Goal: Task Accomplishment & Management: Manage account settings

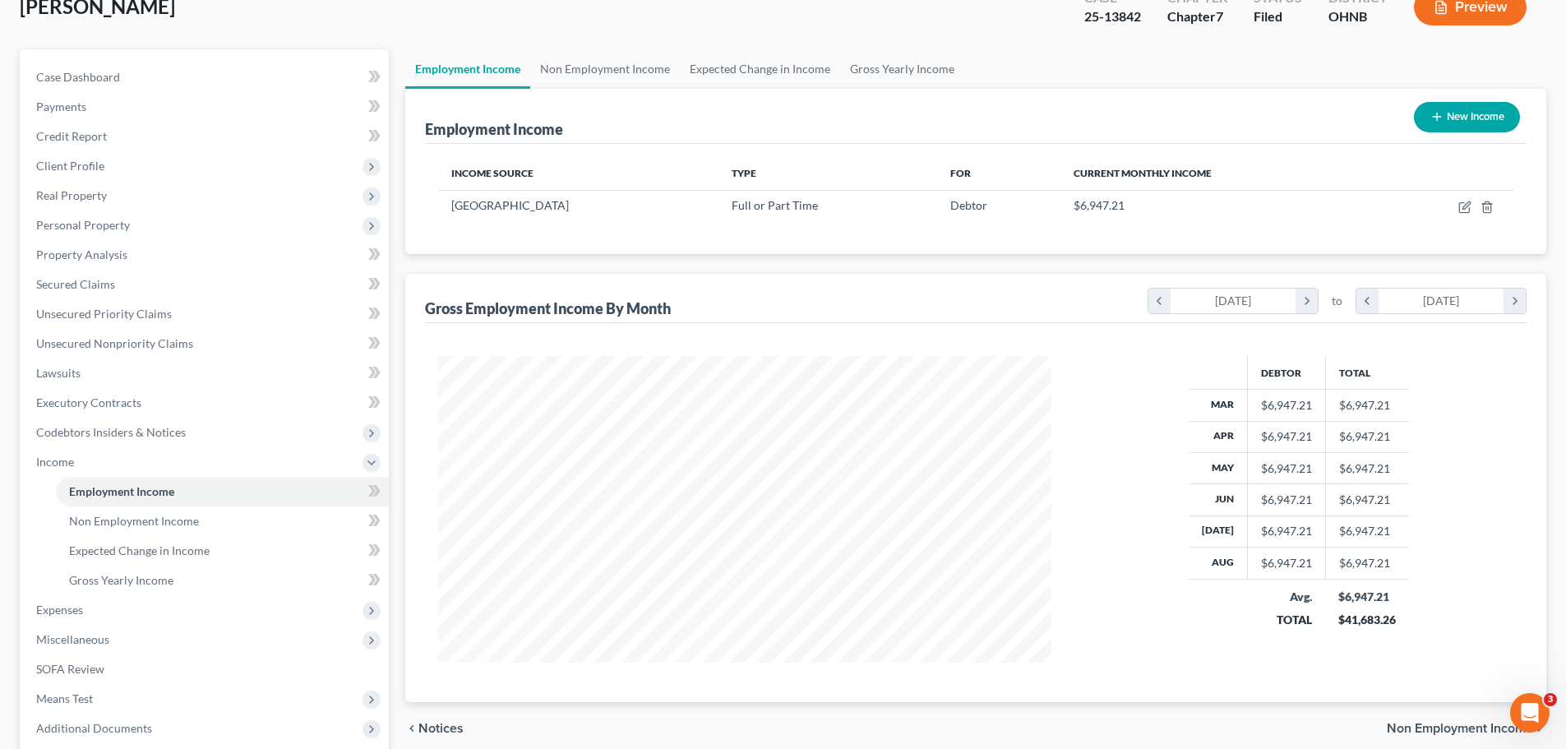
scroll to position [307, 646]
click at [102, 222] on span "Personal Property" at bounding box center [83, 225] width 94 height 14
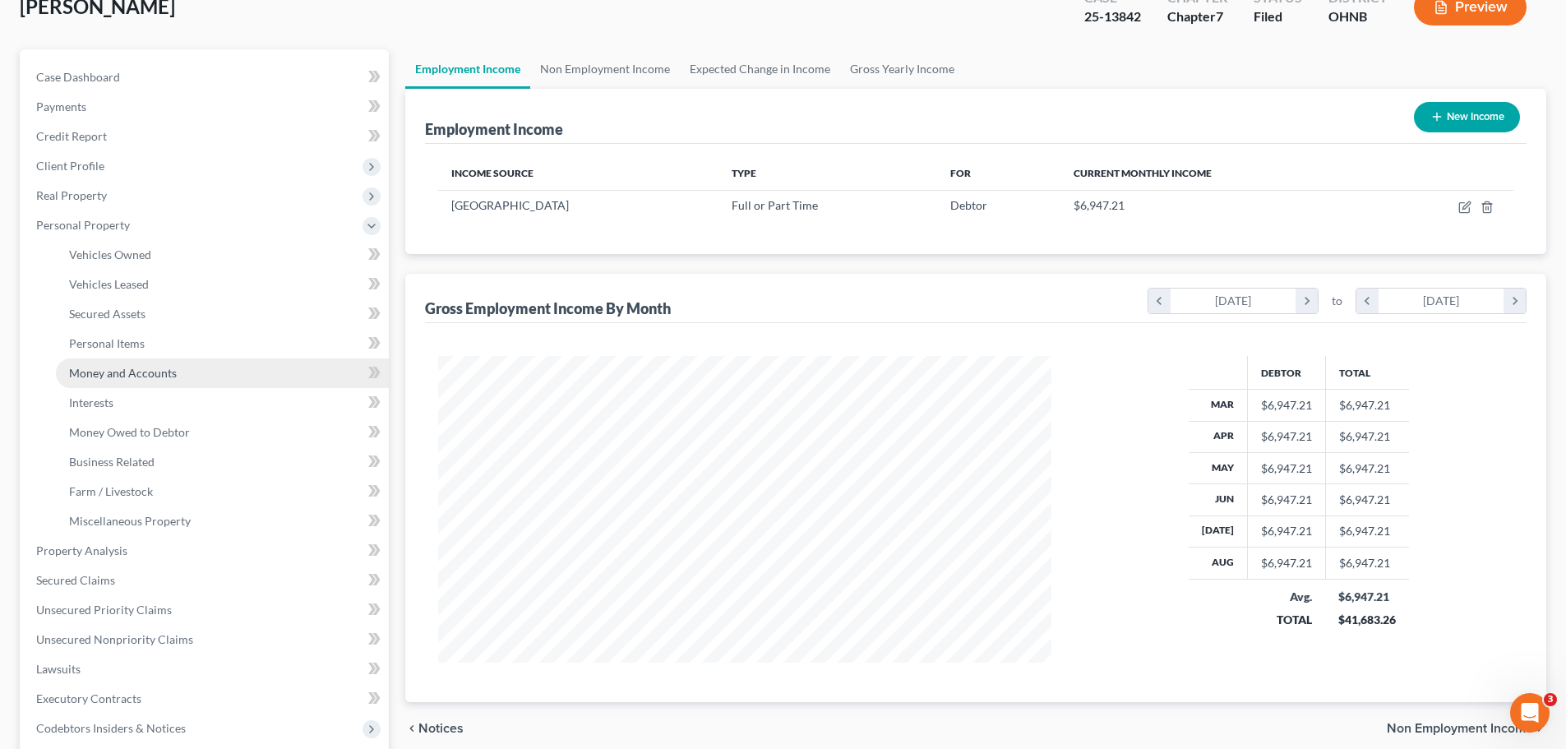
click at [128, 369] on span "Money and Accounts" at bounding box center [123, 373] width 108 height 14
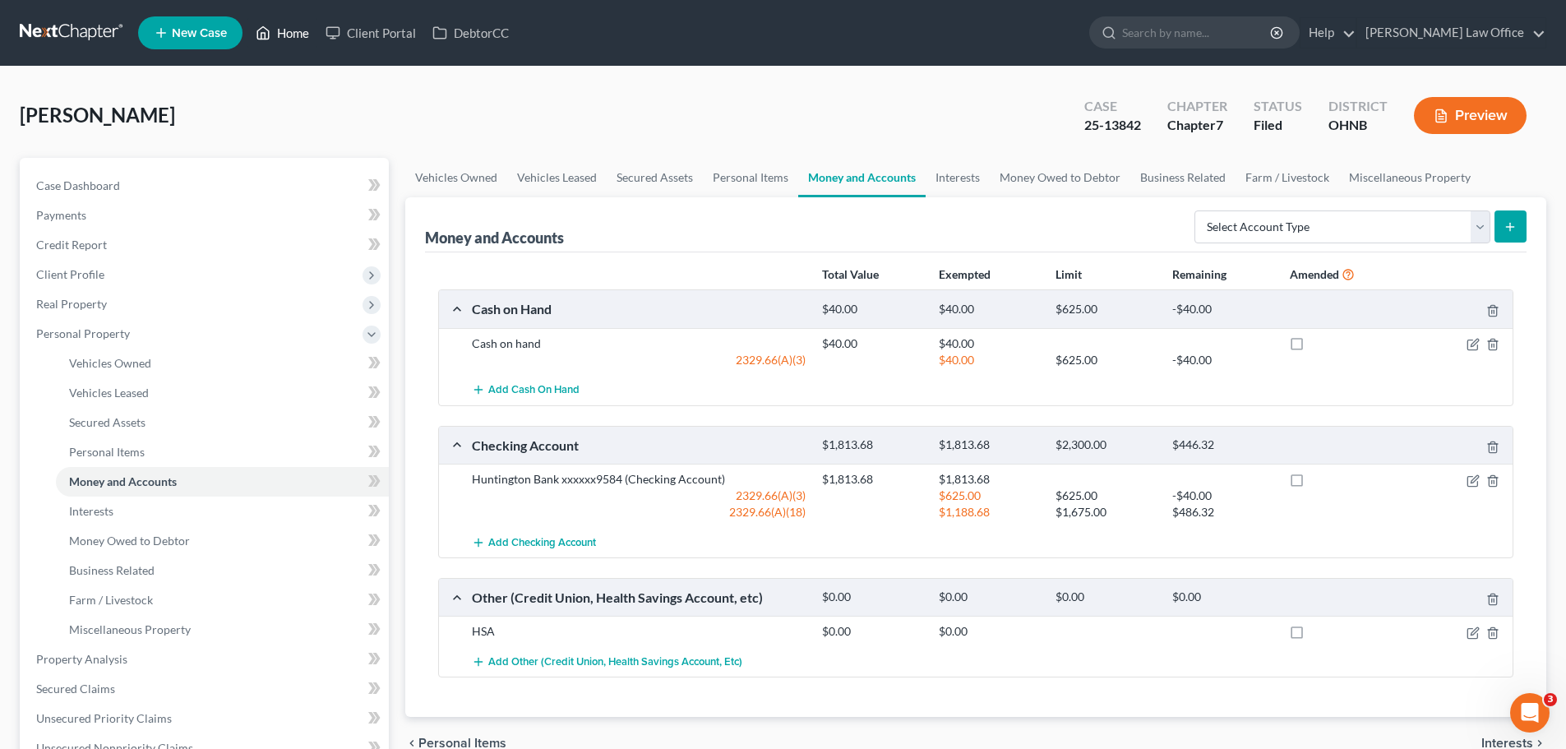
click at [303, 36] on link "Home" at bounding box center [282, 33] width 70 height 30
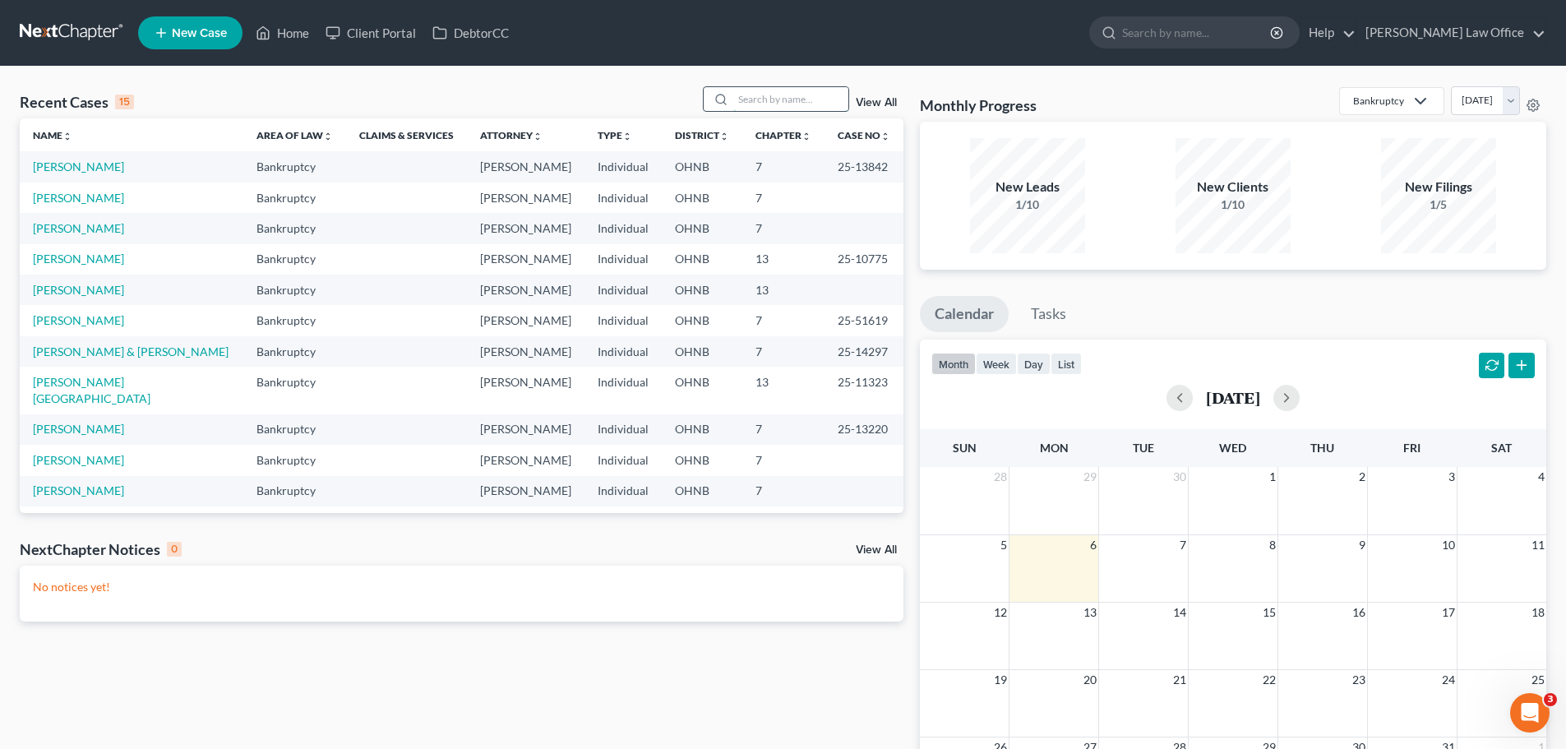
click at [764, 92] on input "search" at bounding box center [790, 99] width 115 height 24
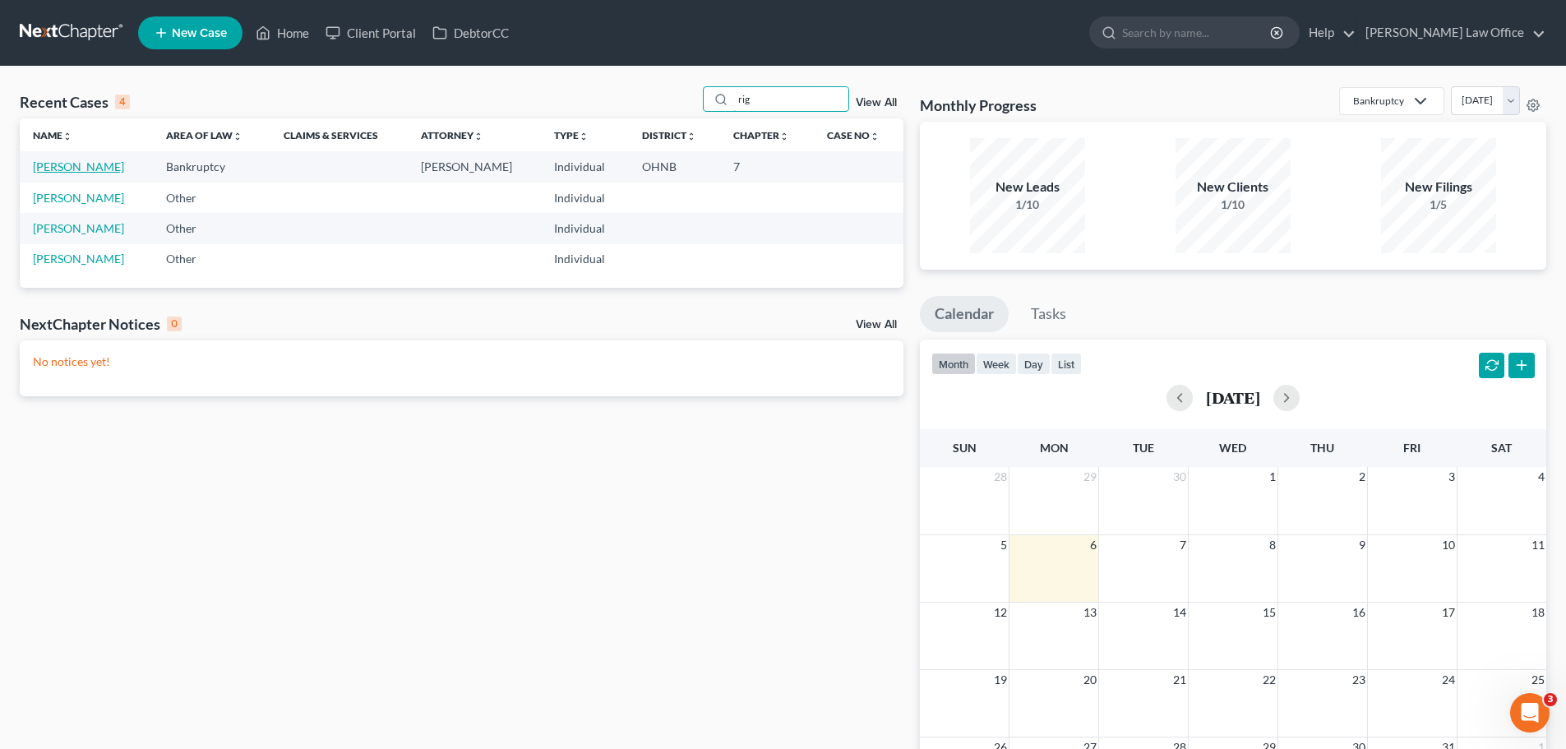
type input "rig"
click at [70, 168] on link "[PERSON_NAME]" at bounding box center [78, 166] width 91 height 14
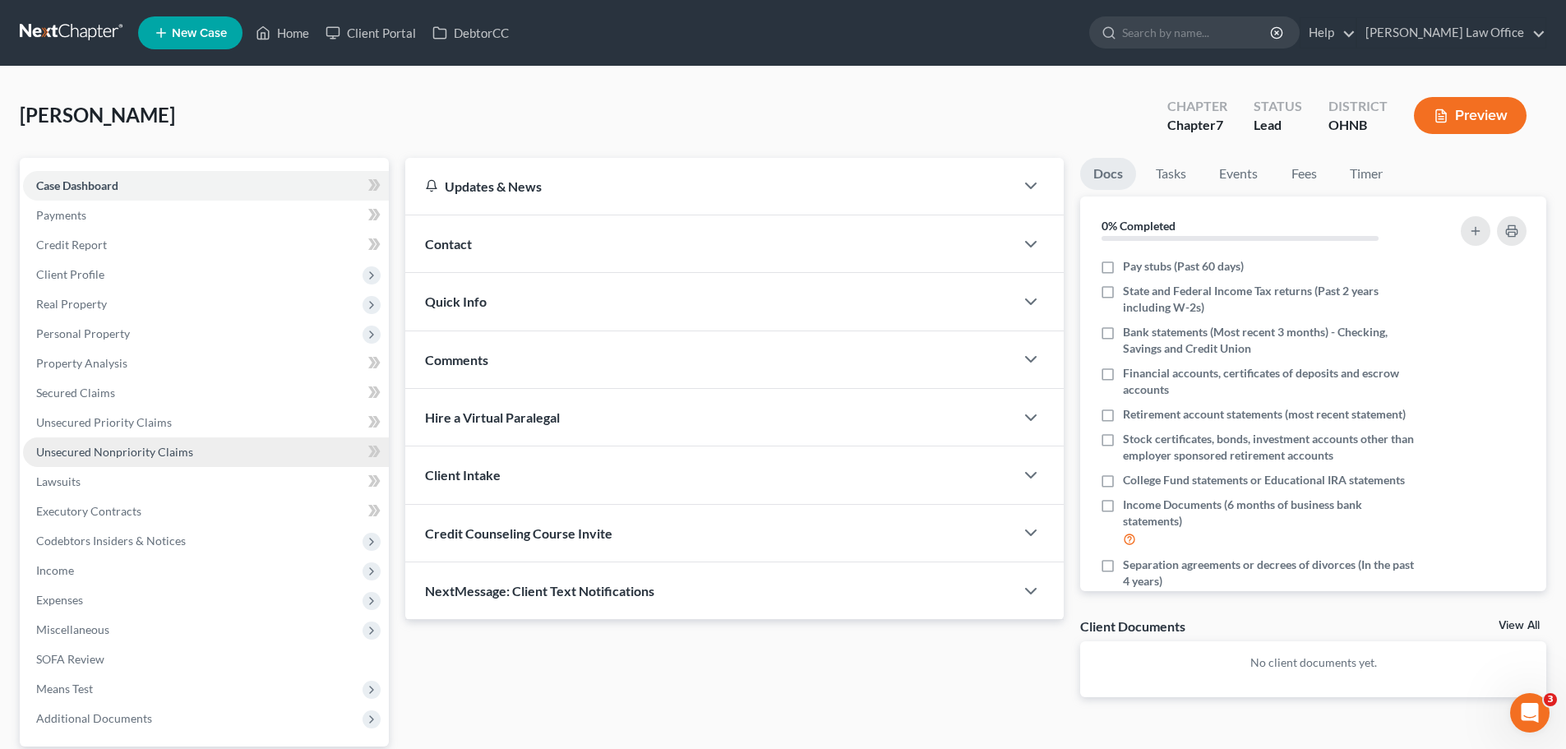
click at [188, 445] on span "Unsecured Nonpriority Claims" at bounding box center [114, 452] width 157 height 14
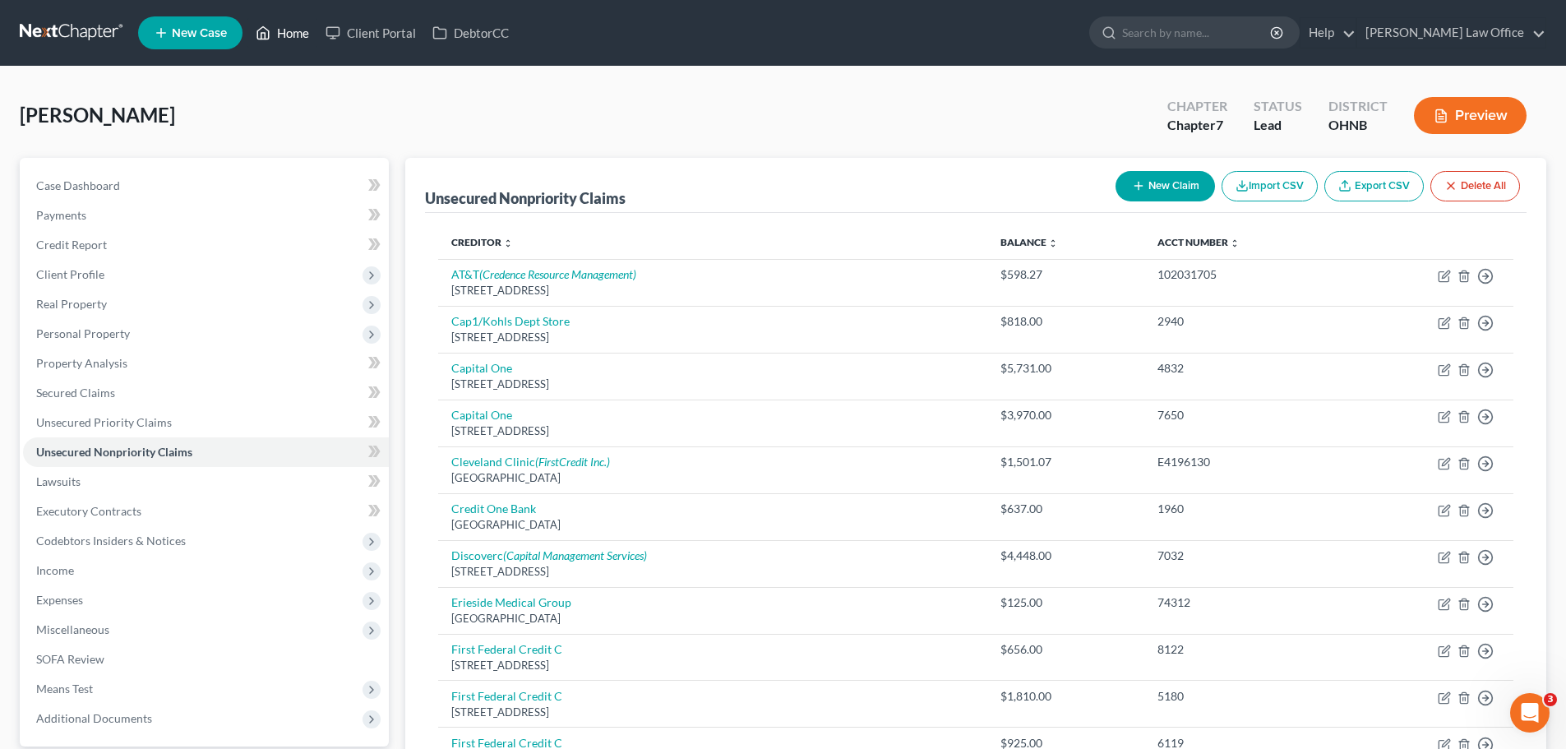
click at [295, 29] on link "Home" at bounding box center [282, 33] width 70 height 30
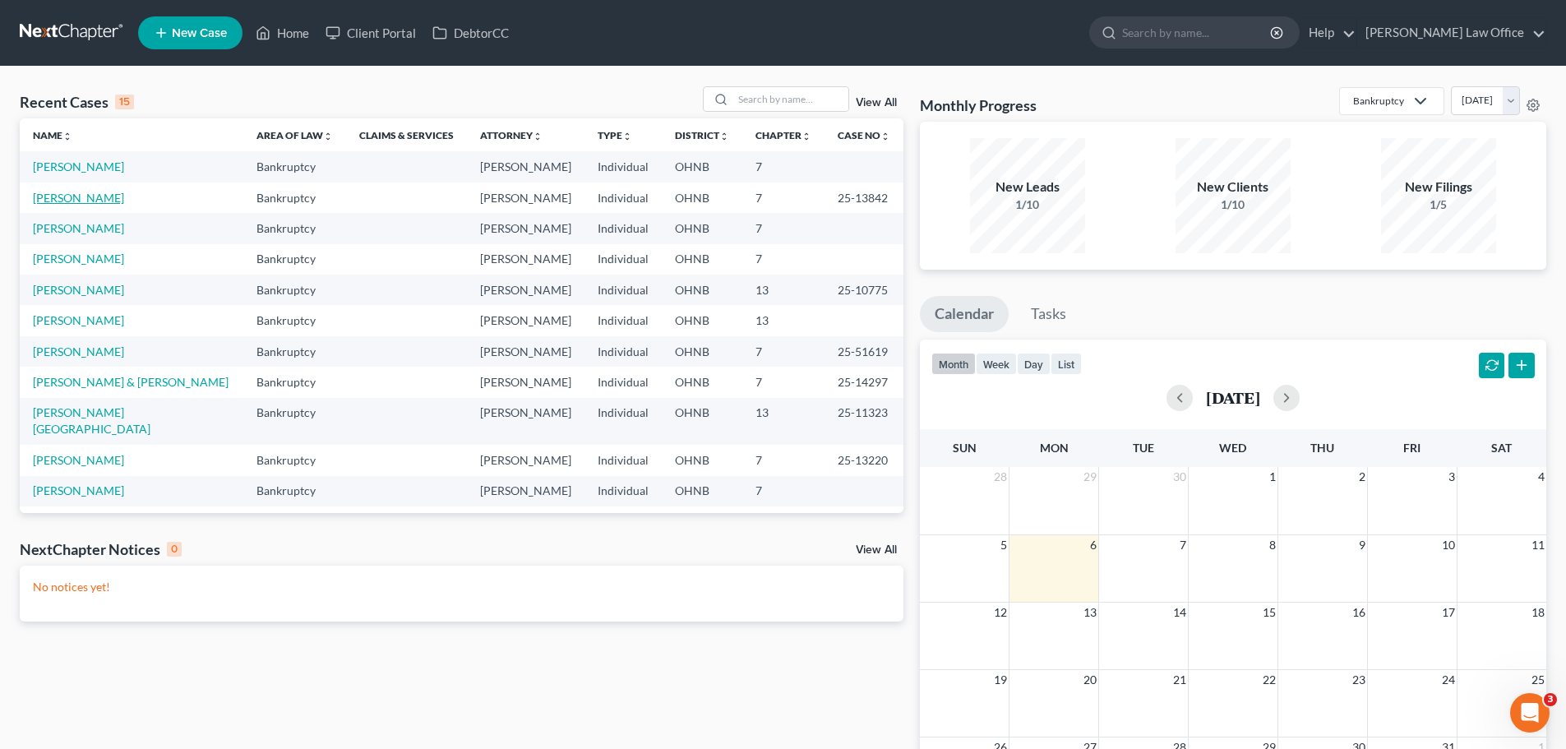
click at [101, 192] on link "[PERSON_NAME]" at bounding box center [78, 198] width 91 height 14
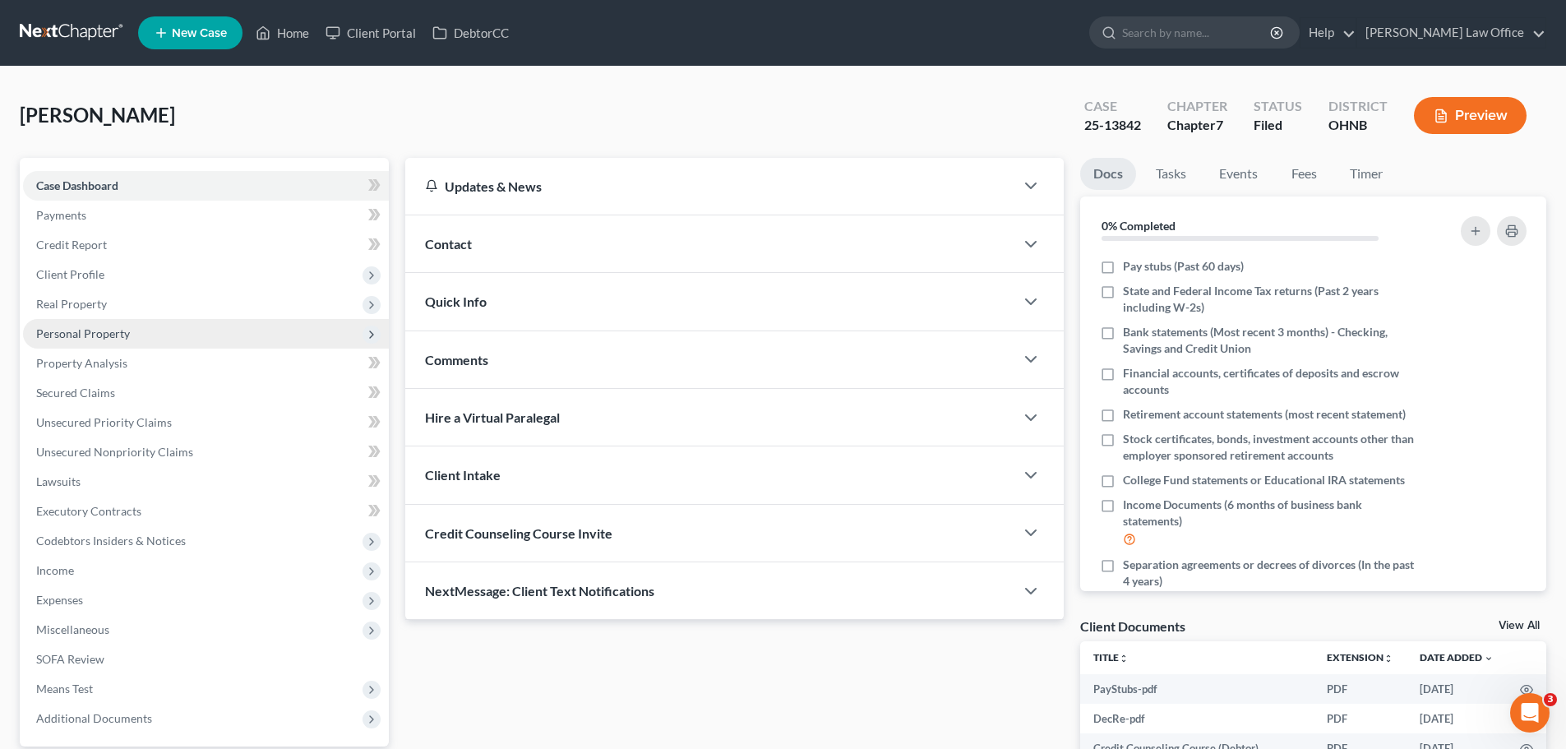
click at [127, 342] on span "Personal Property" at bounding box center [206, 334] width 366 height 30
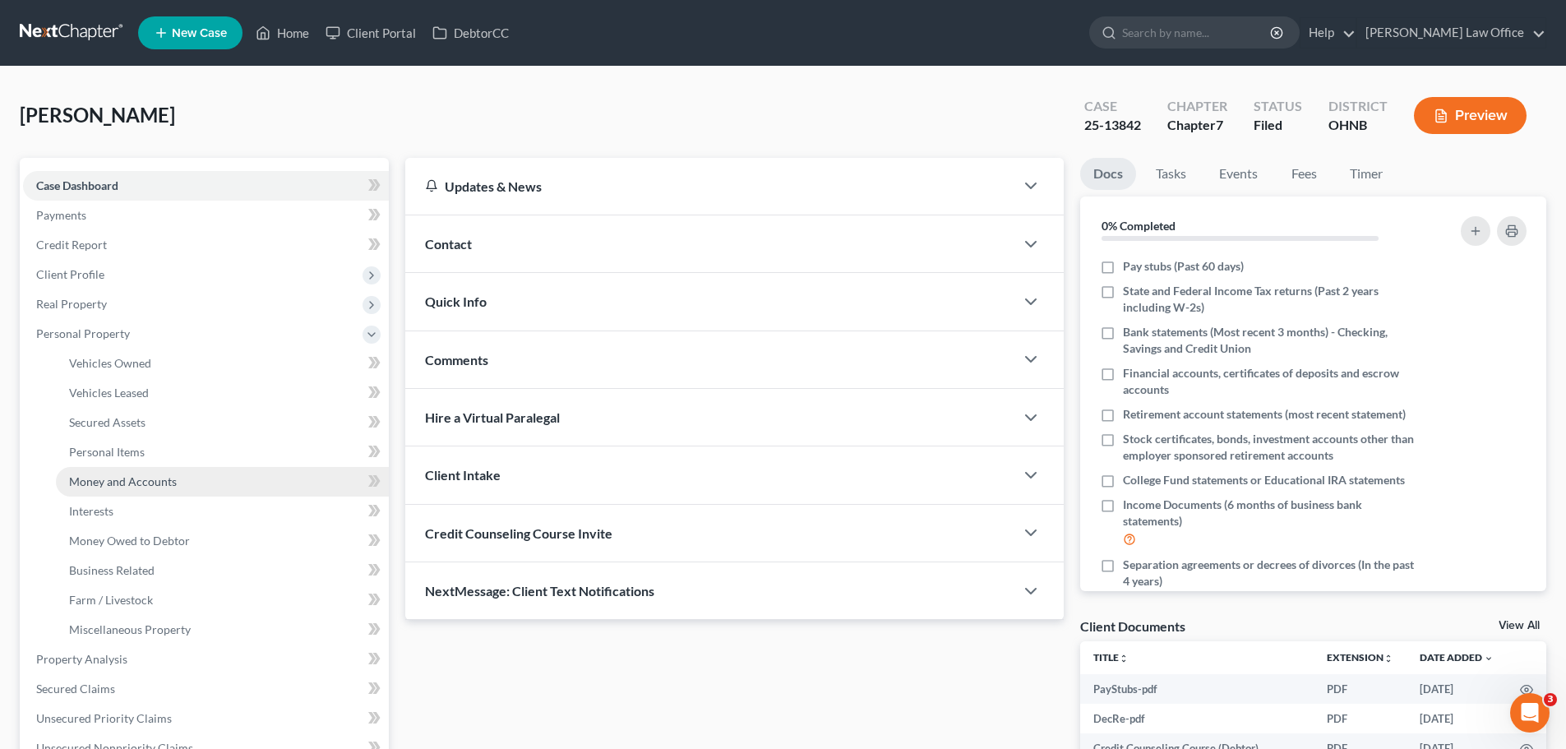
click at [145, 482] on span "Money and Accounts" at bounding box center [123, 481] width 108 height 14
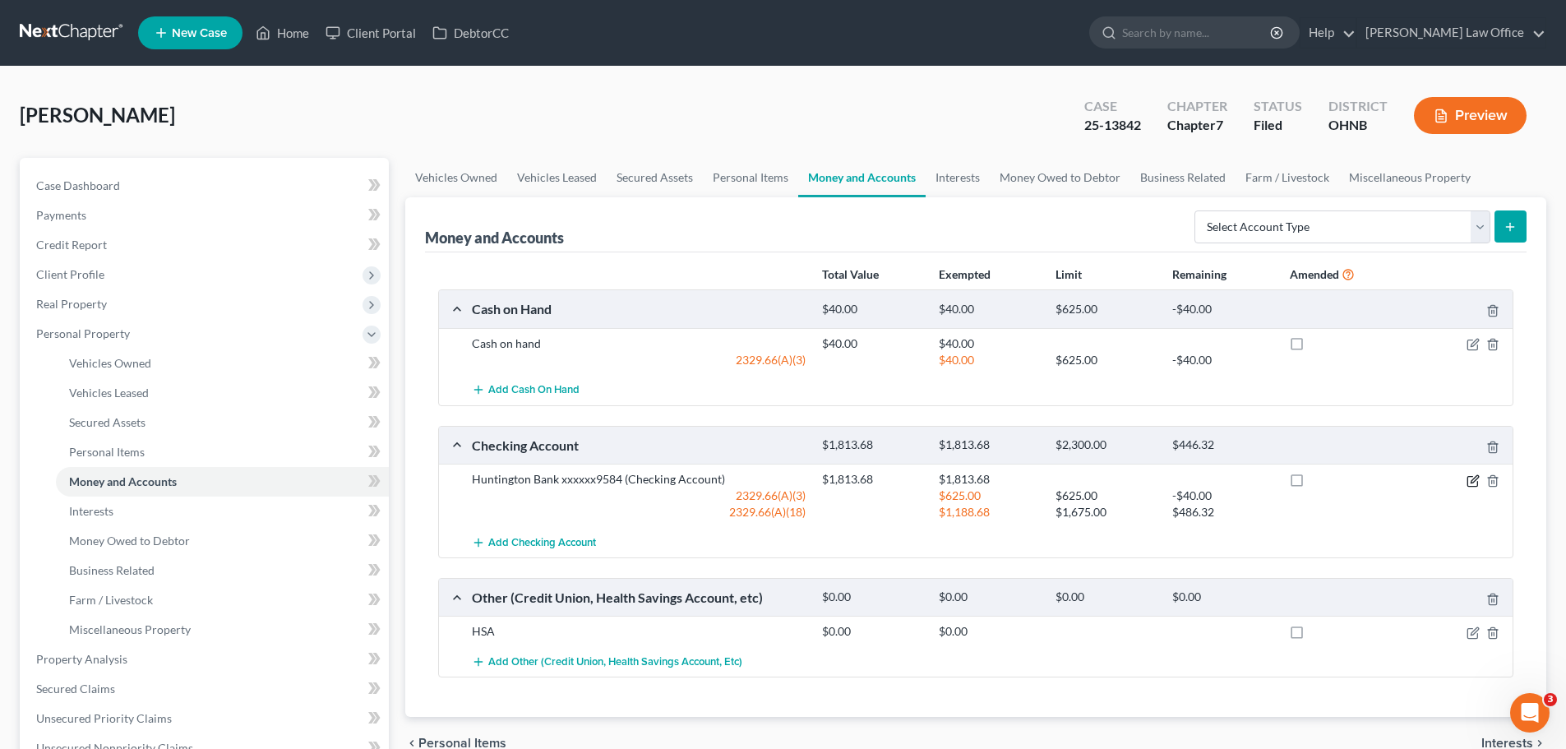
click at [1473, 479] on icon "button" at bounding box center [1474, 478] width 7 height 7
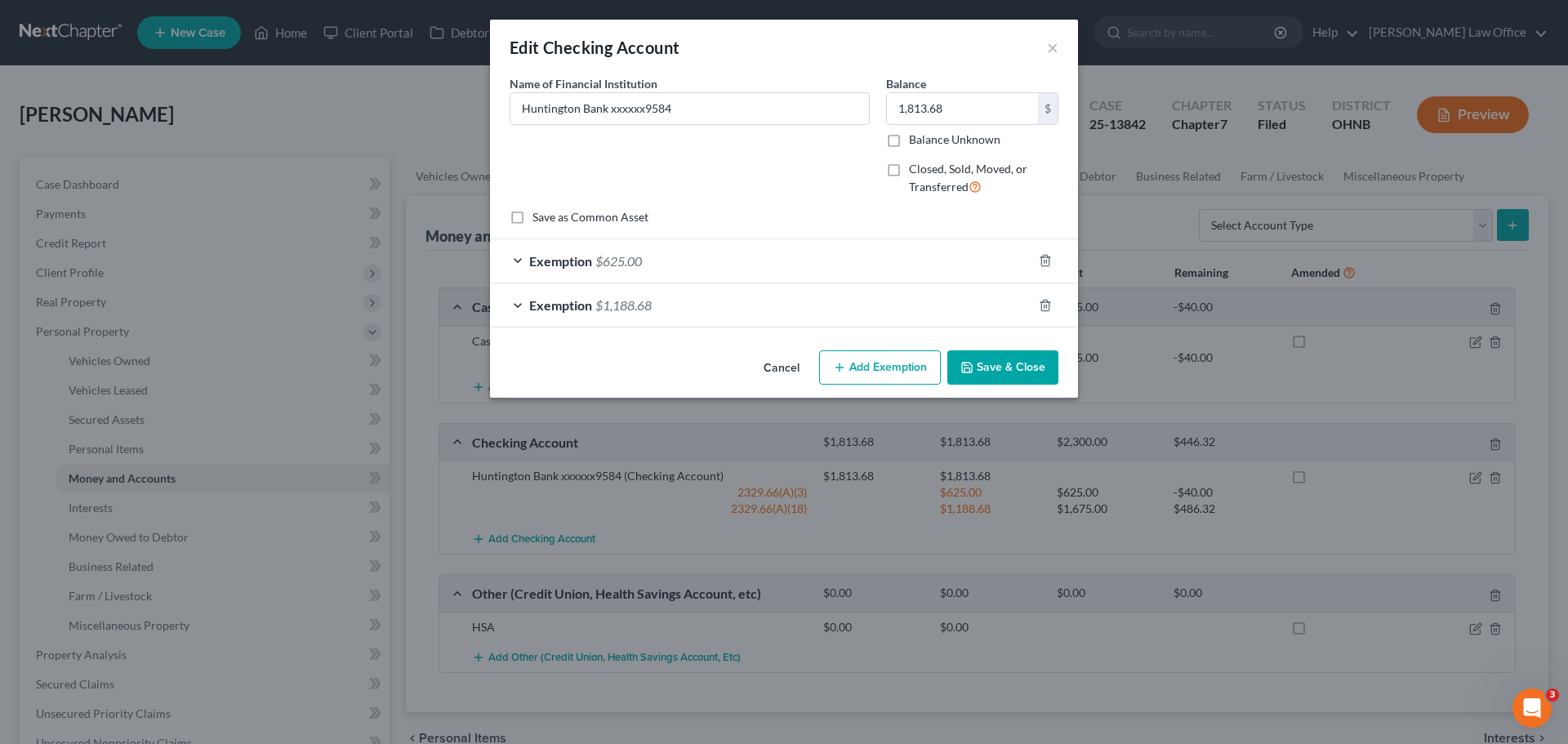
click at [979, 370] on button "Save & Close" at bounding box center [1004, 368] width 111 height 35
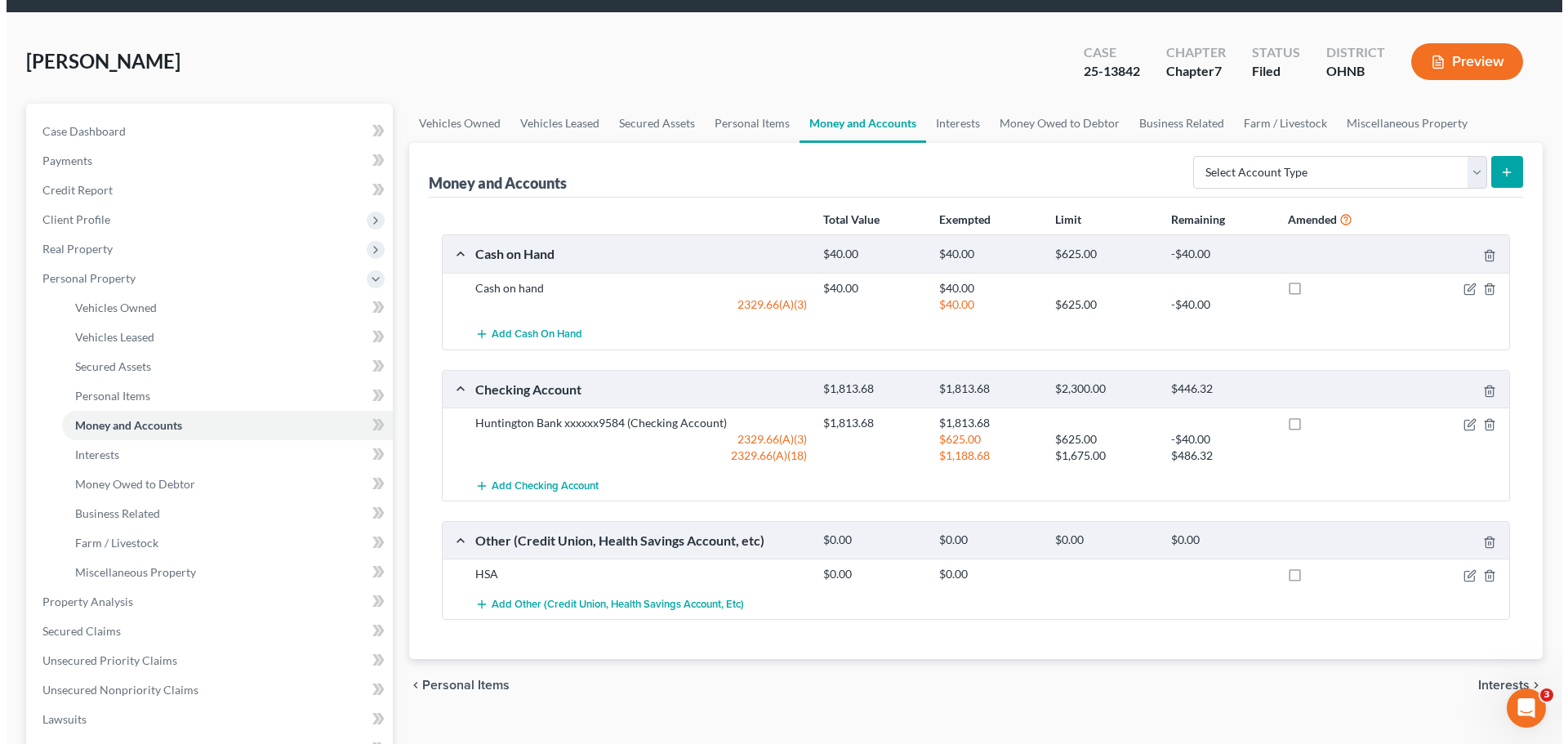
scroll to position [81, 0]
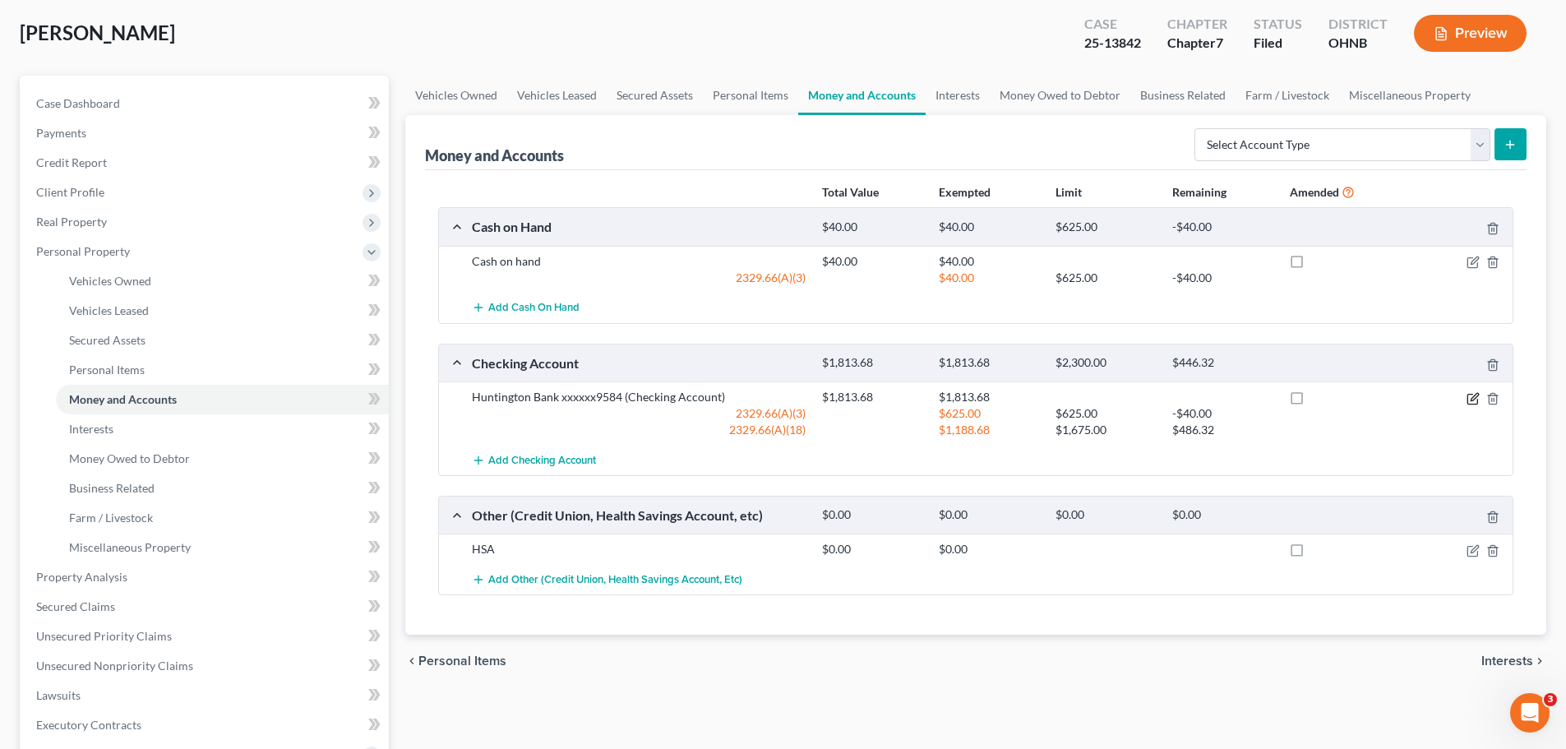
click at [1472, 400] on icon "button" at bounding box center [1473, 398] width 13 height 13
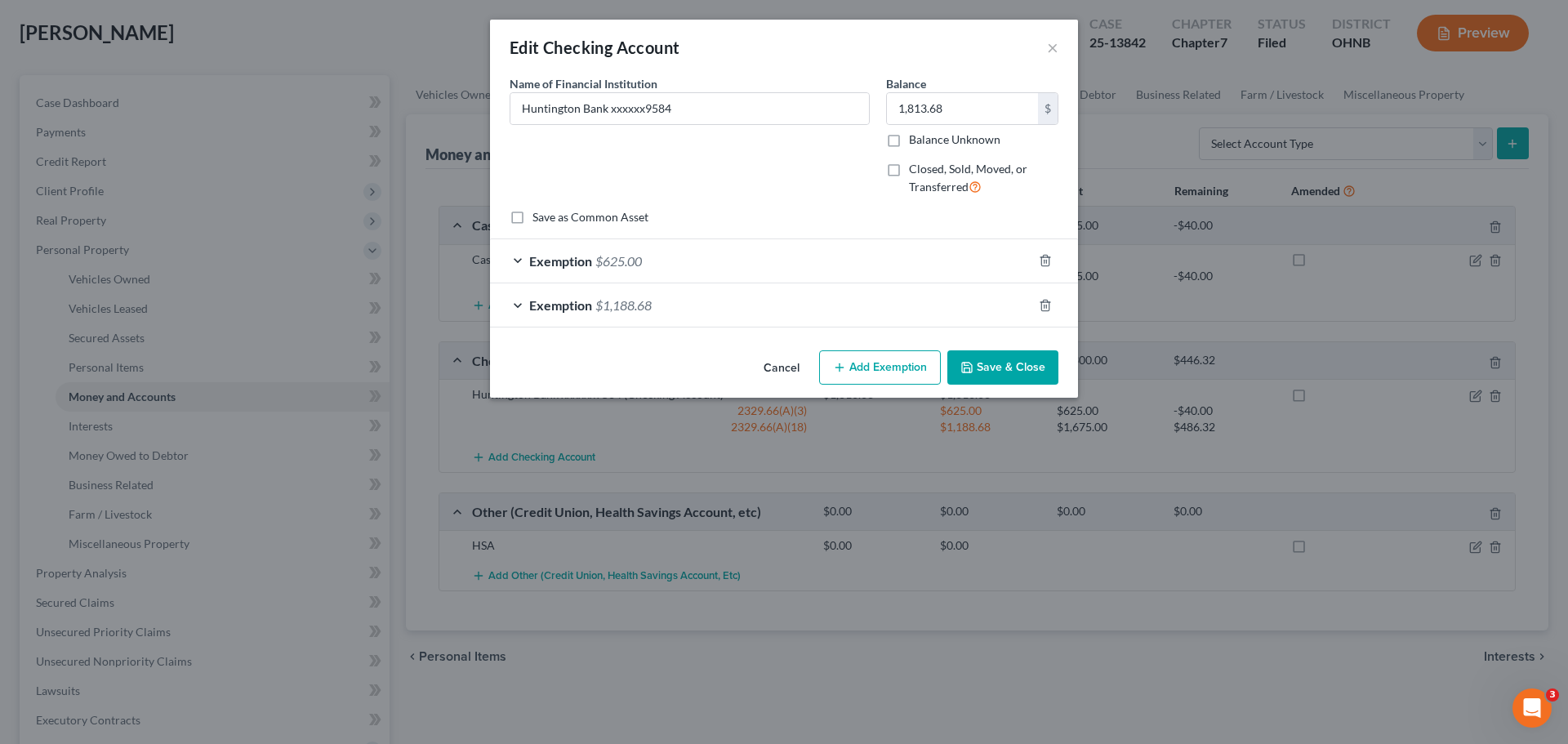
click at [593, 264] on div "Exemption $625.00" at bounding box center [761, 261] width 543 height 44
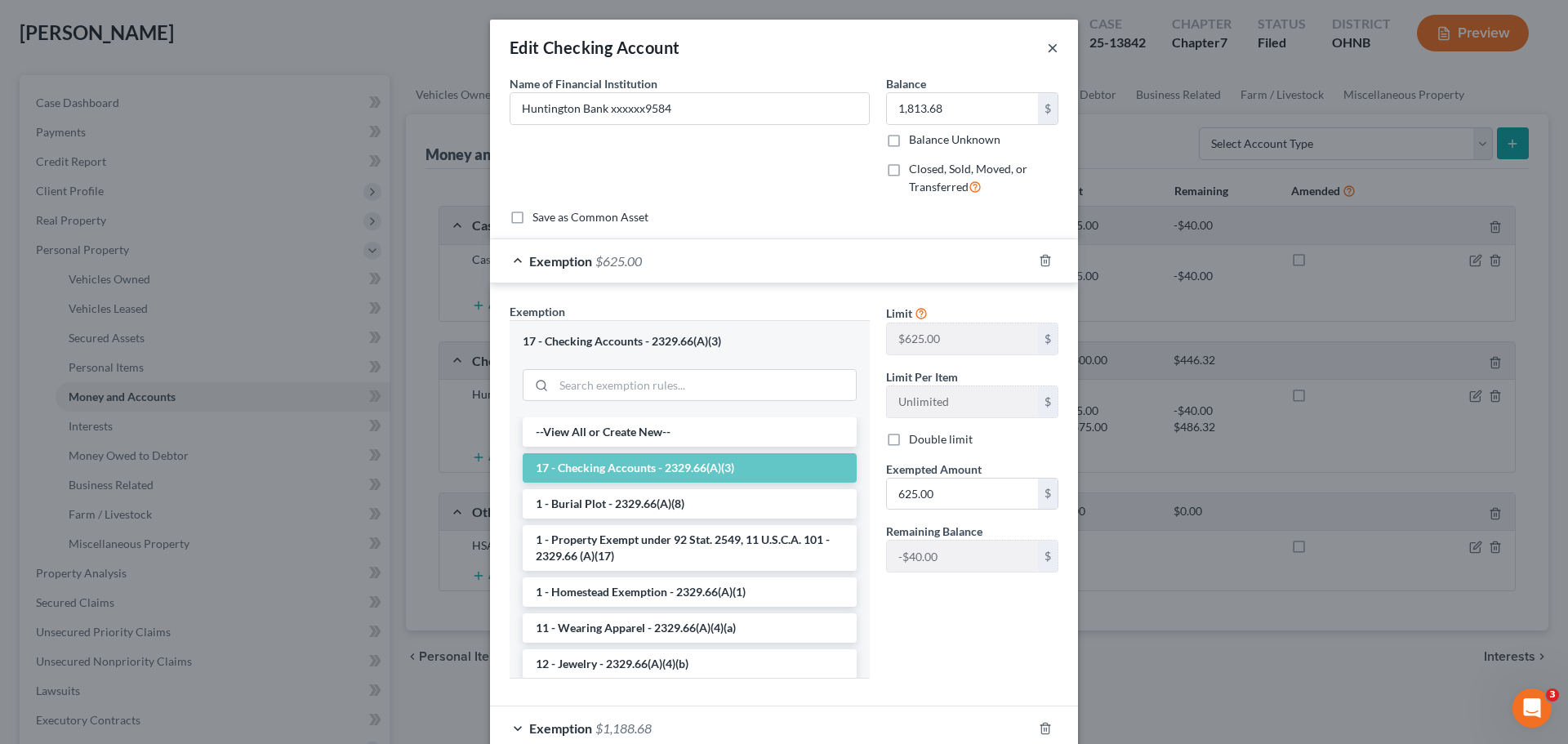
click at [1047, 53] on button "×" at bounding box center [1053, 48] width 12 height 20
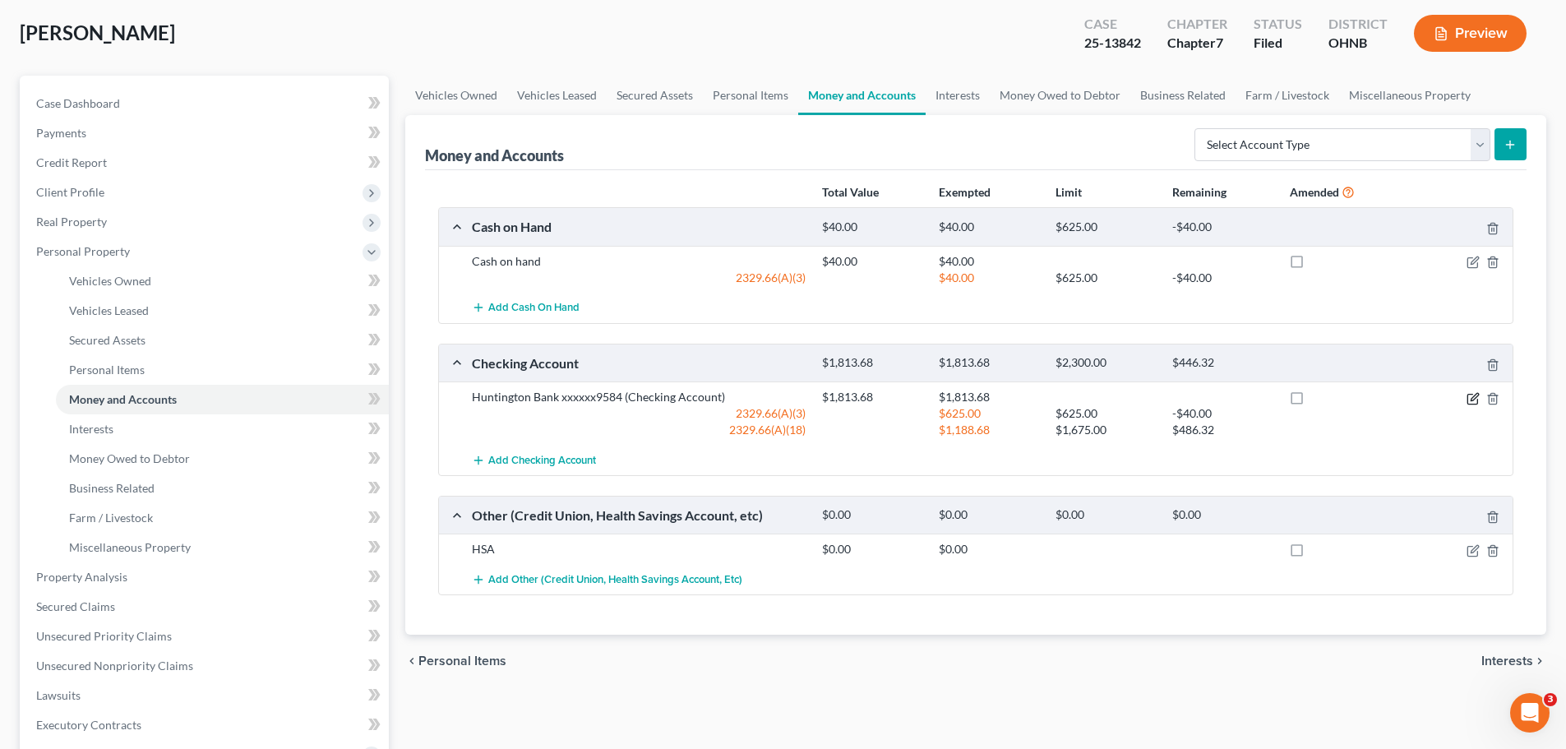
click at [1470, 400] on icon "button" at bounding box center [1473, 398] width 13 height 13
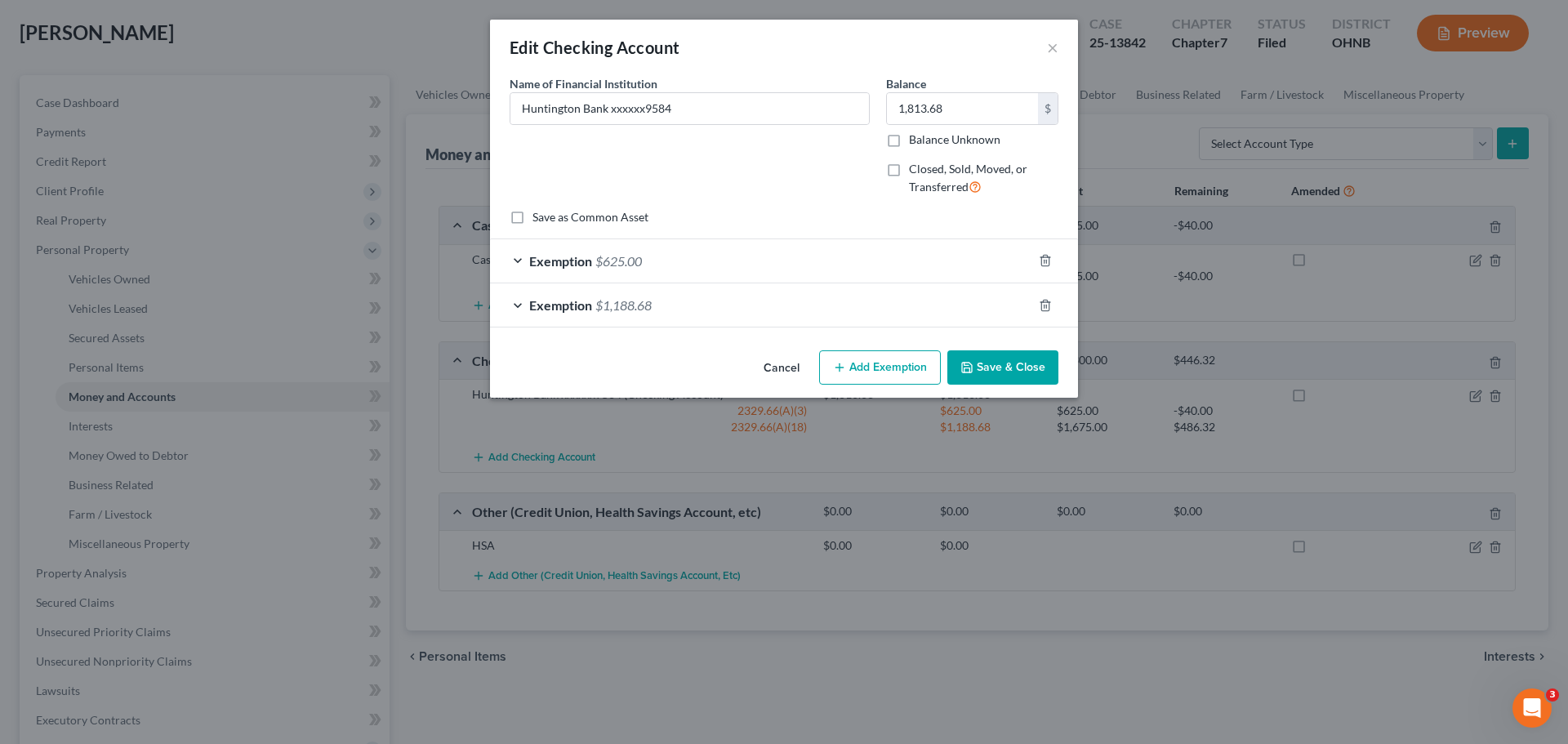
click at [585, 304] on span "Exemption" at bounding box center [560, 305] width 63 height 16
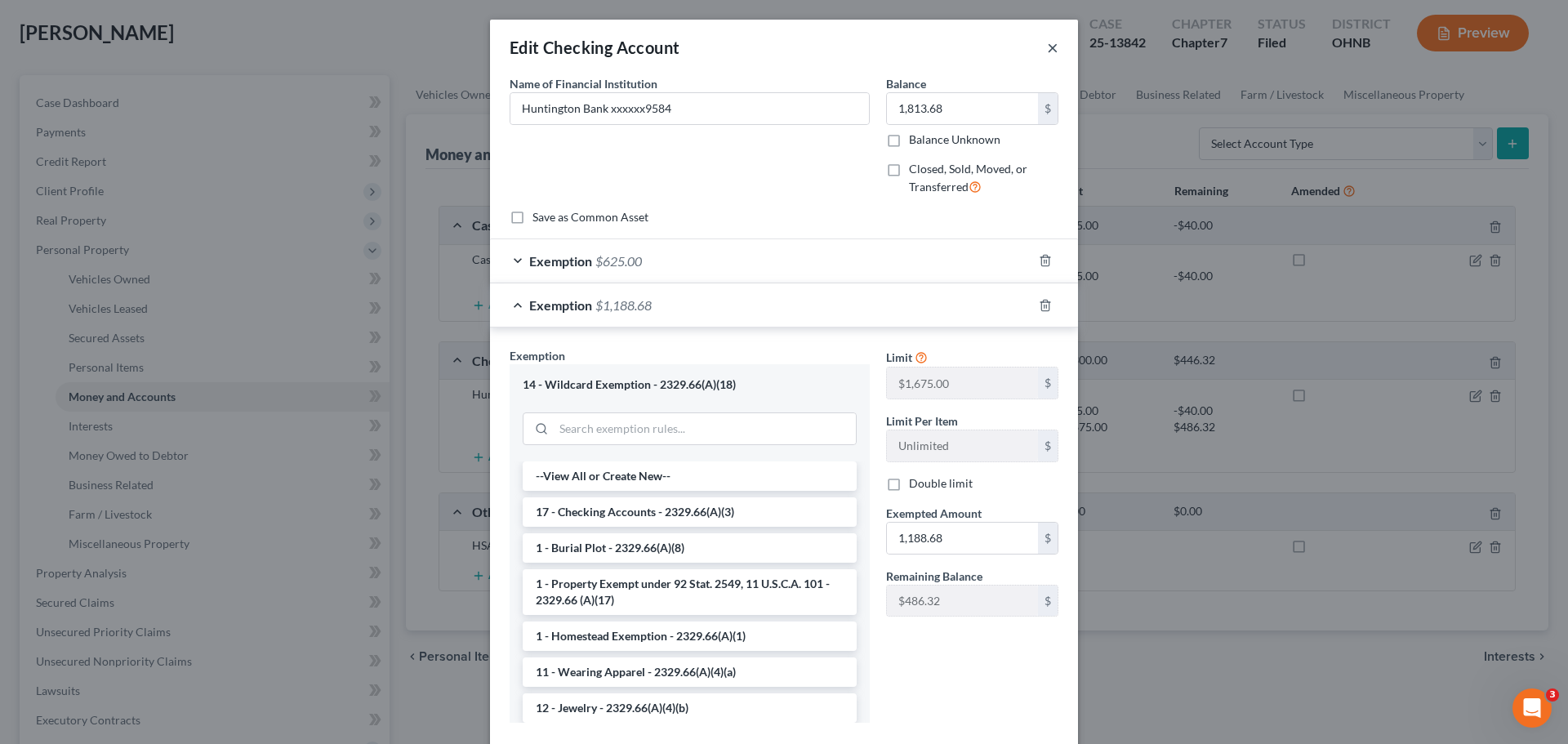
click at [1050, 55] on button "×" at bounding box center [1053, 48] width 12 height 20
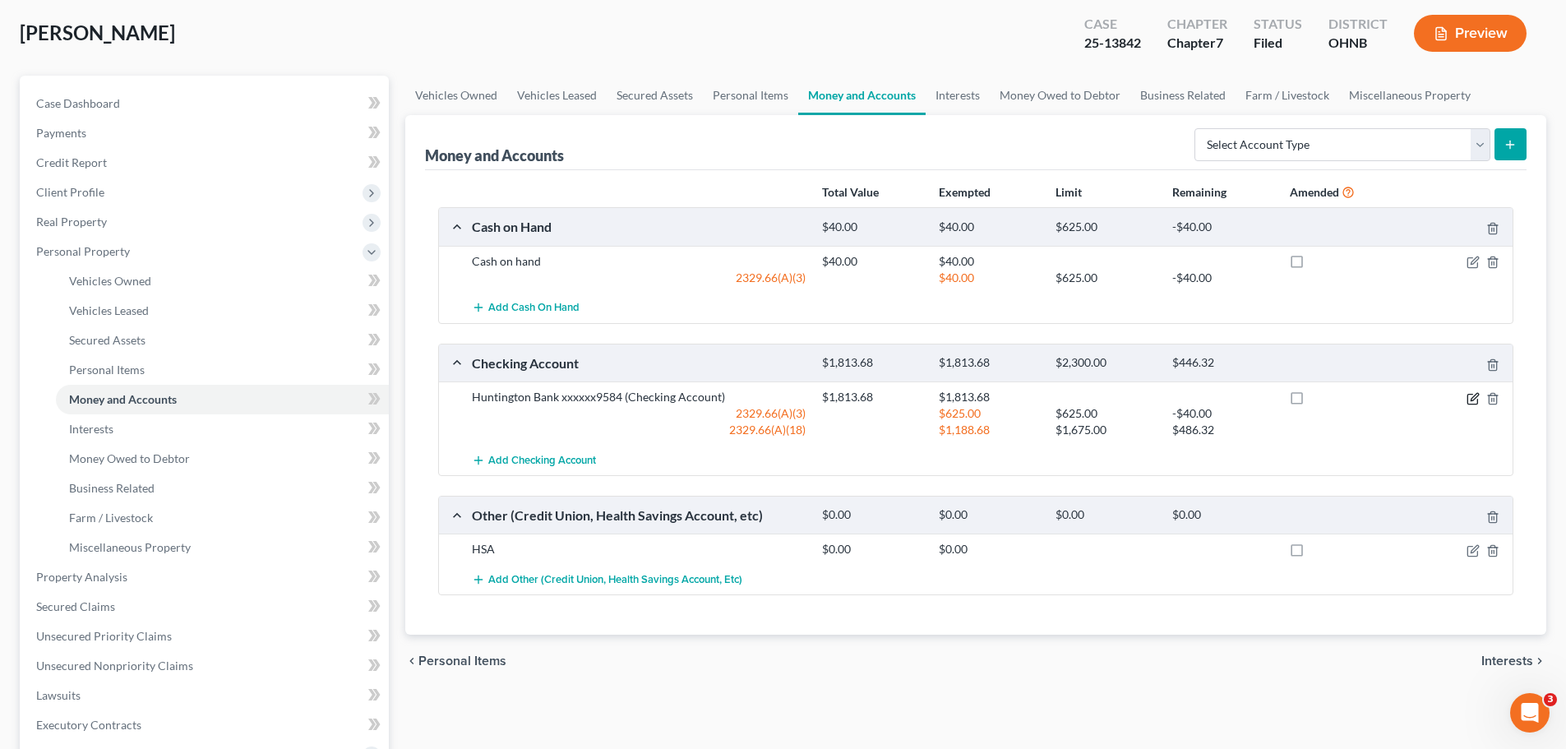
click at [1473, 400] on icon "button" at bounding box center [1474, 396] width 7 height 7
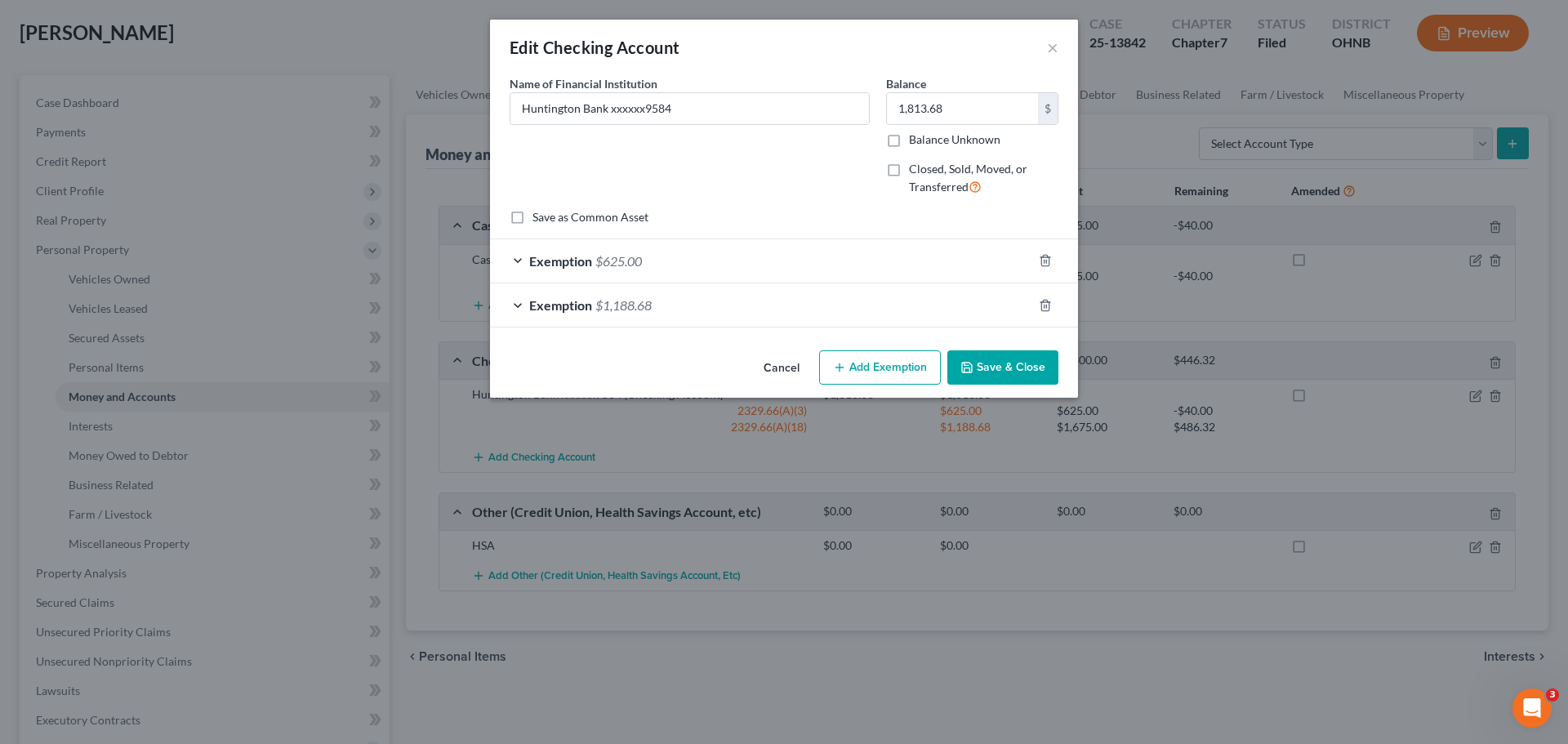
click at [714, 257] on div "Exemption $625.00" at bounding box center [761, 261] width 543 height 44
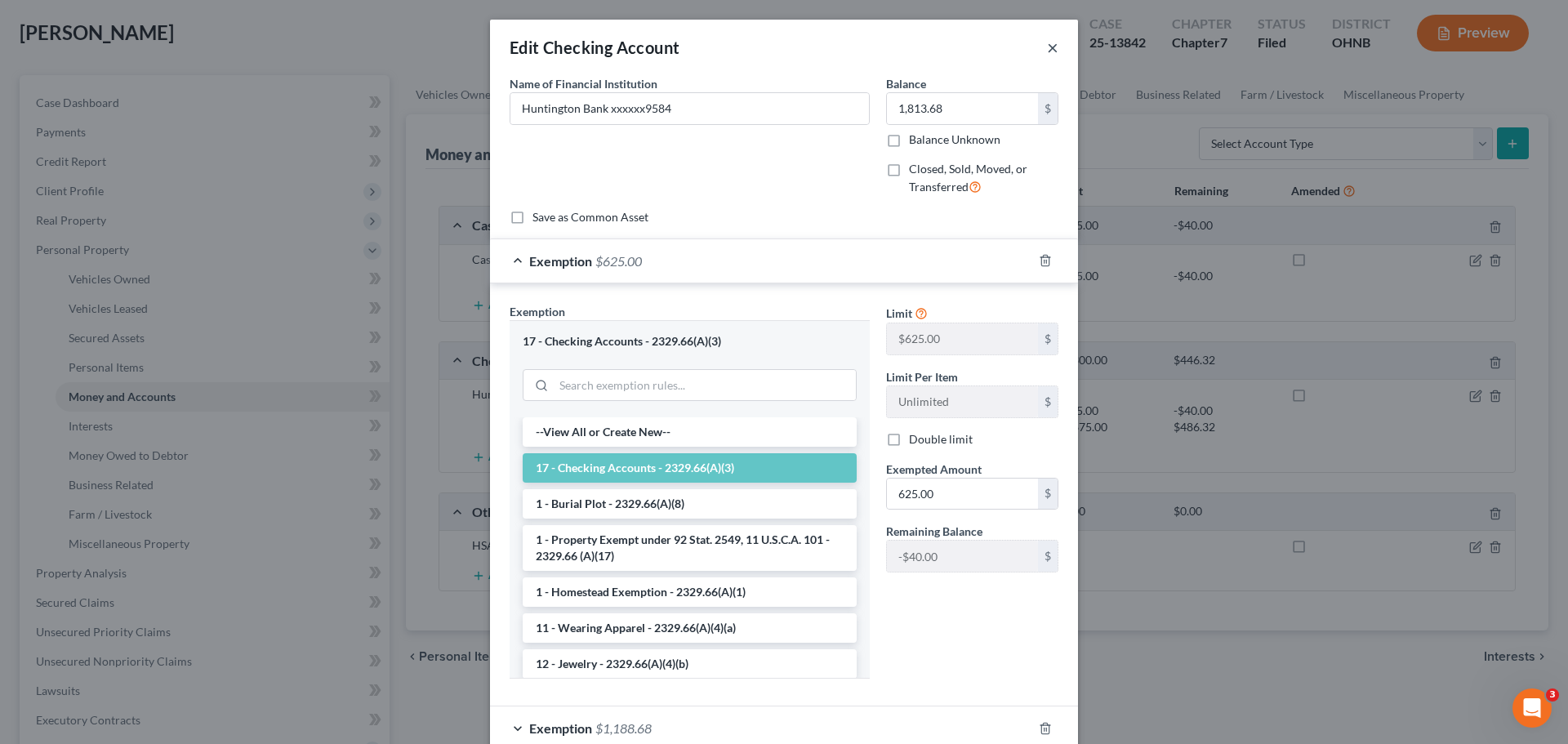
click at [1050, 48] on button "×" at bounding box center [1053, 48] width 12 height 20
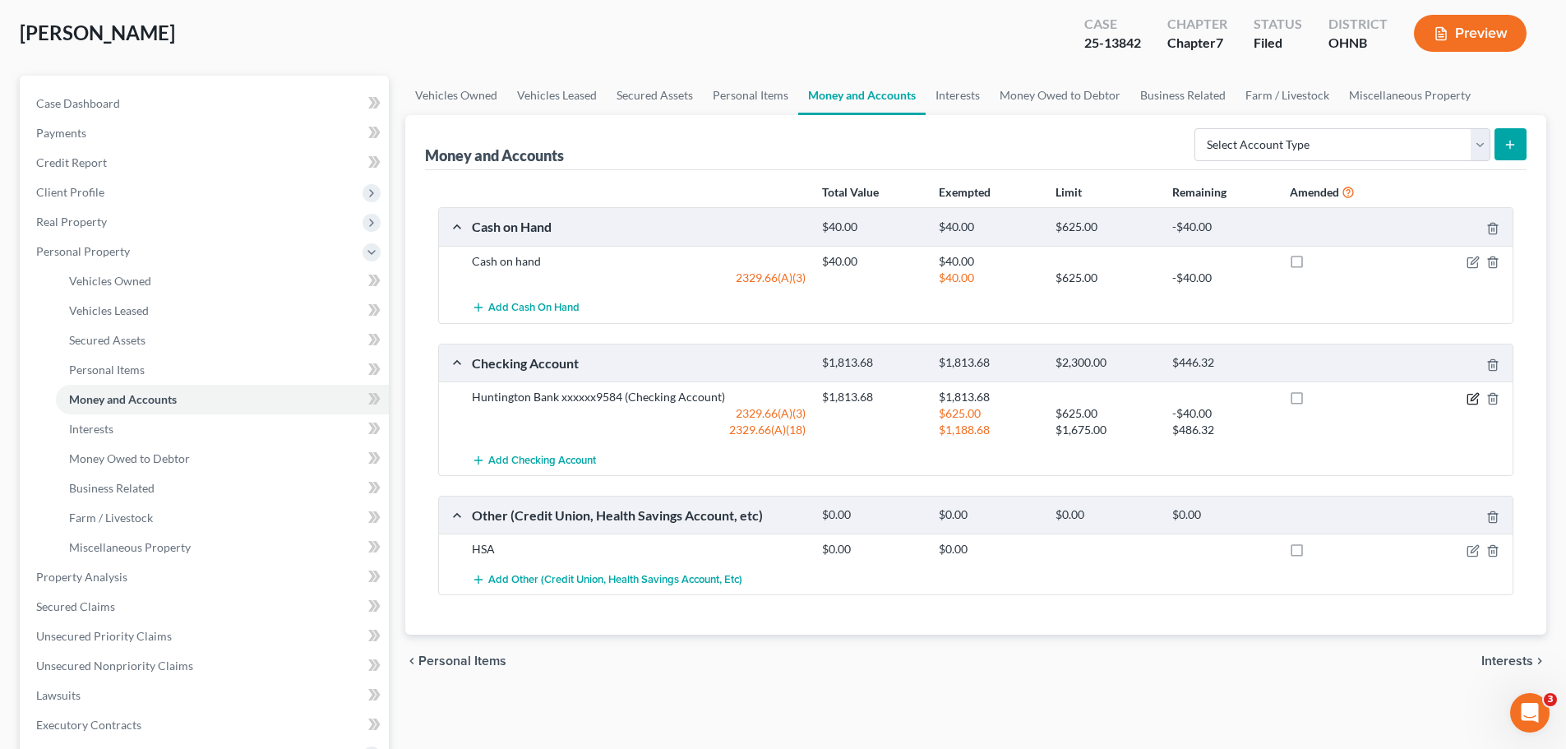
click at [1472, 404] on icon "button" at bounding box center [1472, 399] width 10 height 10
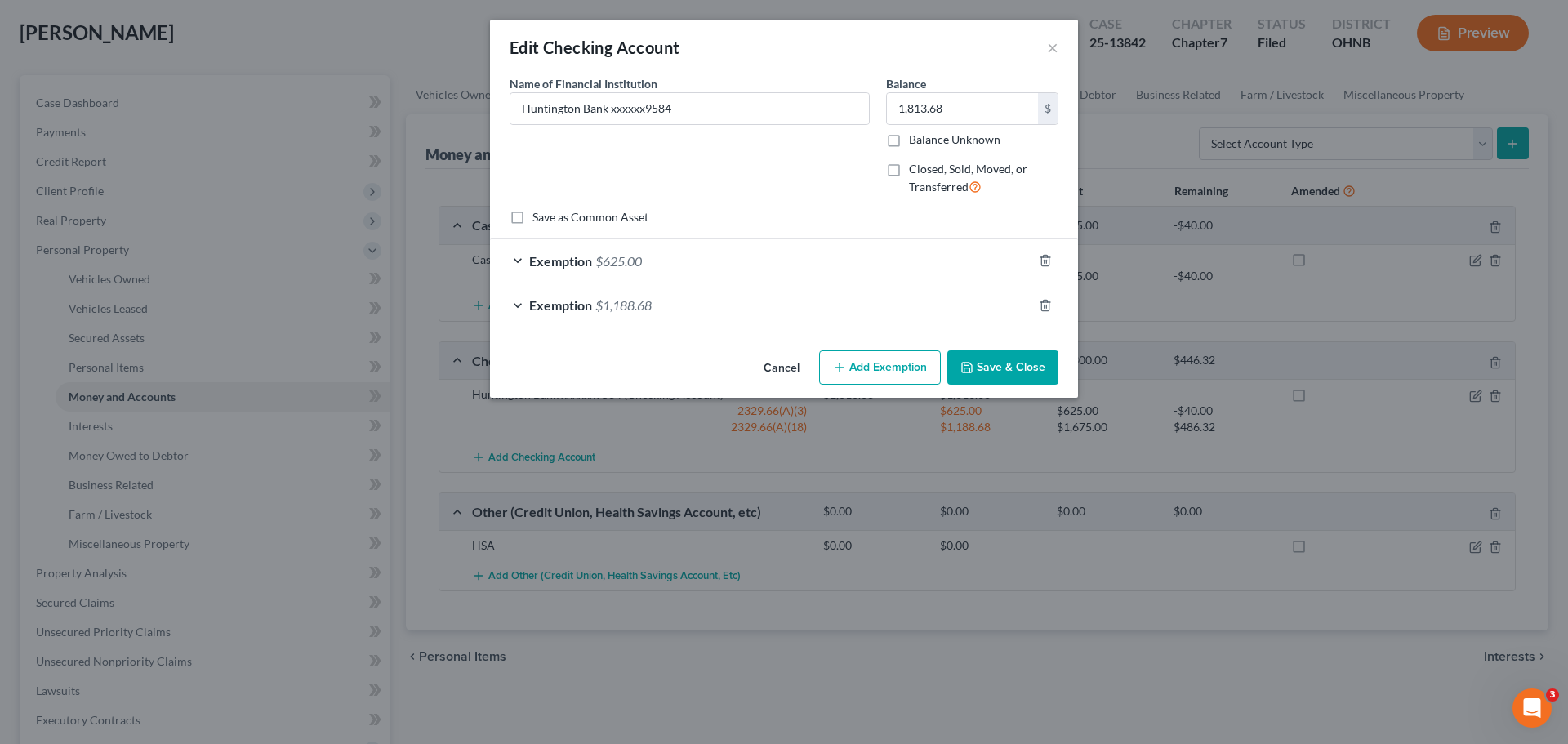
click at [687, 310] on div "Exemption $1,188.68" at bounding box center [761, 305] width 543 height 44
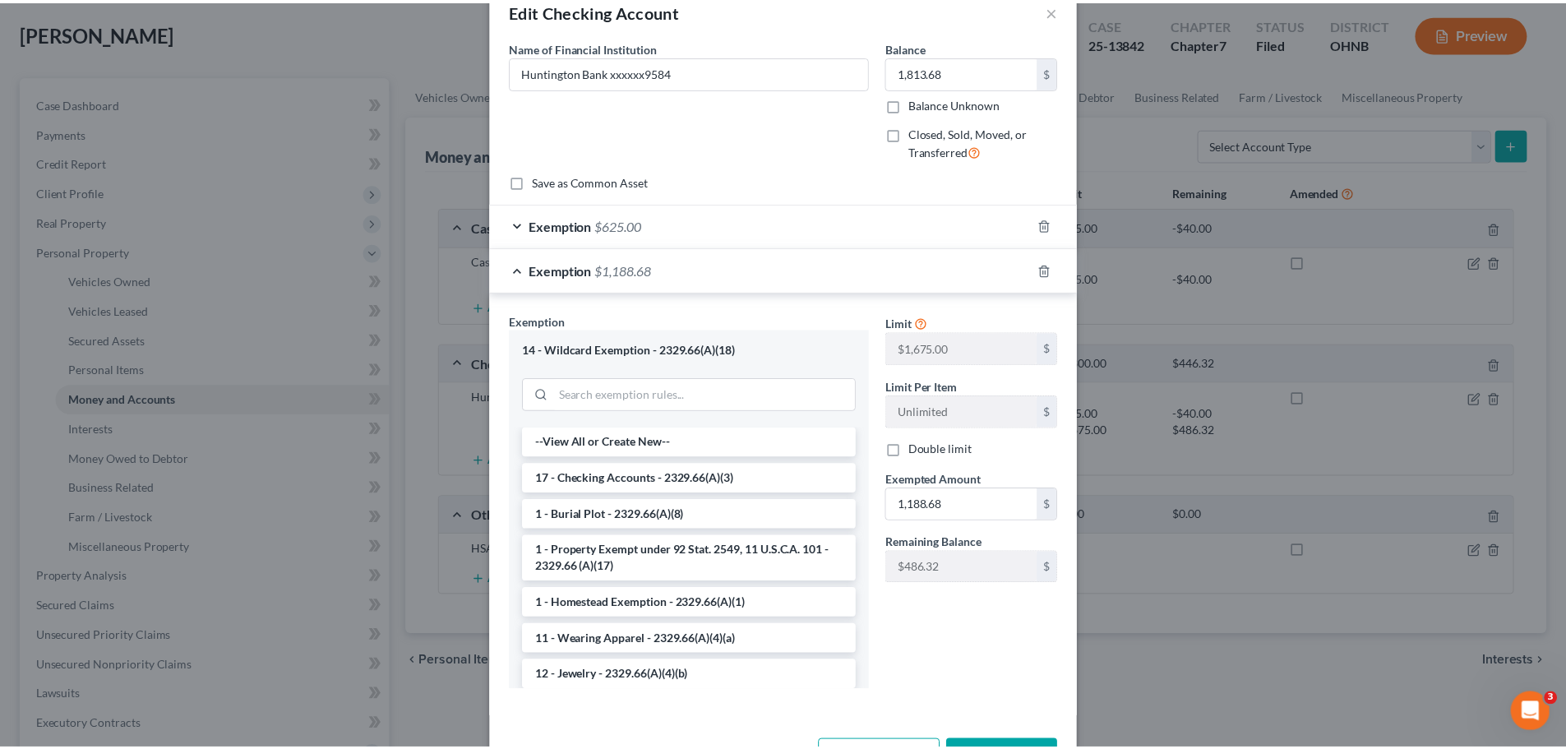
scroll to position [95, 0]
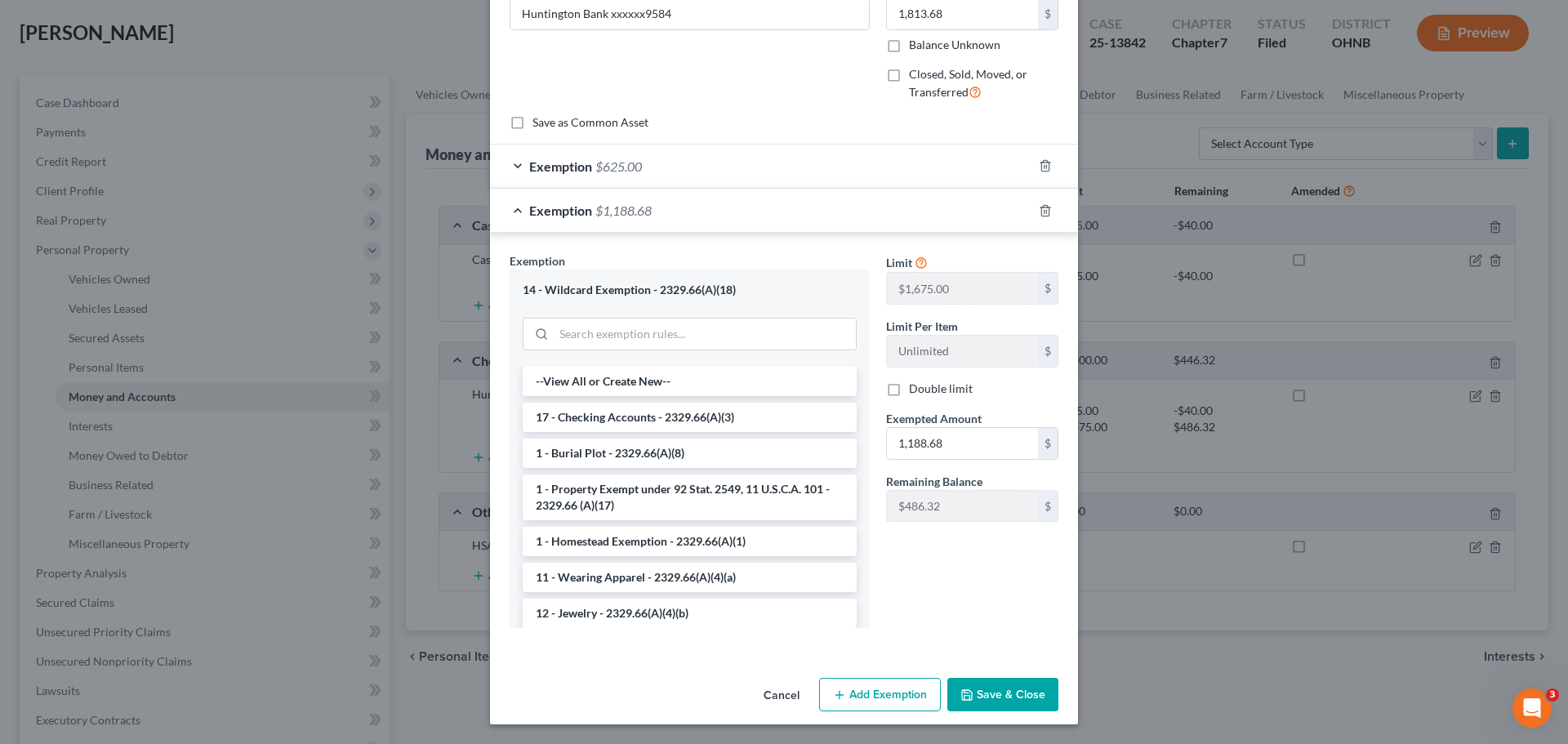
click at [999, 687] on button "Save & Close" at bounding box center [1004, 694] width 111 height 35
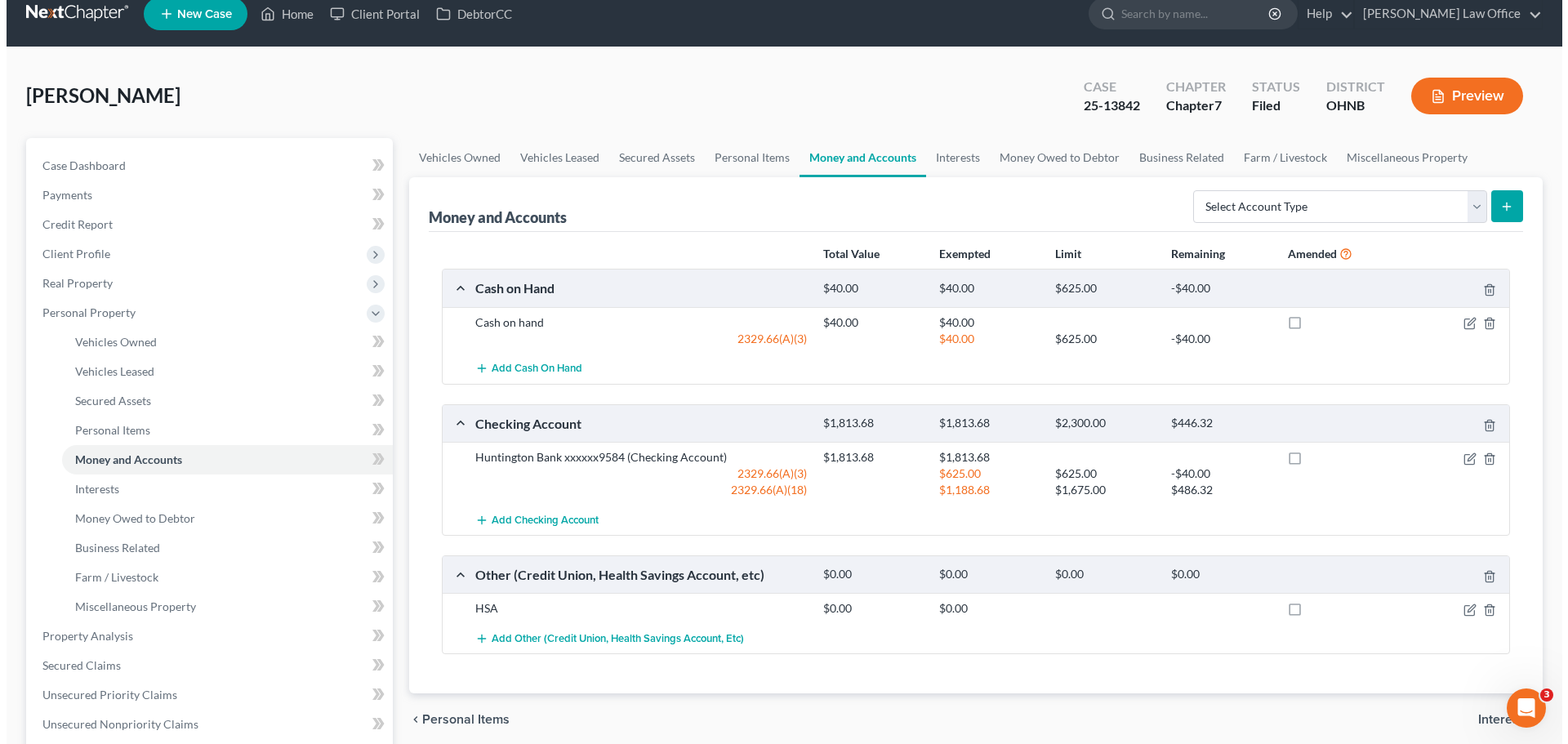
scroll to position [0, 0]
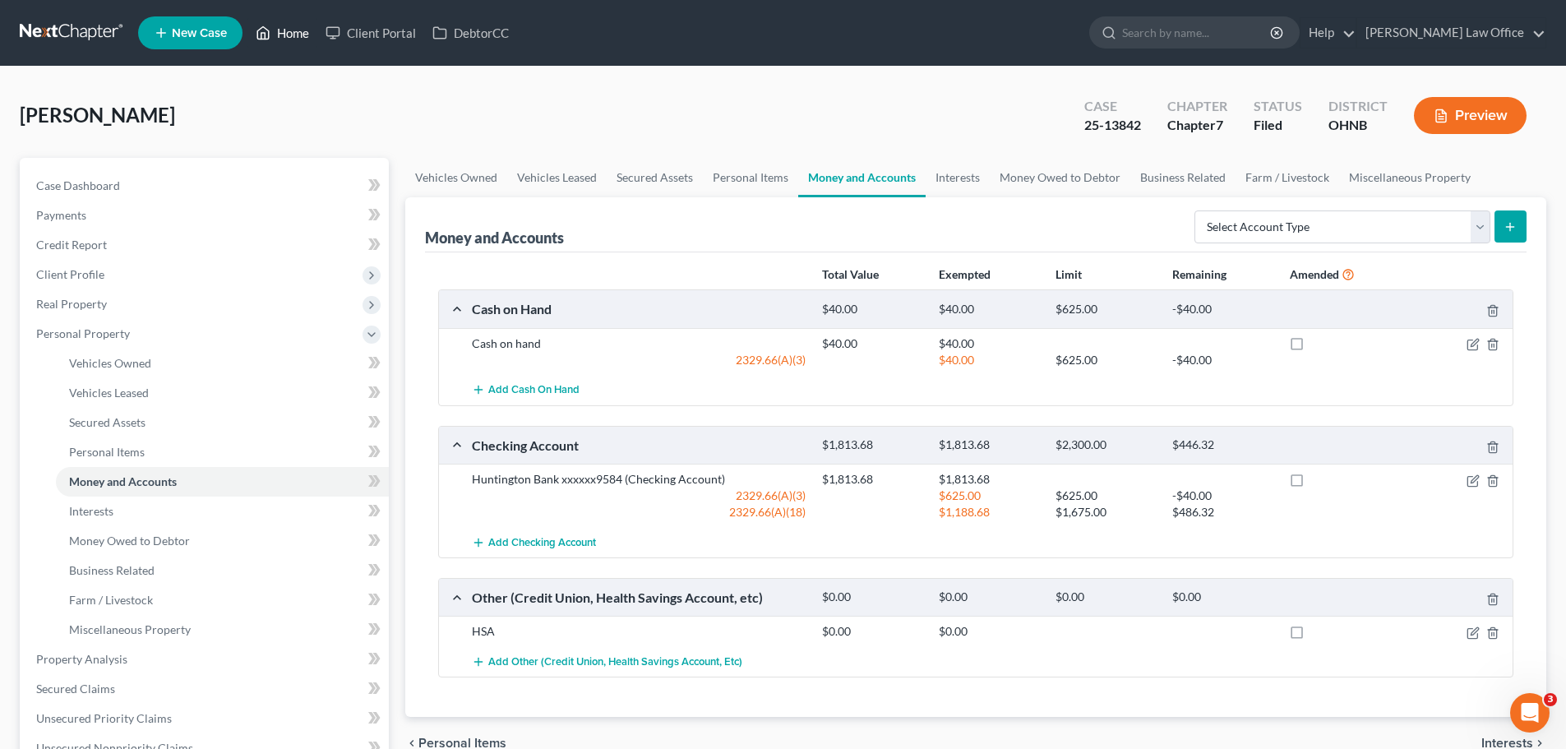
click at [287, 45] on link "Home" at bounding box center [282, 33] width 70 height 30
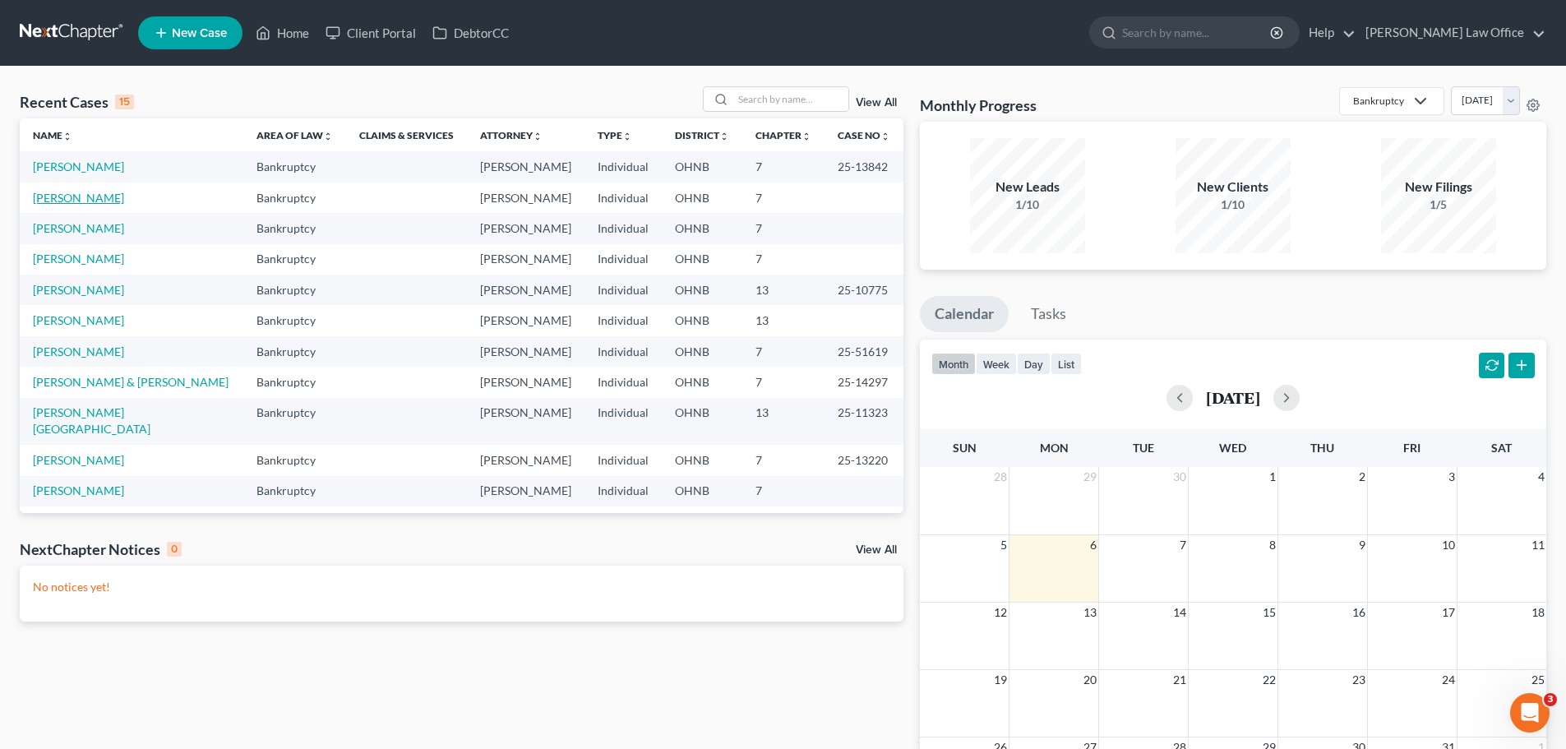
click at [75, 202] on link "[PERSON_NAME]" at bounding box center [78, 198] width 91 height 14
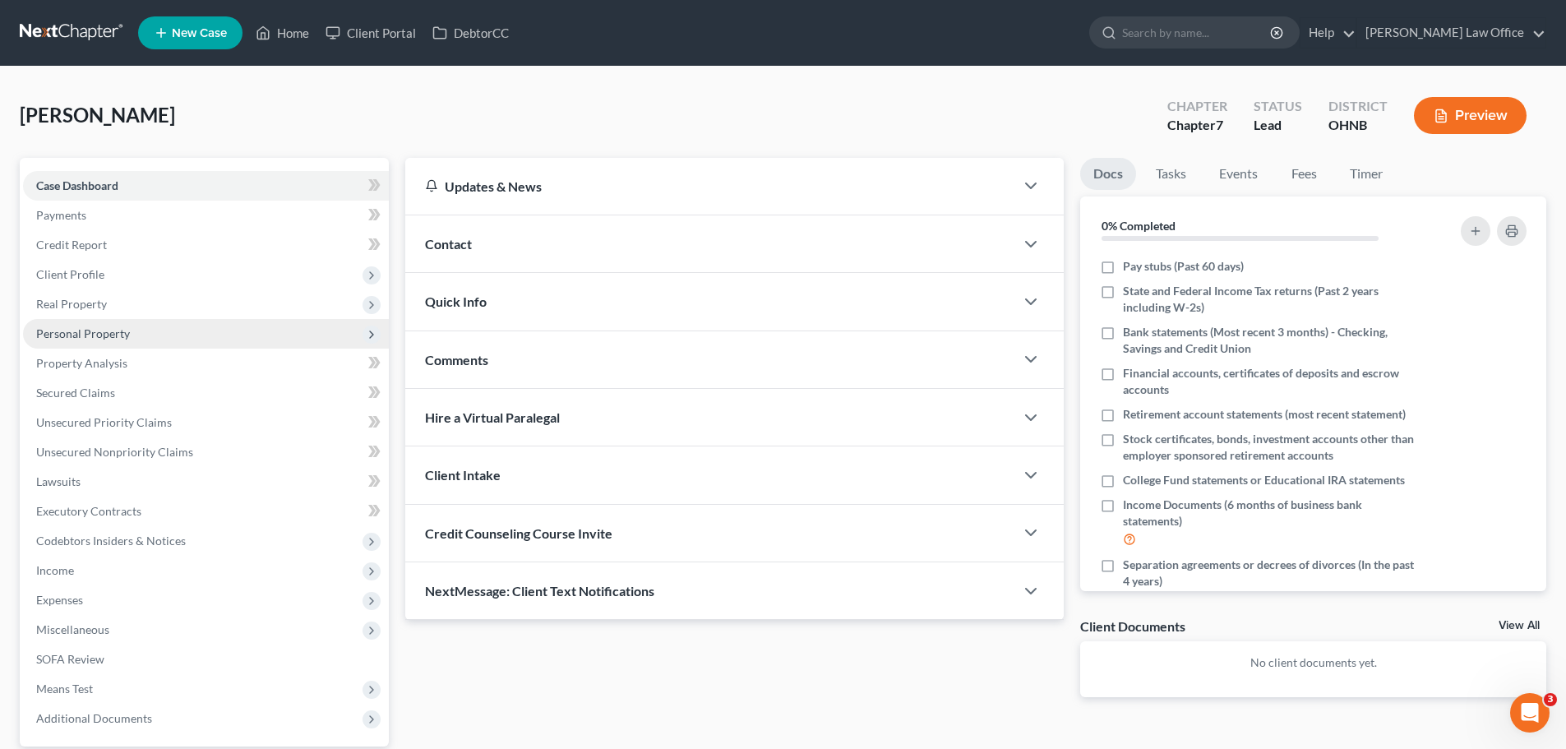
click at [88, 331] on span "Personal Property" at bounding box center [83, 333] width 94 height 14
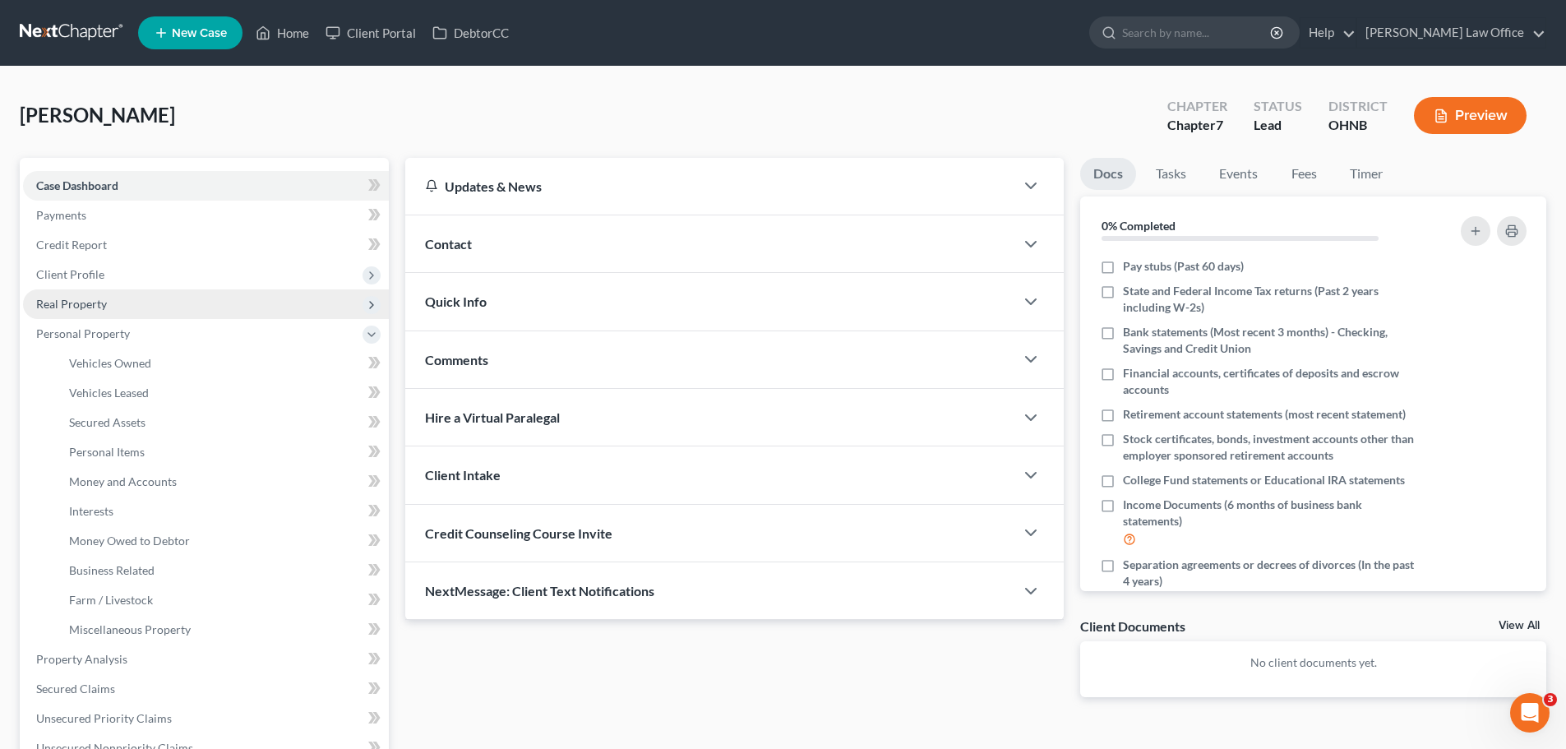
click at [95, 304] on span "Real Property" at bounding box center [71, 304] width 71 height 14
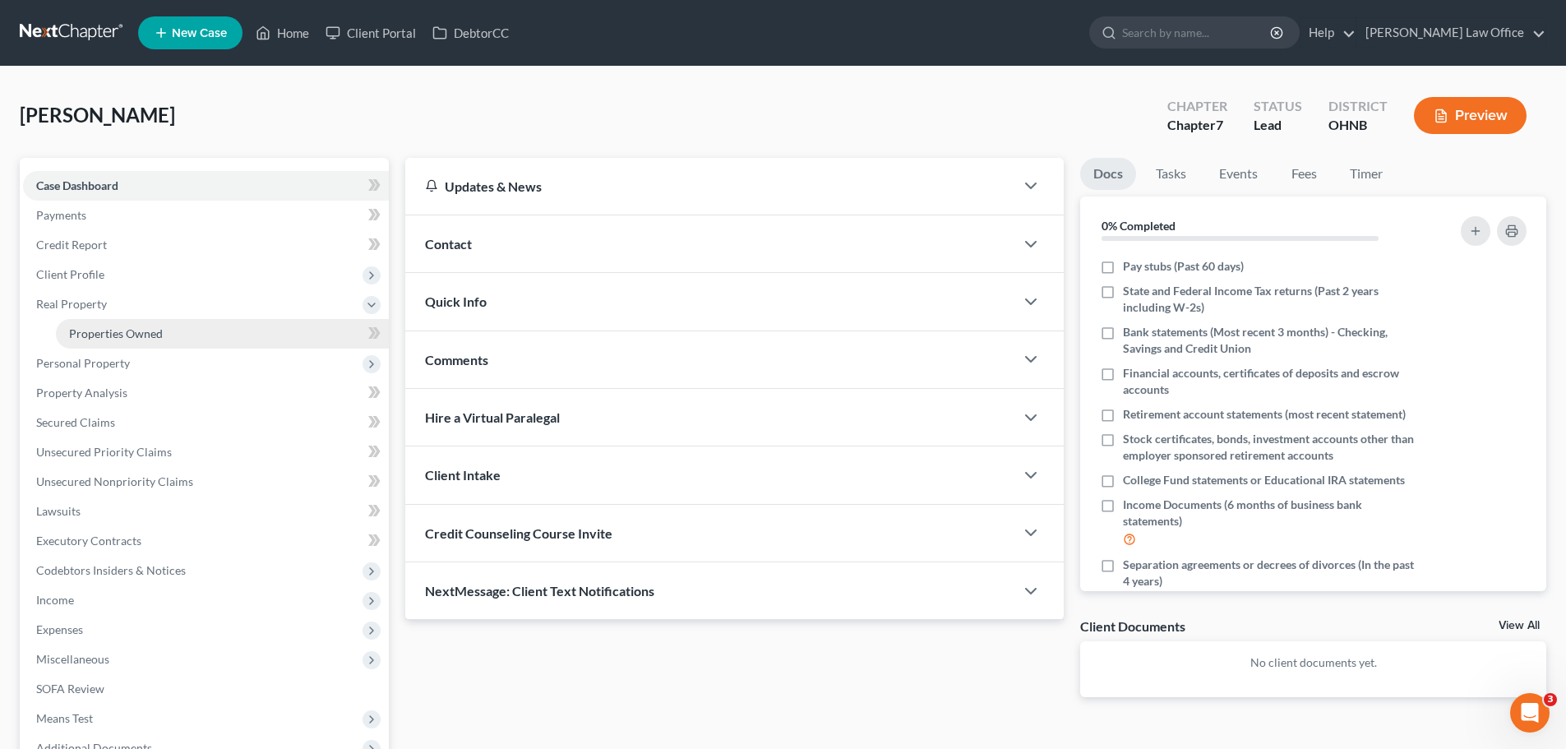
click at [124, 337] on span "Properties Owned" at bounding box center [116, 333] width 94 height 14
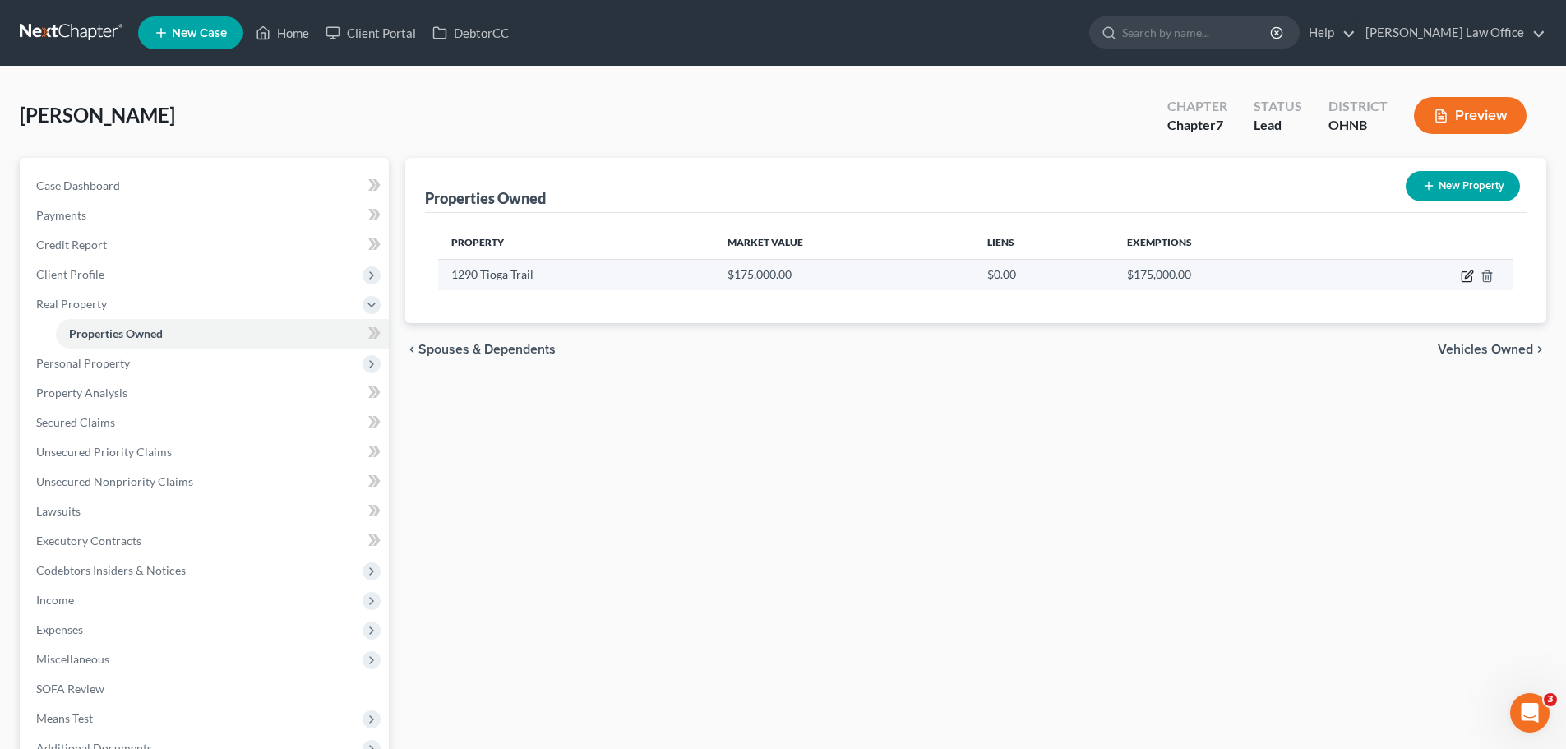
click at [1467, 278] on icon "button" at bounding box center [1468, 273] width 7 height 7
select select "36"
select select "0"
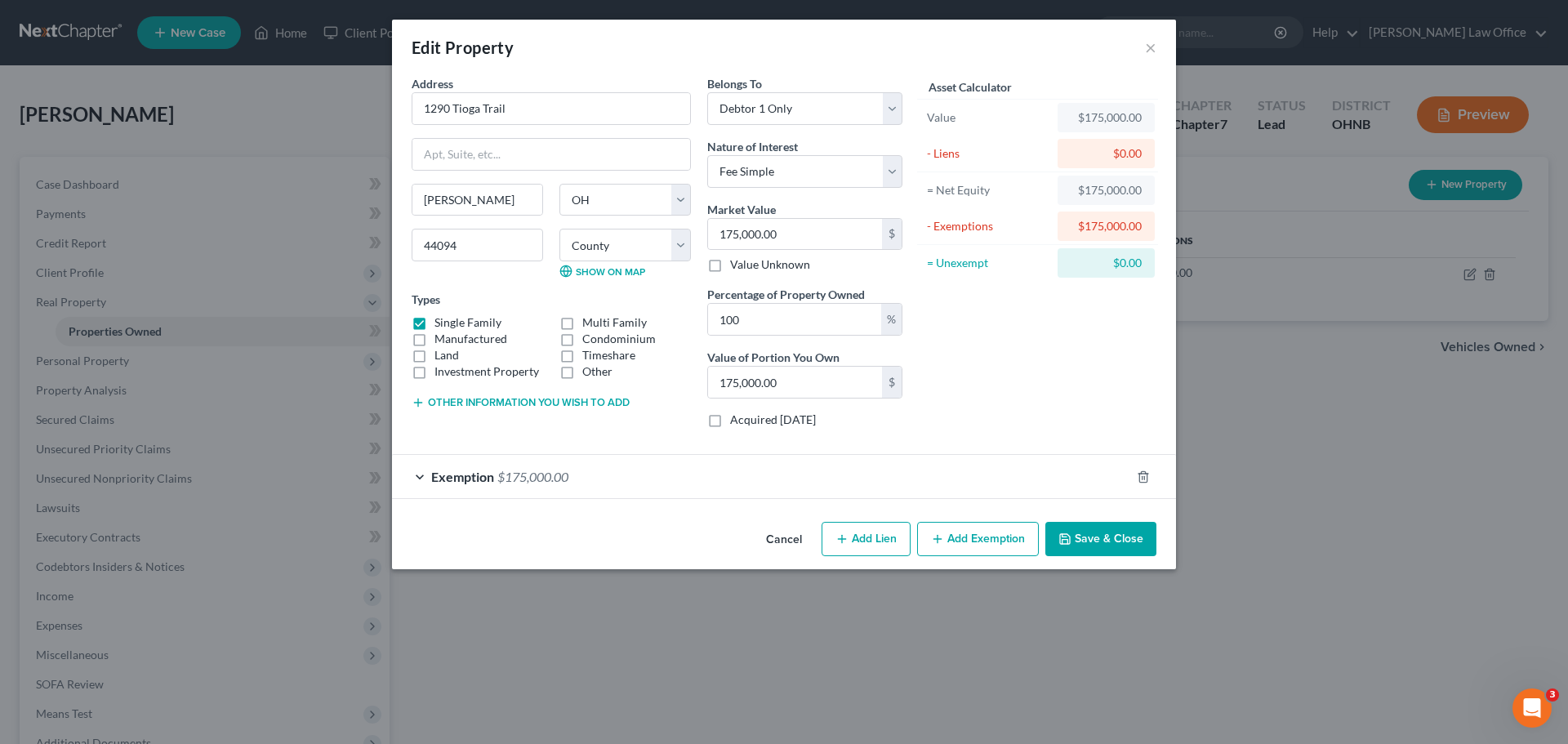
click at [645, 484] on div "Exemption $175,000.00" at bounding box center [761, 477] width 738 height 44
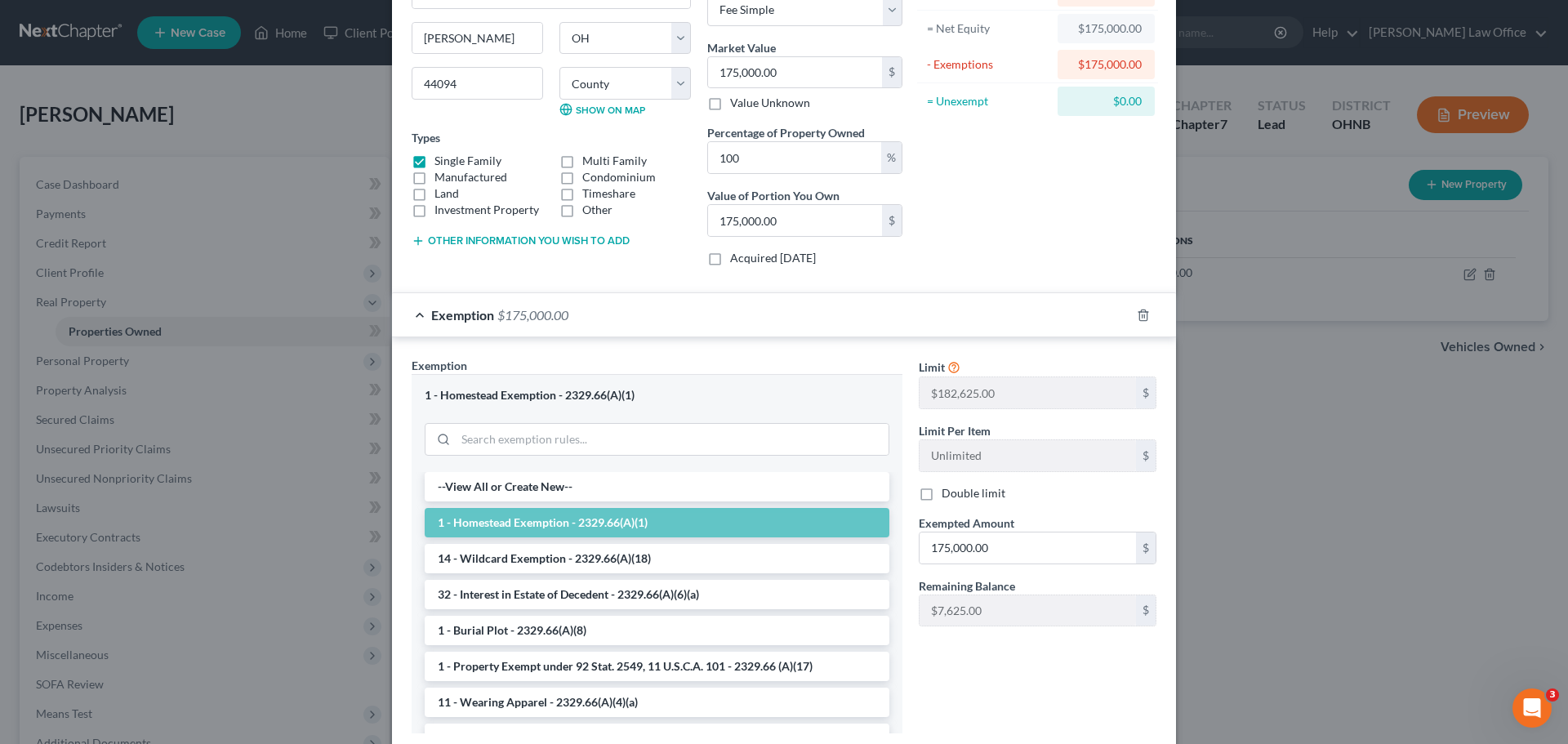
scroll to position [163, 0]
click at [1101, 203] on div "Asset Calculator Value $175,000.00 - Liens $0.00 = Net Equity $175,000.00 - Exe…" at bounding box center [1038, 94] width 254 height 366
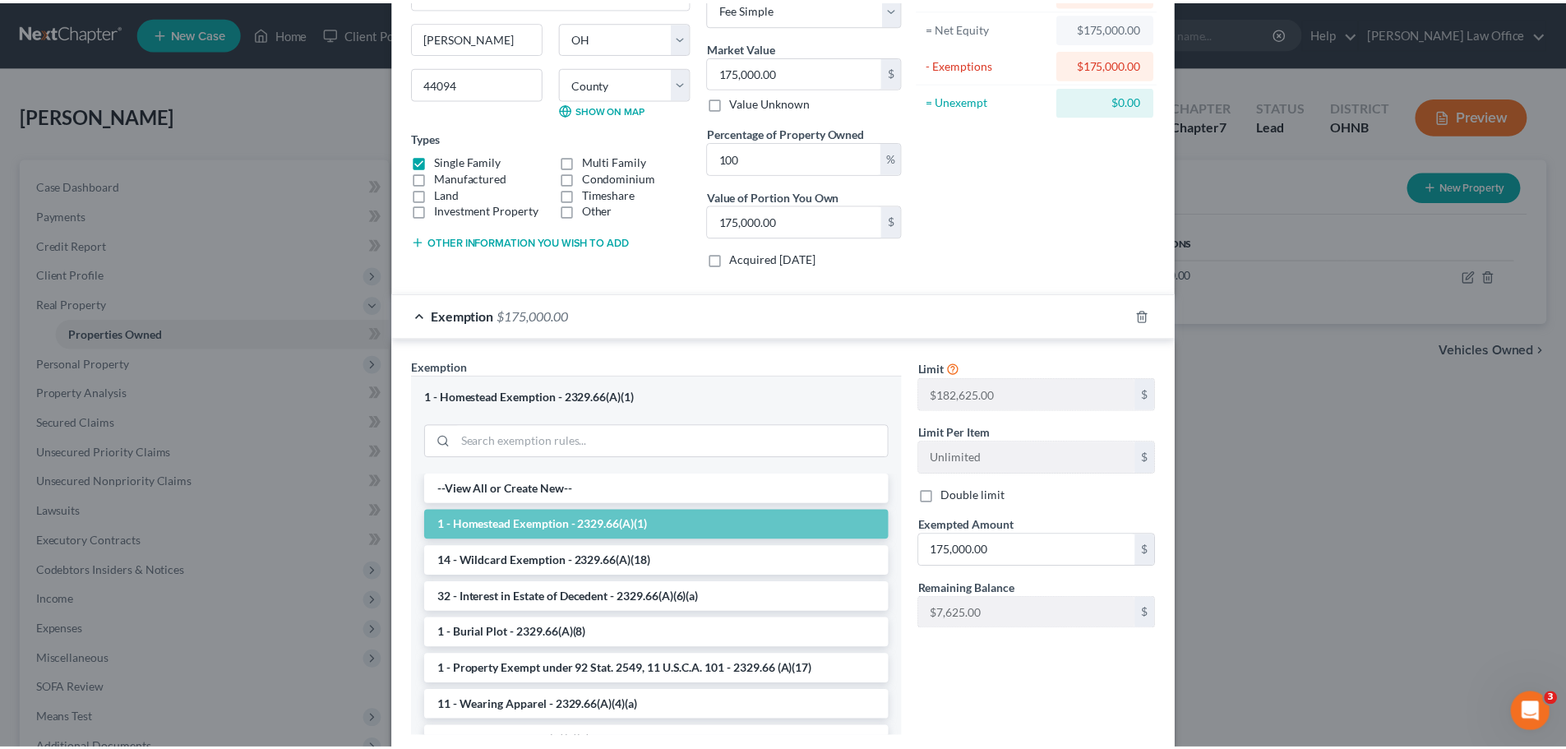
scroll to position [0, 0]
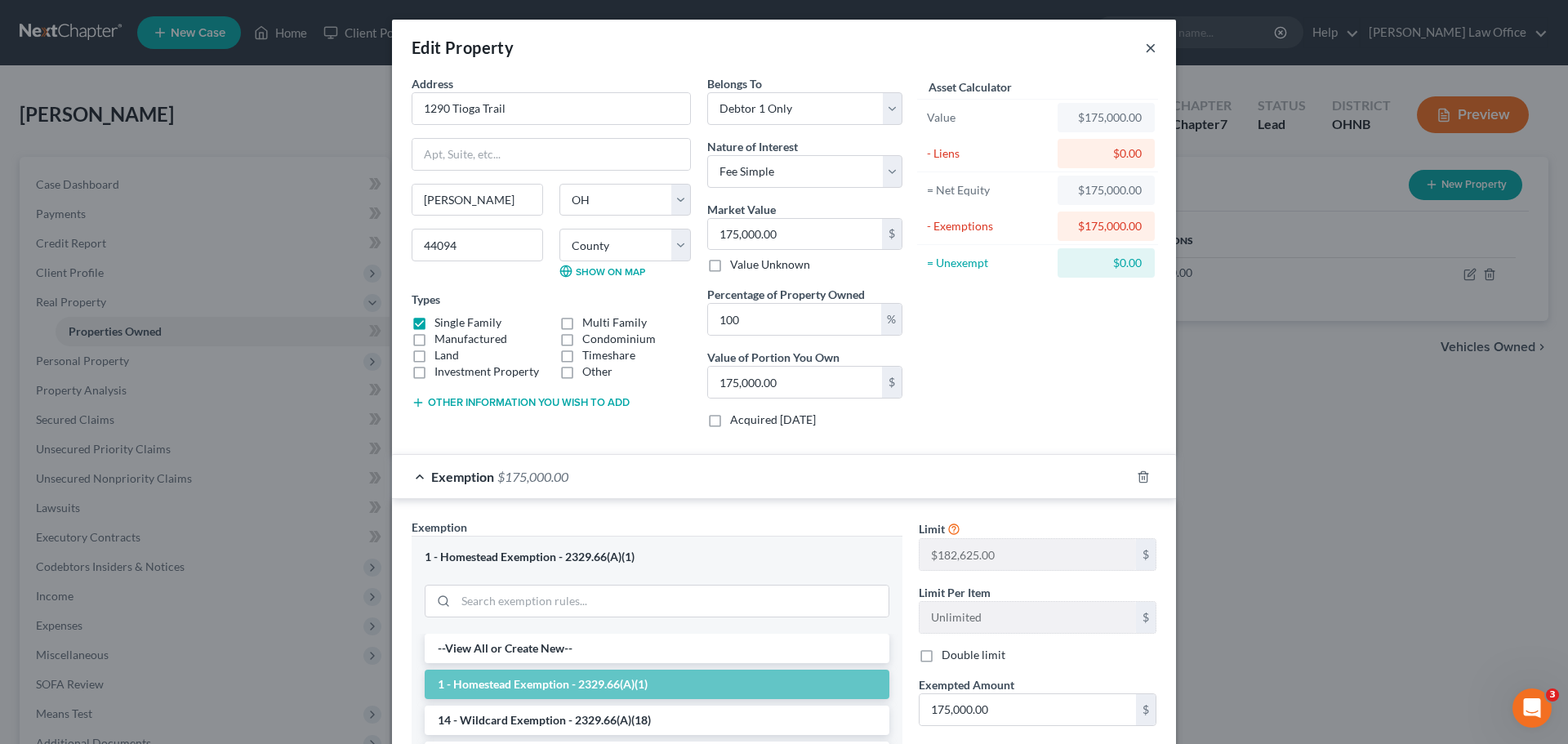
click at [1148, 52] on button "×" at bounding box center [1152, 48] width 12 height 20
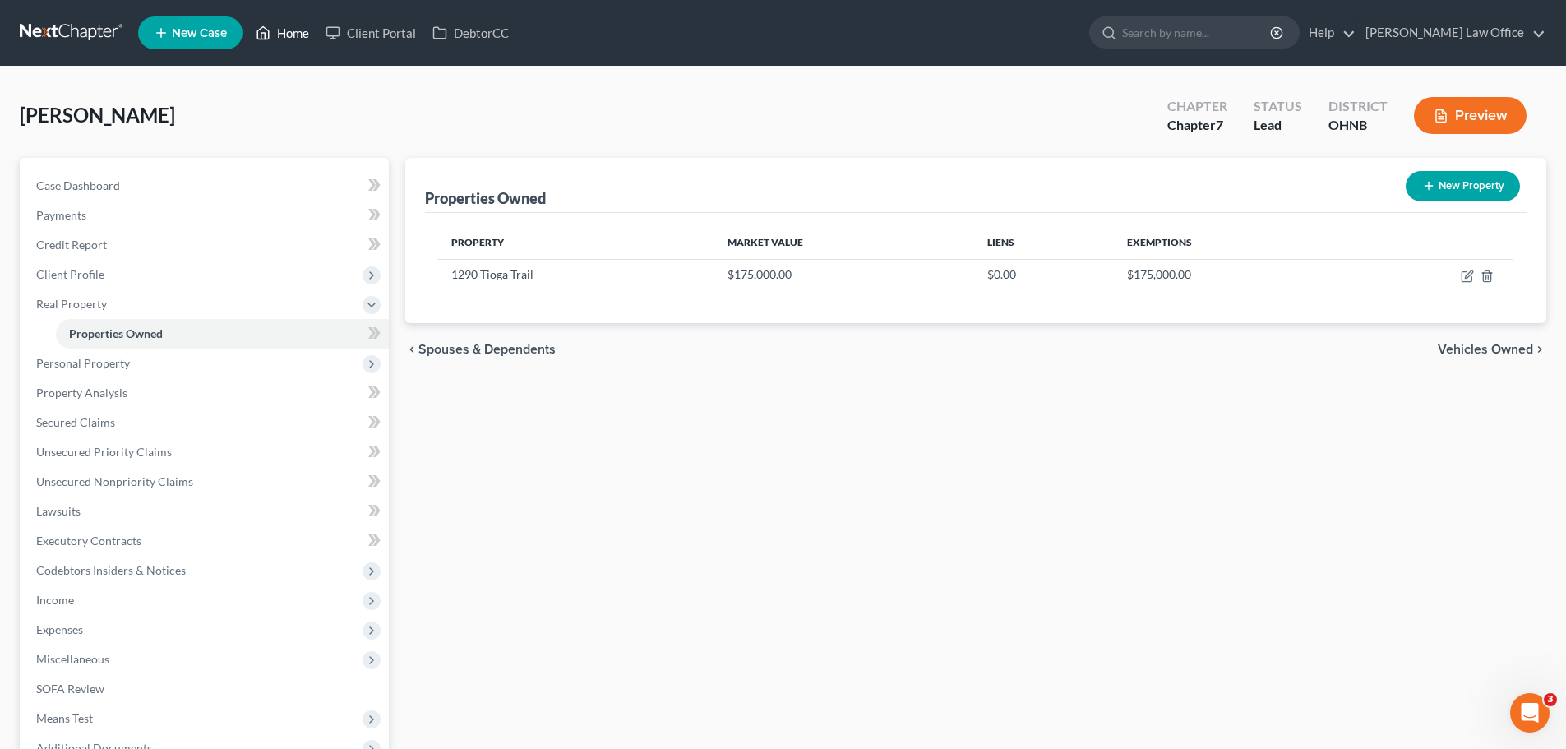
drag, startPoint x: 303, startPoint y: 30, endPoint x: 260, endPoint y: 77, distance: 64.0
click at [303, 30] on link "Home" at bounding box center [282, 33] width 70 height 30
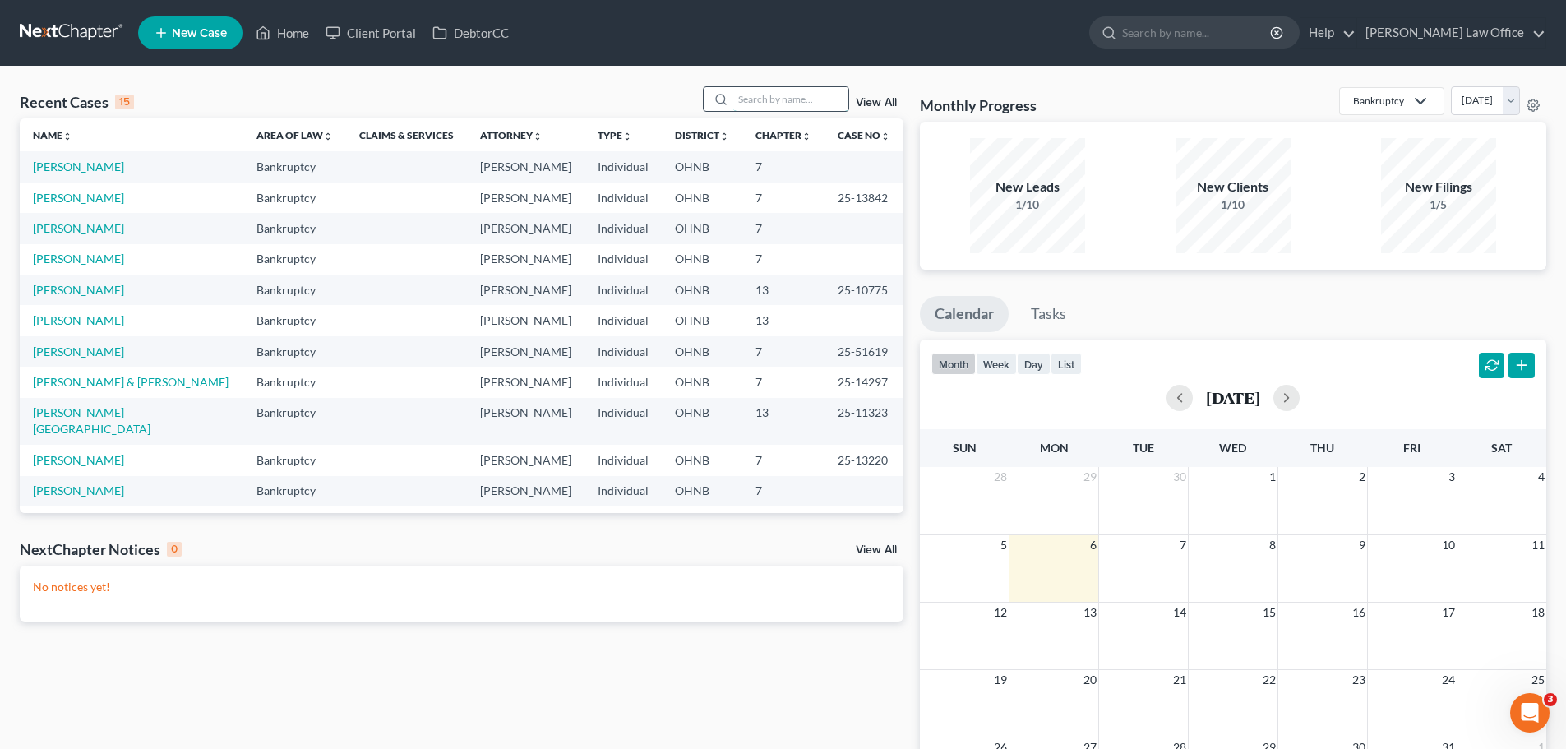
click at [778, 102] on input "search" at bounding box center [790, 99] width 115 height 24
type input "[PERSON_NAME]"
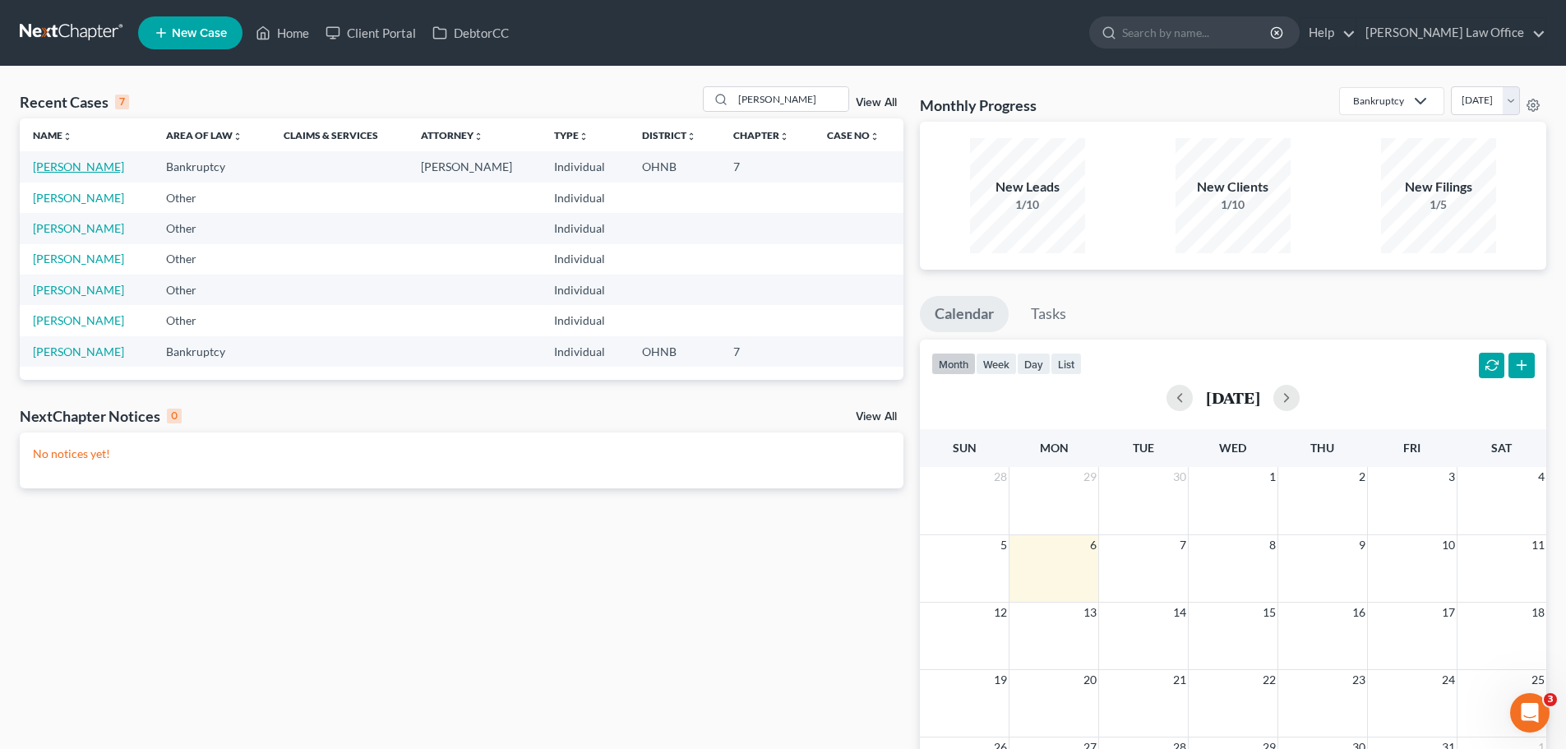
click at [112, 165] on link "[PERSON_NAME]" at bounding box center [78, 166] width 91 height 14
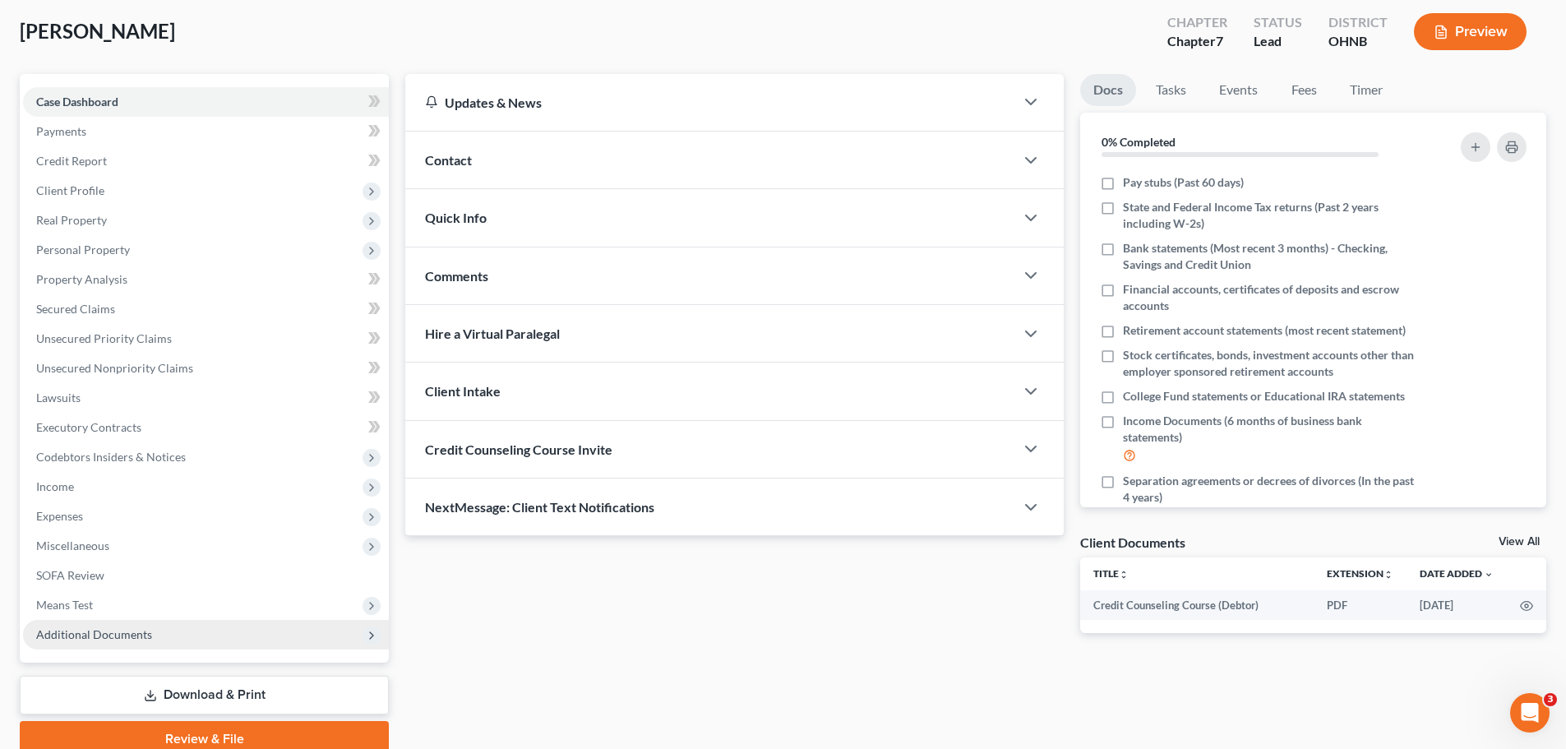
scroll to position [155, 0]
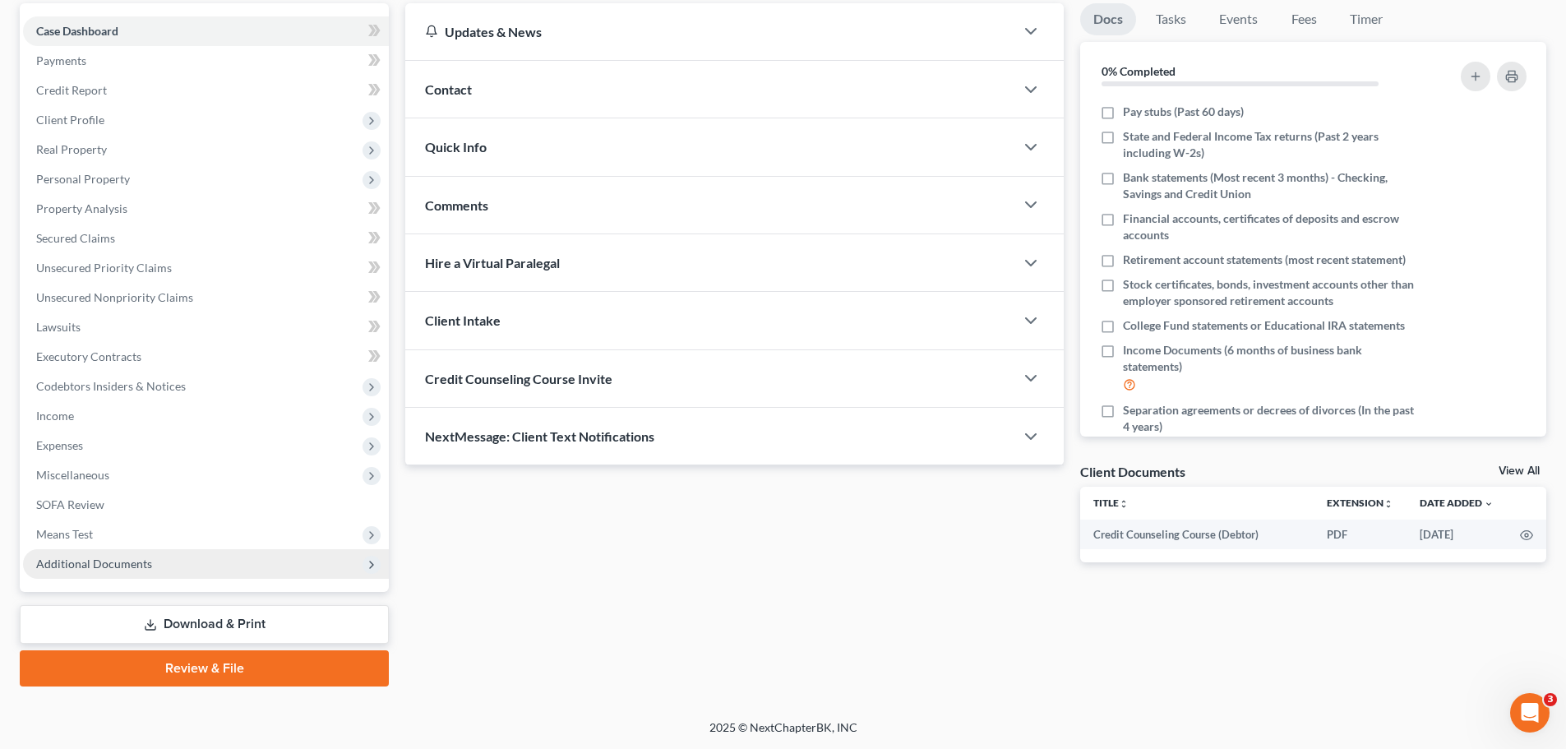
click at [358, 566] on span "Additional Documents" at bounding box center [206, 564] width 366 height 30
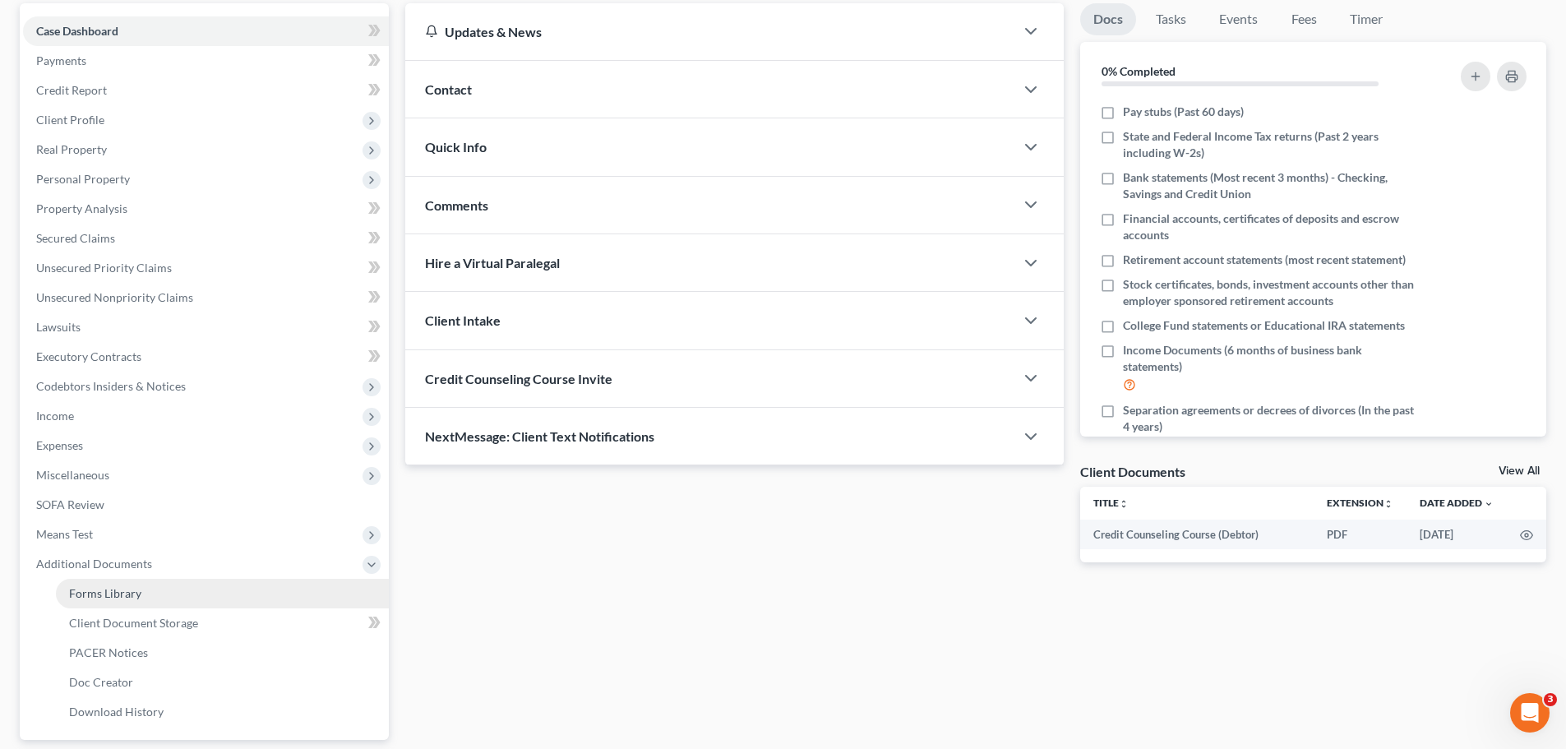
click at [142, 593] on link "Forms Library" at bounding box center [222, 594] width 333 height 30
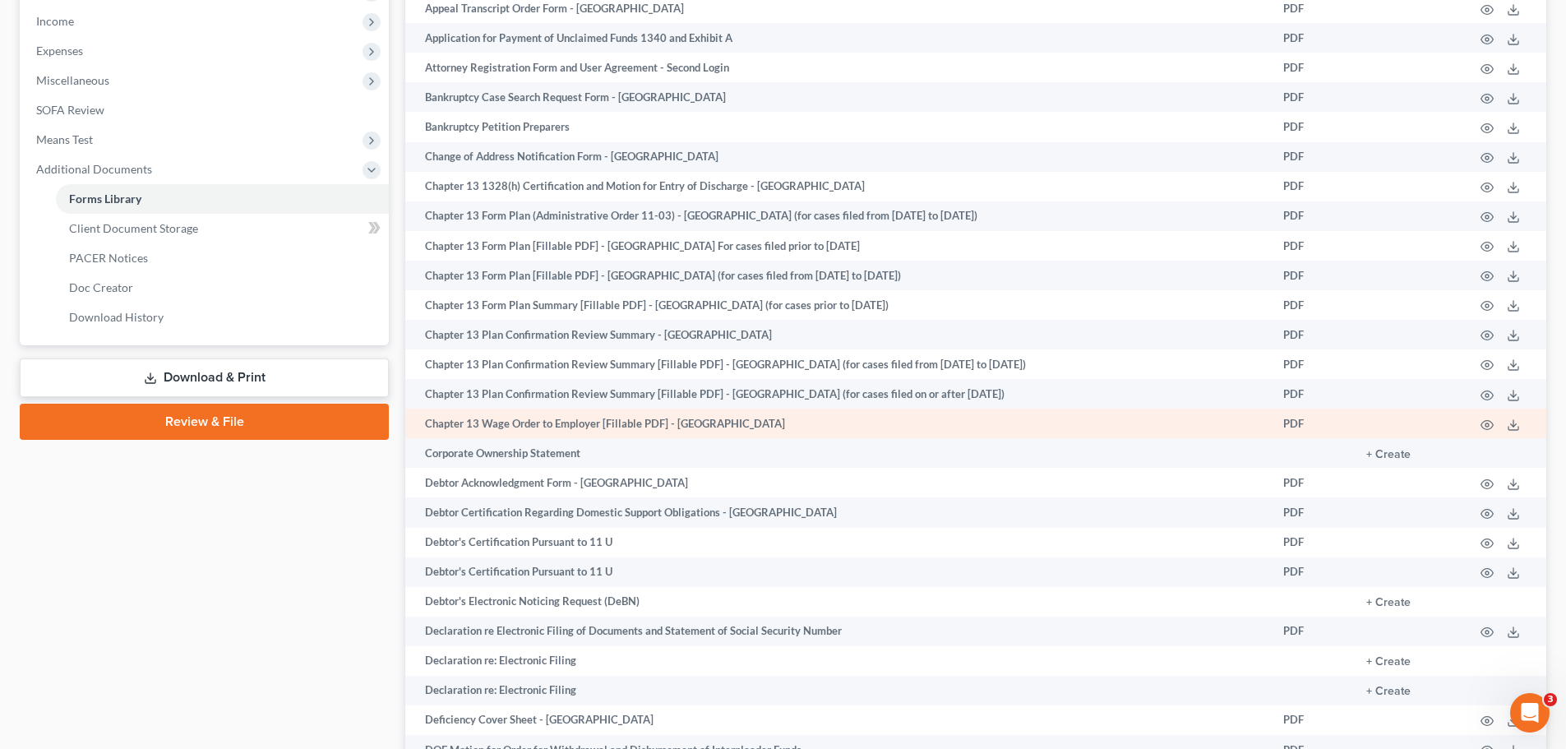
scroll to position [714, 0]
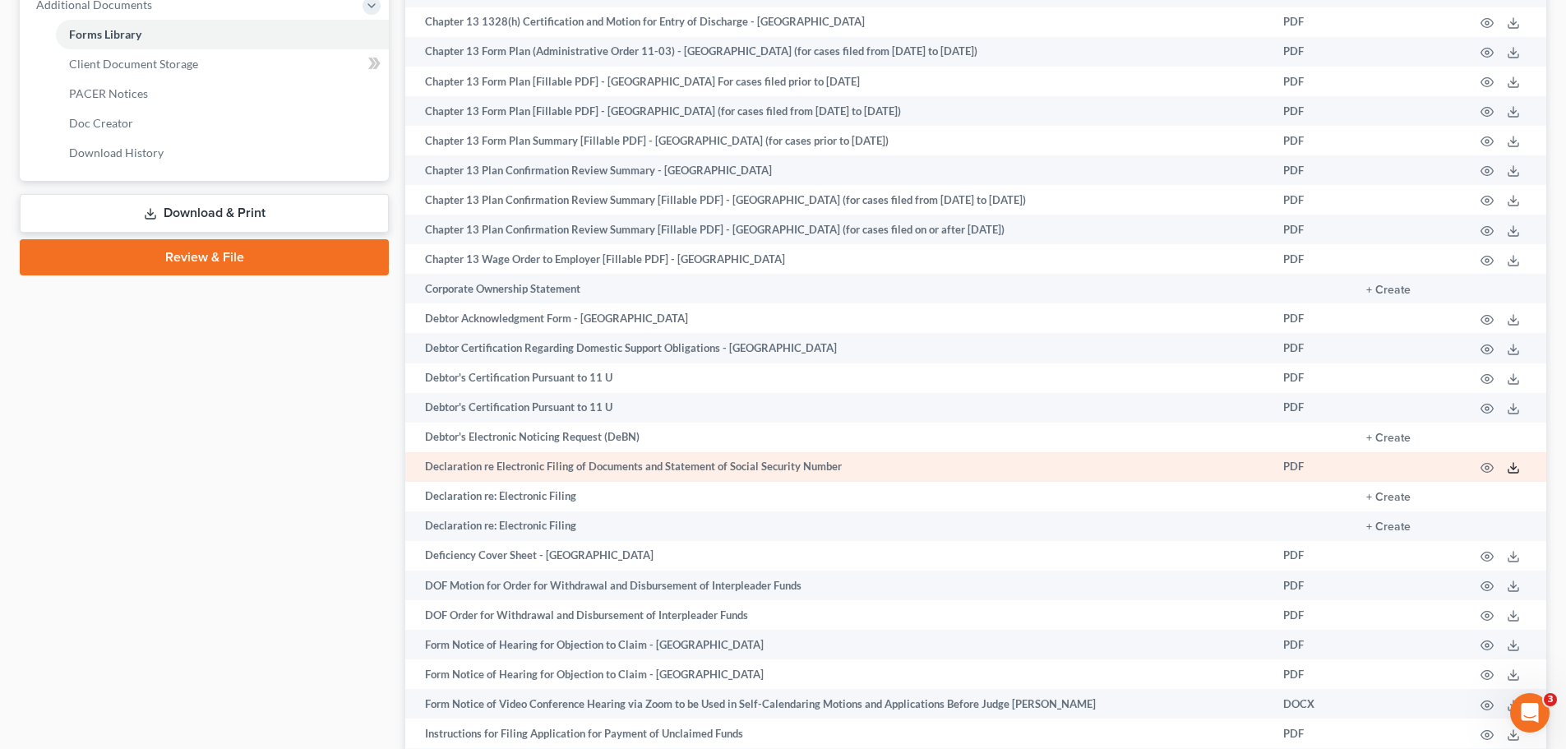
click at [1513, 466] on icon at bounding box center [1513, 467] width 13 height 13
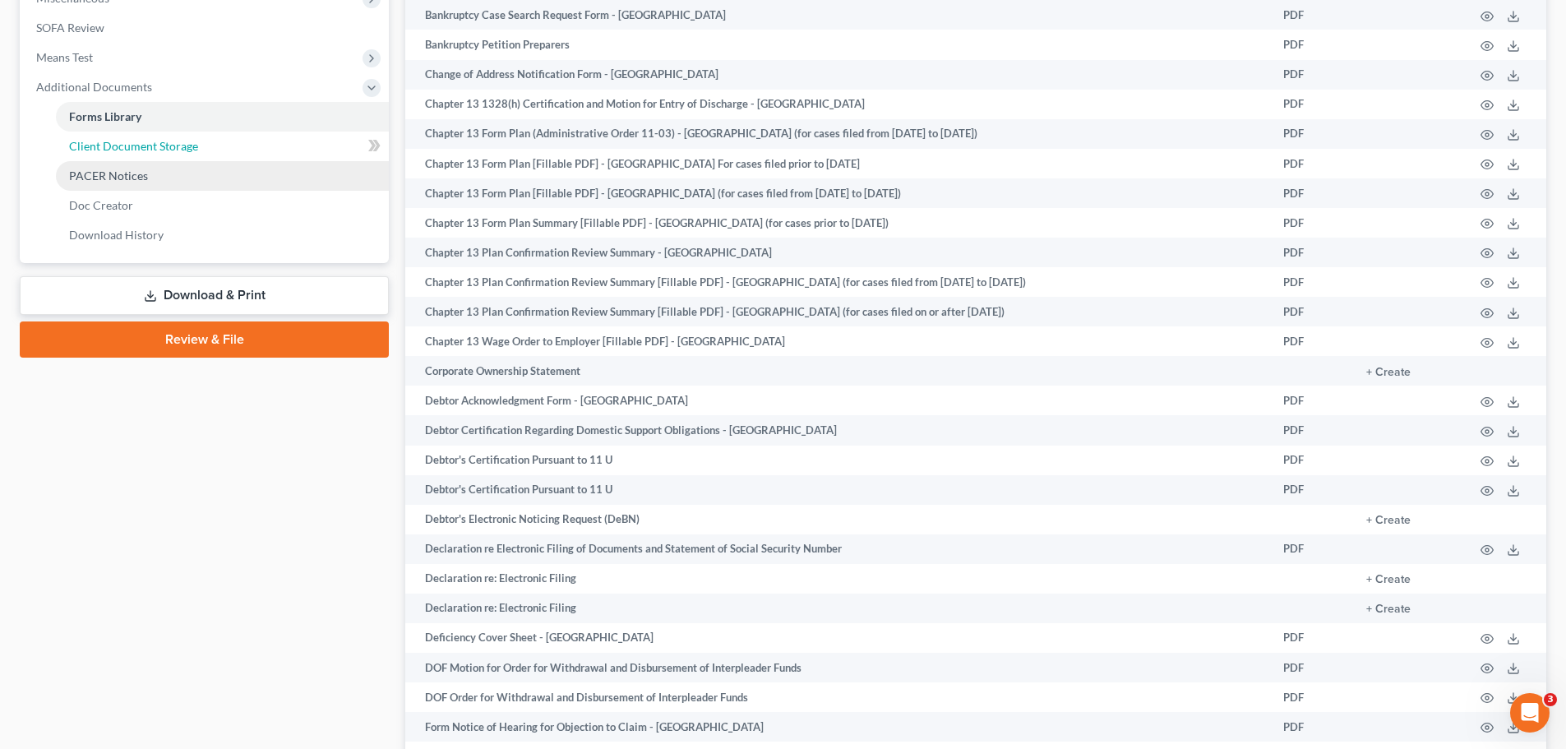
drag, startPoint x: 191, startPoint y: 146, endPoint x: 202, endPoint y: 176, distance: 32.5
click at [191, 145] on span "Client Document Storage" at bounding box center [133, 146] width 129 height 14
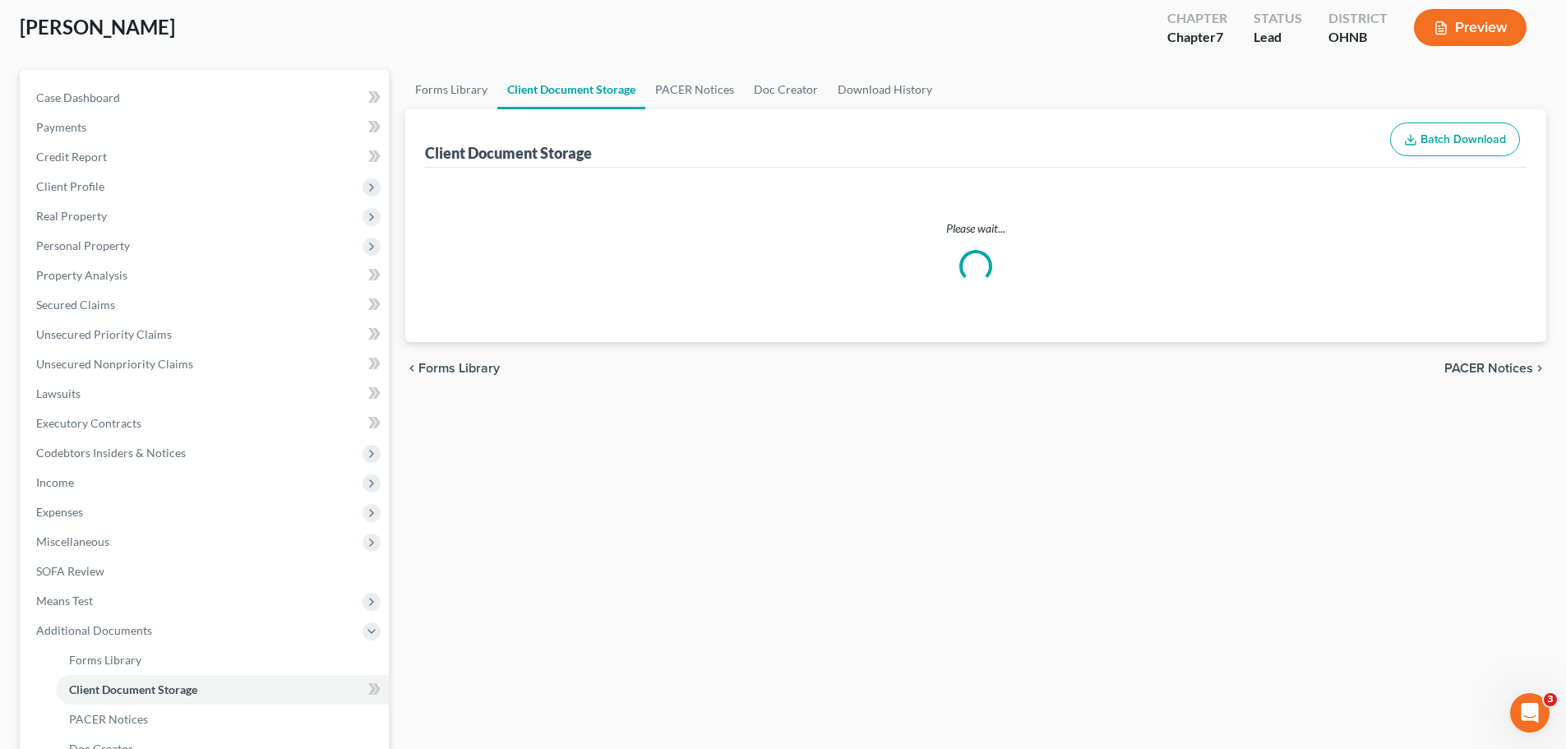
select select "5"
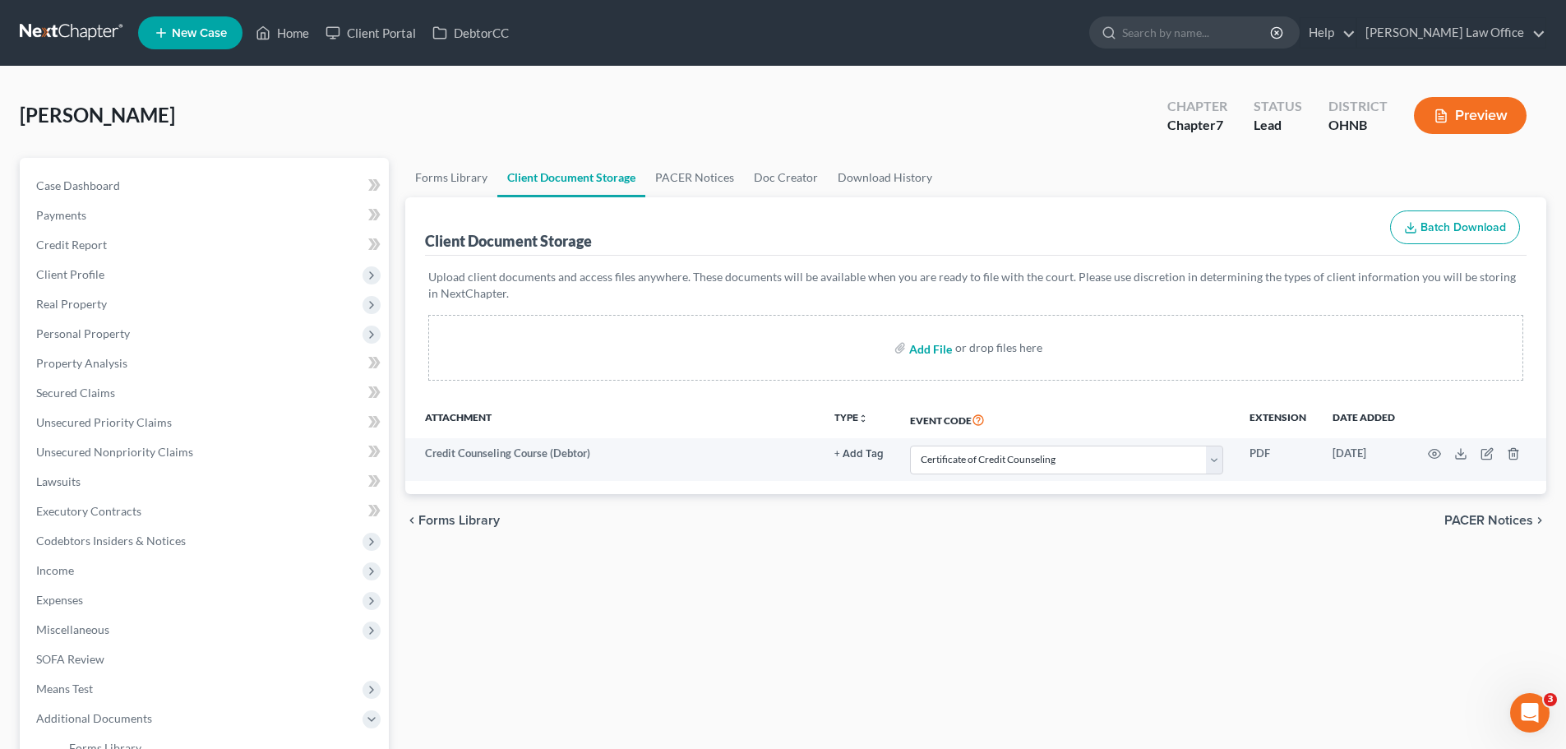
click at [926, 346] on input "file" at bounding box center [928, 348] width 39 height 30
type input "C:\fakepath\Legal description.pdf"
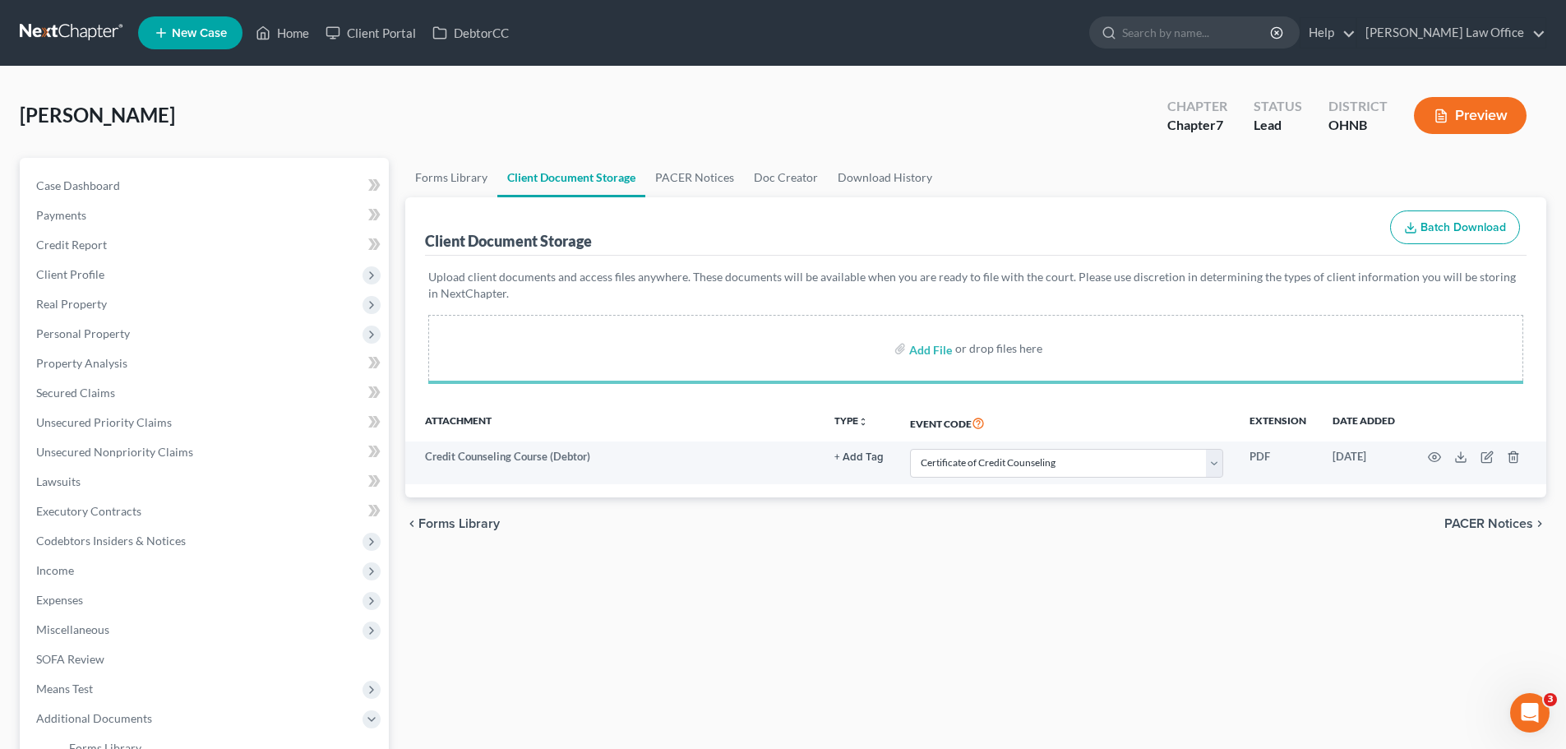
select select "5"
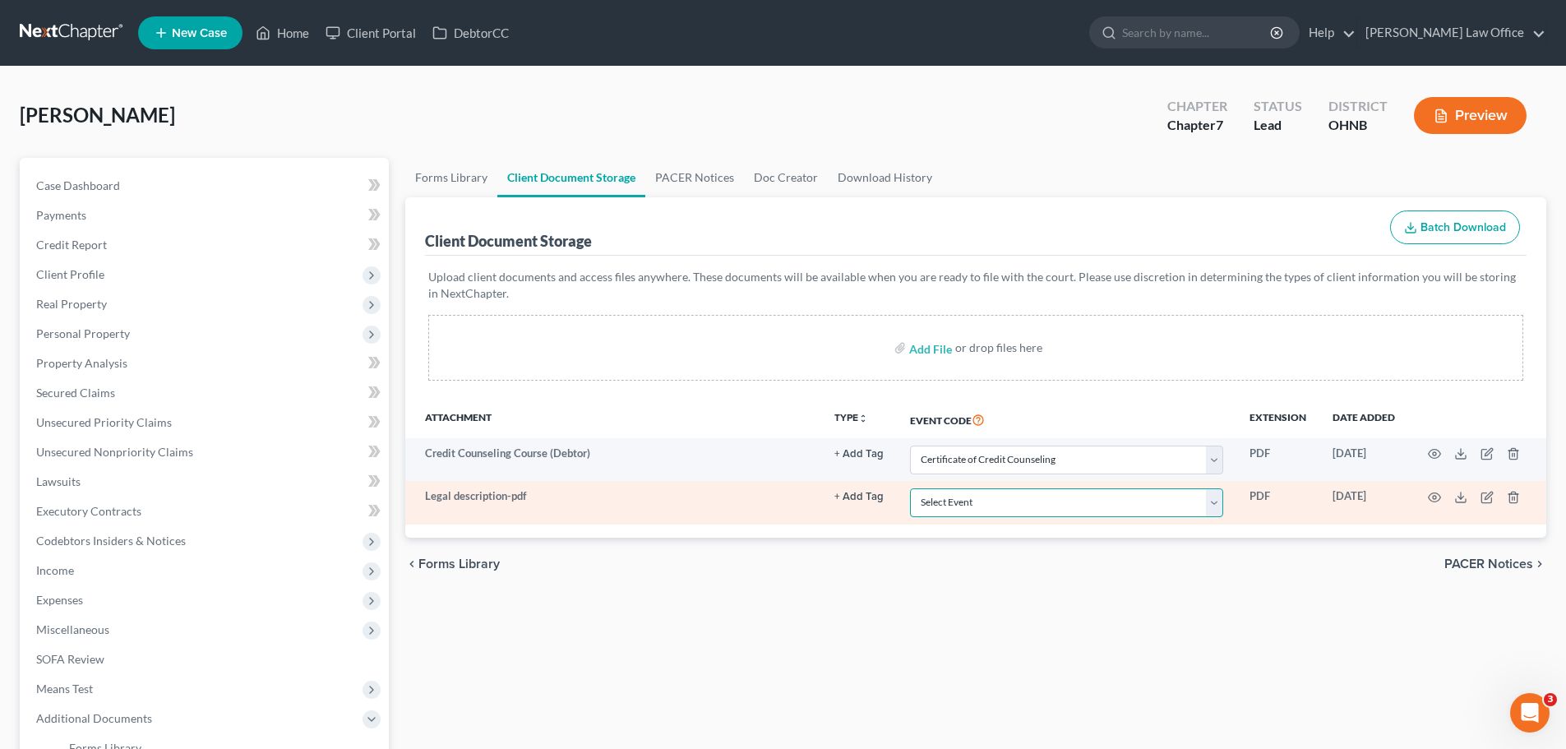
click at [1219, 511] on select "Select Event 20 Largest Unsecured Creditors Amended List of Creditors (Fee) Ame…" at bounding box center [1066, 502] width 313 height 29
select select "22"
click at [910, 488] on select "Select Event 20 Largest Unsecured Creditors Amended List of Creditors (Fee) Ame…" at bounding box center [1066, 502] width 313 height 29
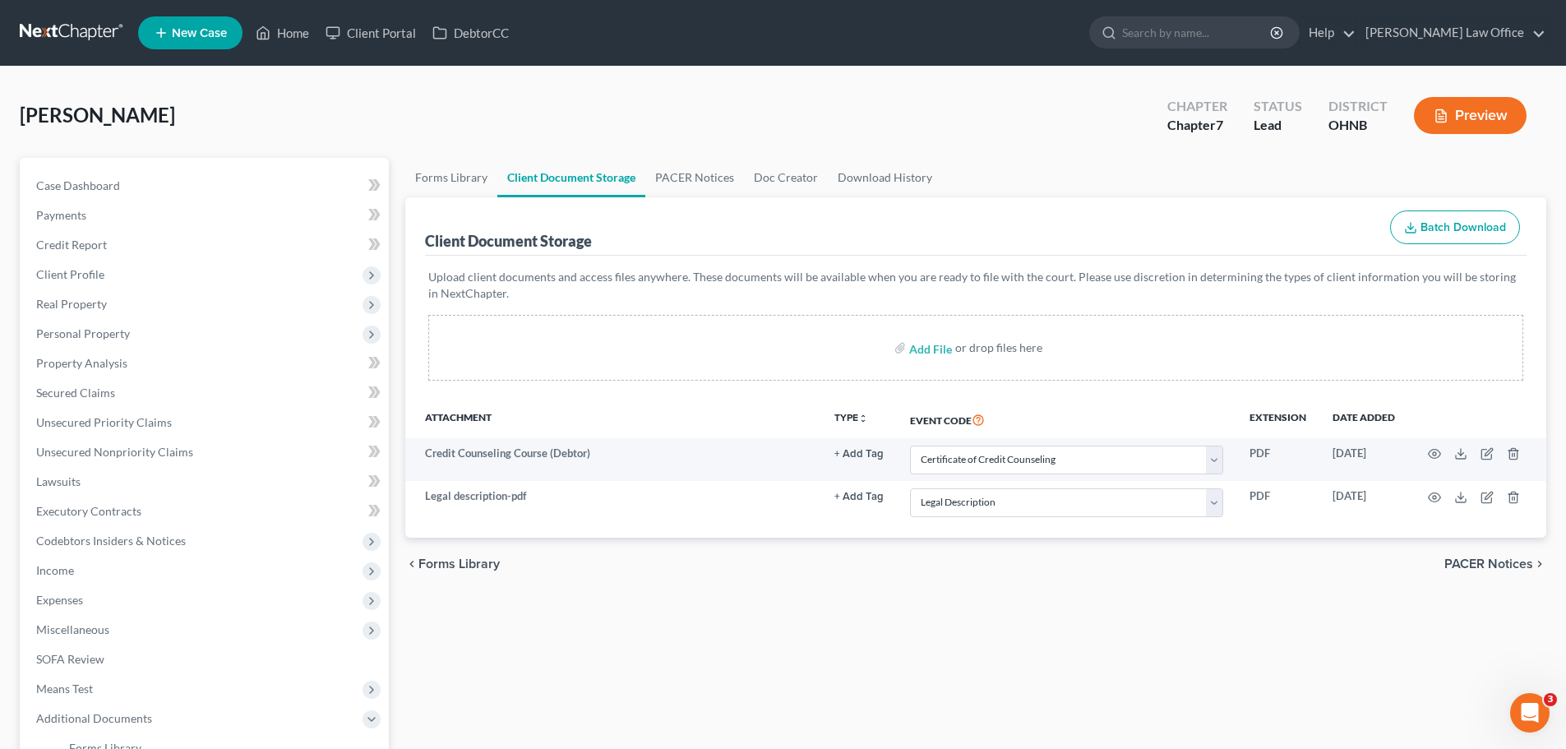
drag, startPoint x: 890, startPoint y: 619, endPoint x: 883, endPoint y: 628, distance: 11.7
click at [892, 619] on div "Forms Library Client Document Storage PACER Notices Doc Creator Download Histor…" at bounding box center [975, 573] width 1157 height 831
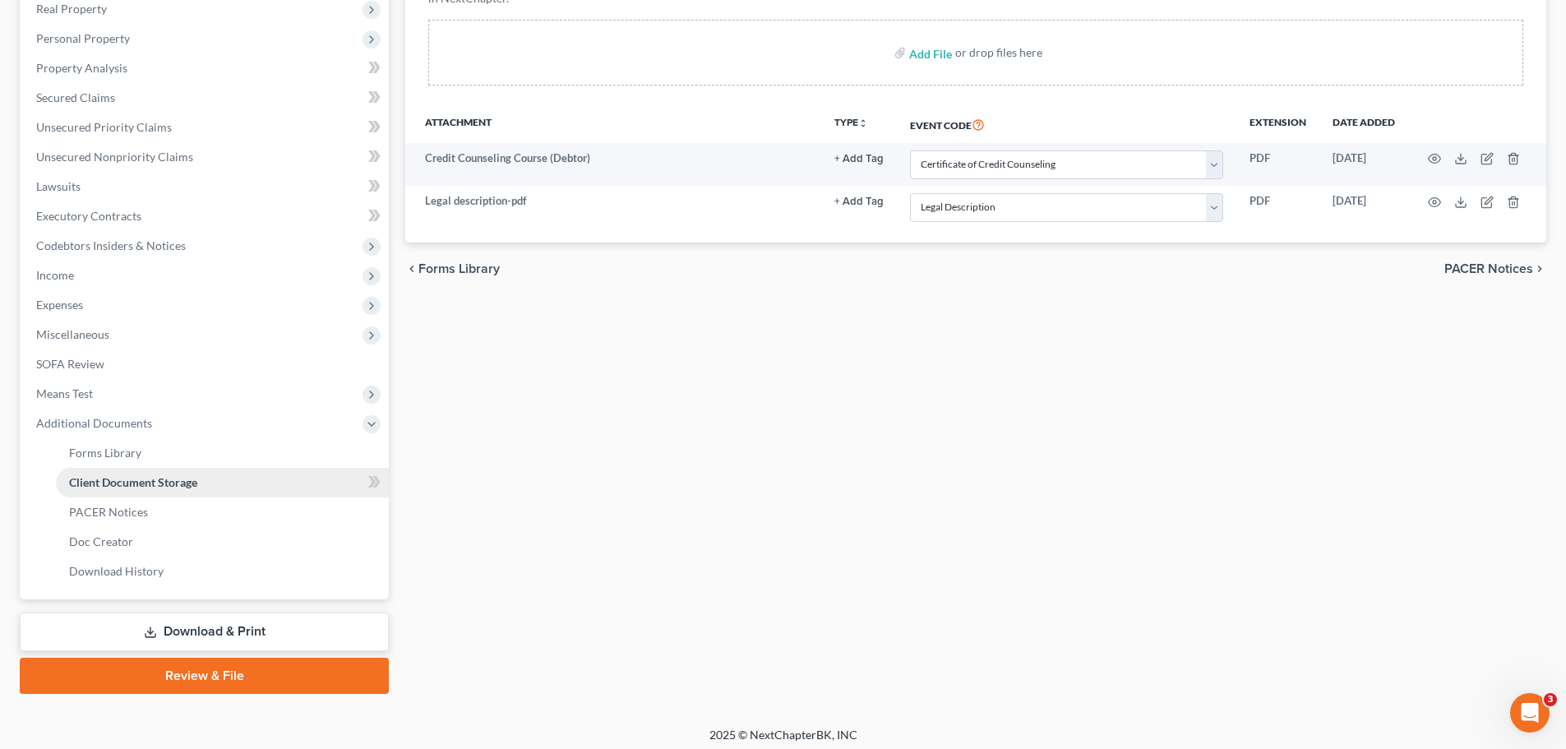
scroll to position [303, 0]
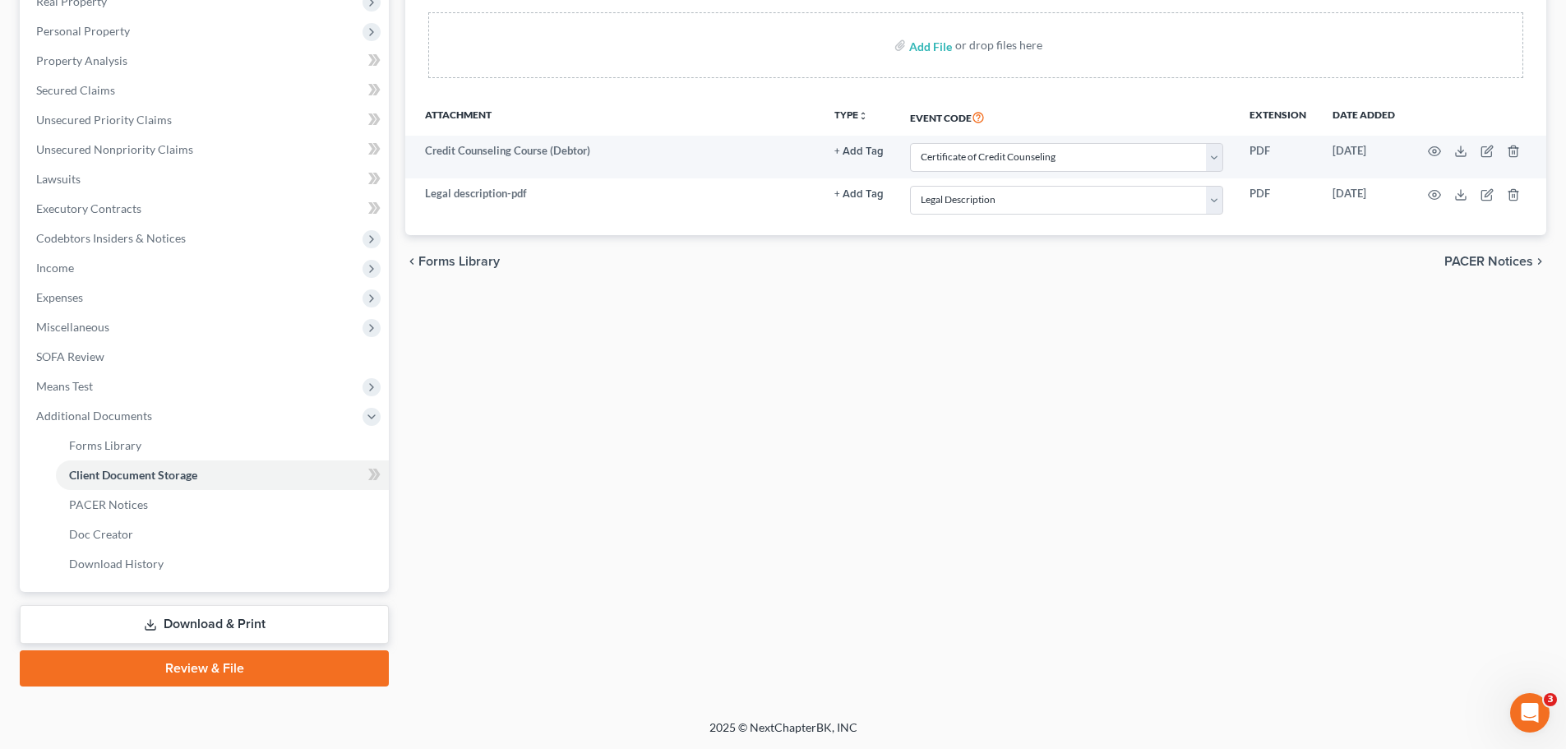
click at [303, 617] on link "Download & Print" at bounding box center [204, 624] width 369 height 39
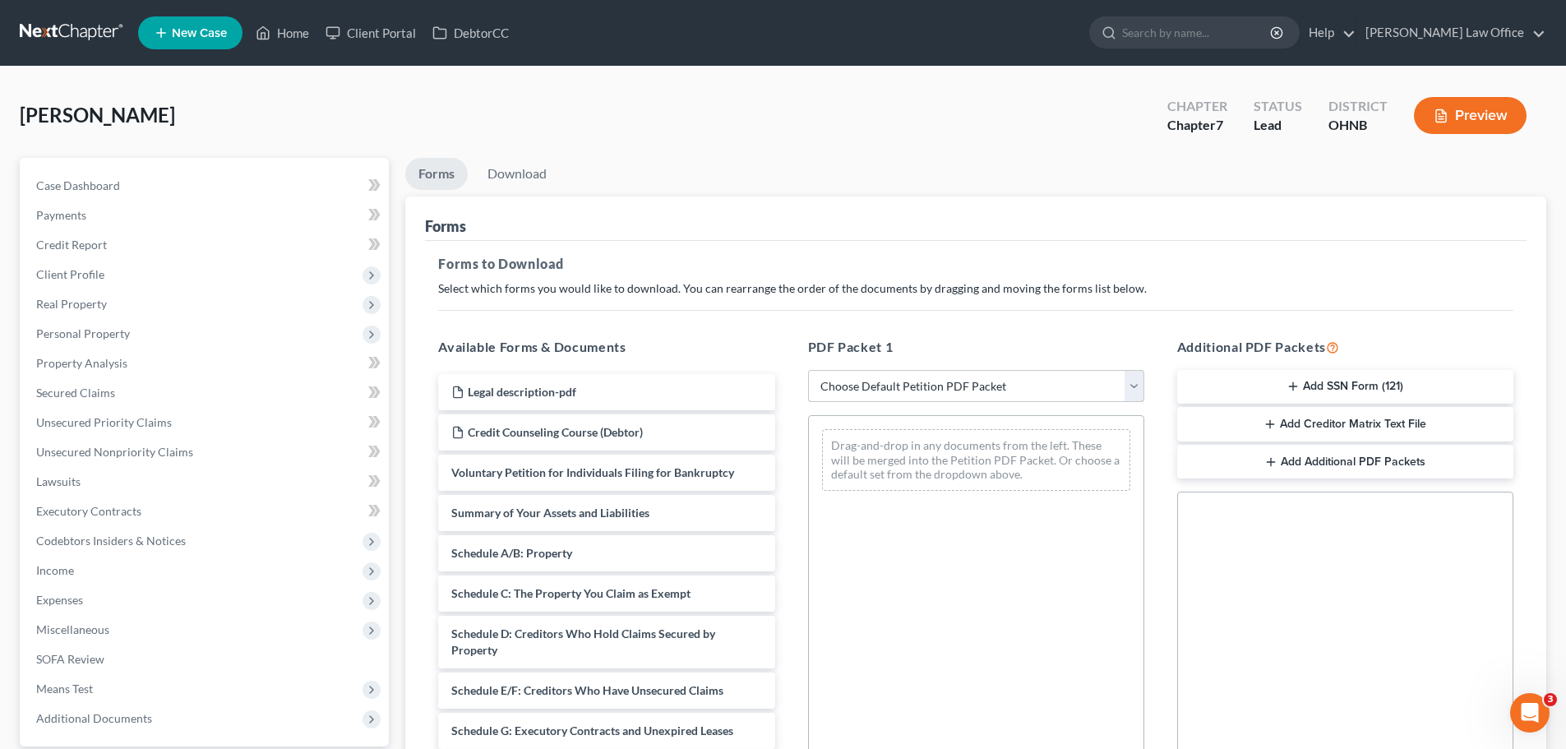
click at [1130, 400] on select "Choose Default Petition PDF Packet Complete Bankruptcy Petition (all forms and …" at bounding box center [976, 386] width 336 height 33
select select "0"
click at [808, 370] on select "Choose Default Petition PDF Packet Complete Bankruptcy Petition (all forms and …" at bounding box center [976, 386] width 336 height 33
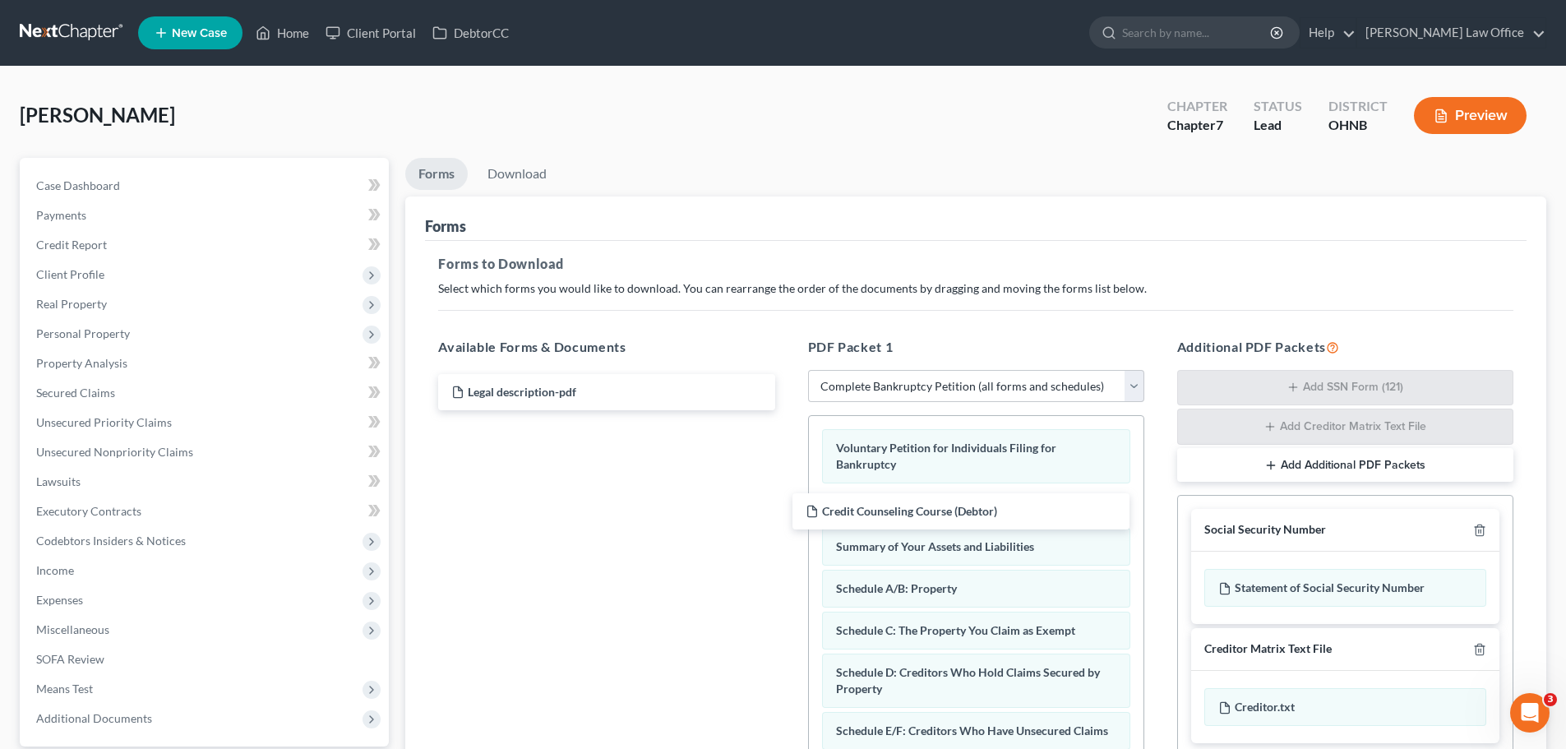
drag, startPoint x: 599, startPoint y: 435, endPoint x: 757, endPoint y: 446, distance: 158.3
click at [788, 410] on div "Credit Counseling Course (Debtor) Legal description-pdf Credit Counseling Cours…" at bounding box center [606, 392] width 363 height 36
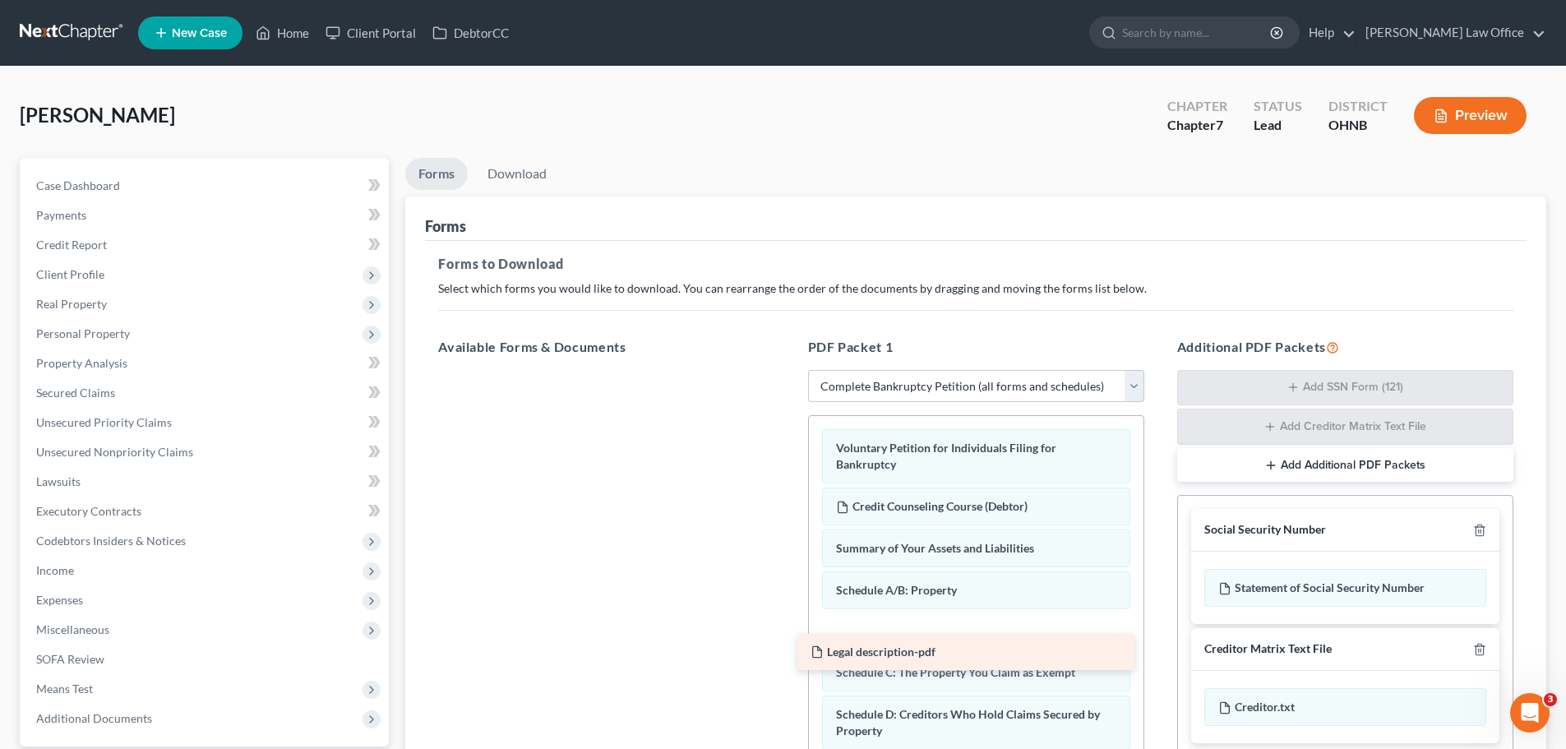
drag, startPoint x: 668, startPoint y: 391, endPoint x: 1016, endPoint y: 626, distance: 420.4
click at [788, 370] on div "Legal description-pdf Legal description-pdf" at bounding box center [606, 370] width 363 height 0
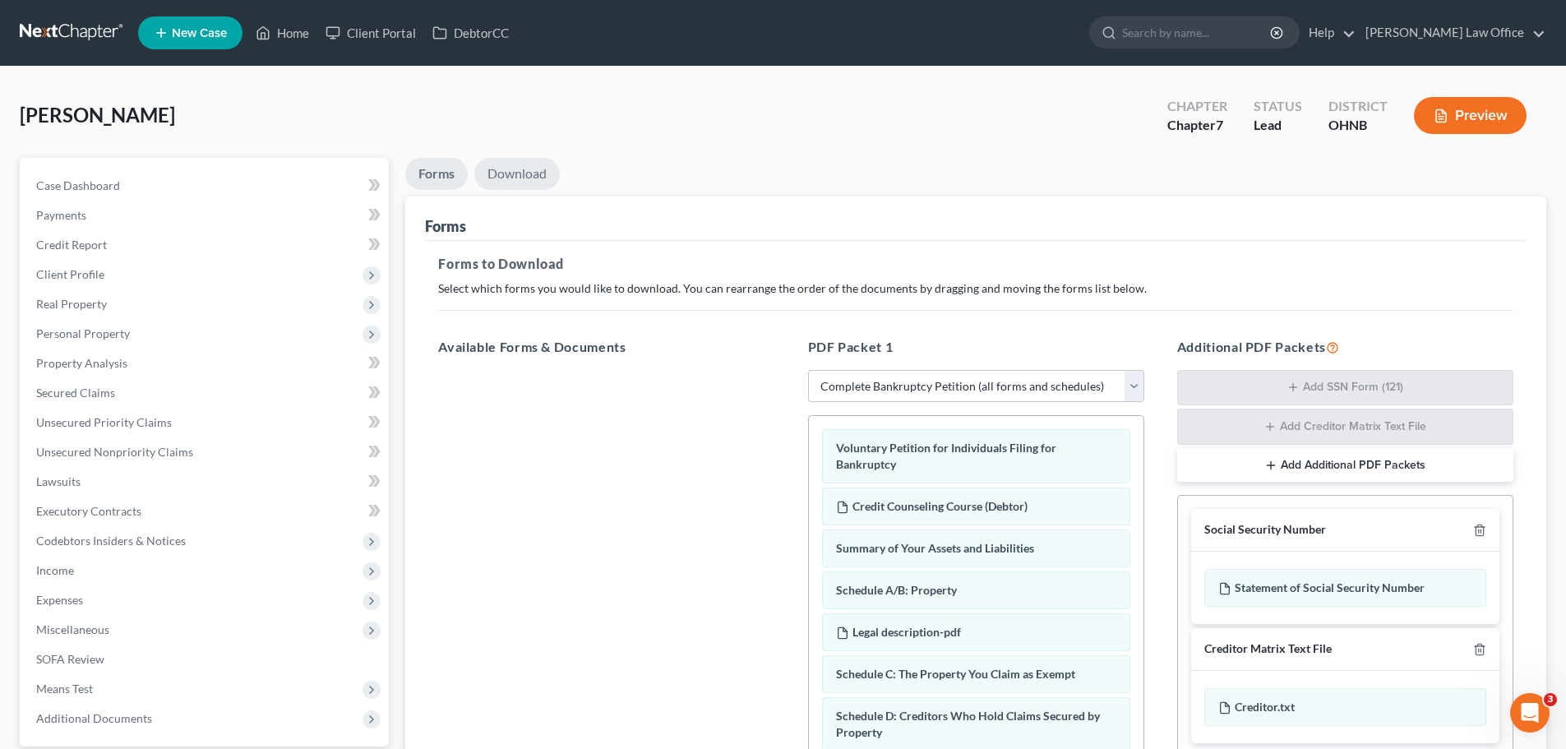
click at [523, 181] on link "Download" at bounding box center [516, 174] width 85 height 32
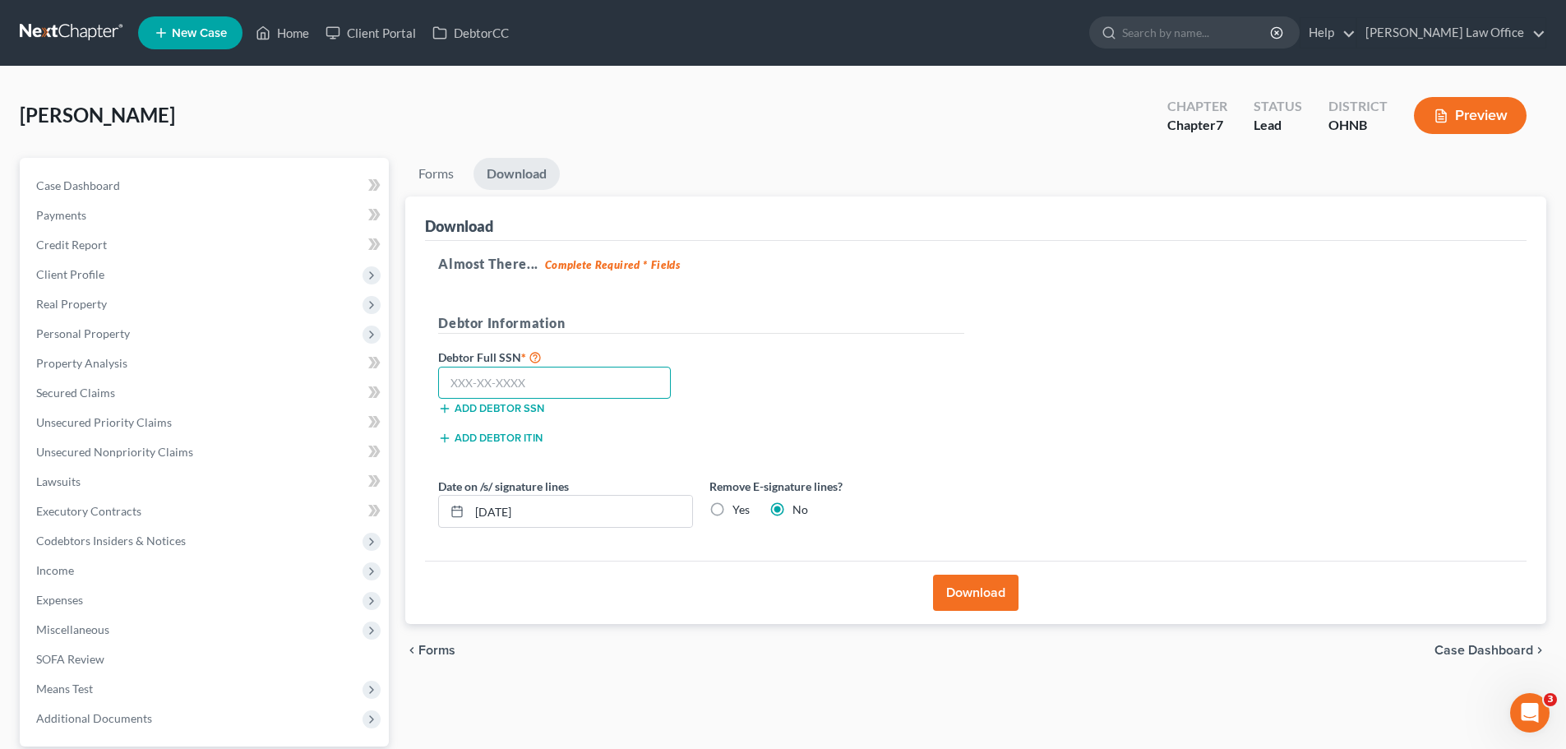
click at [519, 387] on input "text" at bounding box center [554, 383] width 233 height 33
type input "275-94-8627"
drag, startPoint x: 714, startPoint y: 507, endPoint x: 857, endPoint y: 552, distance: 149.0
click at [732, 511] on label "Yes" at bounding box center [740, 509] width 17 height 16
click at [739, 511] on input "Yes" at bounding box center [744, 506] width 11 height 11
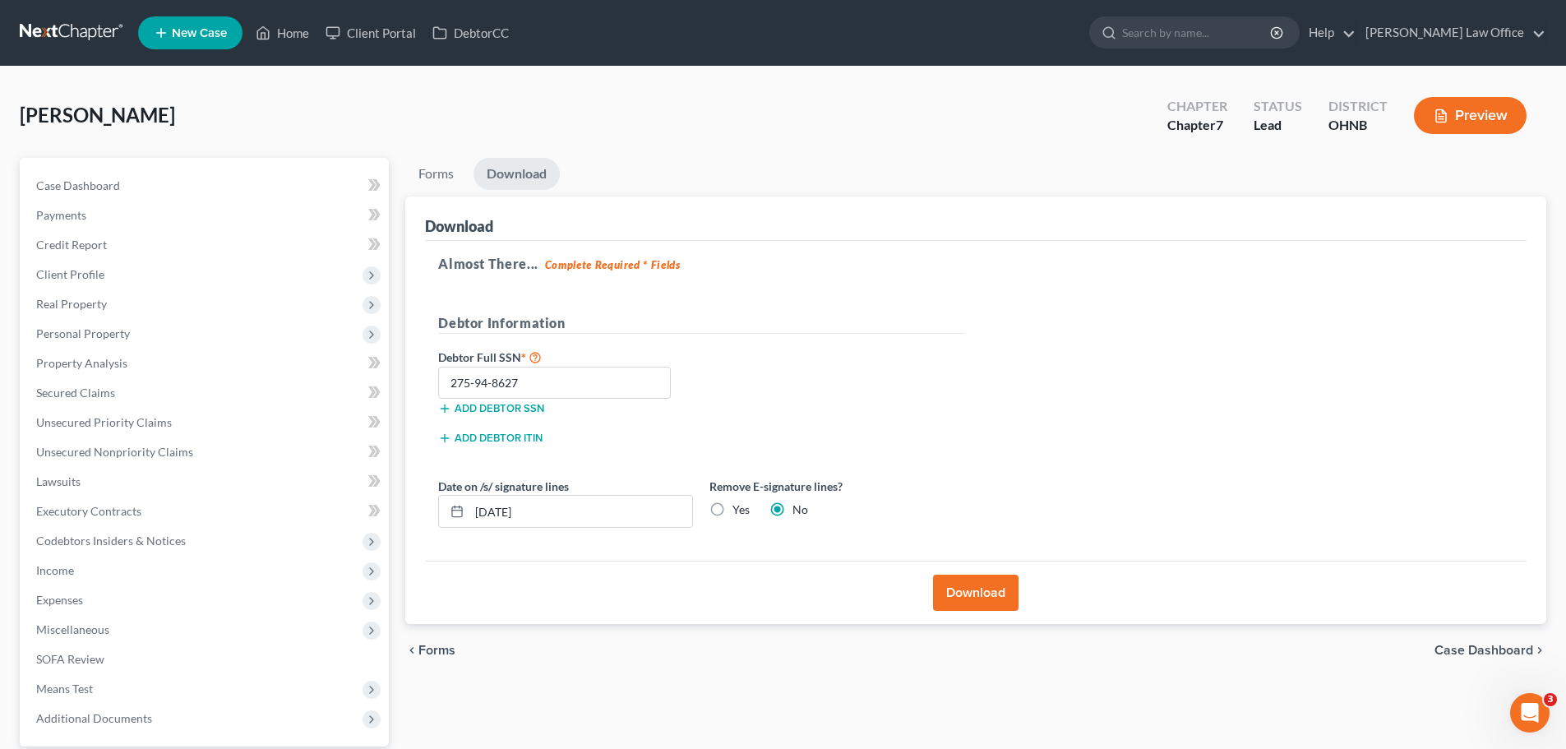
radio input "true"
radio input "false"
click at [969, 593] on button "Download" at bounding box center [975, 593] width 85 height 36
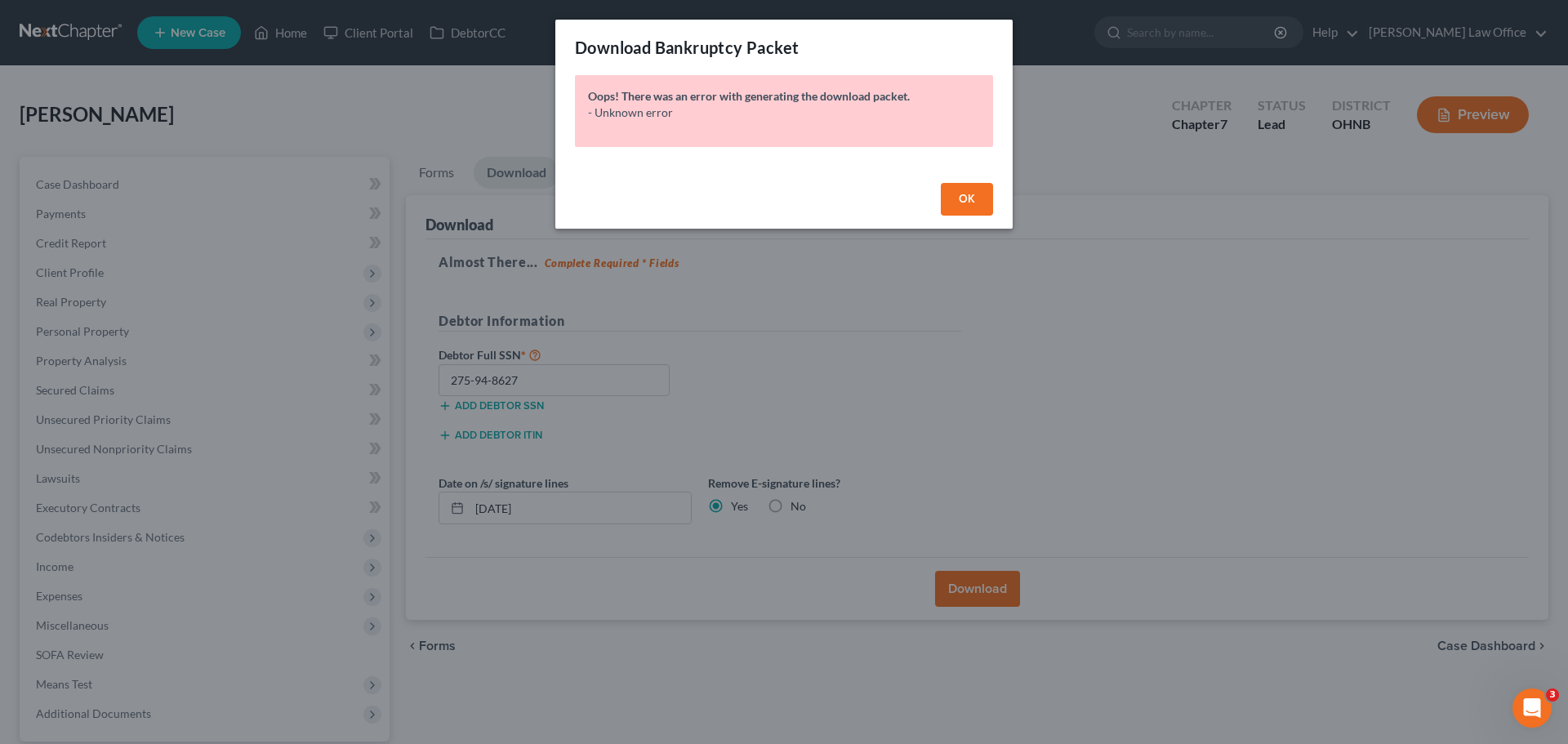
click at [955, 205] on button "OK" at bounding box center [967, 199] width 53 height 33
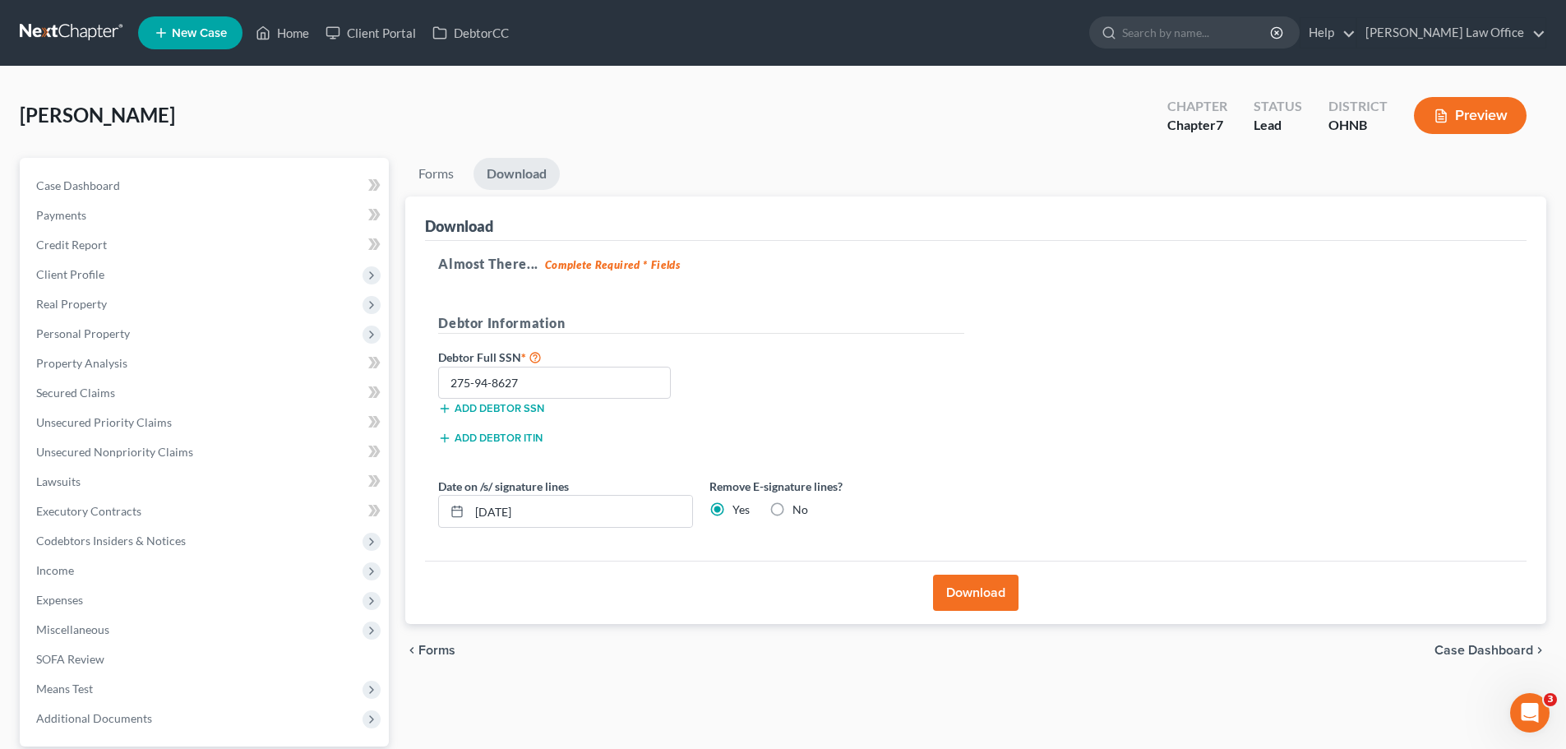
click at [975, 580] on button "Download" at bounding box center [975, 593] width 85 height 36
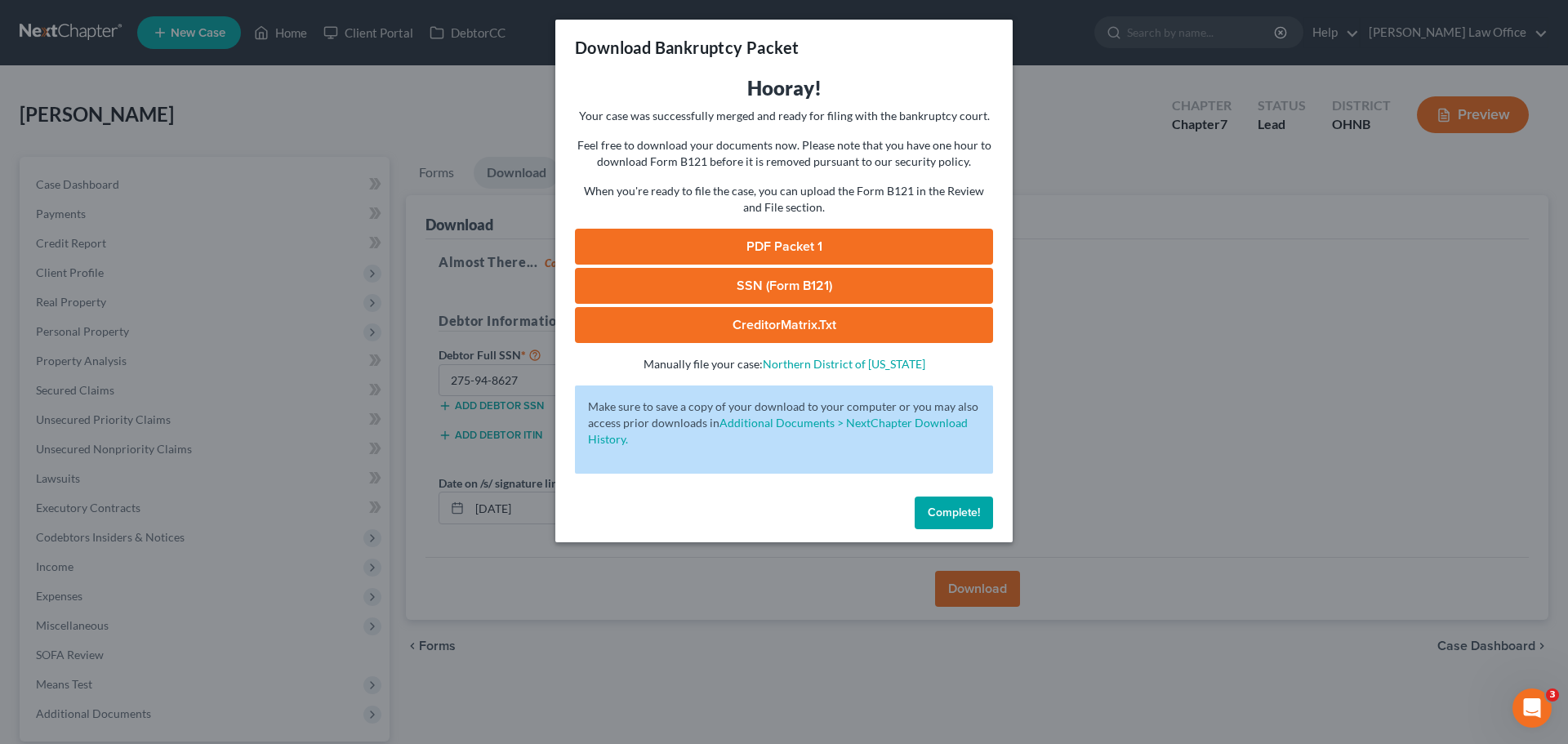
click at [950, 525] on button "Complete!" at bounding box center [954, 513] width 78 height 33
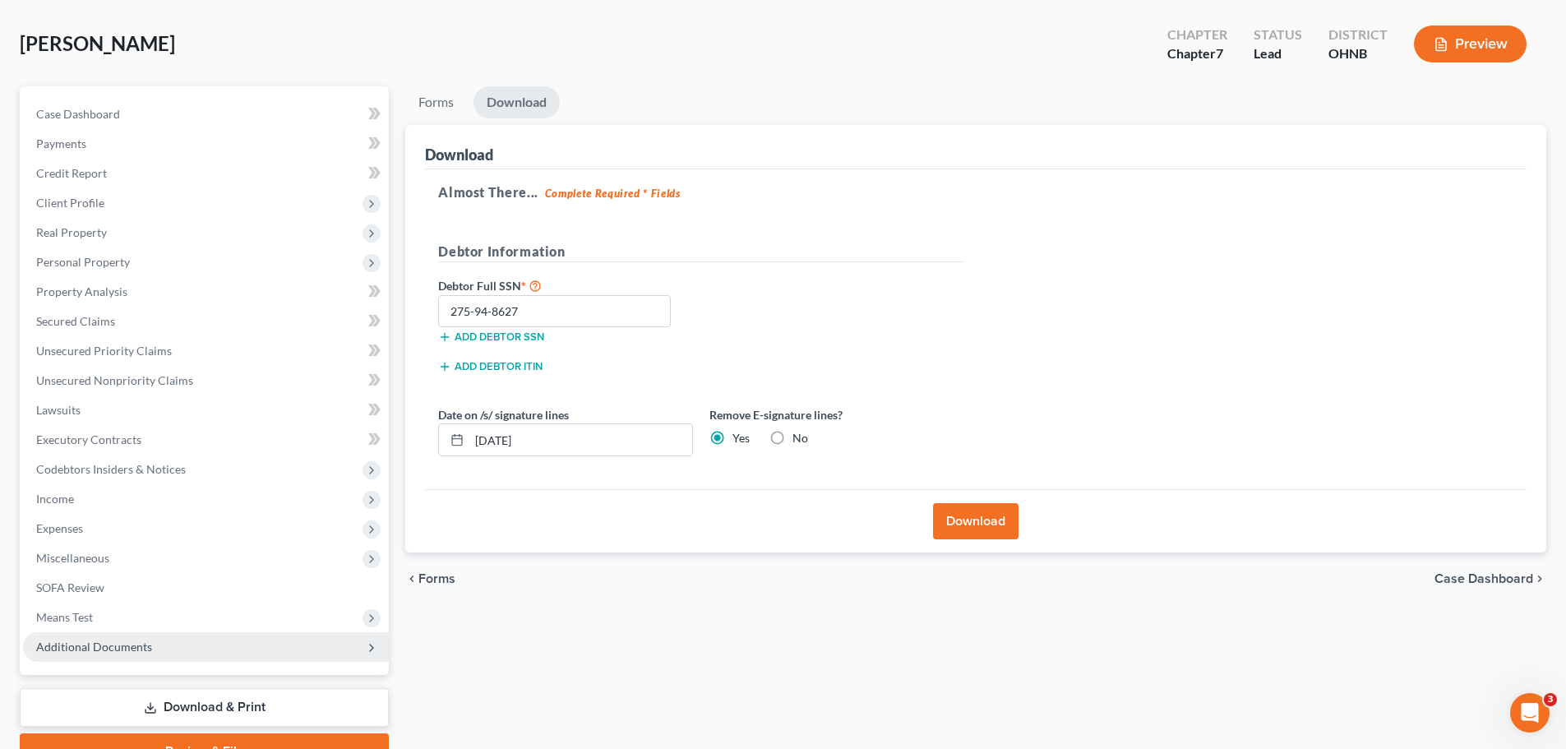
scroll to position [155, 0]
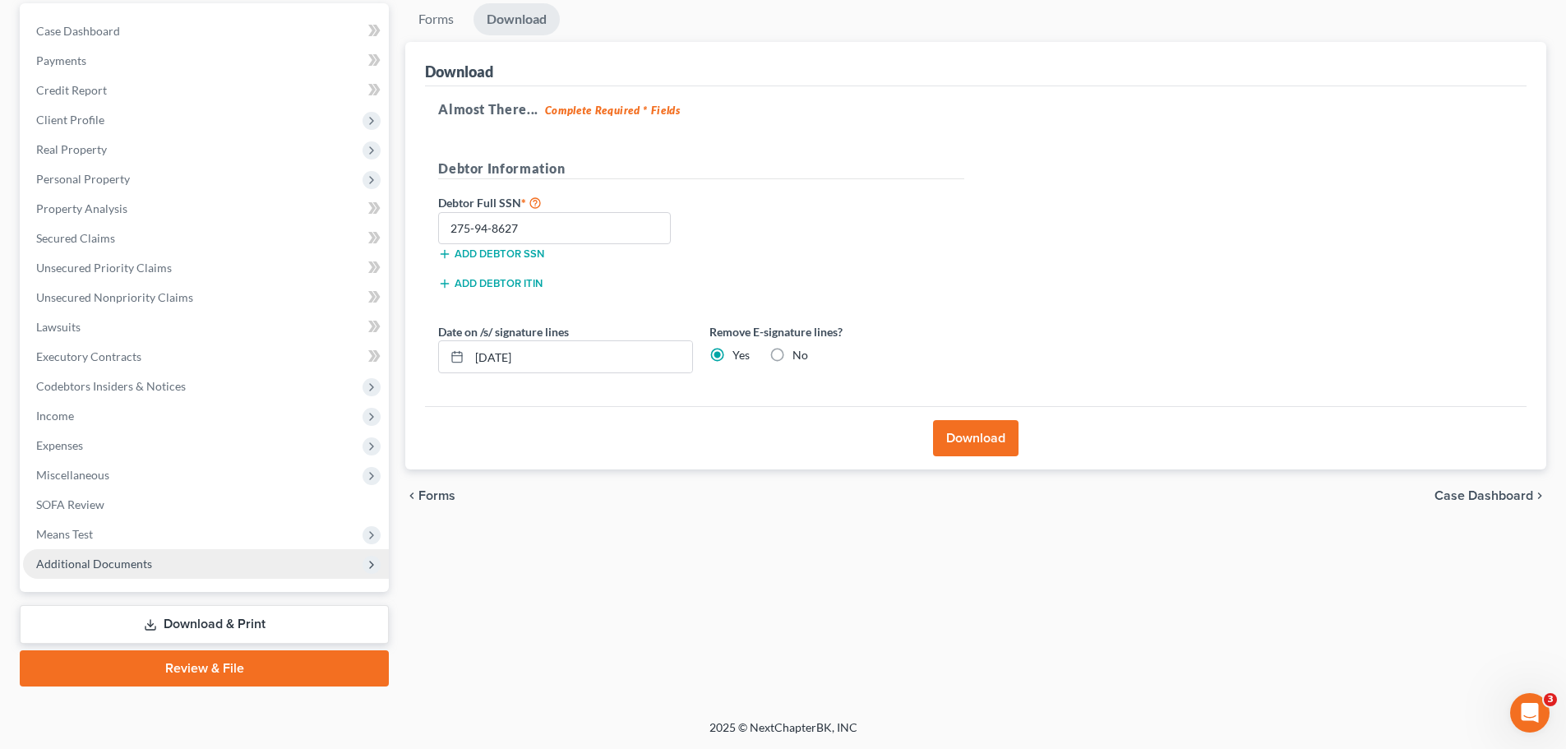
click at [375, 566] on icon at bounding box center [371, 564] width 13 height 13
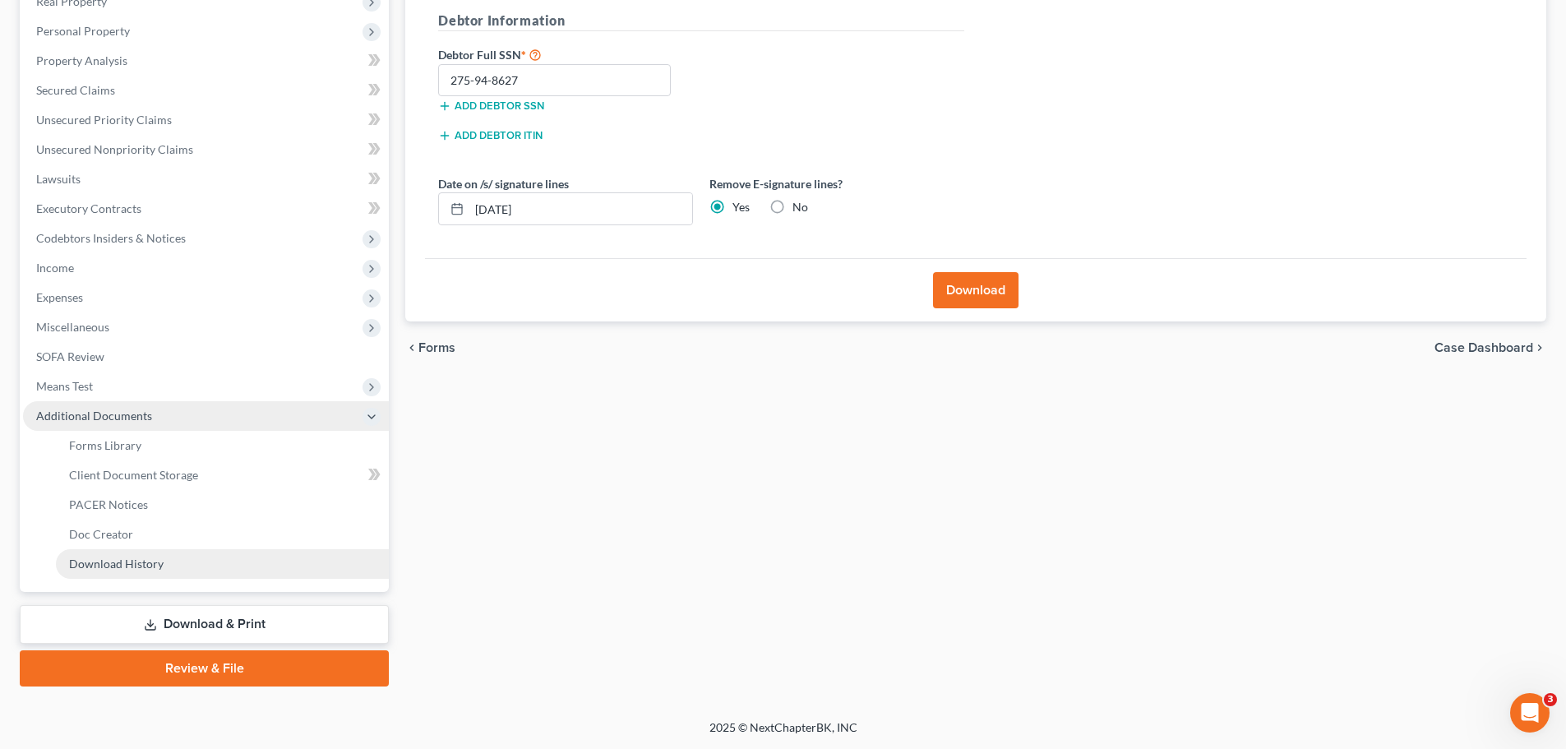
click at [160, 571] on link "Download History" at bounding box center [222, 564] width 333 height 30
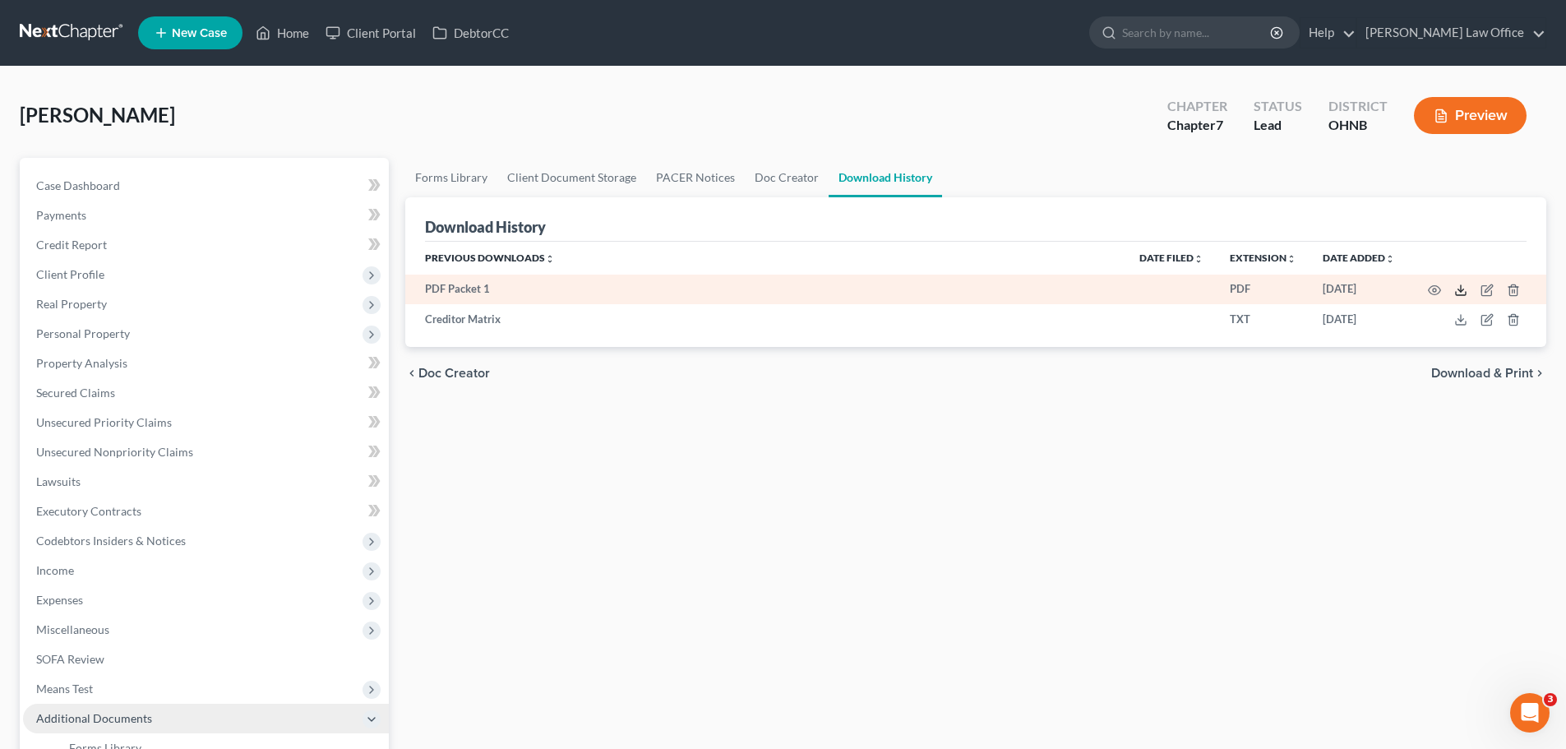
click at [1461, 289] on line at bounding box center [1461, 288] width 0 height 7
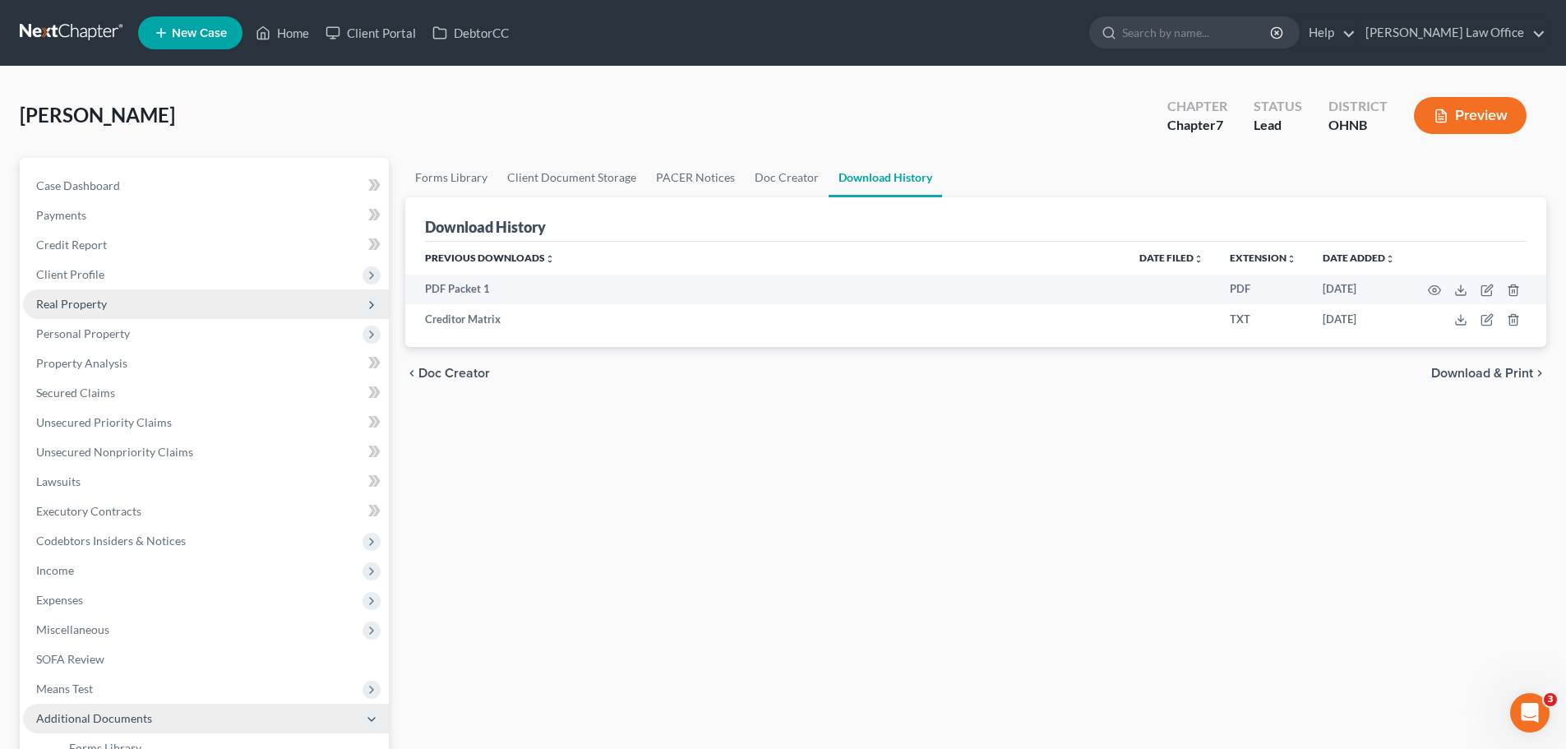
click at [83, 307] on span "Real Property" at bounding box center [71, 304] width 71 height 14
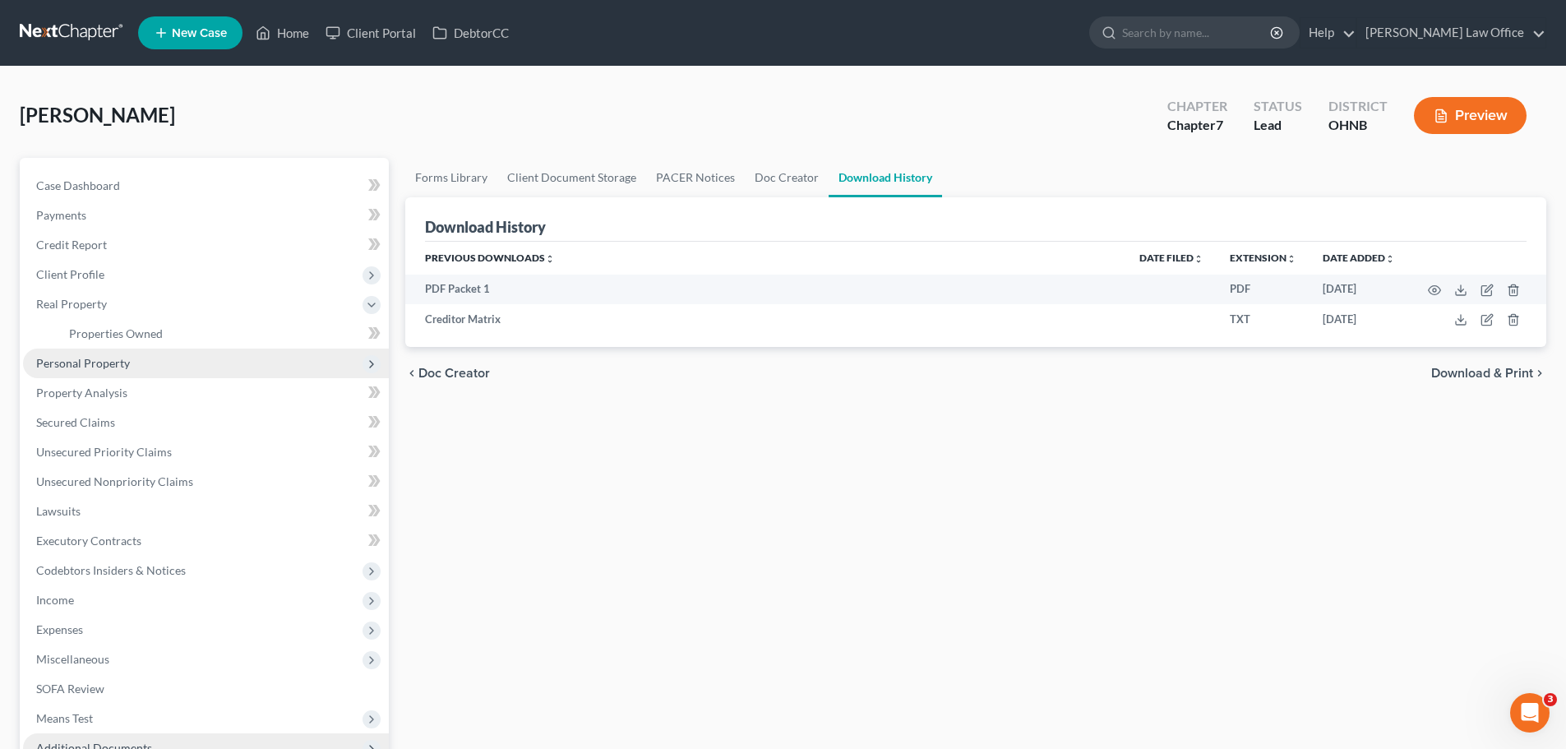
click at [118, 367] on span "Personal Property" at bounding box center [83, 363] width 94 height 14
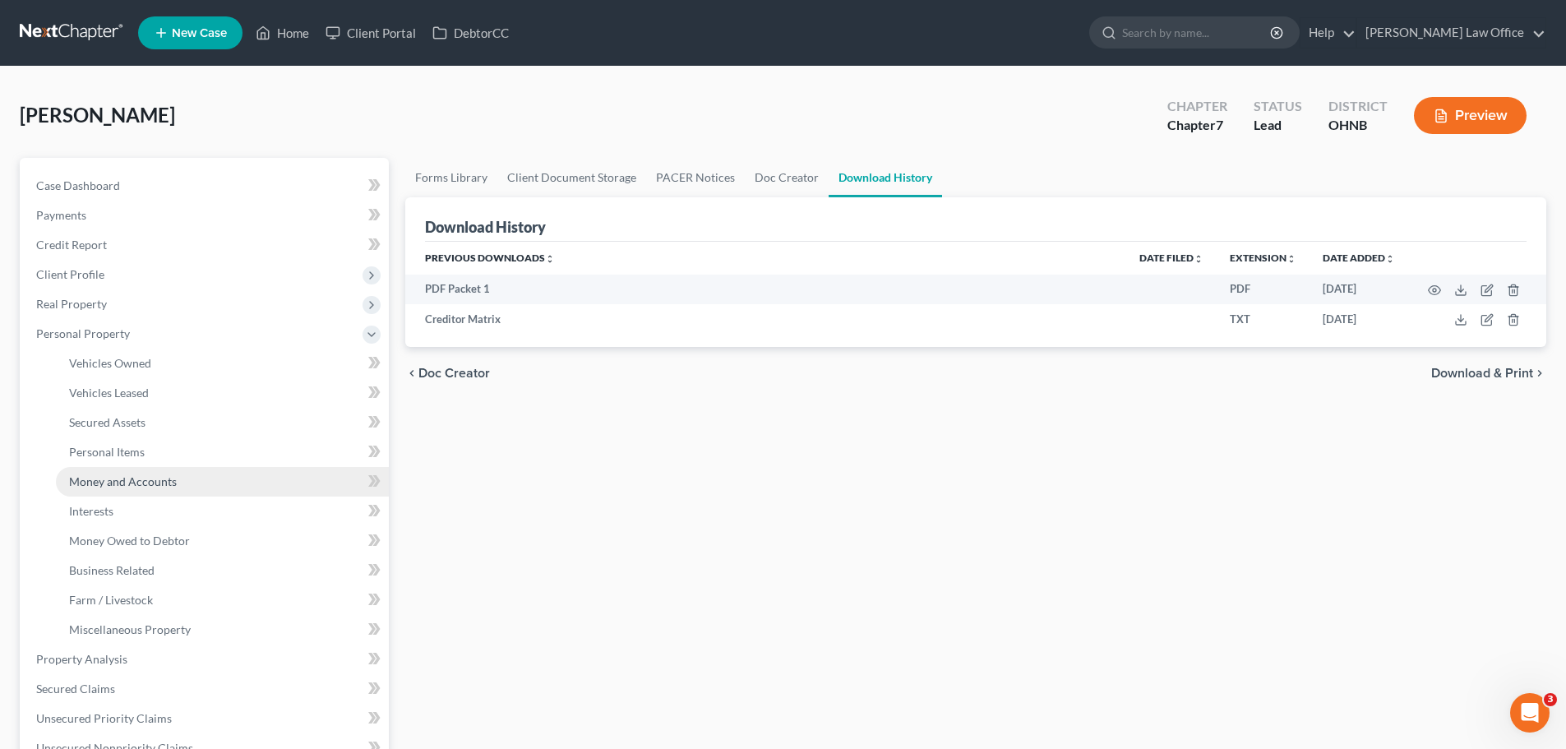
click at [126, 479] on span "Money and Accounts" at bounding box center [123, 481] width 108 height 14
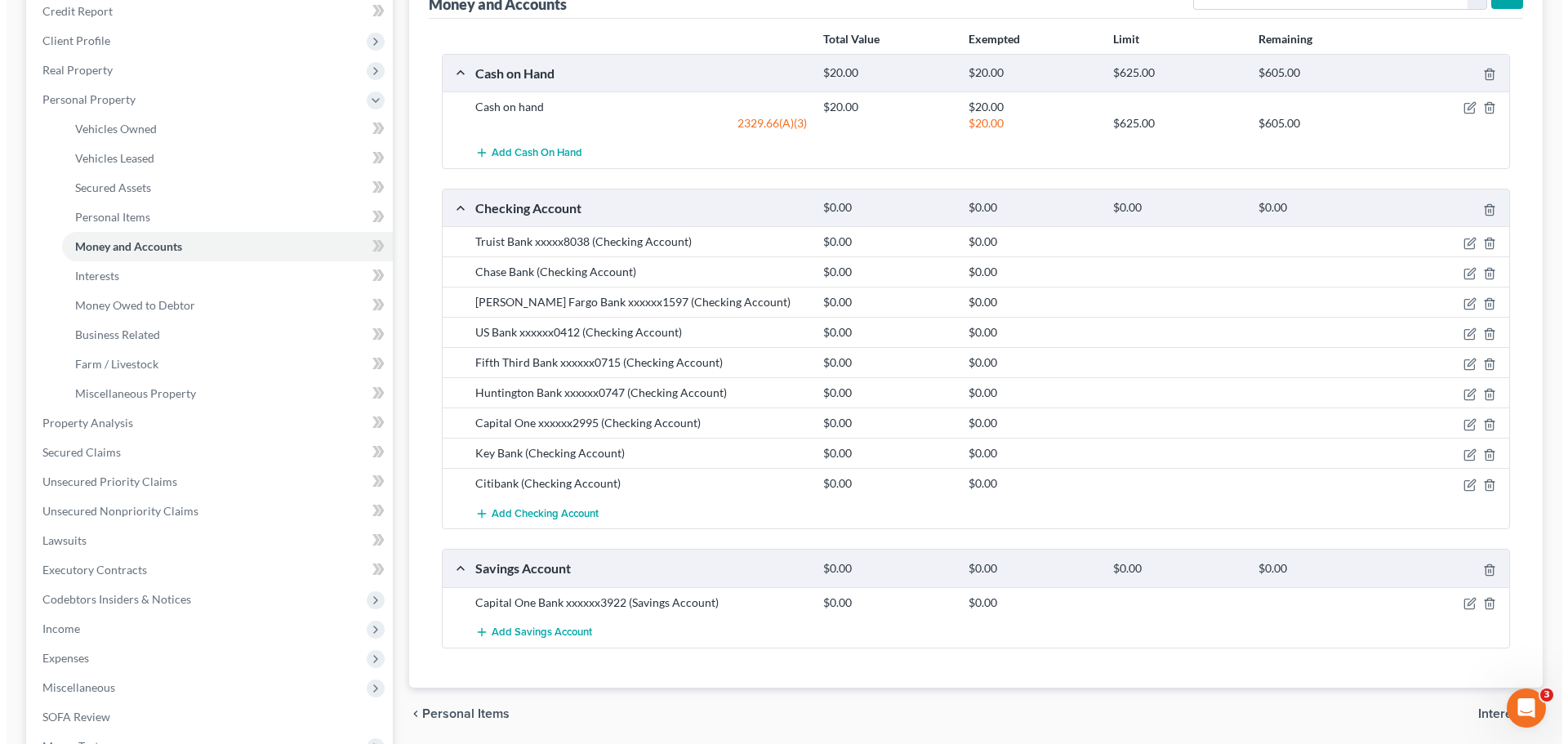
scroll to position [327, 0]
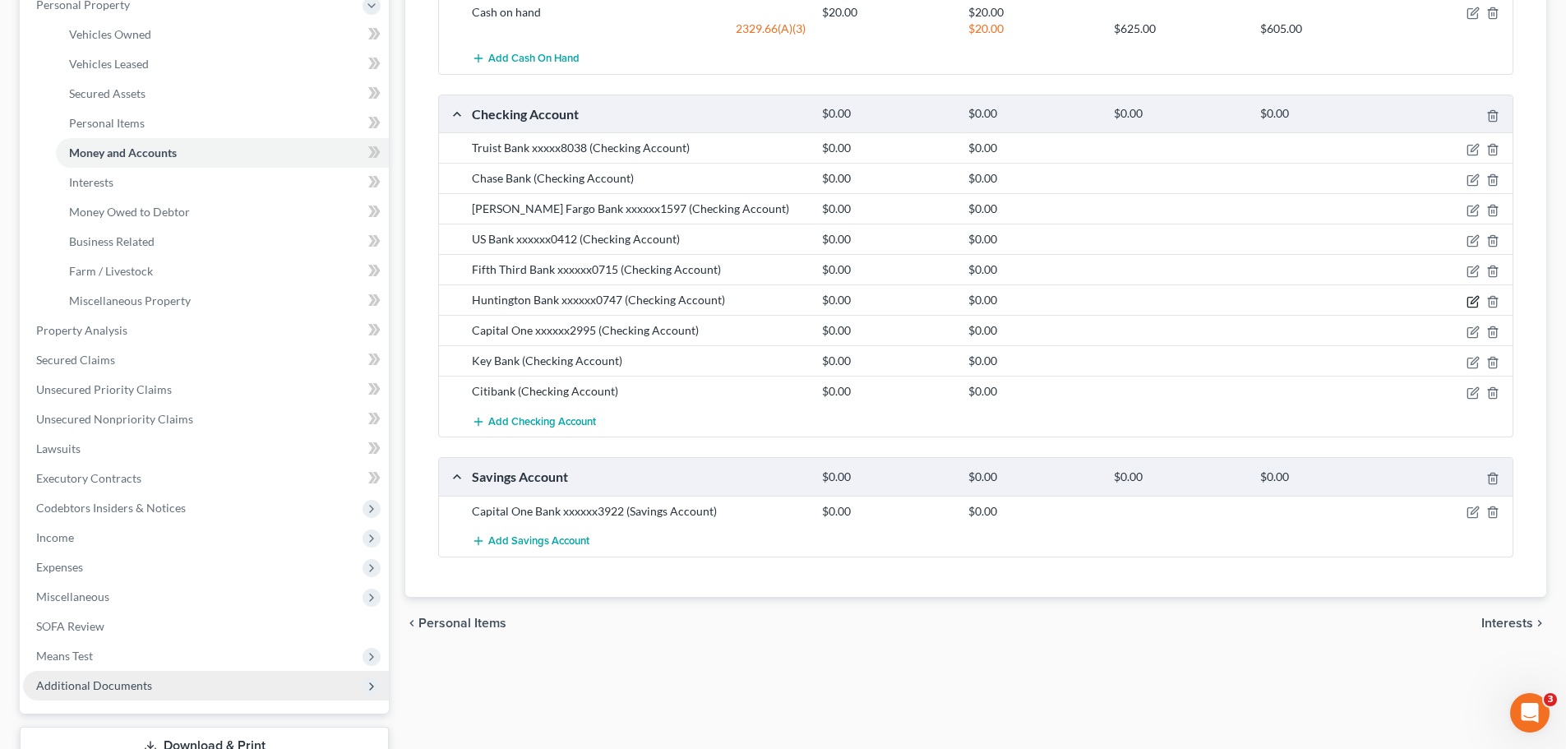
click at [1471, 303] on icon "button" at bounding box center [1474, 299] width 7 height 7
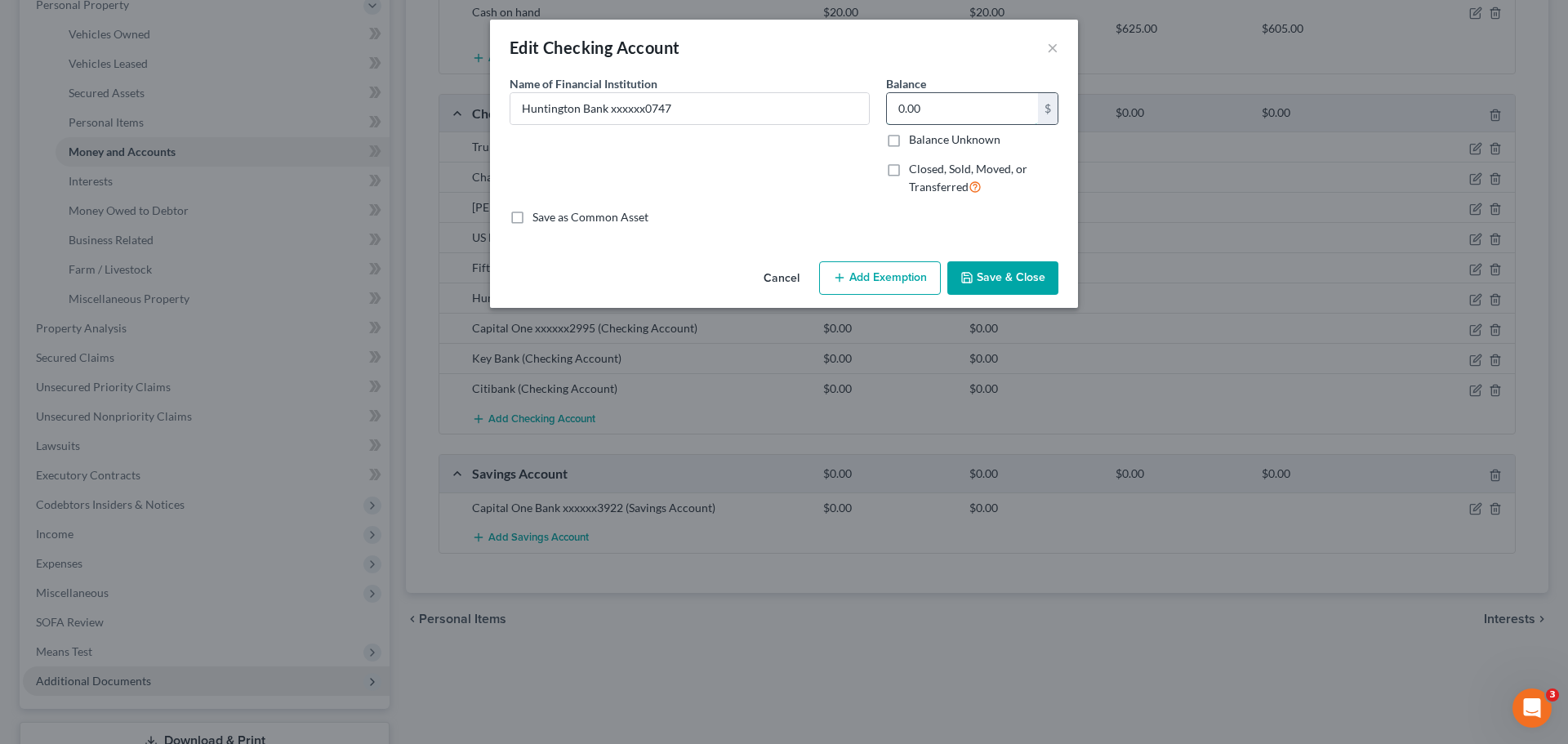
click at [949, 106] on input "0.00" at bounding box center [963, 108] width 151 height 31
type input "6.46"
click at [881, 286] on button "Add Exemption" at bounding box center [880, 278] width 121 height 35
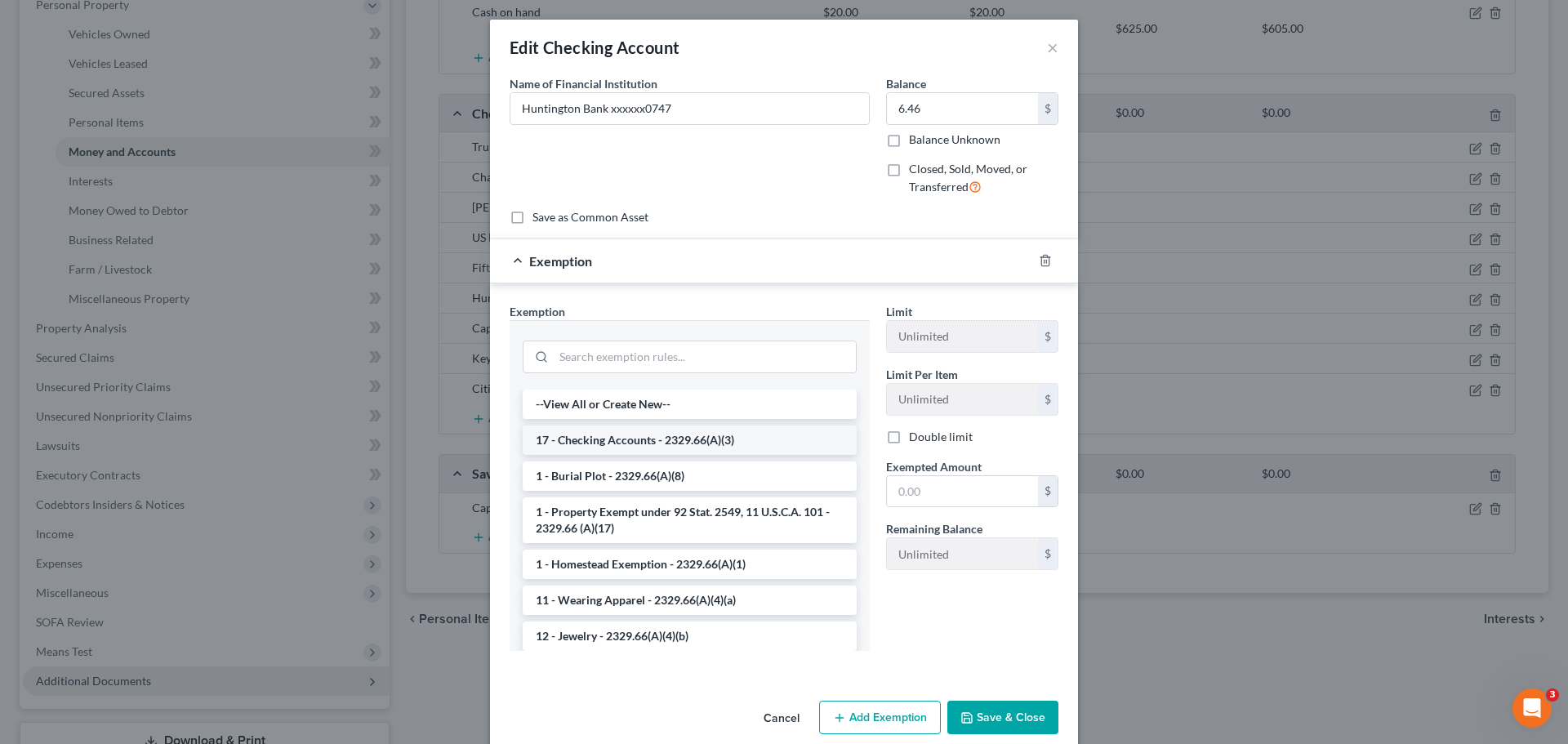
click at [706, 444] on li "17 - Checking Accounts - 2329.66(A)(3)" at bounding box center [690, 440] width 334 height 30
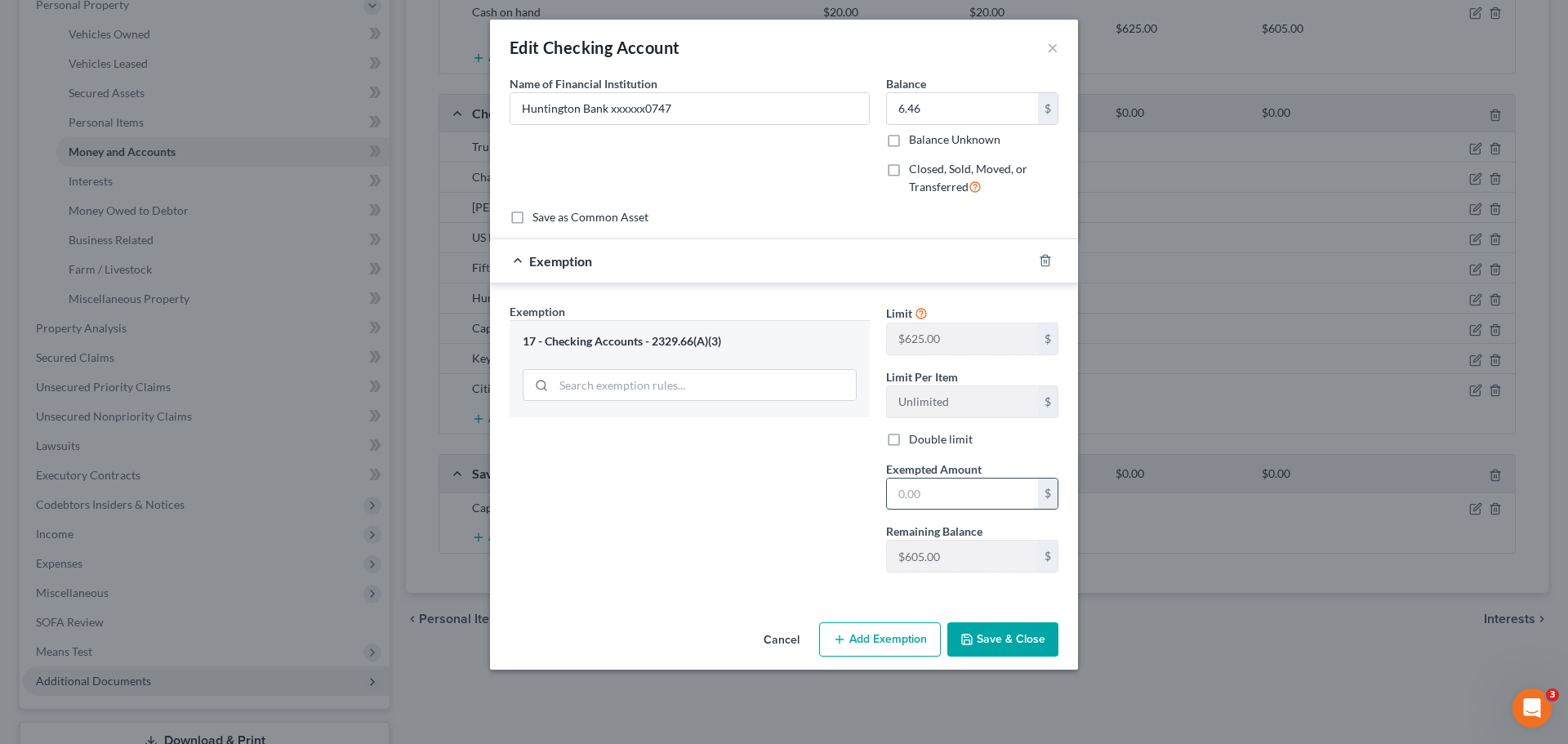
click at [941, 500] on input "text" at bounding box center [963, 494] width 151 height 31
type input "6.46"
click at [1030, 645] on button "Save & Close" at bounding box center [1004, 639] width 111 height 35
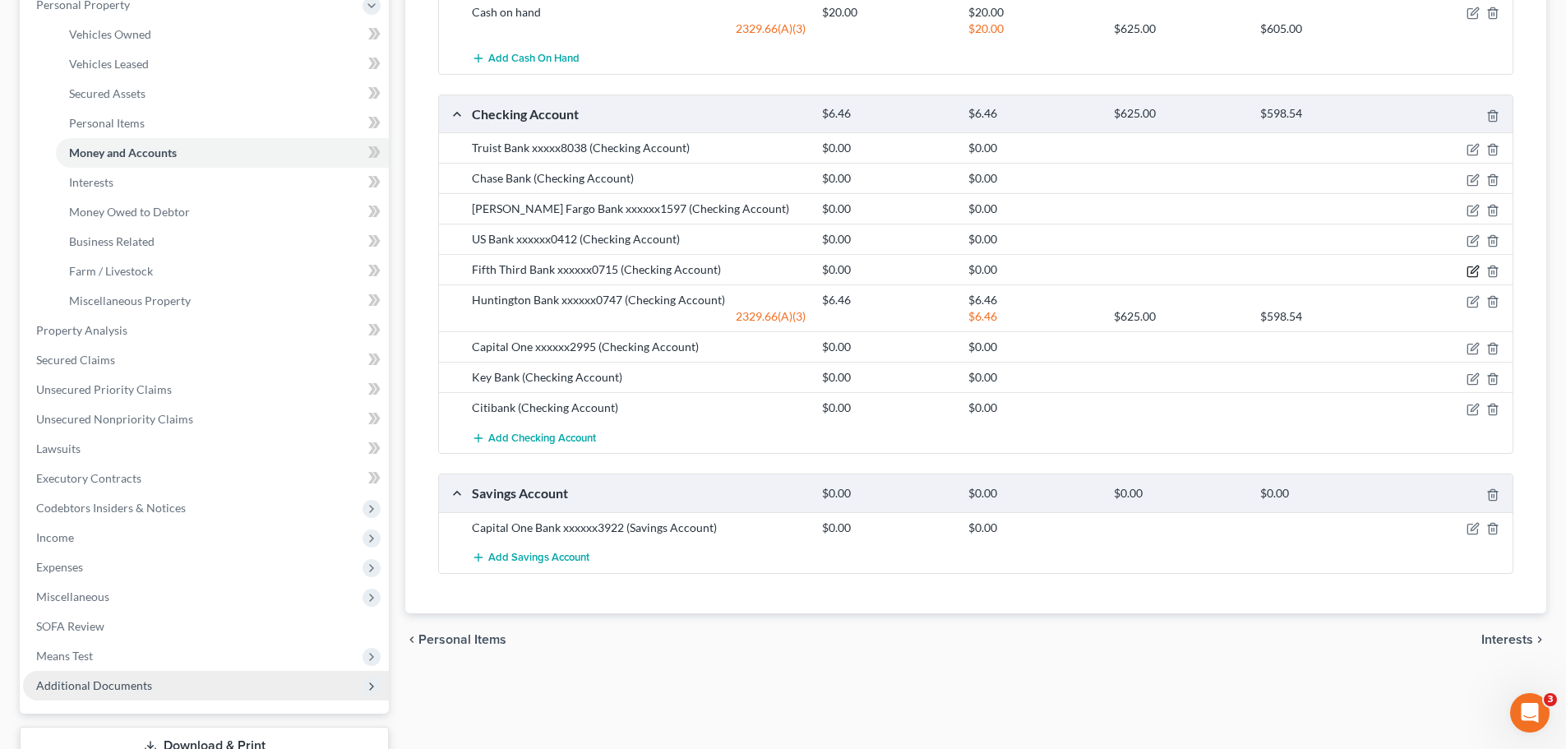
drag, startPoint x: 1472, startPoint y: 267, endPoint x: 1449, endPoint y: 255, distance: 26.1
click at [1472, 267] on icon "button" at bounding box center [1472, 271] width 10 height 10
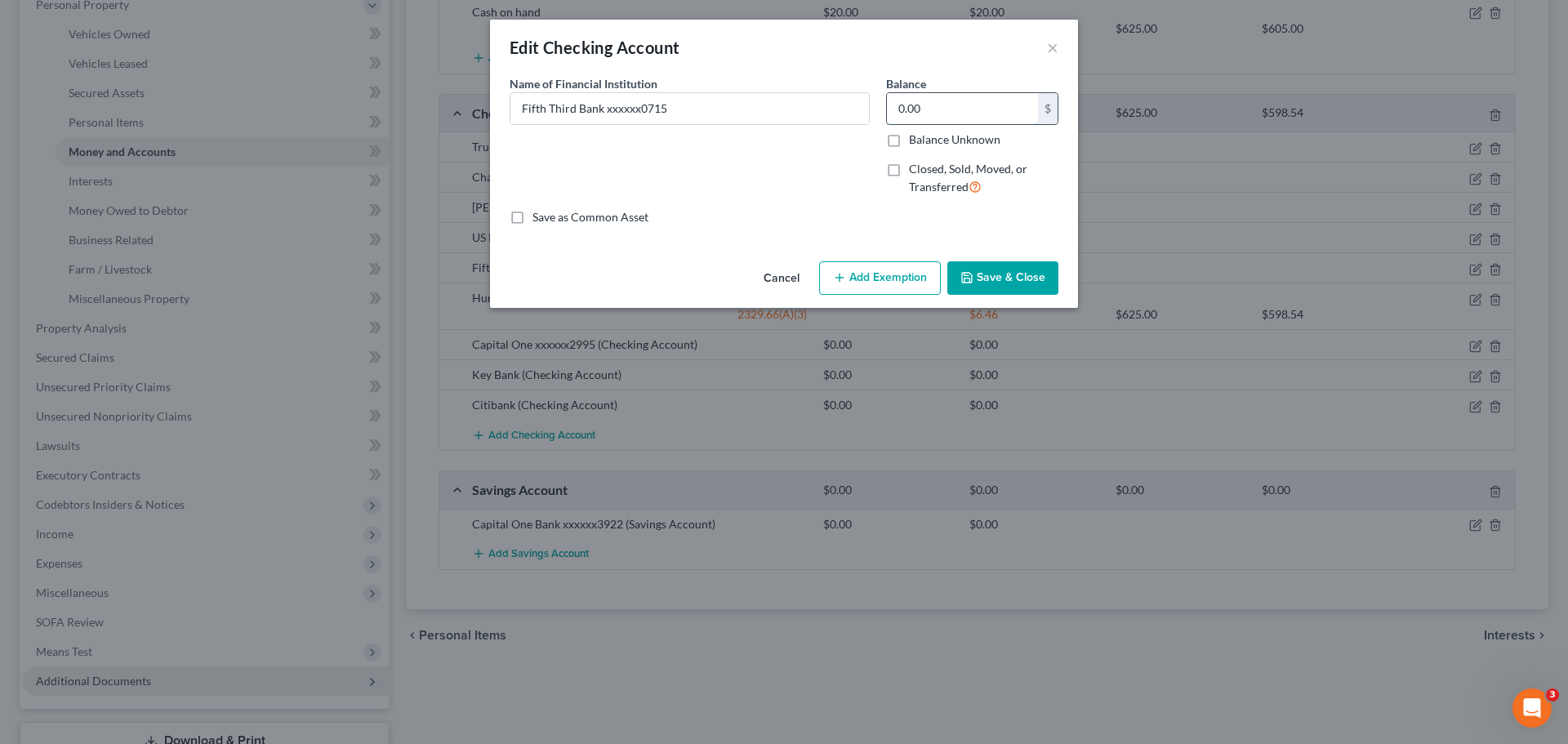
click at [964, 98] on input "0.00" at bounding box center [963, 108] width 151 height 31
type input "807.63"
click at [1015, 270] on button "Save & Close" at bounding box center [1004, 278] width 111 height 35
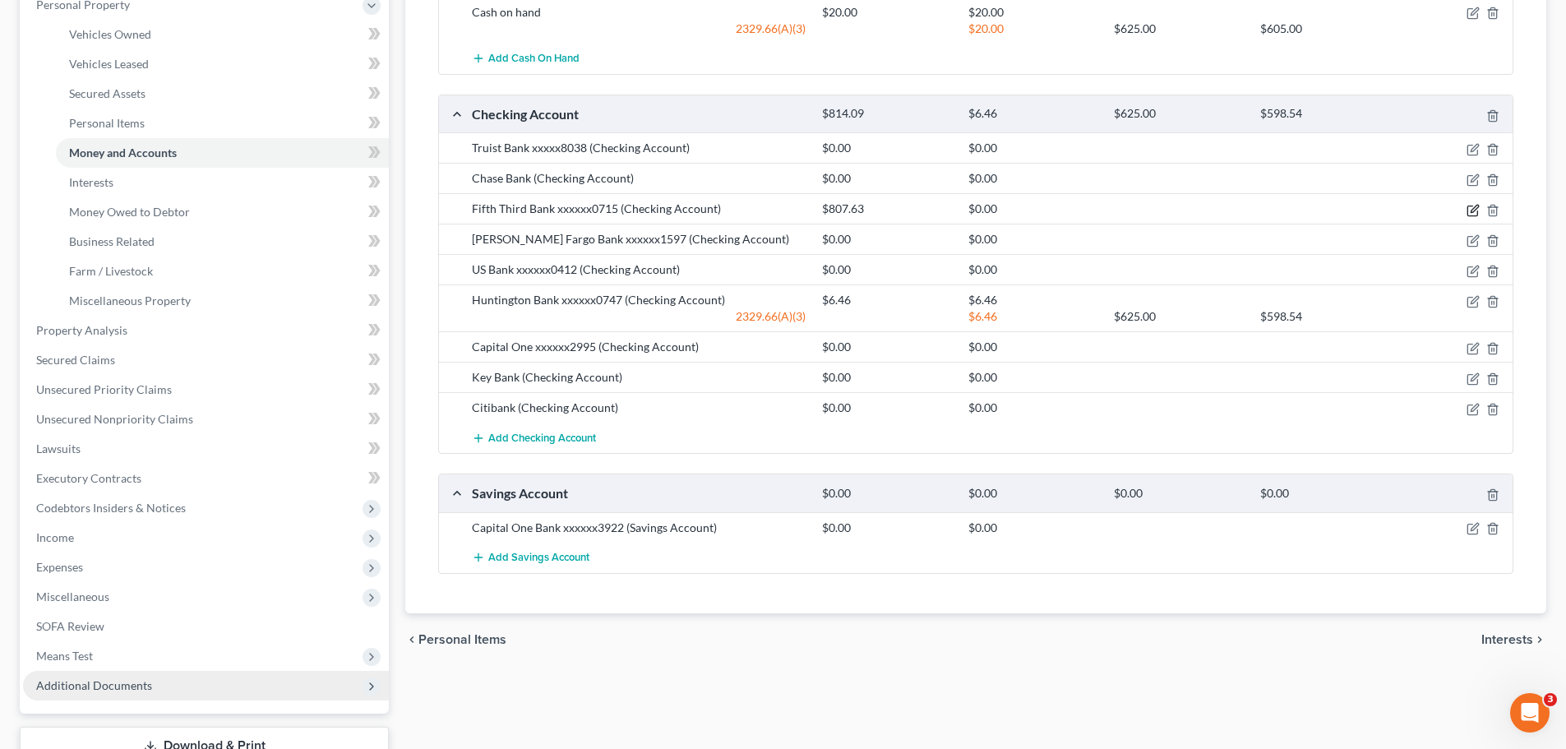
click at [1476, 209] on icon "button" at bounding box center [1474, 208] width 7 height 7
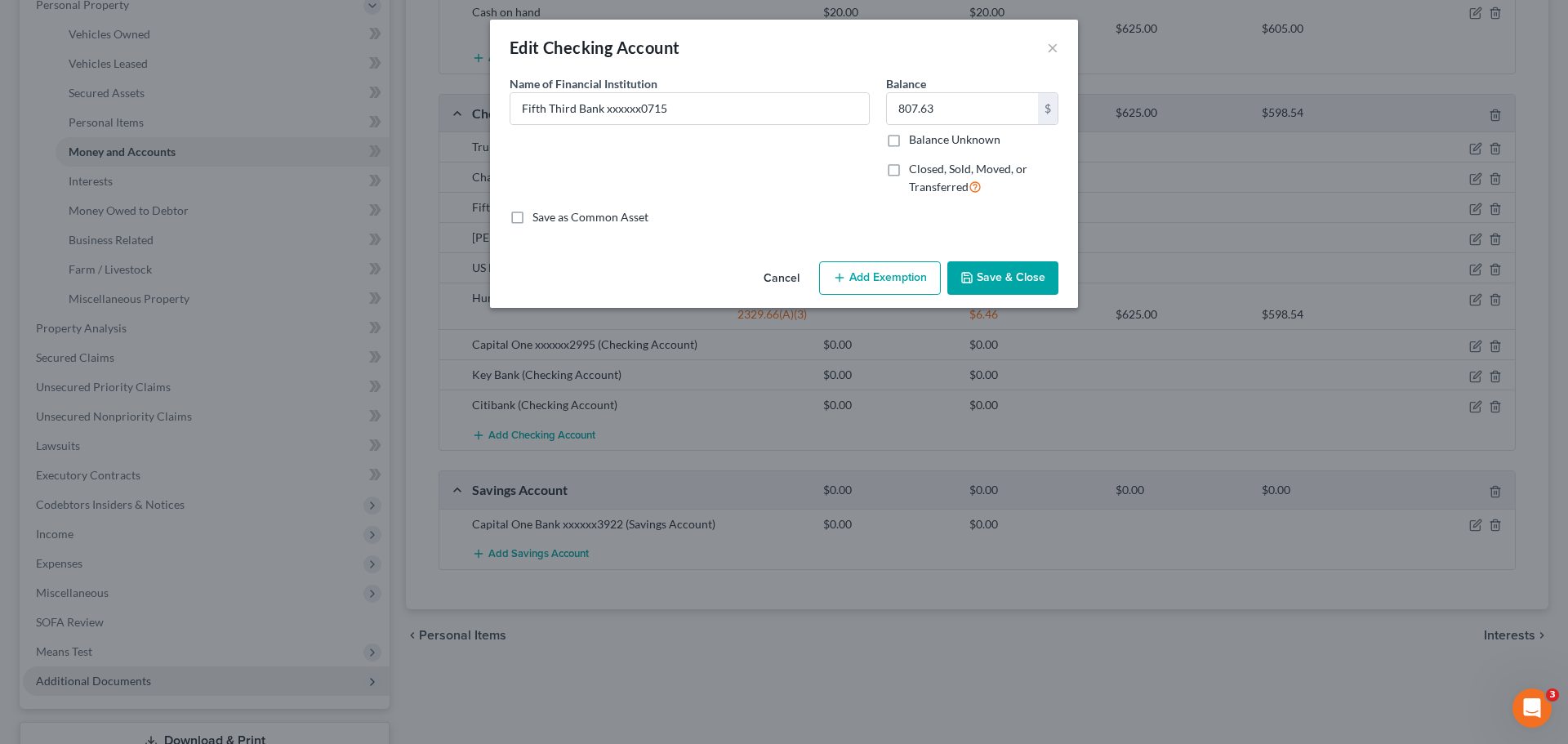
click at [911, 277] on button "Add Exemption" at bounding box center [880, 278] width 121 height 35
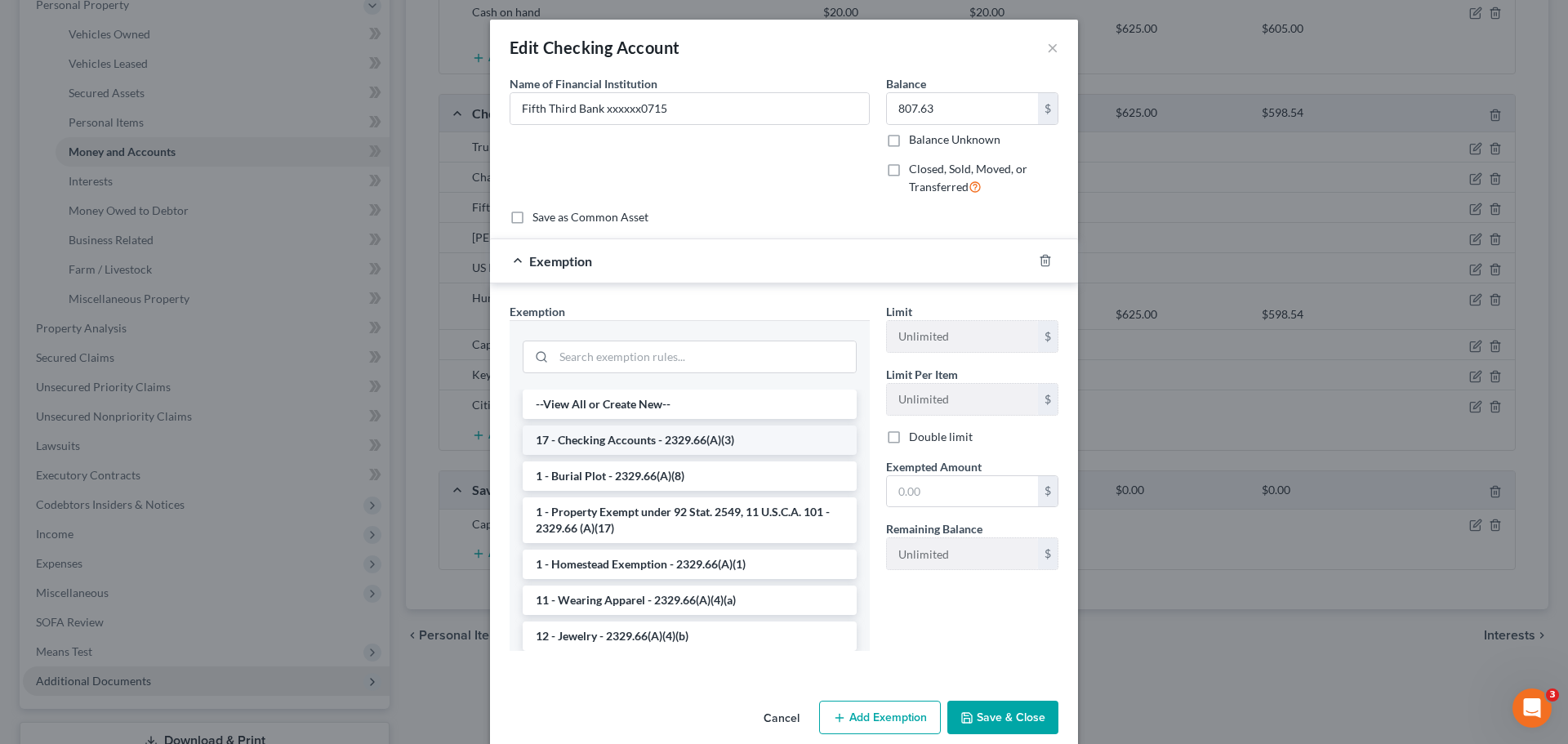
click at [738, 437] on li "17 - Checking Accounts - 2329.66(A)(3)" at bounding box center [690, 440] width 334 height 30
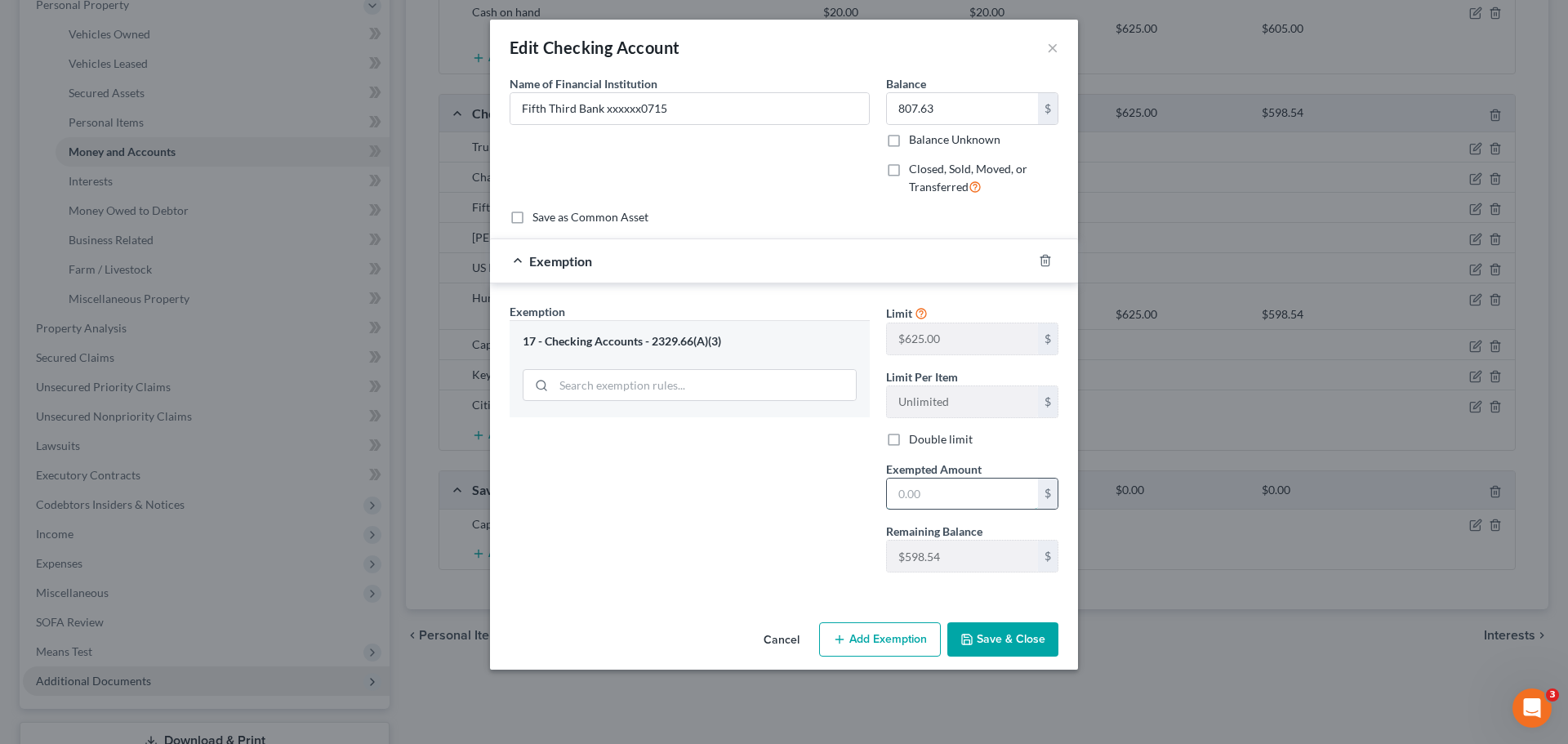
click at [976, 489] on input "text" at bounding box center [963, 494] width 151 height 31
type input "598.54"
click at [1030, 639] on button "Save & Close" at bounding box center [1004, 639] width 111 height 35
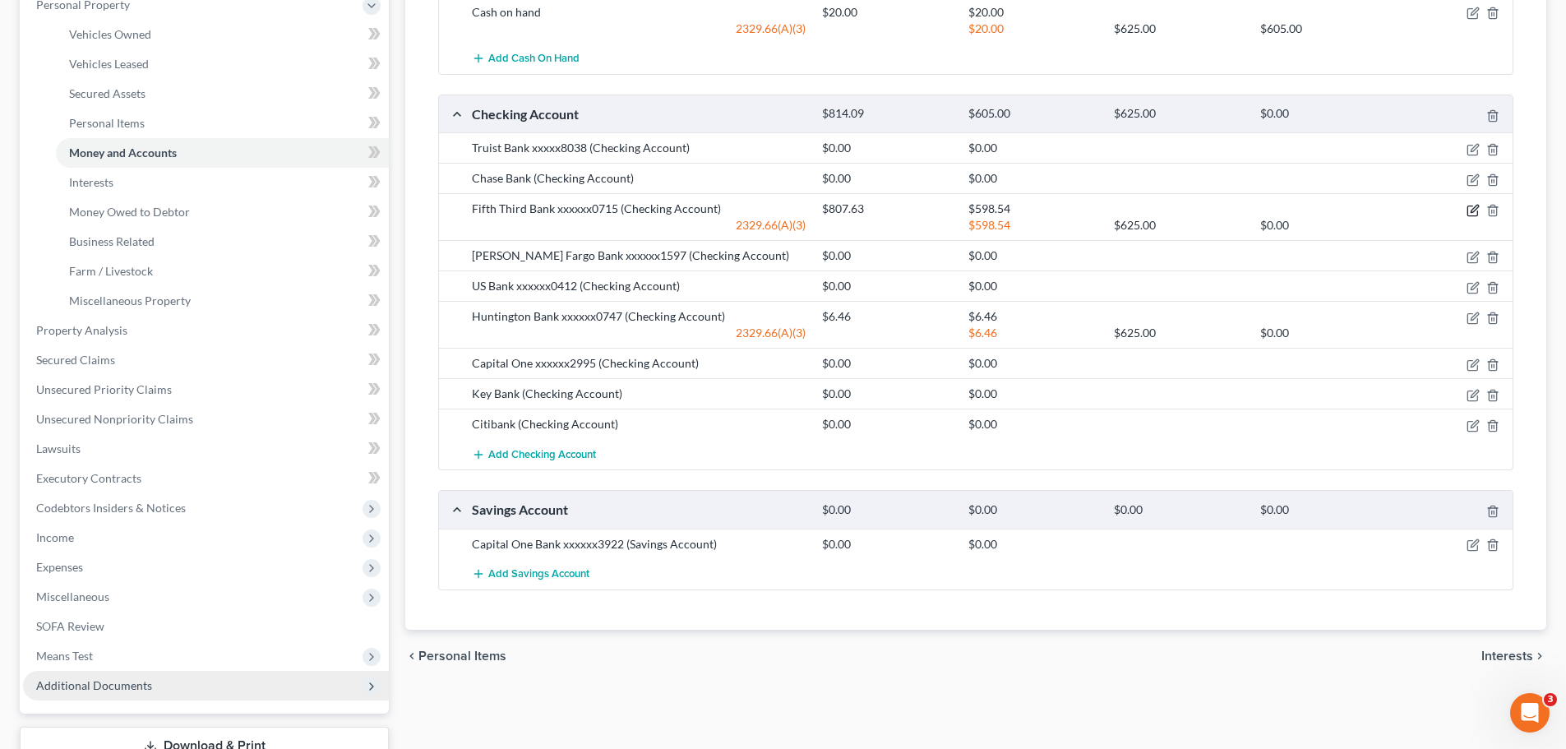
click at [1470, 211] on icon "button" at bounding box center [1473, 210] width 13 height 13
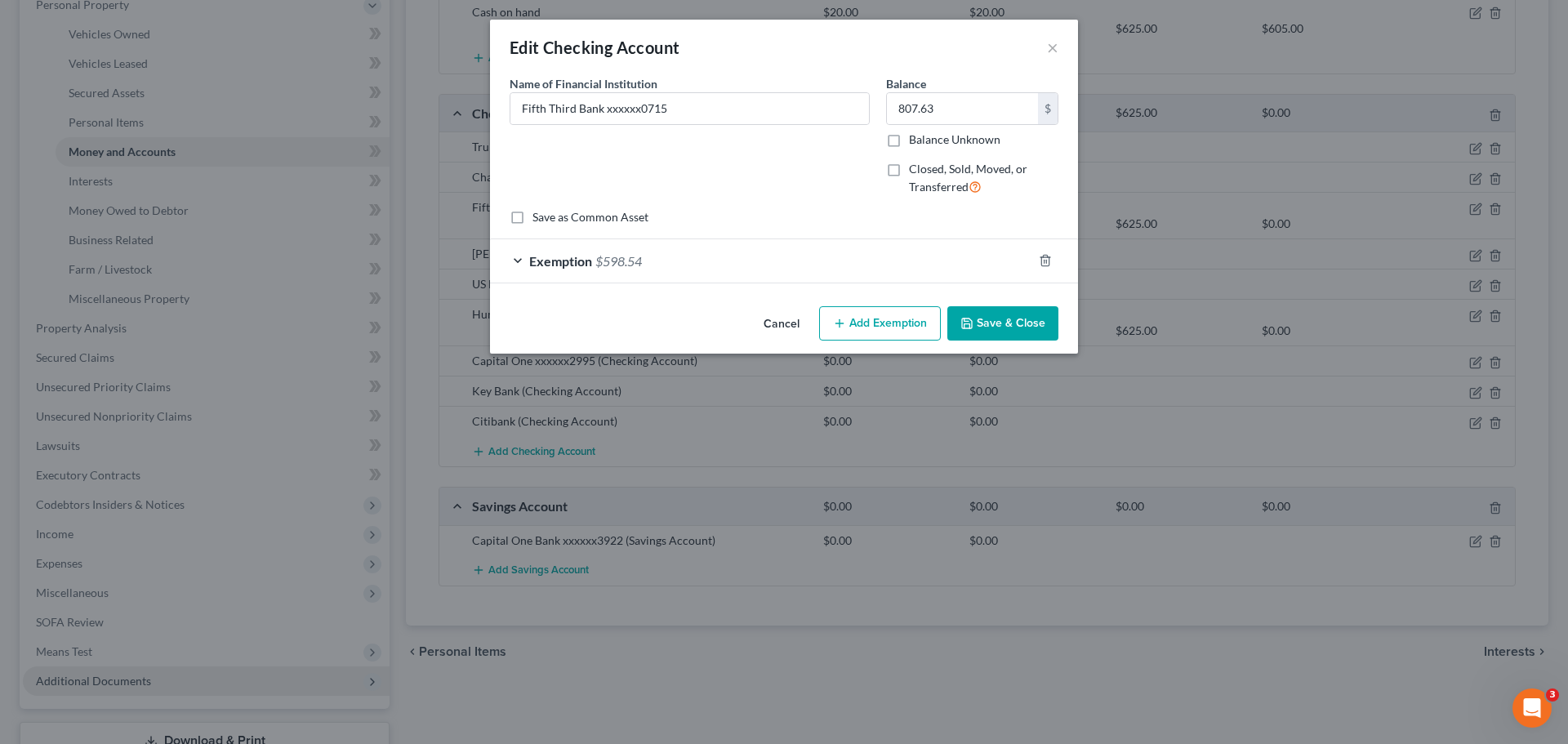
click at [888, 328] on button "Add Exemption" at bounding box center [880, 323] width 121 height 35
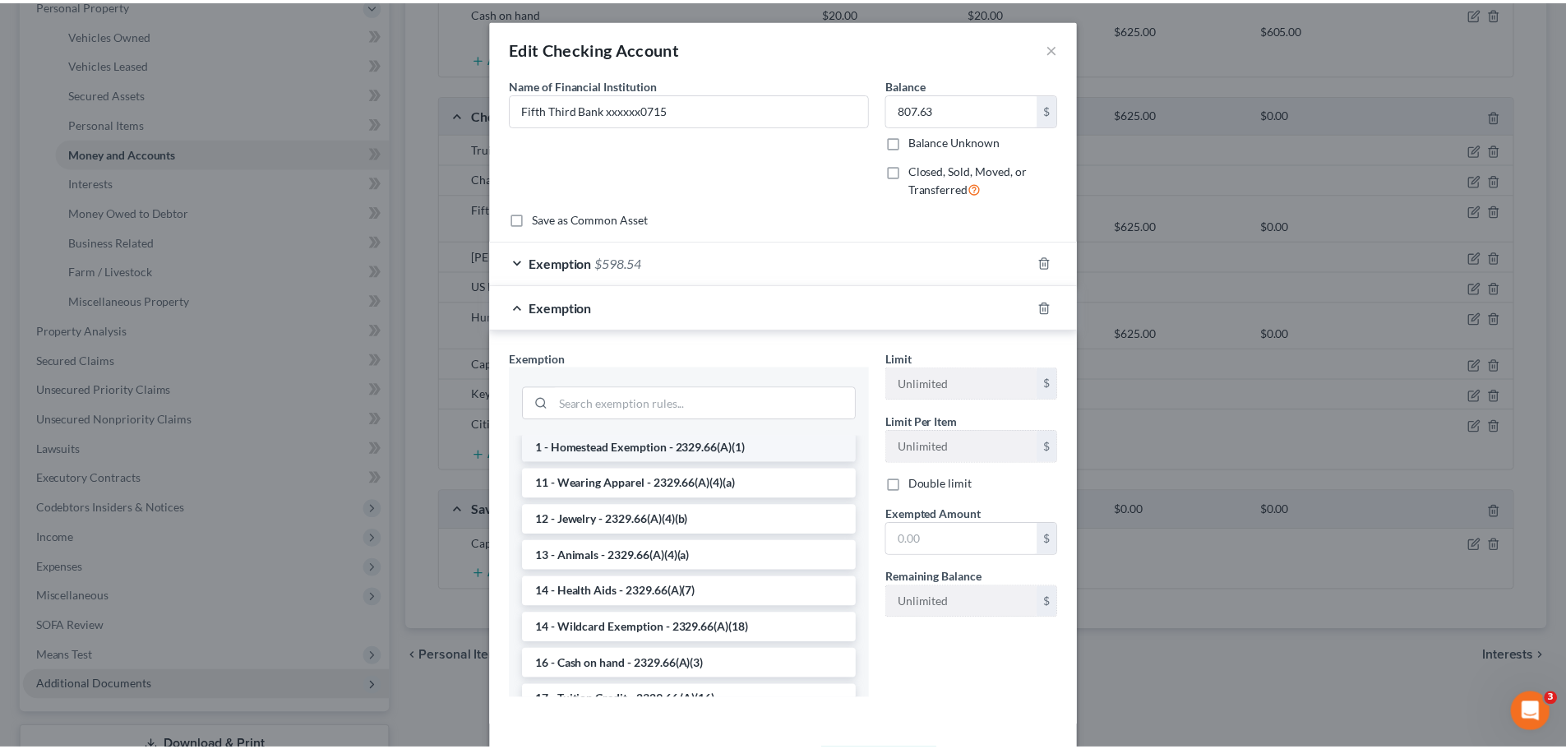
scroll to position [247, 0]
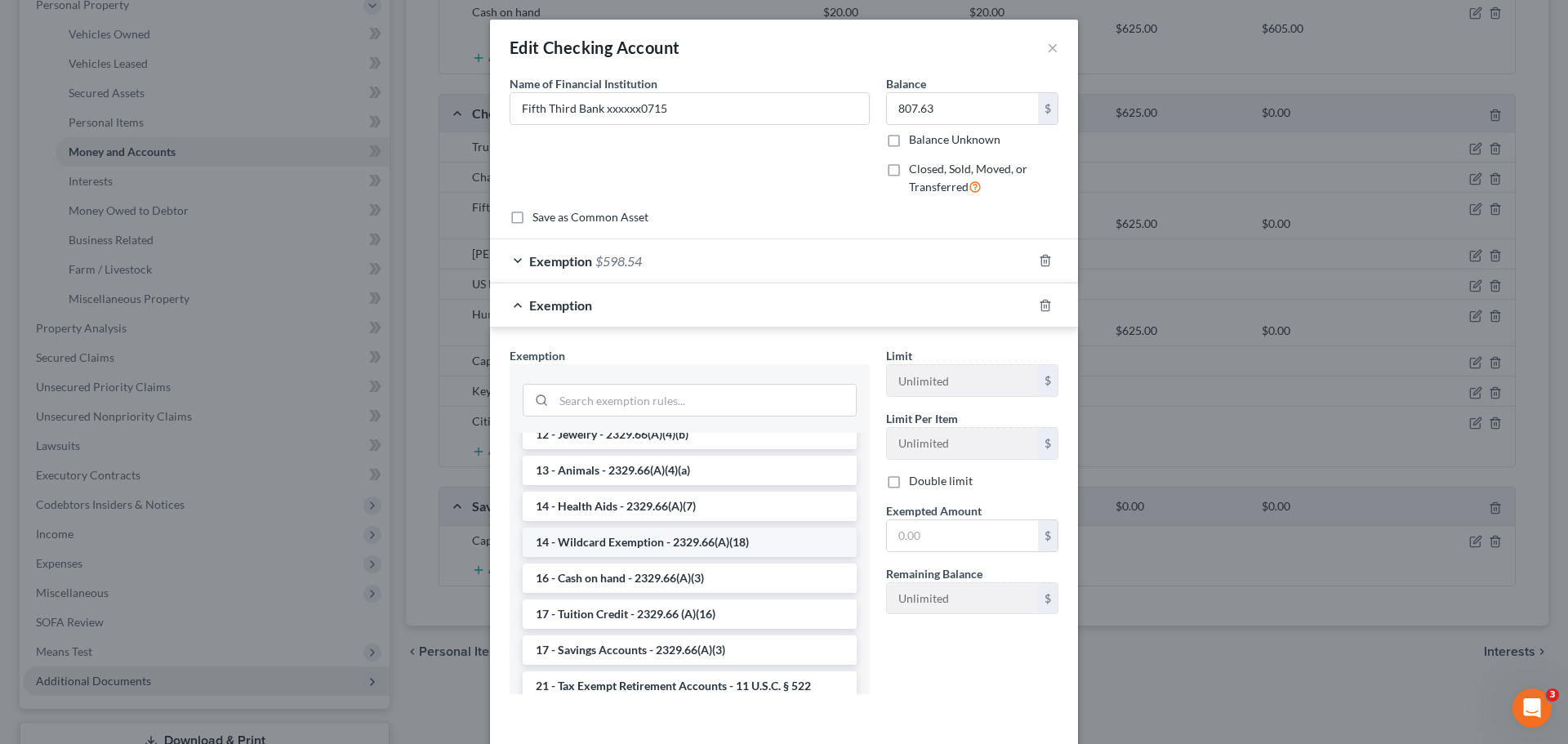
click at [642, 547] on li "14 - Wildcard Exemption - 2329.66(A)(18)" at bounding box center [690, 542] width 334 height 30
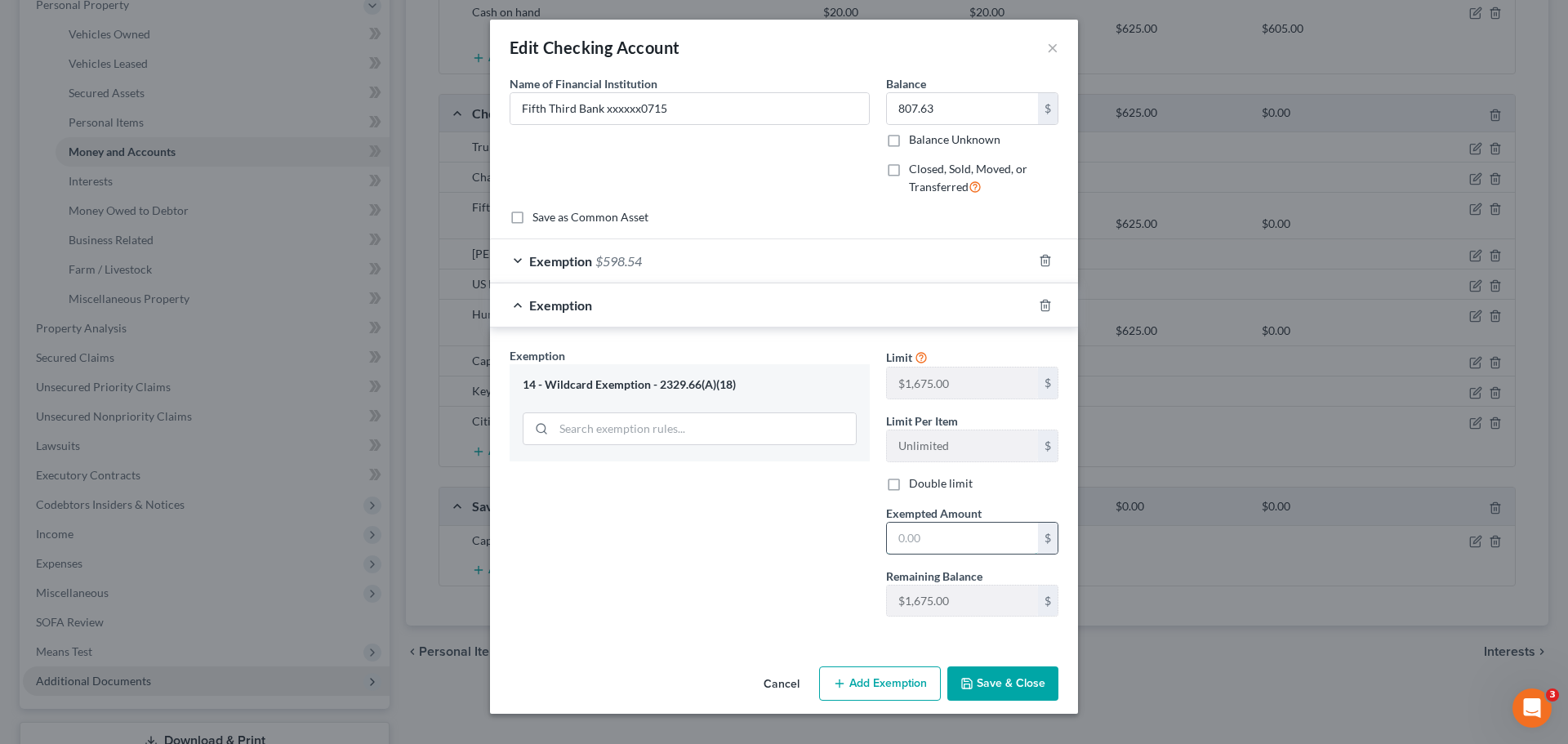
click at [937, 535] on input "text" at bounding box center [963, 537] width 151 height 31
type input "209.09"
click at [1016, 676] on button "Save & Close" at bounding box center [1004, 683] width 111 height 35
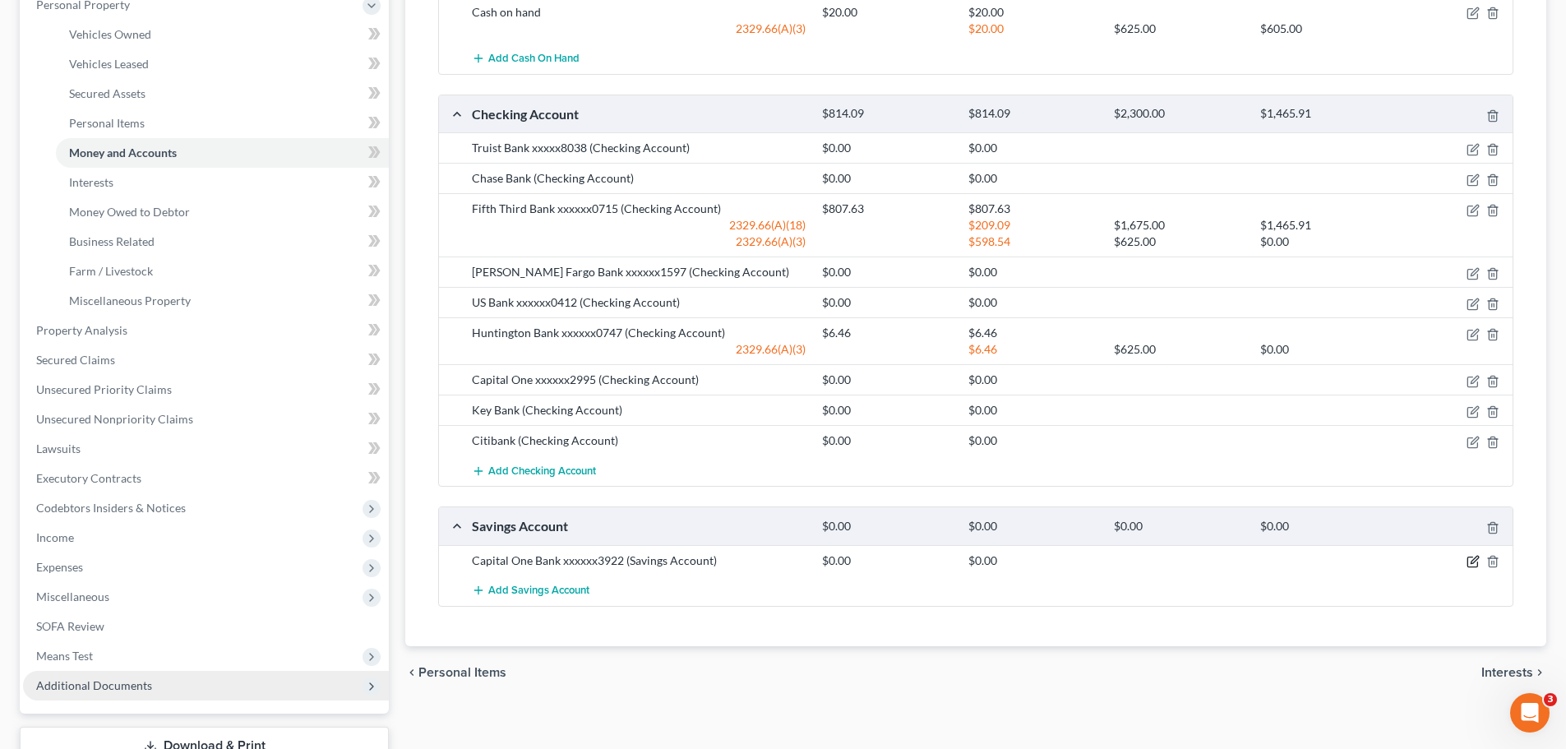
click at [1471, 561] on icon "button" at bounding box center [1473, 561] width 13 height 13
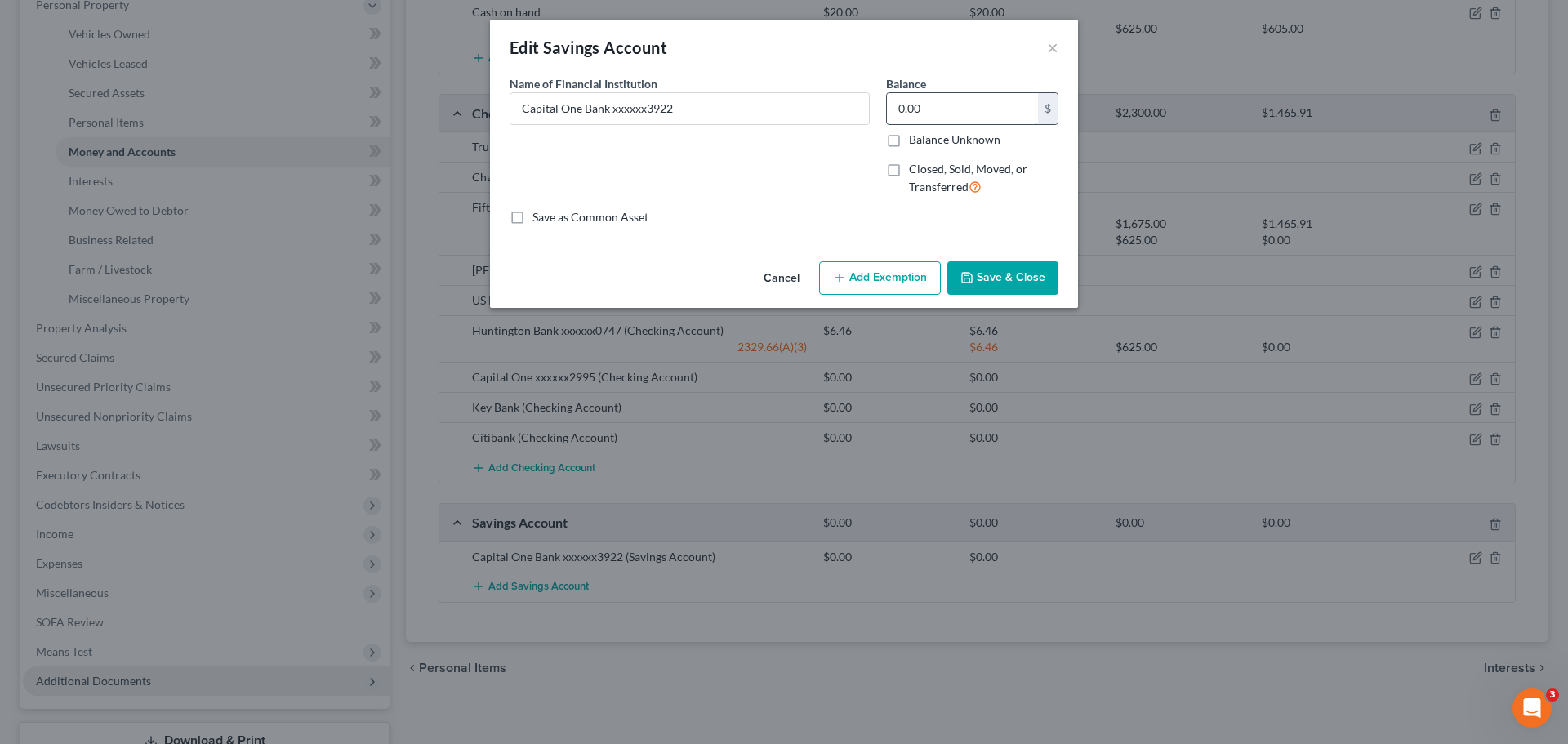
click at [953, 118] on input "0.00" at bounding box center [963, 108] width 151 height 31
type input "0.36"
click at [1024, 281] on button "Save & Close" at bounding box center [1004, 278] width 111 height 35
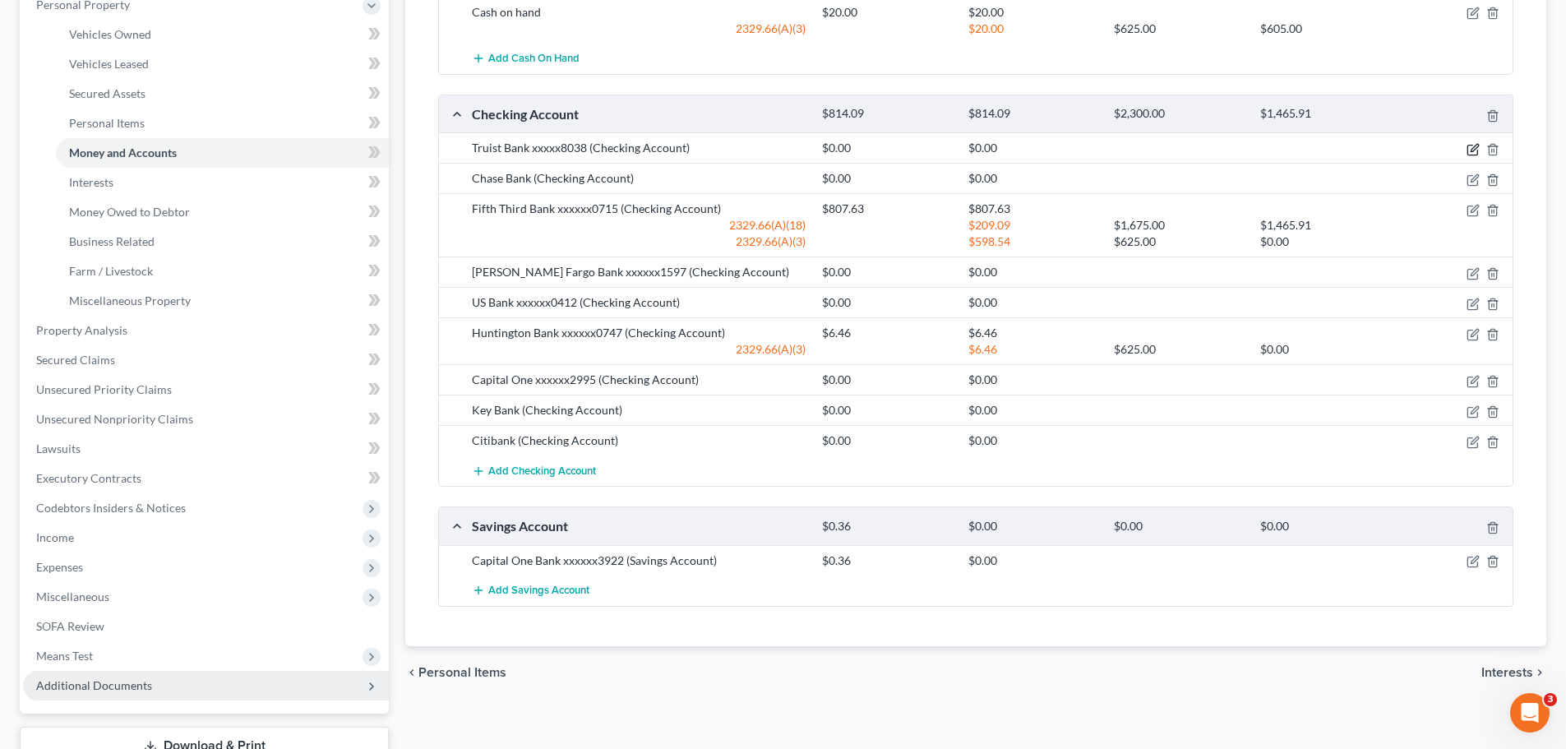
click at [1471, 143] on icon "button" at bounding box center [1473, 149] width 13 height 13
select select "28"
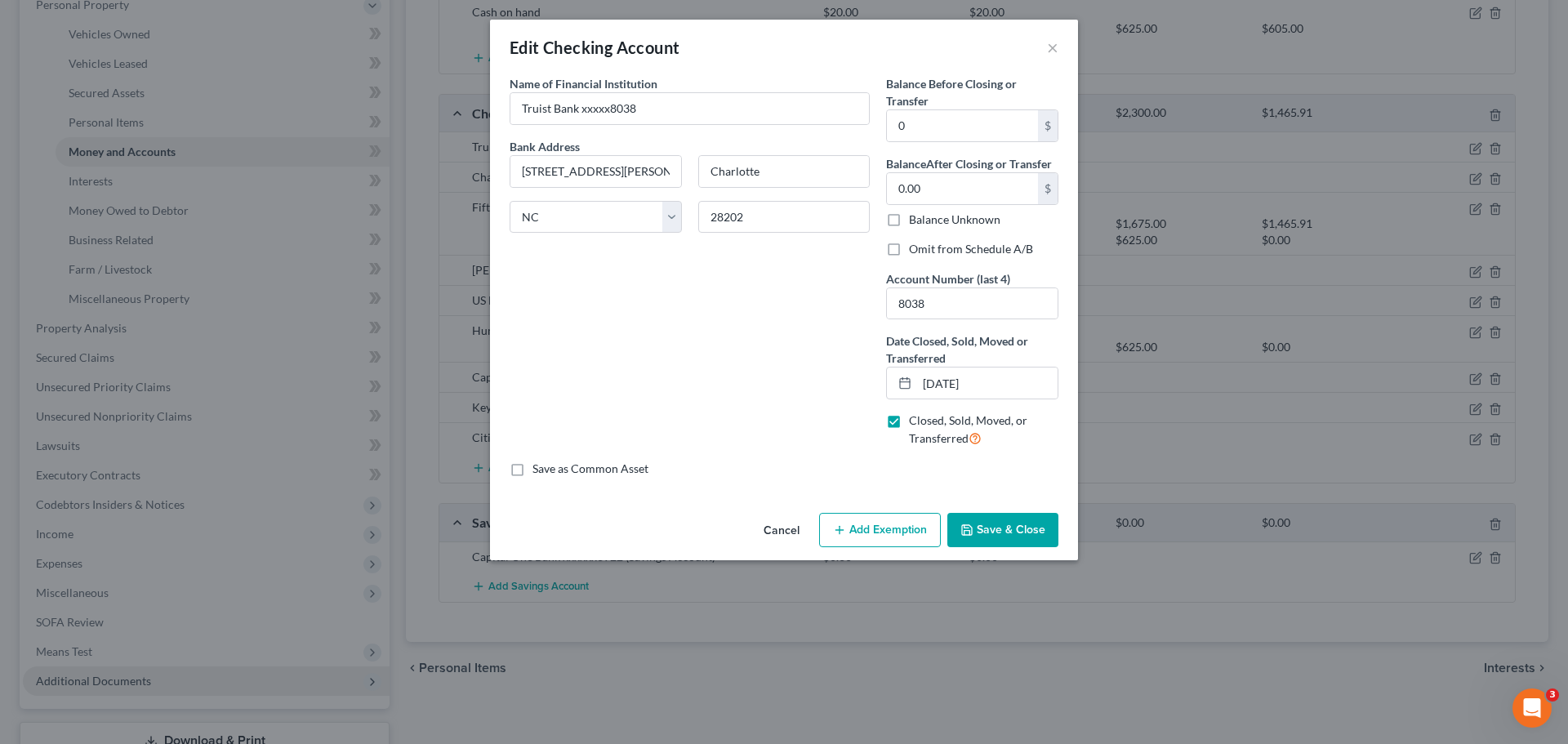
click at [1016, 525] on button "Save & Close" at bounding box center [1004, 529] width 111 height 35
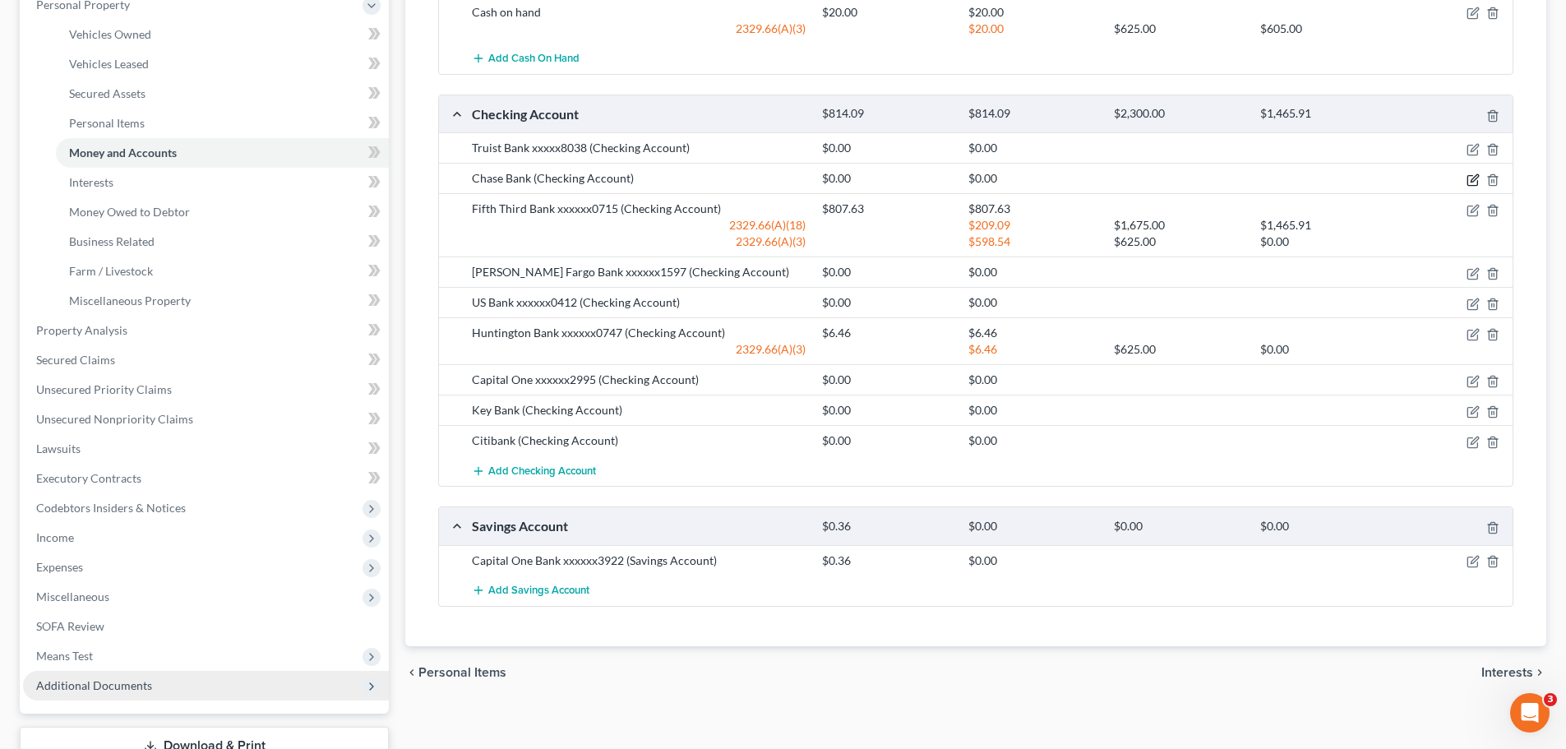
click at [1469, 183] on icon "button" at bounding box center [1473, 179] width 13 height 13
select select "36"
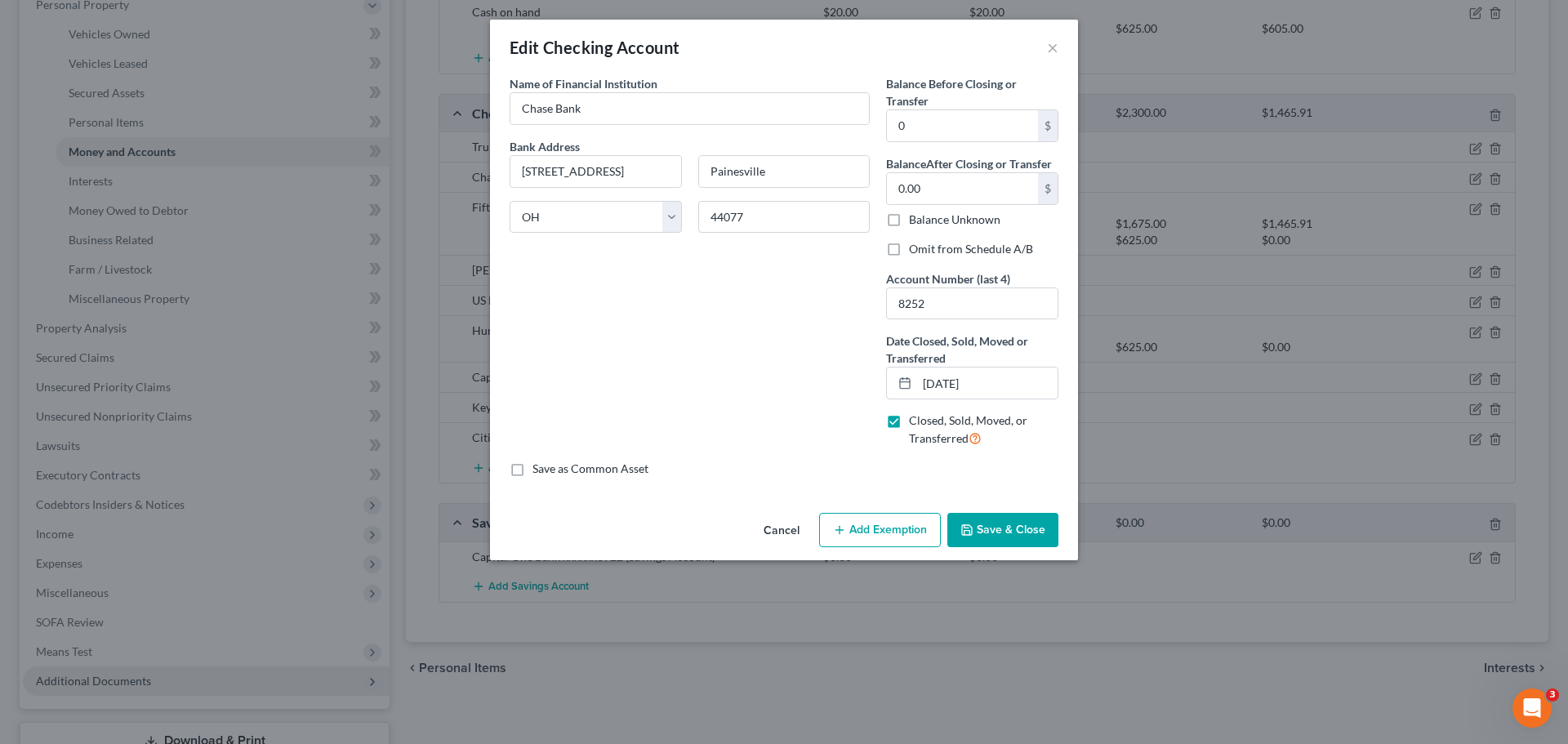
click at [1002, 523] on button "Save & Close" at bounding box center [1004, 529] width 111 height 35
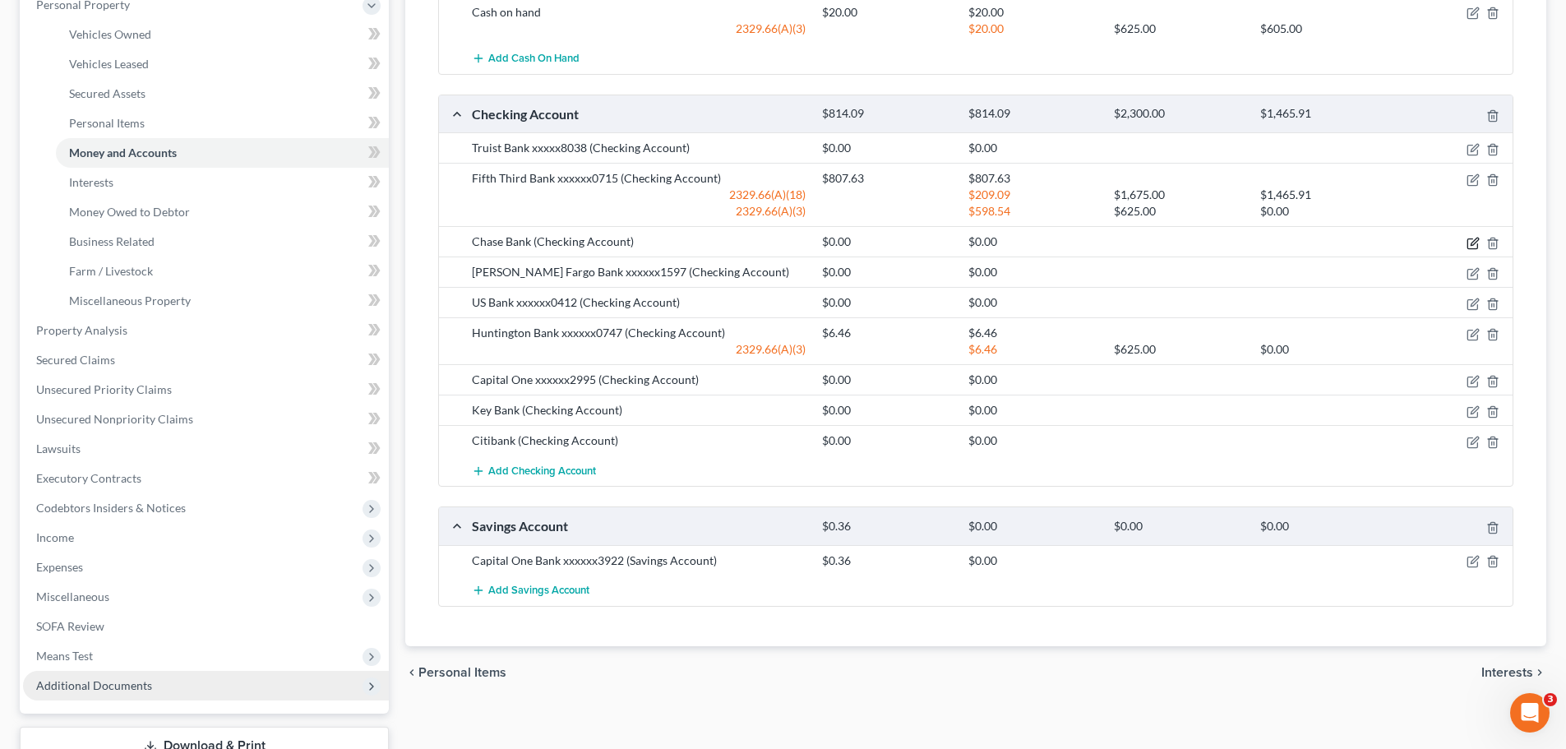
click at [1471, 242] on icon "button" at bounding box center [1473, 243] width 13 height 13
select select "36"
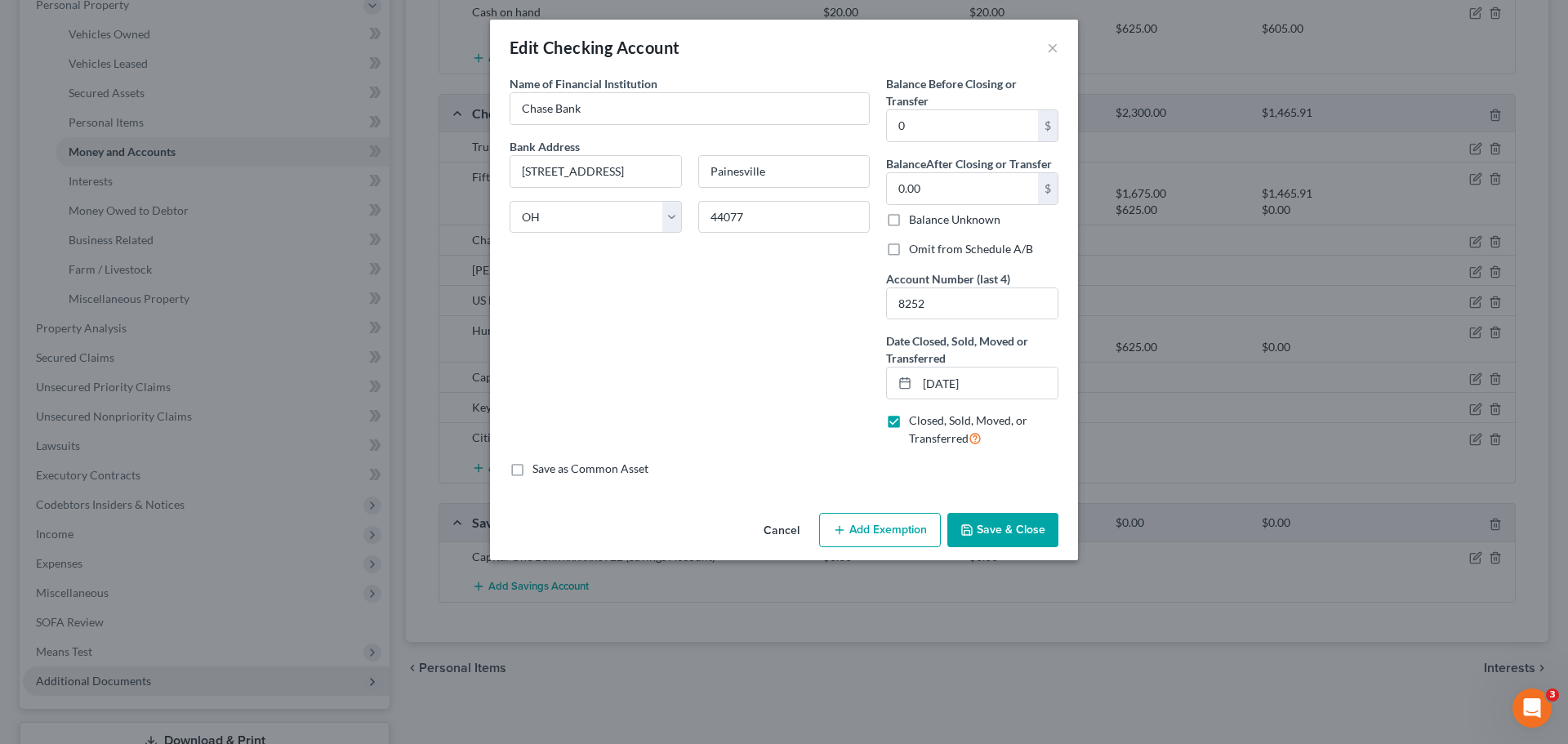
click at [1007, 523] on button "Save & Close" at bounding box center [1004, 529] width 111 height 35
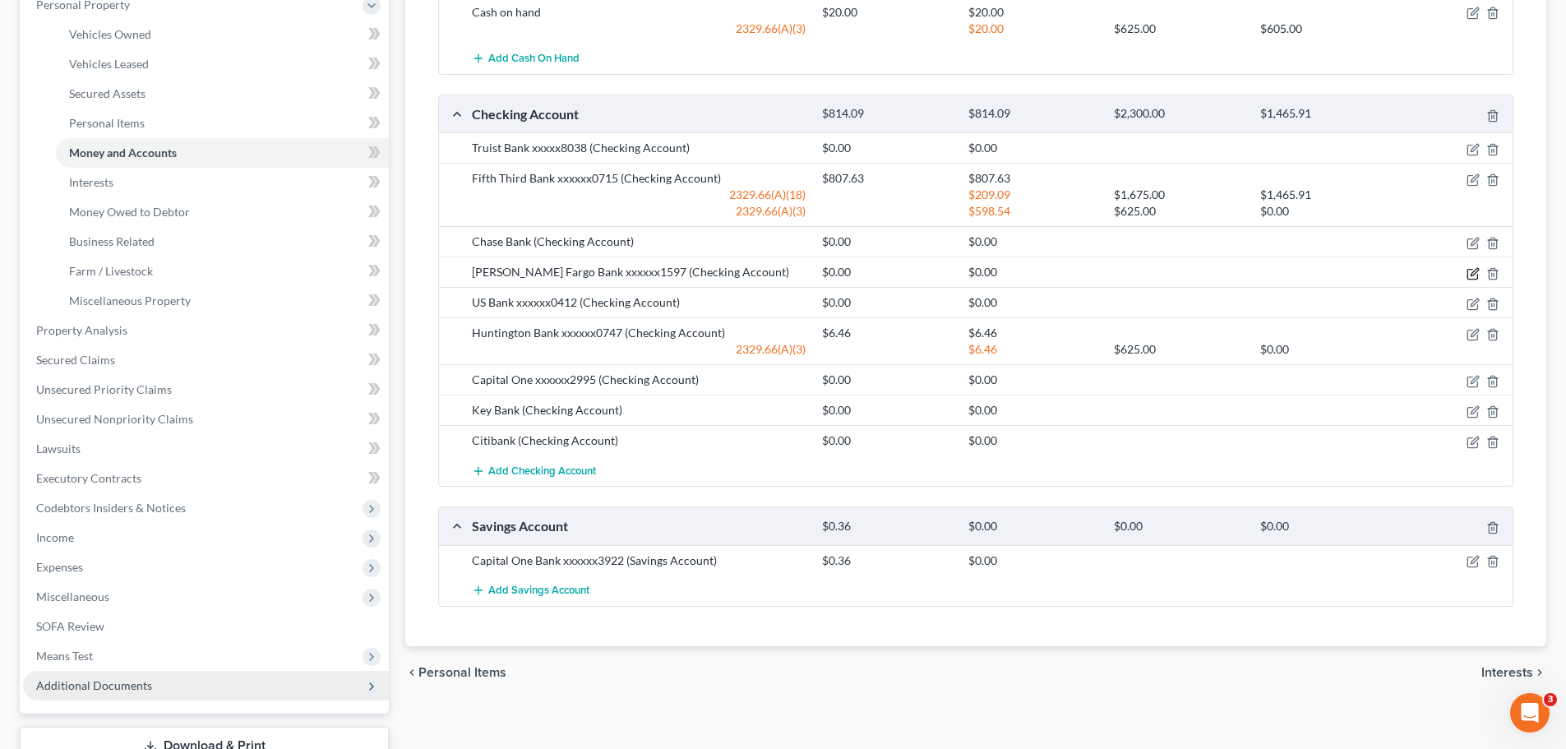
click at [1468, 273] on icon "button" at bounding box center [1473, 273] width 13 height 13
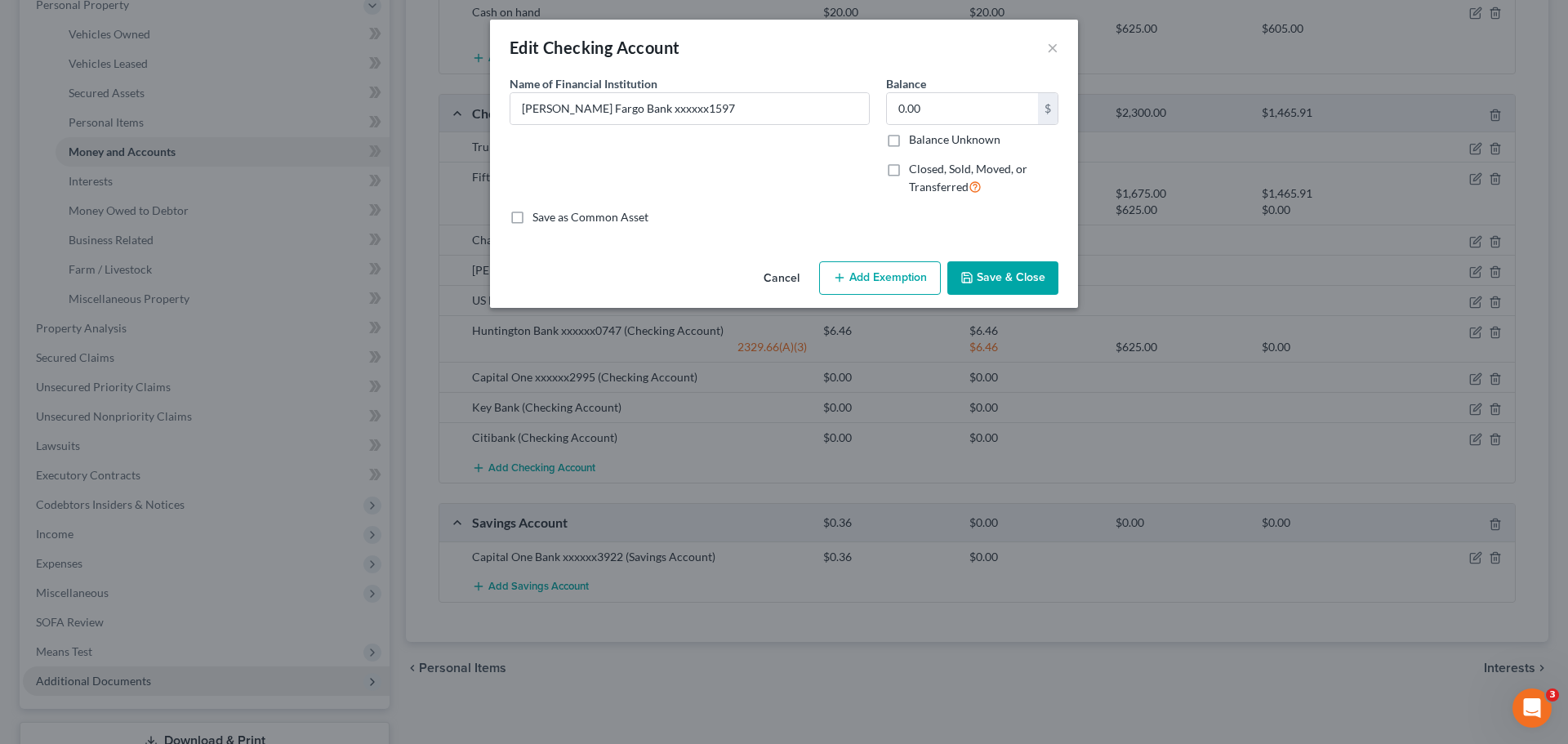
click at [1001, 286] on button "Save & Close" at bounding box center [1004, 278] width 111 height 35
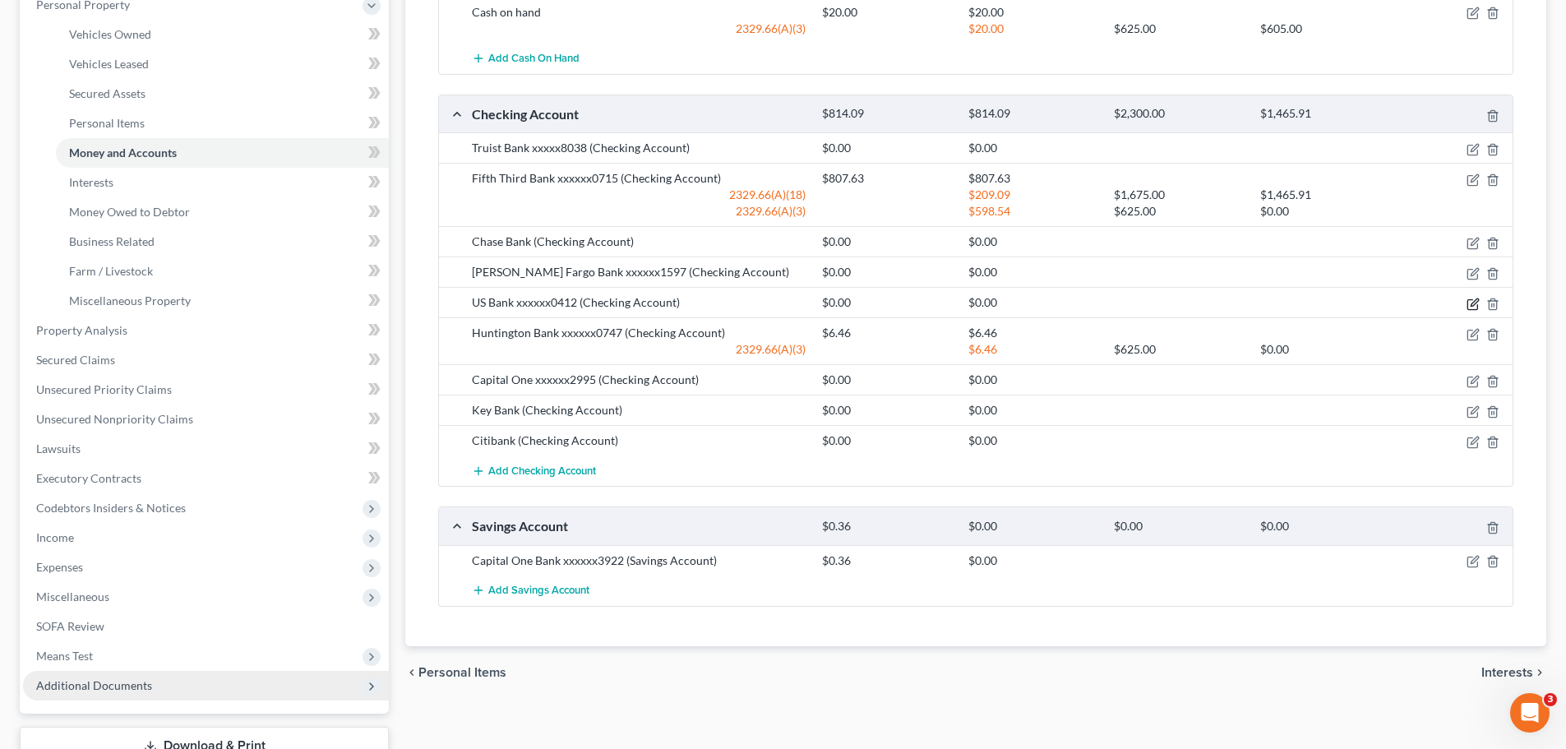
click at [1471, 307] on icon "button" at bounding box center [1473, 304] width 13 height 13
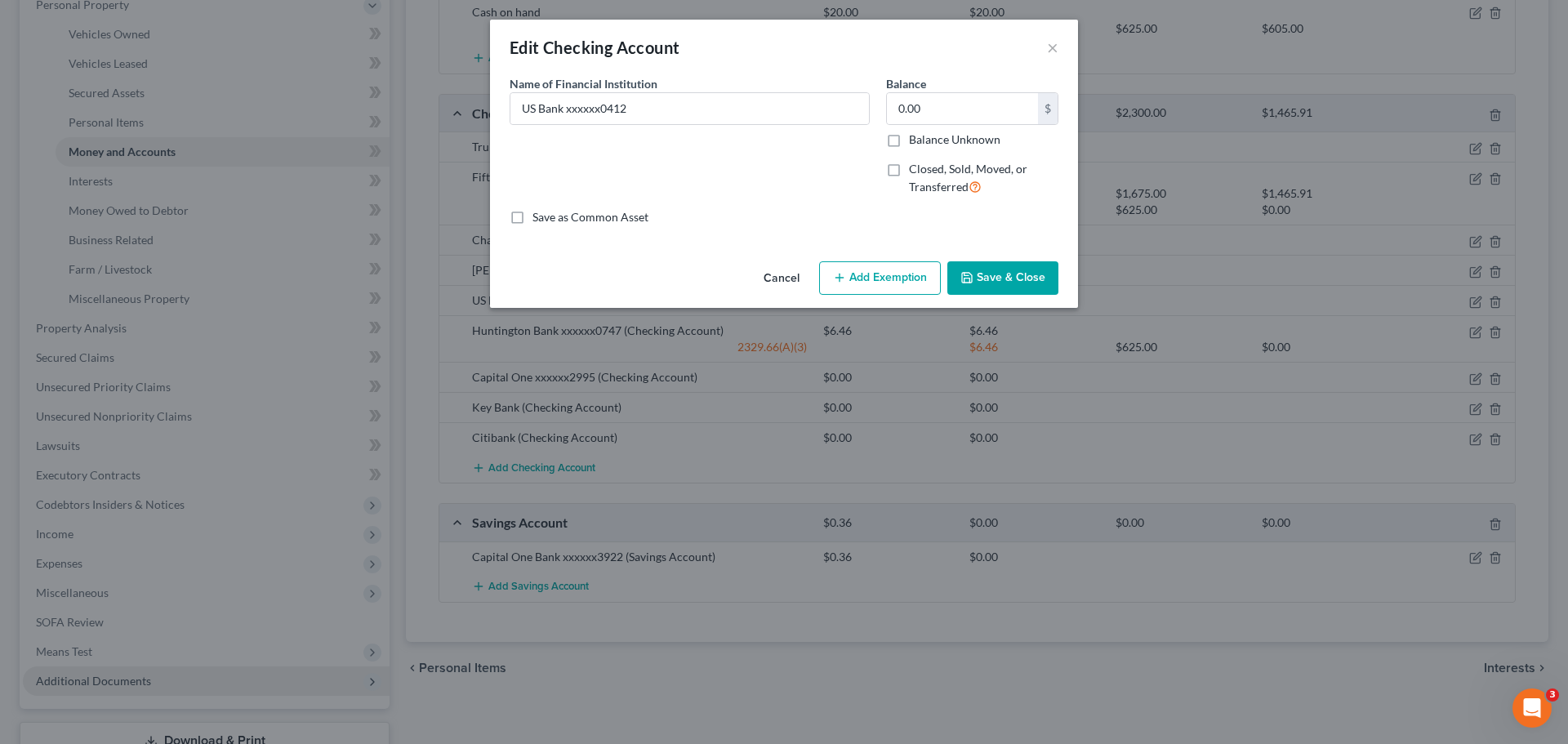
click at [1030, 287] on button "Save & Close" at bounding box center [1004, 278] width 111 height 35
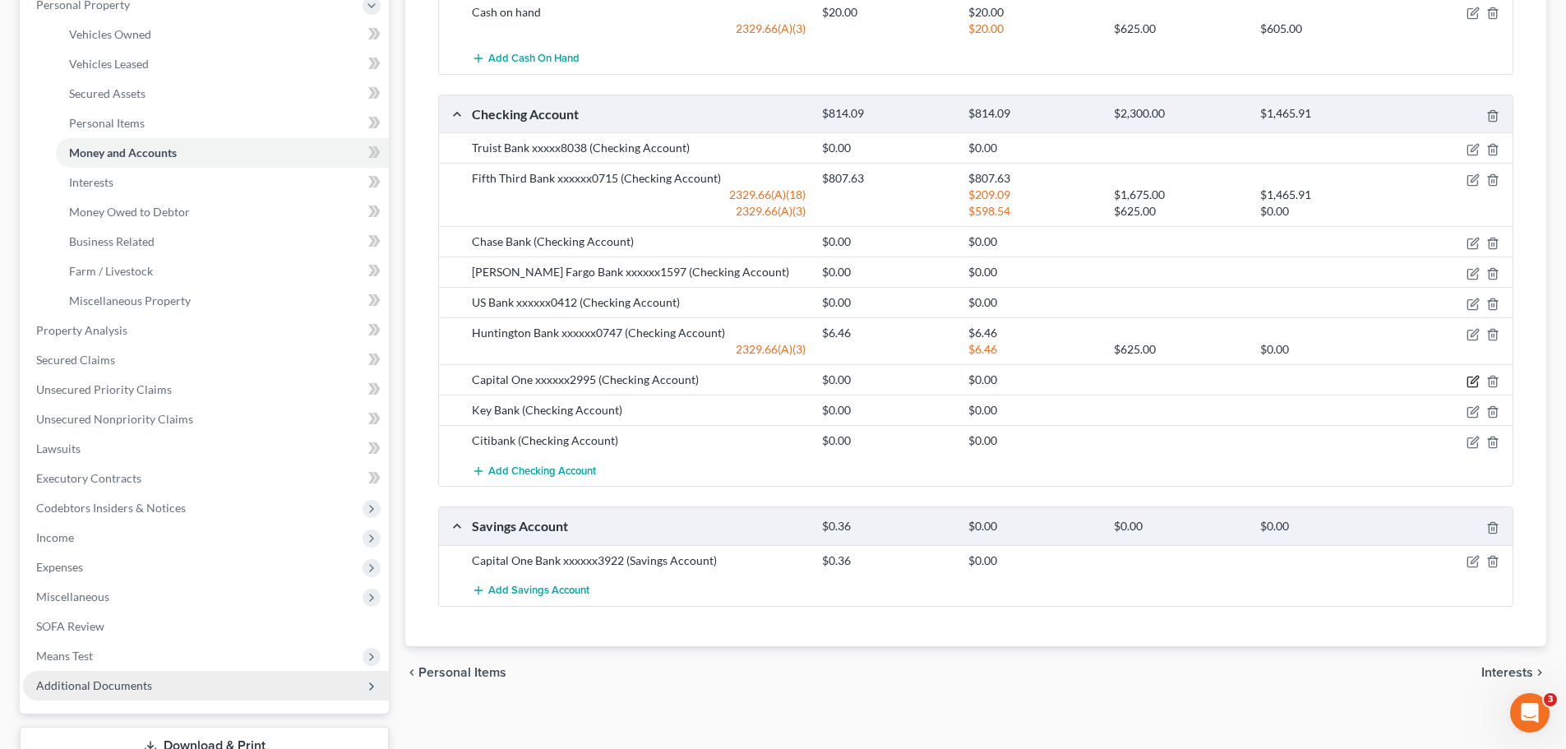
click at [1475, 384] on icon "button" at bounding box center [1473, 381] width 13 height 13
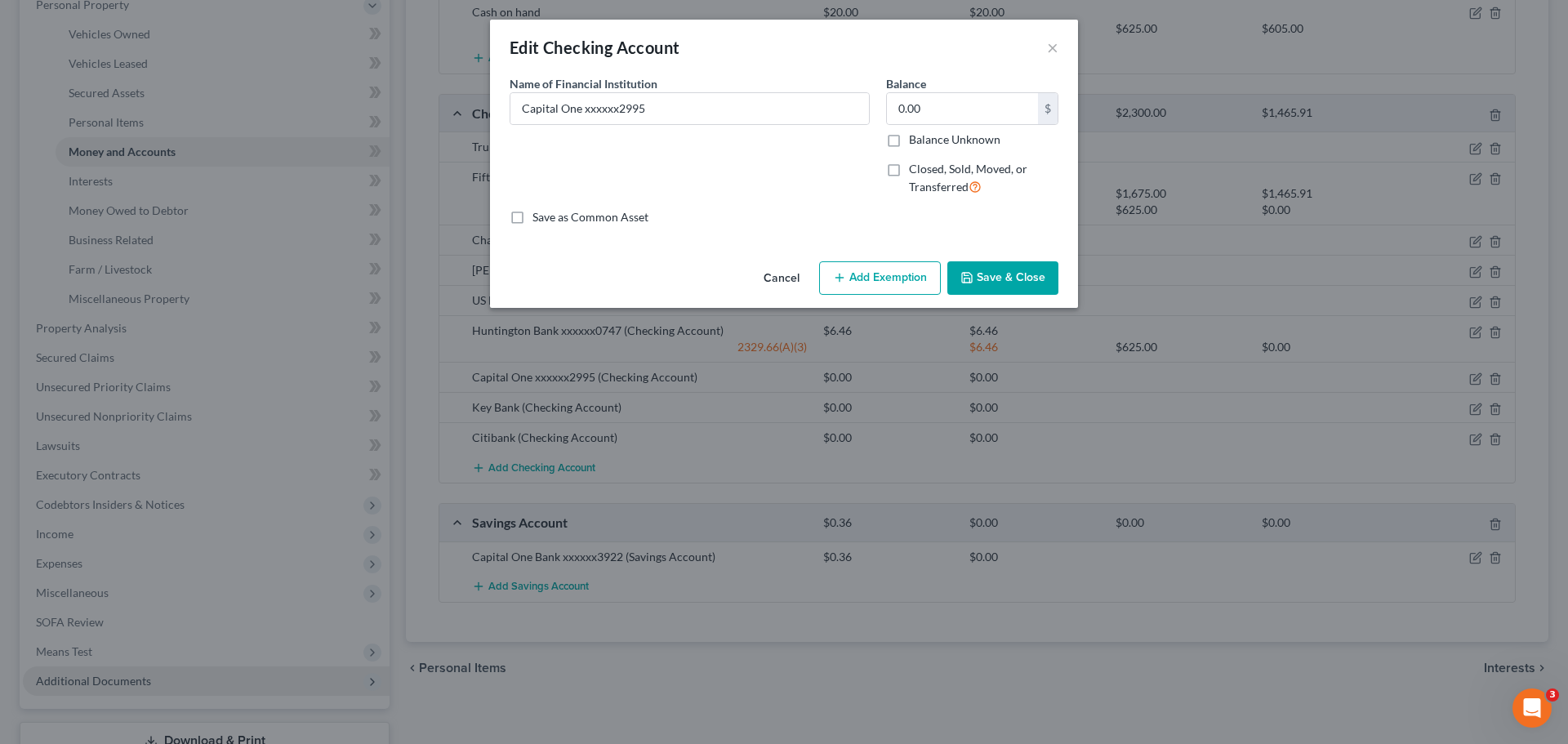
click at [998, 267] on button "Save & Close" at bounding box center [1004, 278] width 111 height 35
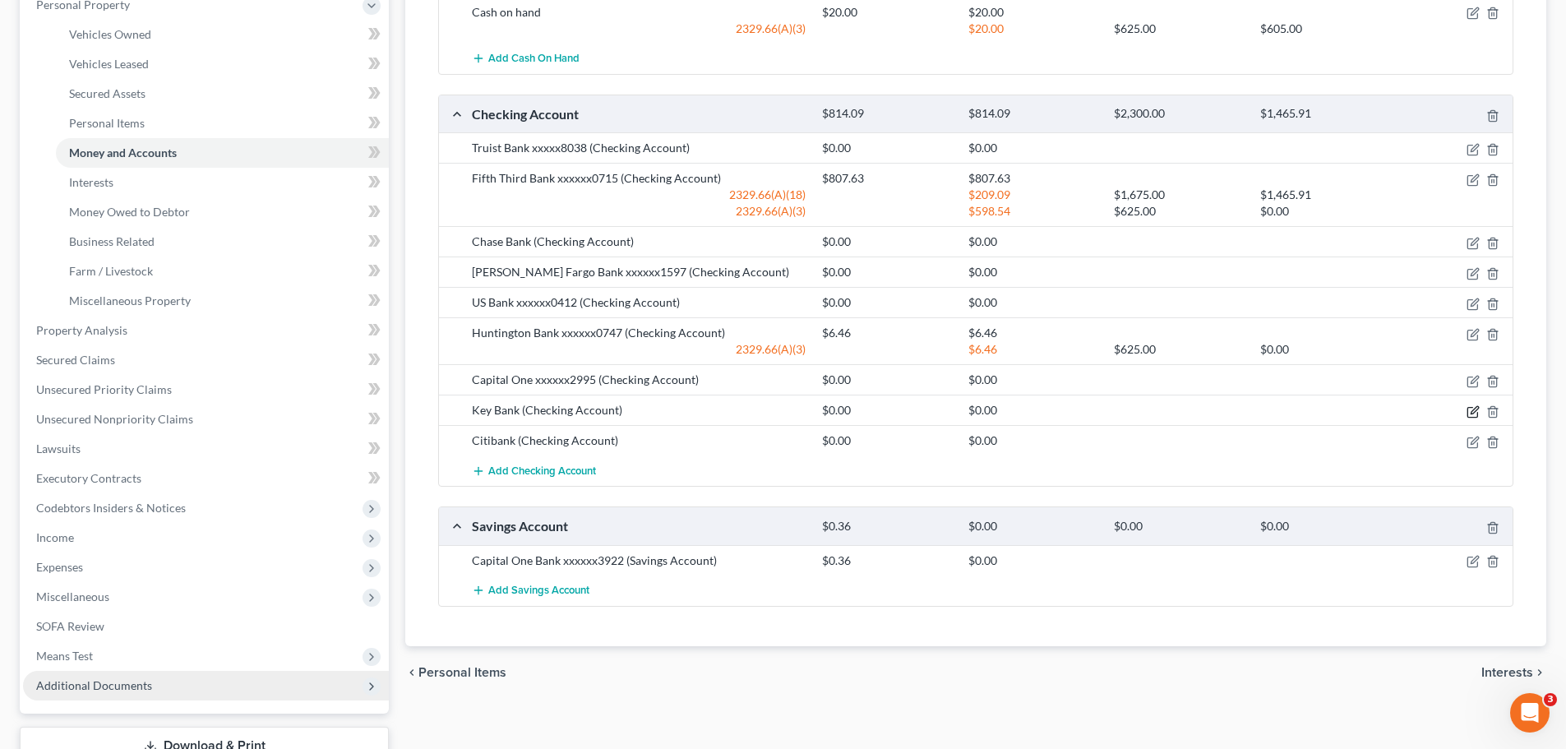
click at [1479, 410] on icon "button" at bounding box center [1473, 411] width 13 height 13
select select "36"
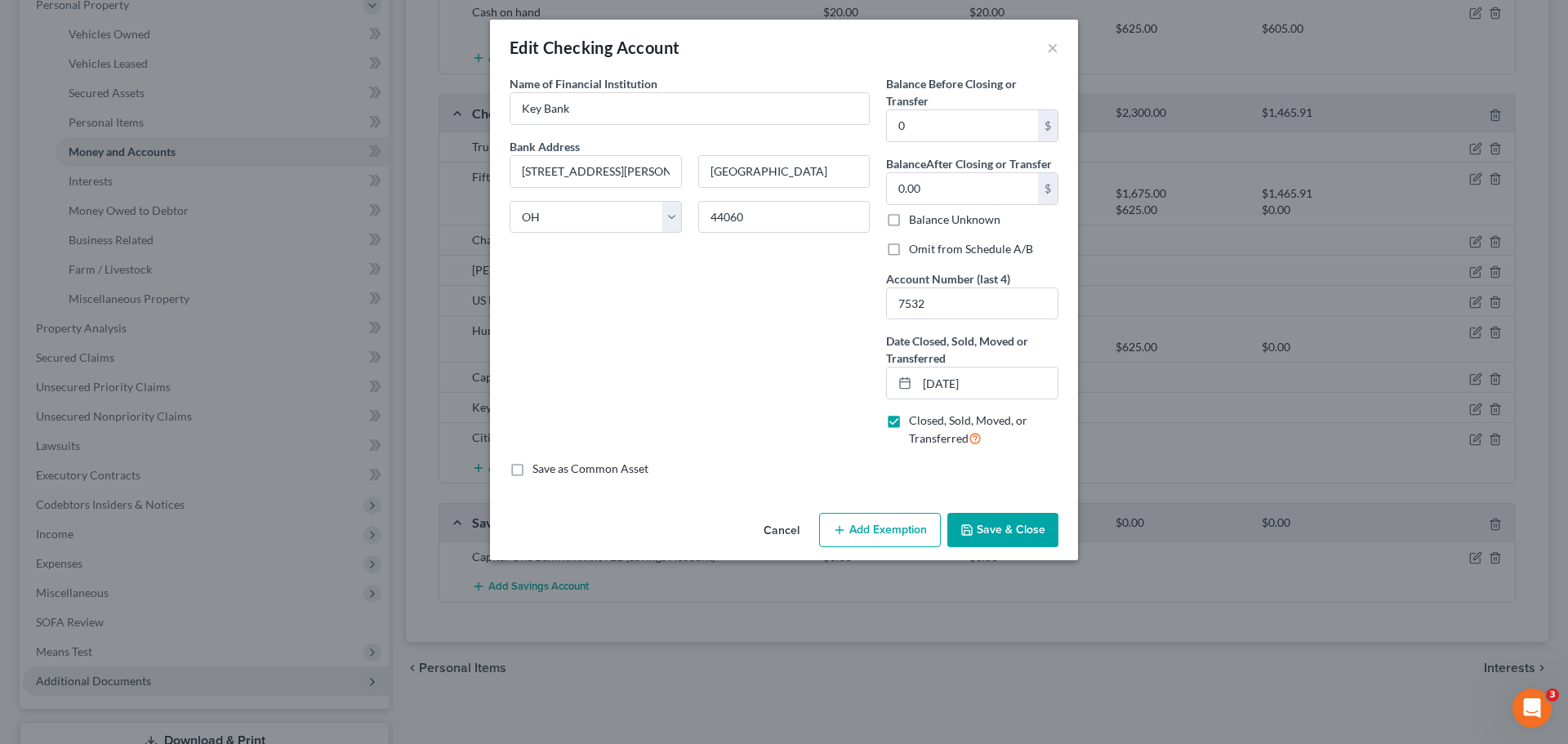
click at [1025, 525] on button "Save & Close" at bounding box center [1004, 529] width 111 height 35
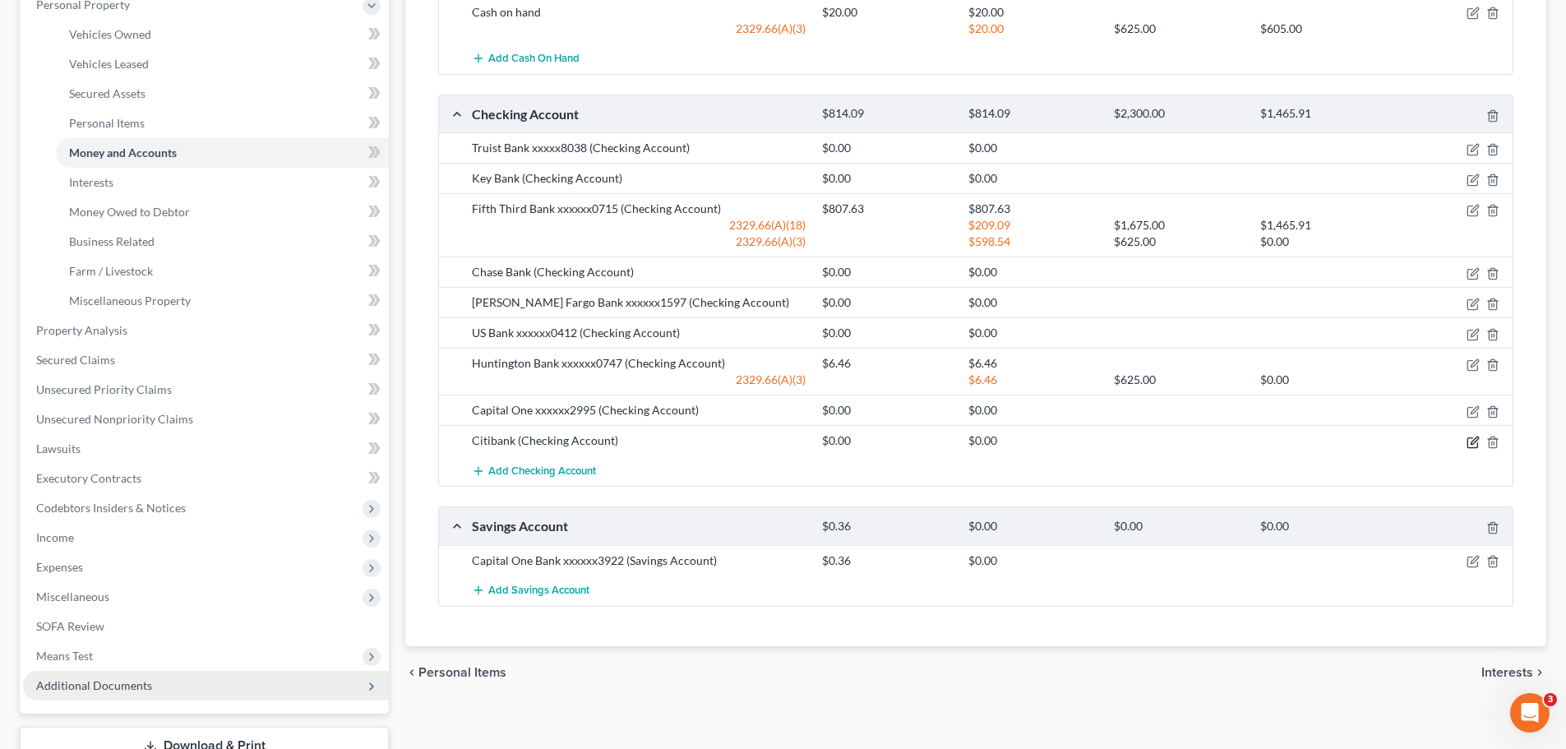
click at [1469, 444] on icon "button" at bounding box center [1473, 442] width 13 height 13
select select "36"
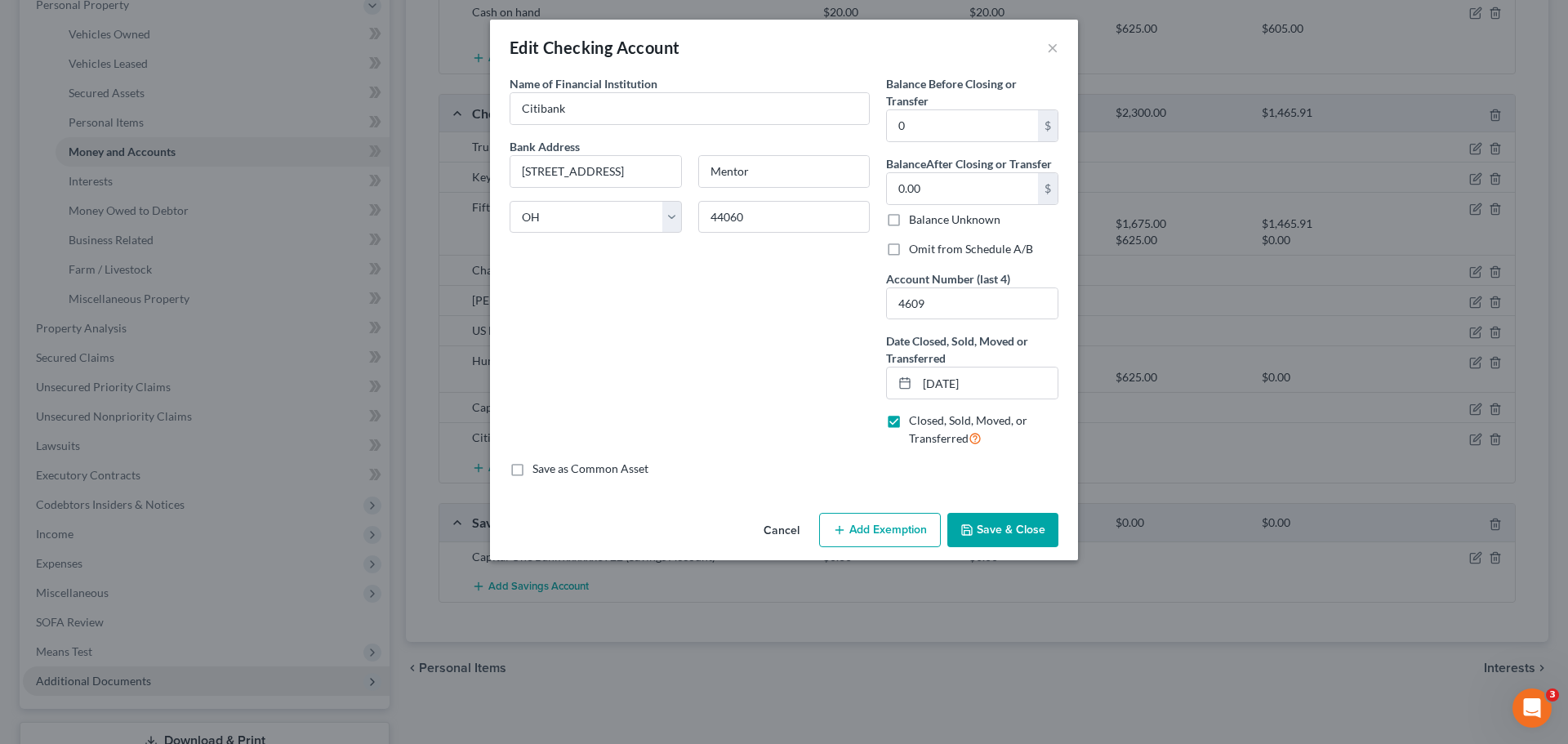
click at [1017, 523] on button "Save & Close" at bounding box center [1004, 529] width 111 height 35
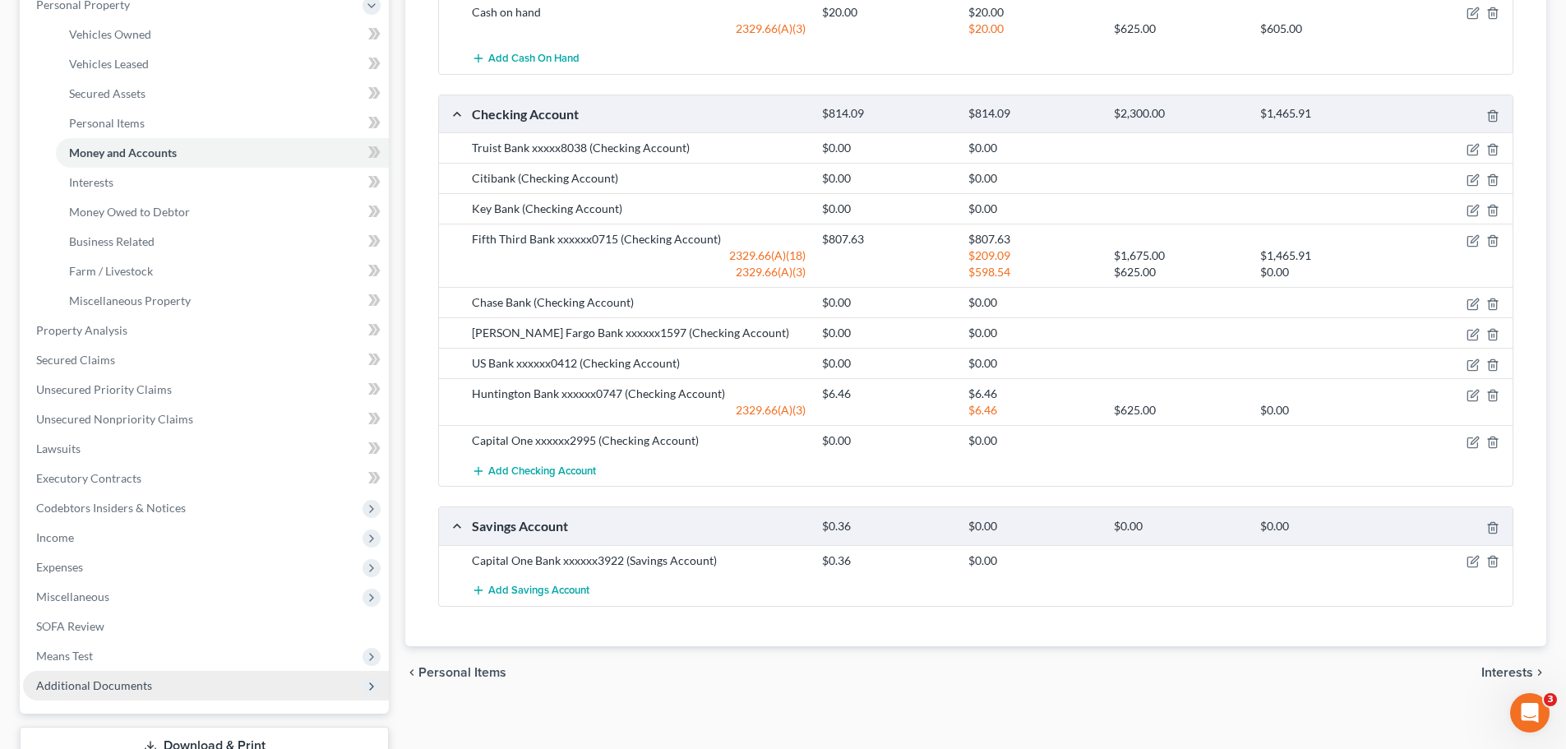
click at [654, 156] on div "Truist Bank xxxxx8038 (Checking Account)" at bounding box center [639, 148] width 350 height 16
click at [651, 150] on div "Truist Bank xxxxx8038 (Checking Account)" at bounding box center [639, 148] width 350 height 16
click at [1467, 147] on icon "button" at bounding box center [1473, 149] width 13 height 13
select select "28"
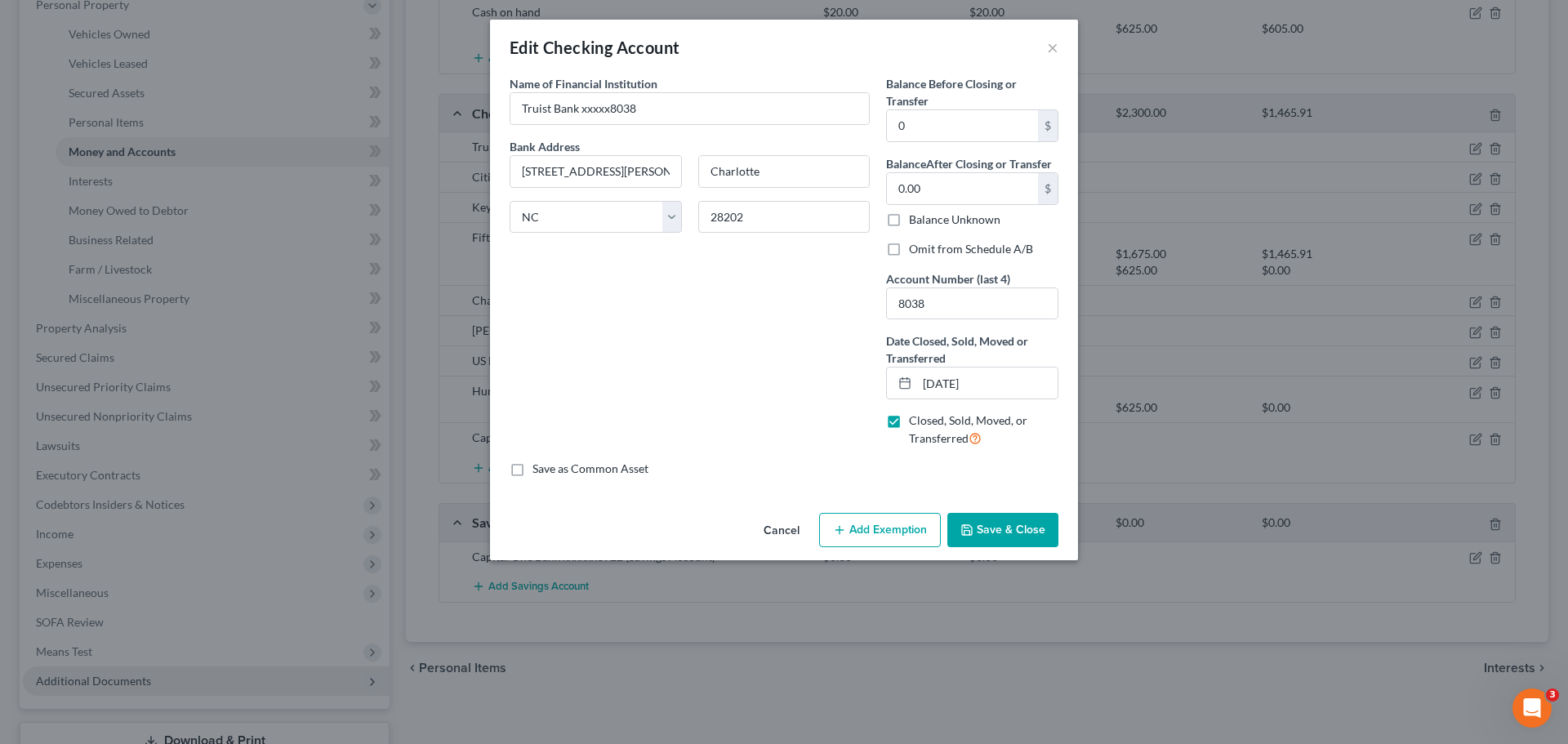
click at [1024, 528] on button "Save & Close" at bounding box center [1004, 529] width 111 height 35
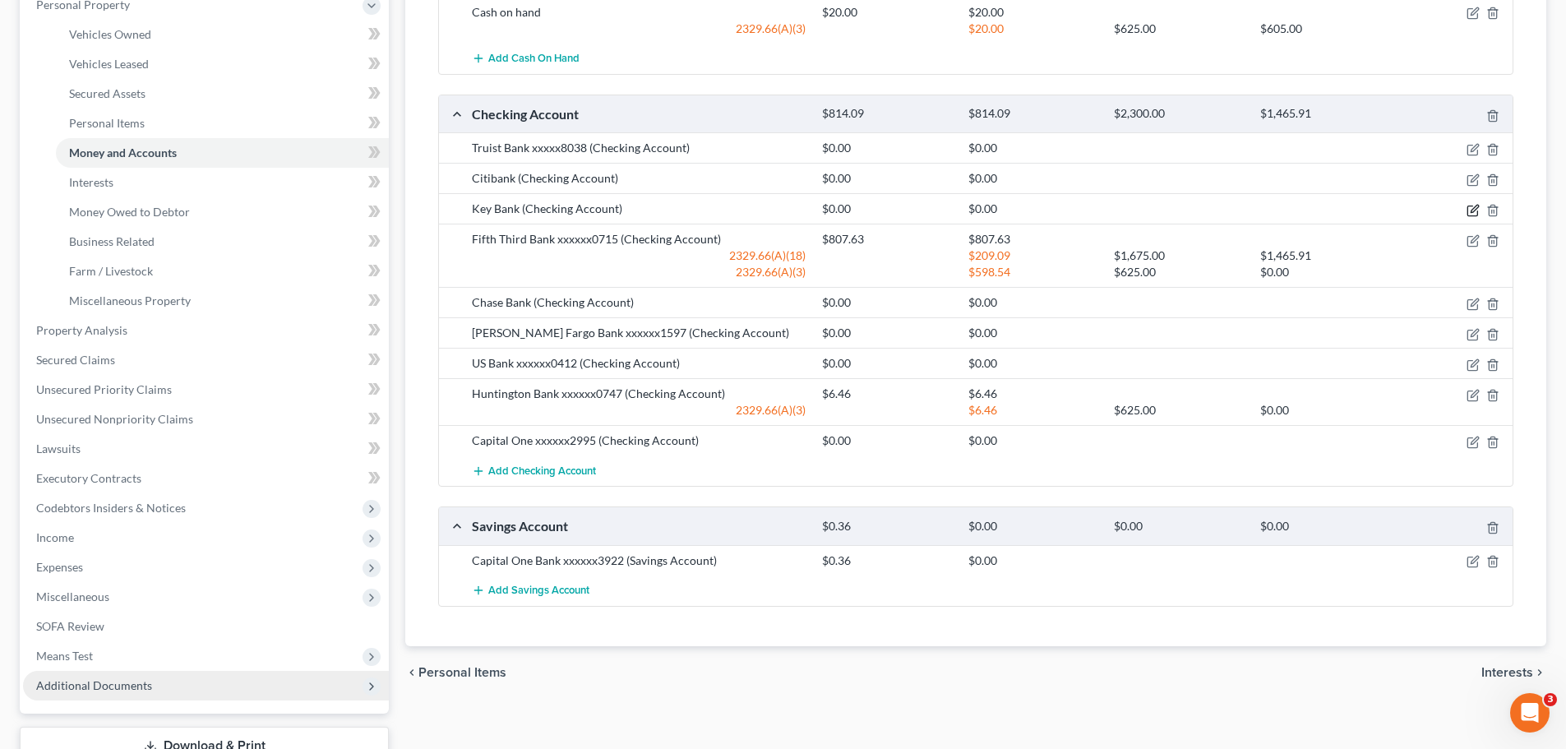
click at [1476, 206] on icon "button" at bounding box center [1473, 210] width 13 height 13
select select "36"
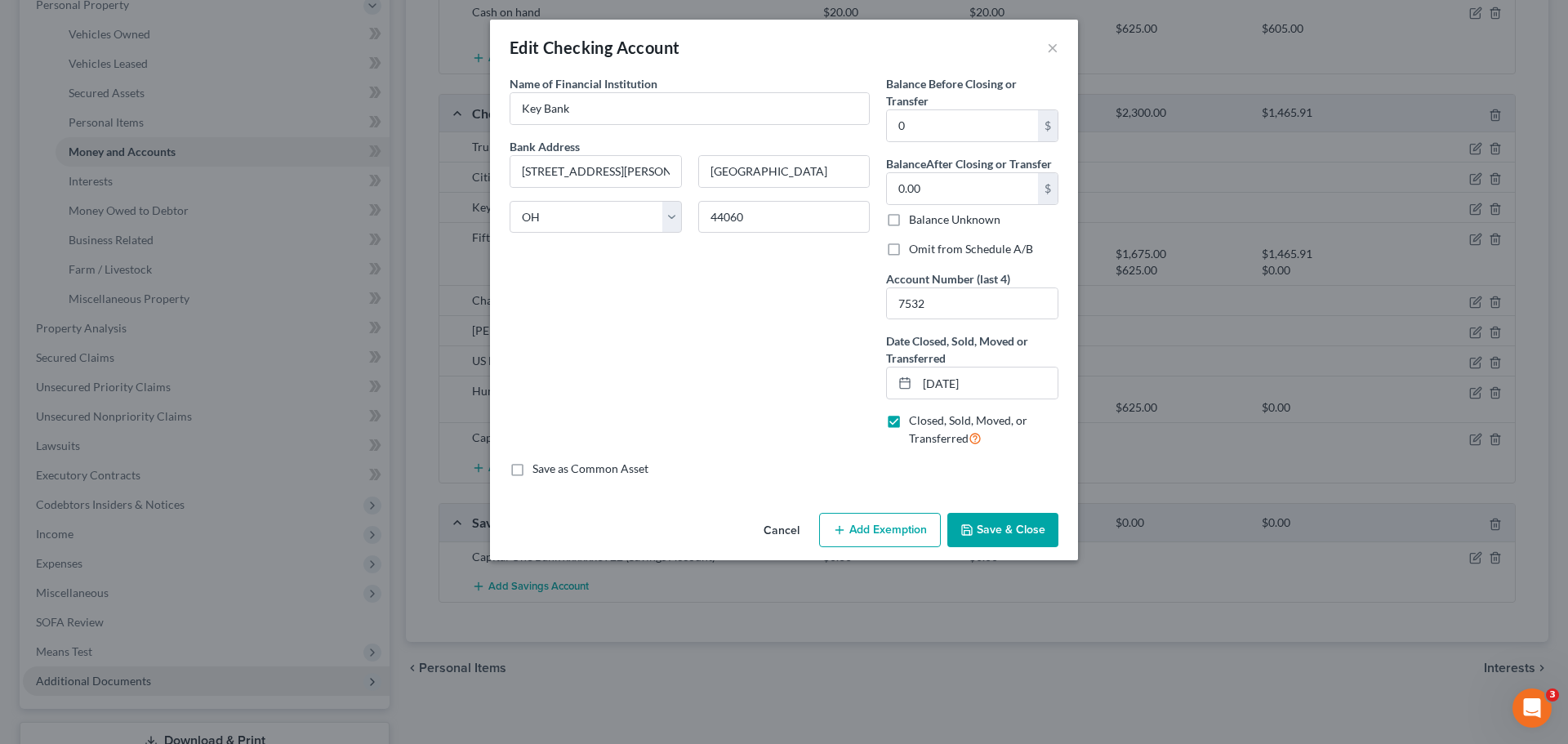
click at [1020, 526] on button "Save & Close" at bounding box center [1004, 529] width 111 height 35
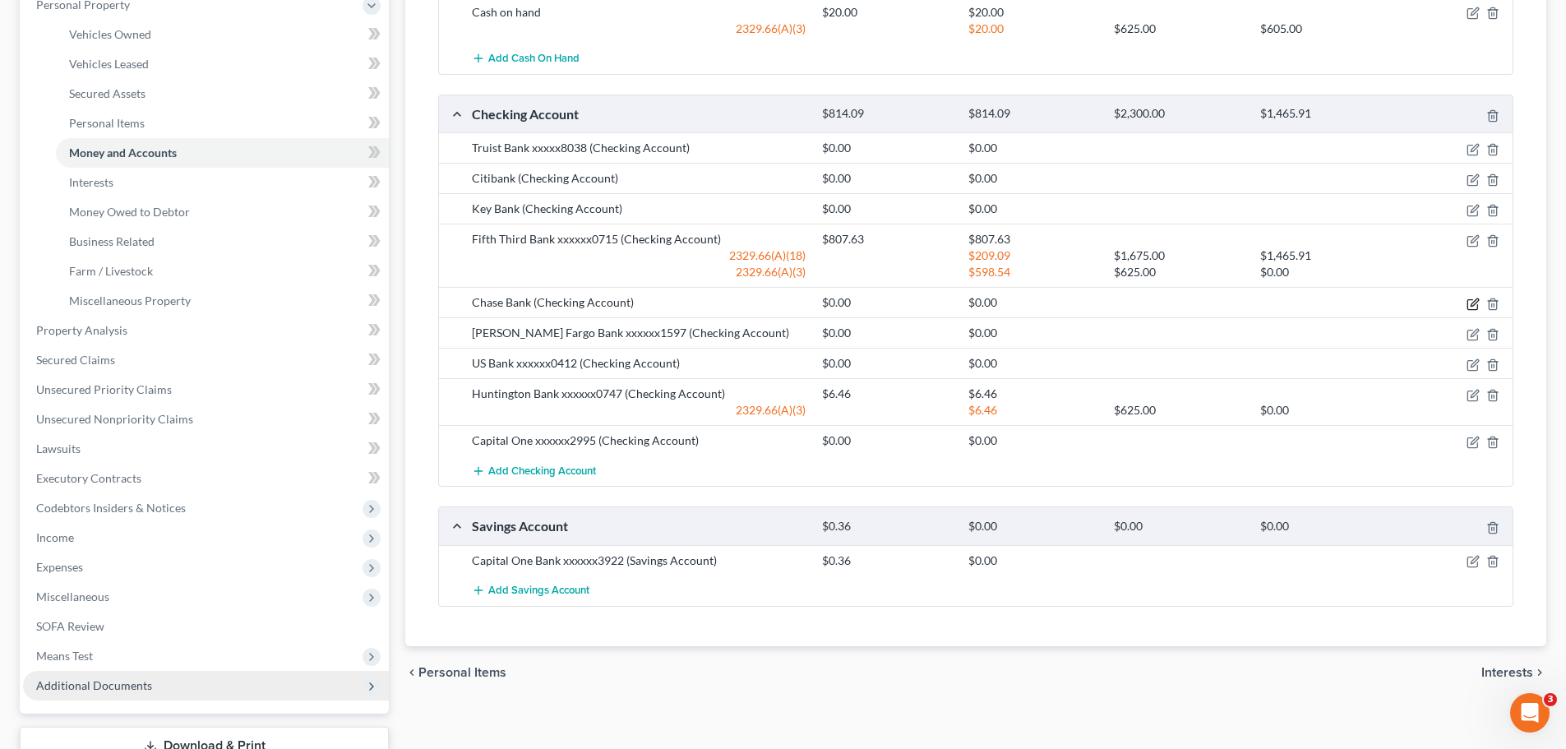
click at [1472, 299] on icon "button" at bounding box center [1472, 304] width 10 height 10
select select "36"
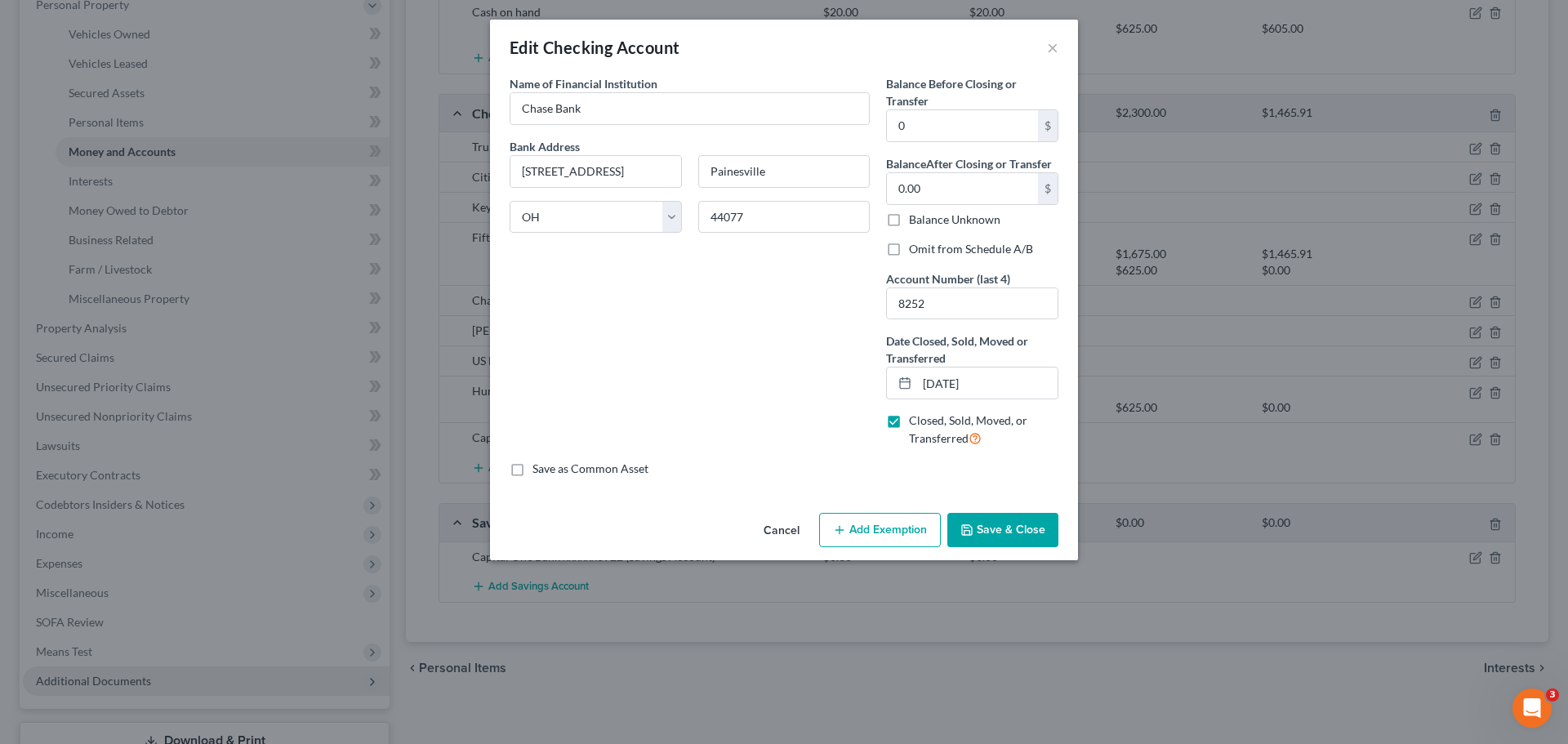
click at [1009, 520] on button "Save & Close" at bounding box center [1004, 529] width 111 height 35
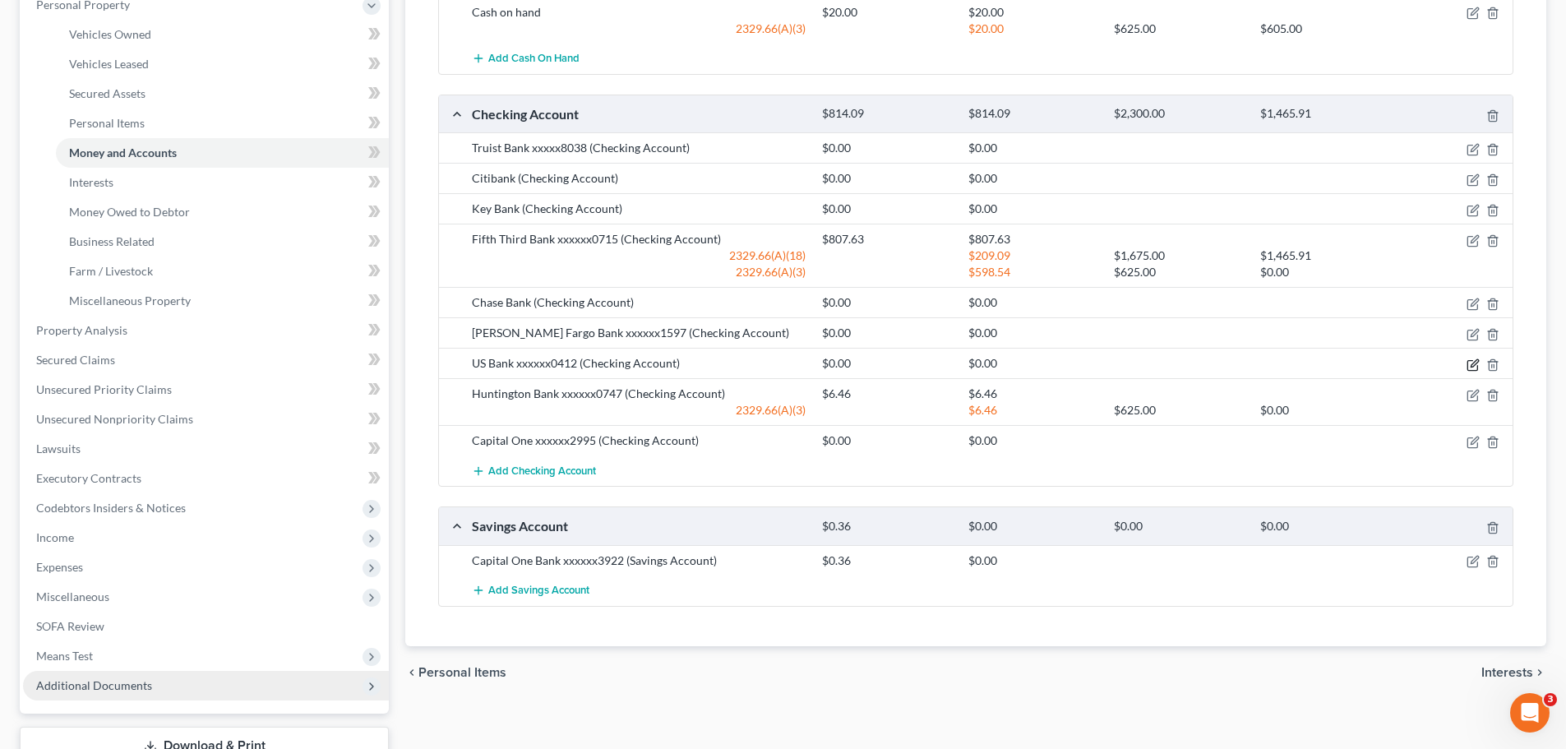
click at [1474, 369] on icon "button" at bounding box center [1473, 364] width 13 height 13
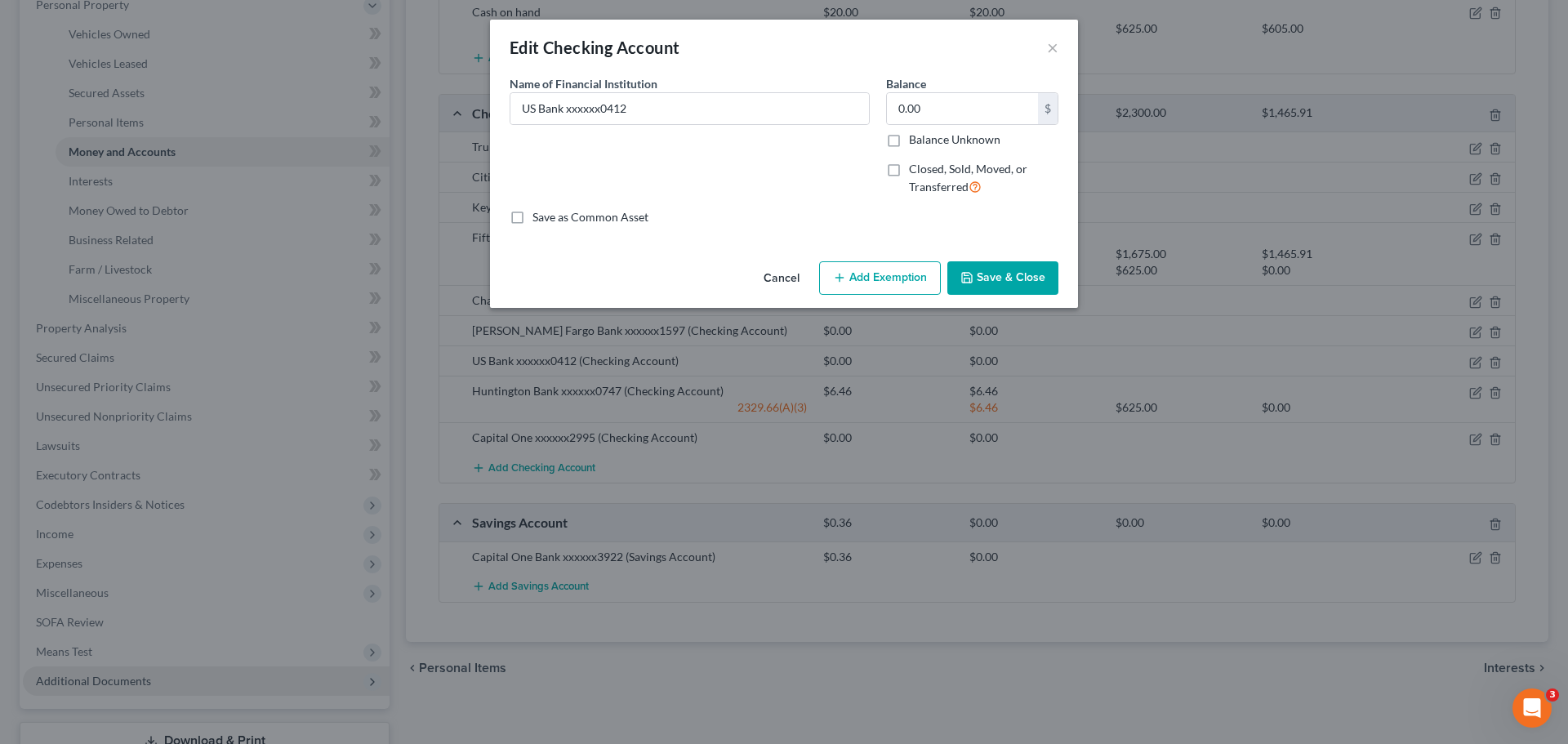
click at [1038, 282] on button "Save & Close" at bounding box center [1004, 278] width 111 height 35
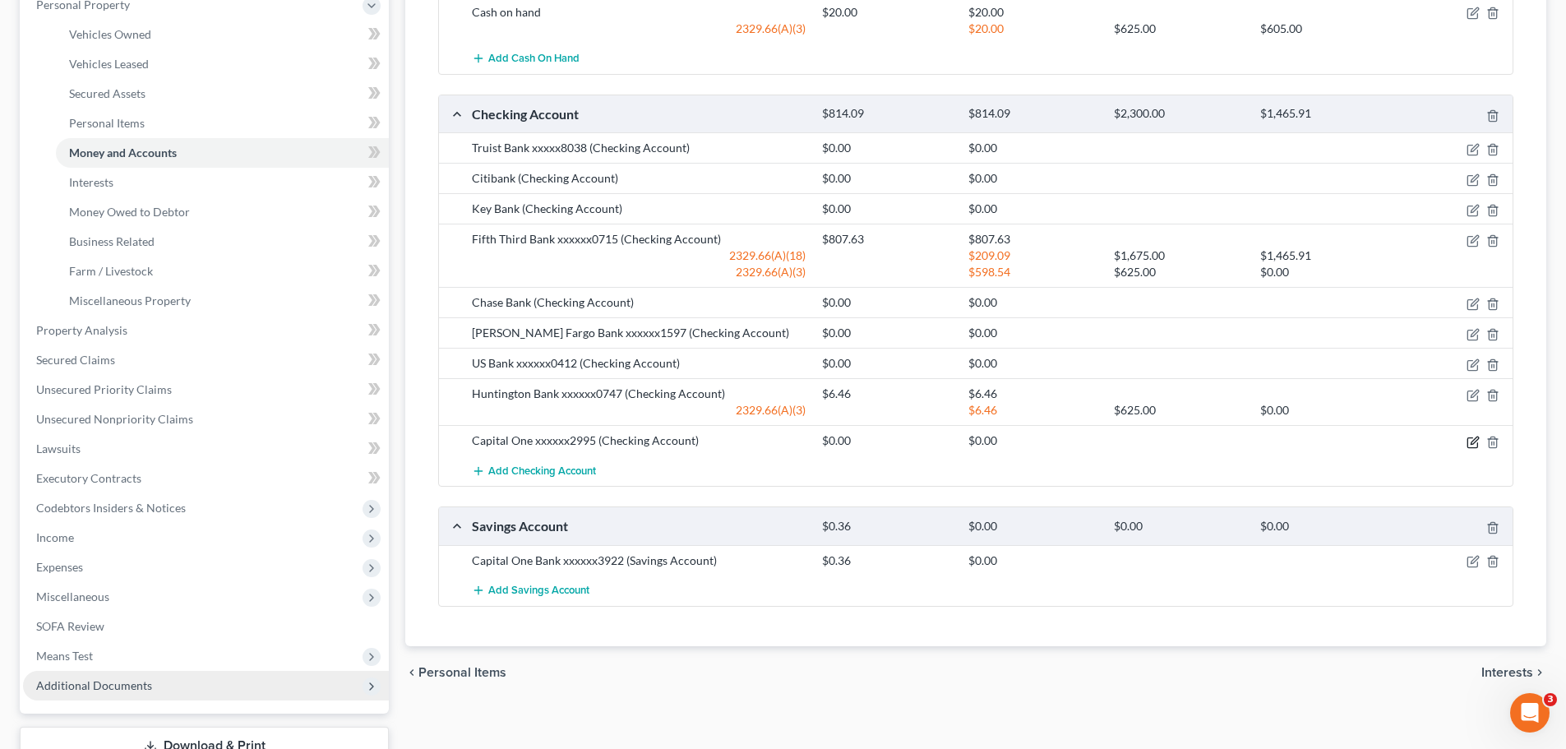
click at [1469, 441] on icon "button" at bounding box center [1473, 442] width 13 height 13
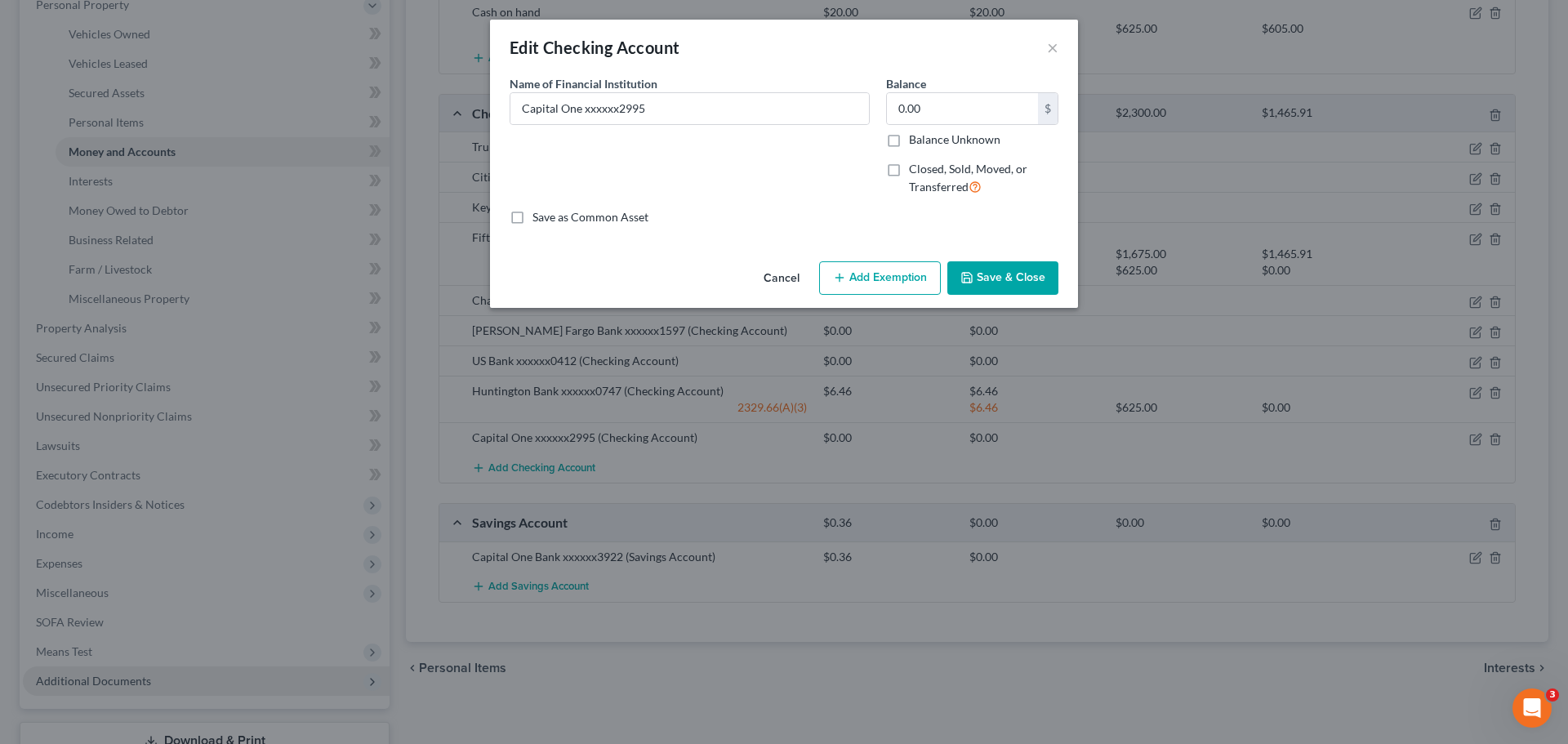
click at [1024, 281] on button "Save & Close" at bounding box center [1004, 278] width 111 height 35
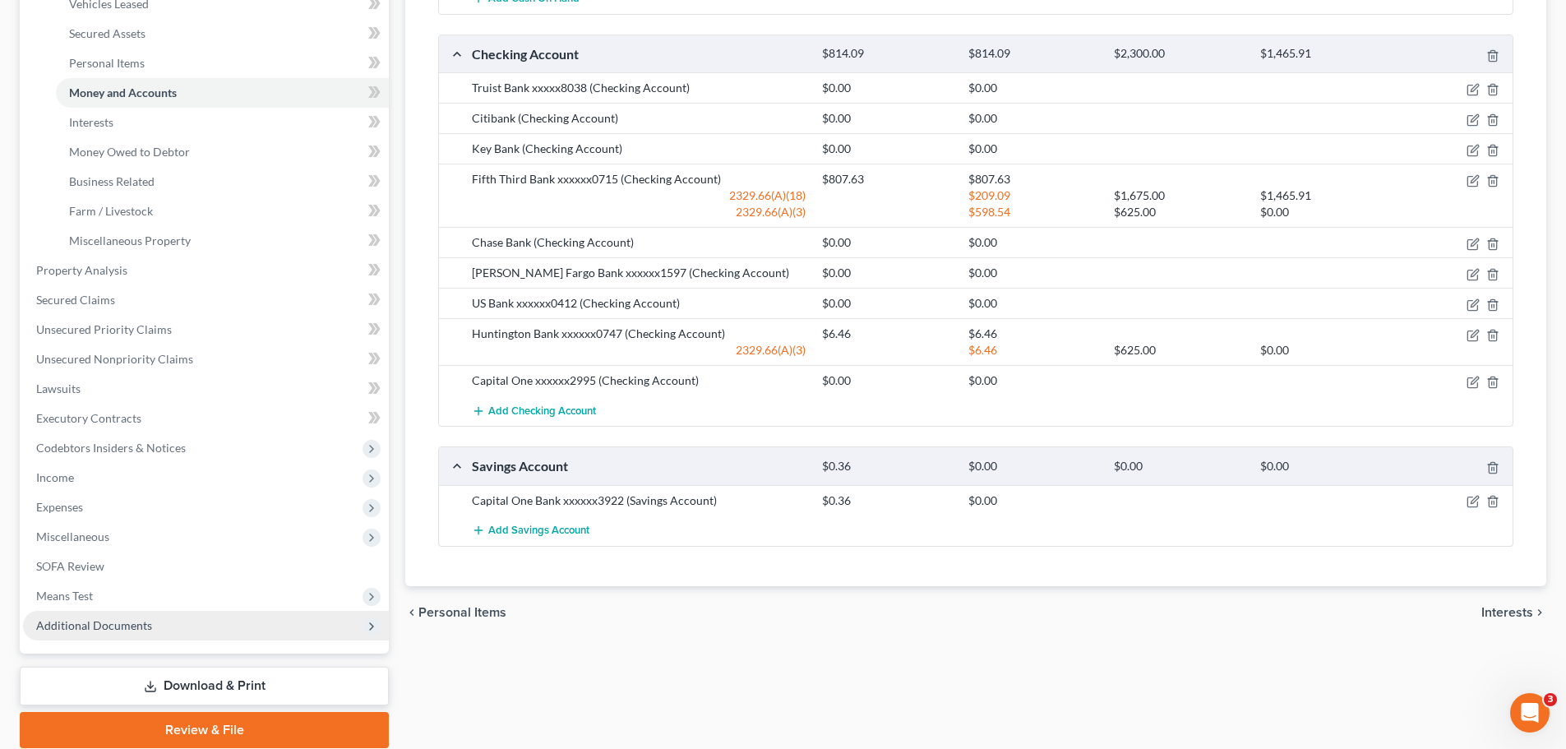
scroll to position [450, 0]
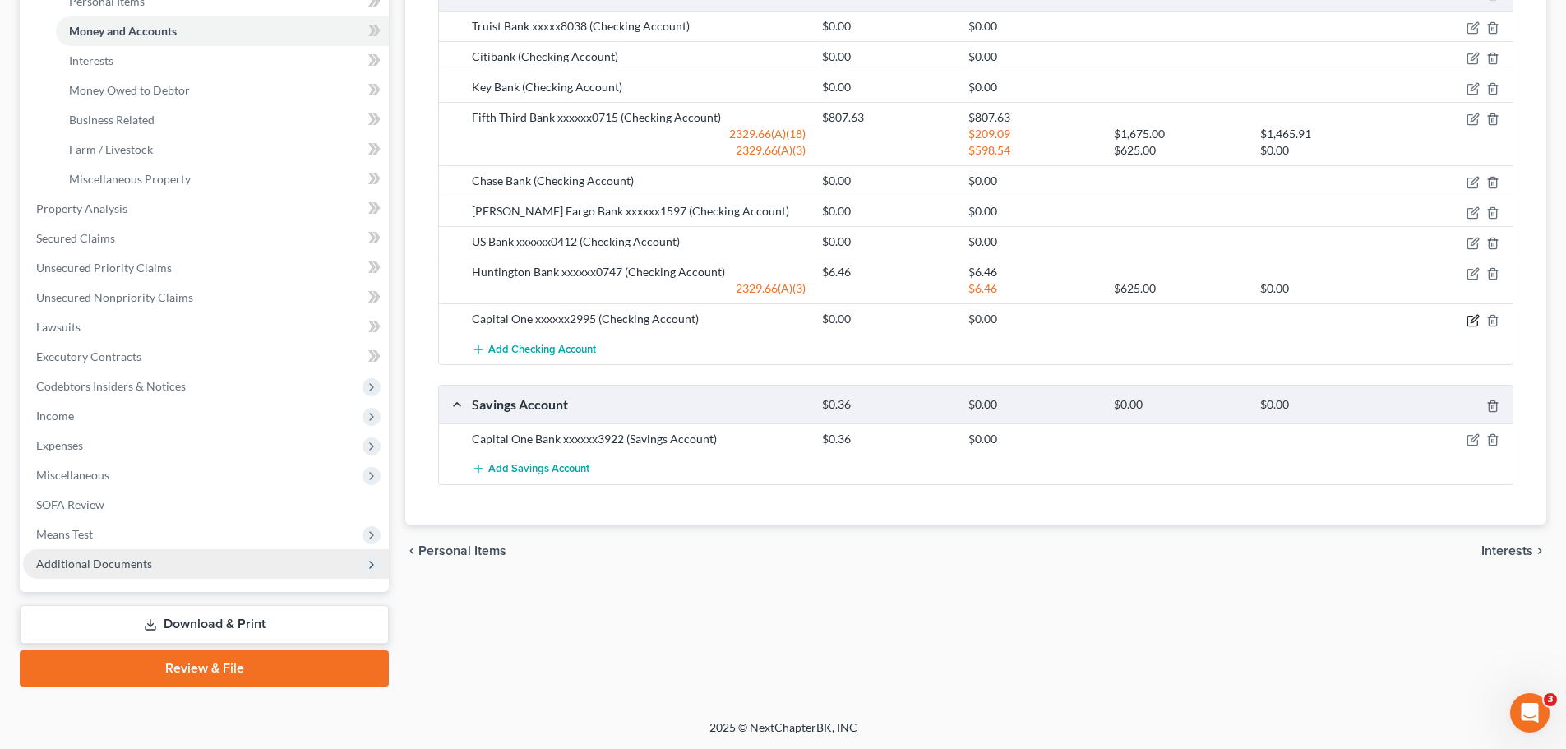
click at [1470, 323] on icon "button" at bounding box center [1473, 320] width 13 height 13
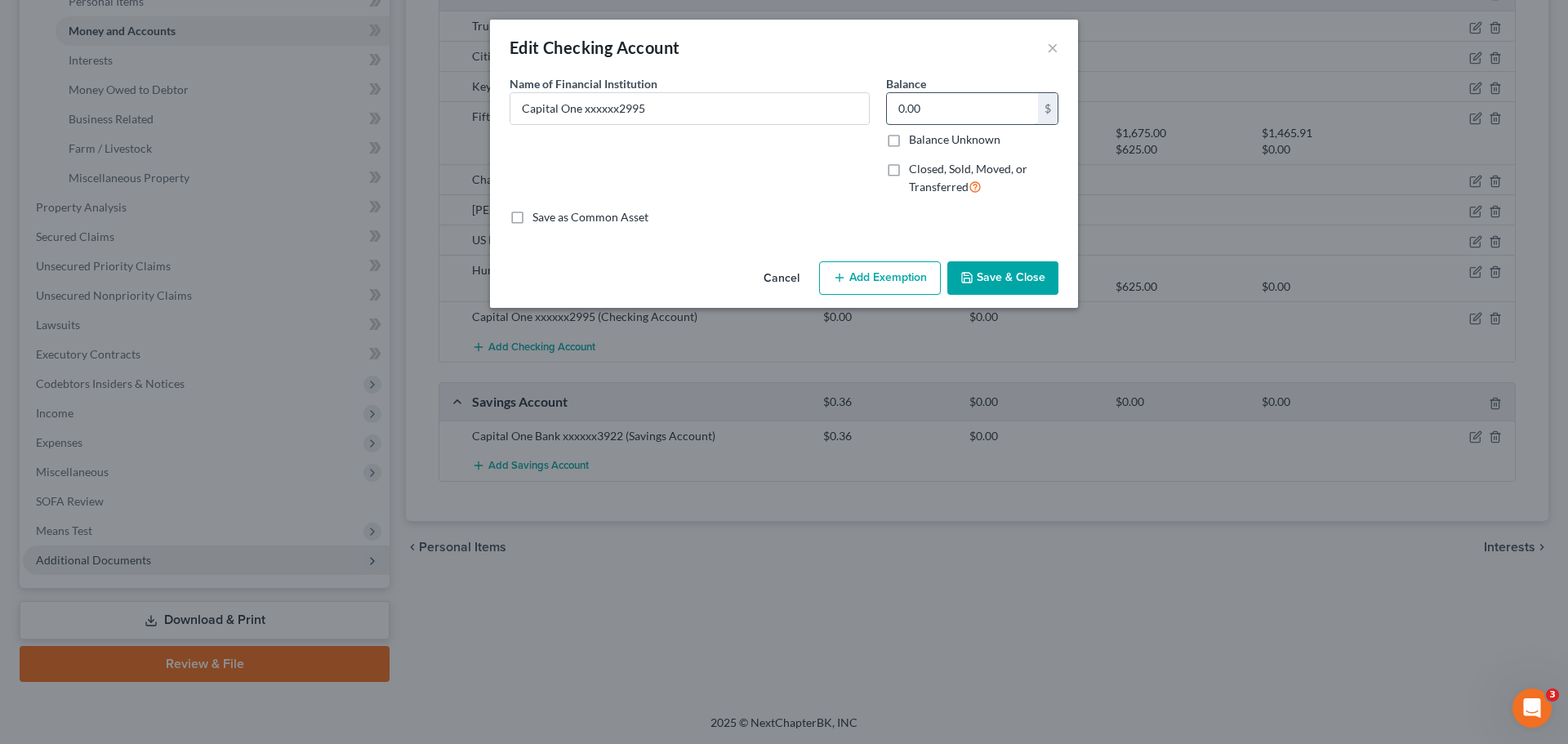
click at [928, 112] on input "0.00" at bounding box center [963, 108] width 151 height 31
type input "0.37"
click at [1048, 279] on button "Save & Close" at bounding box center [1004, 278] width 111 height 35
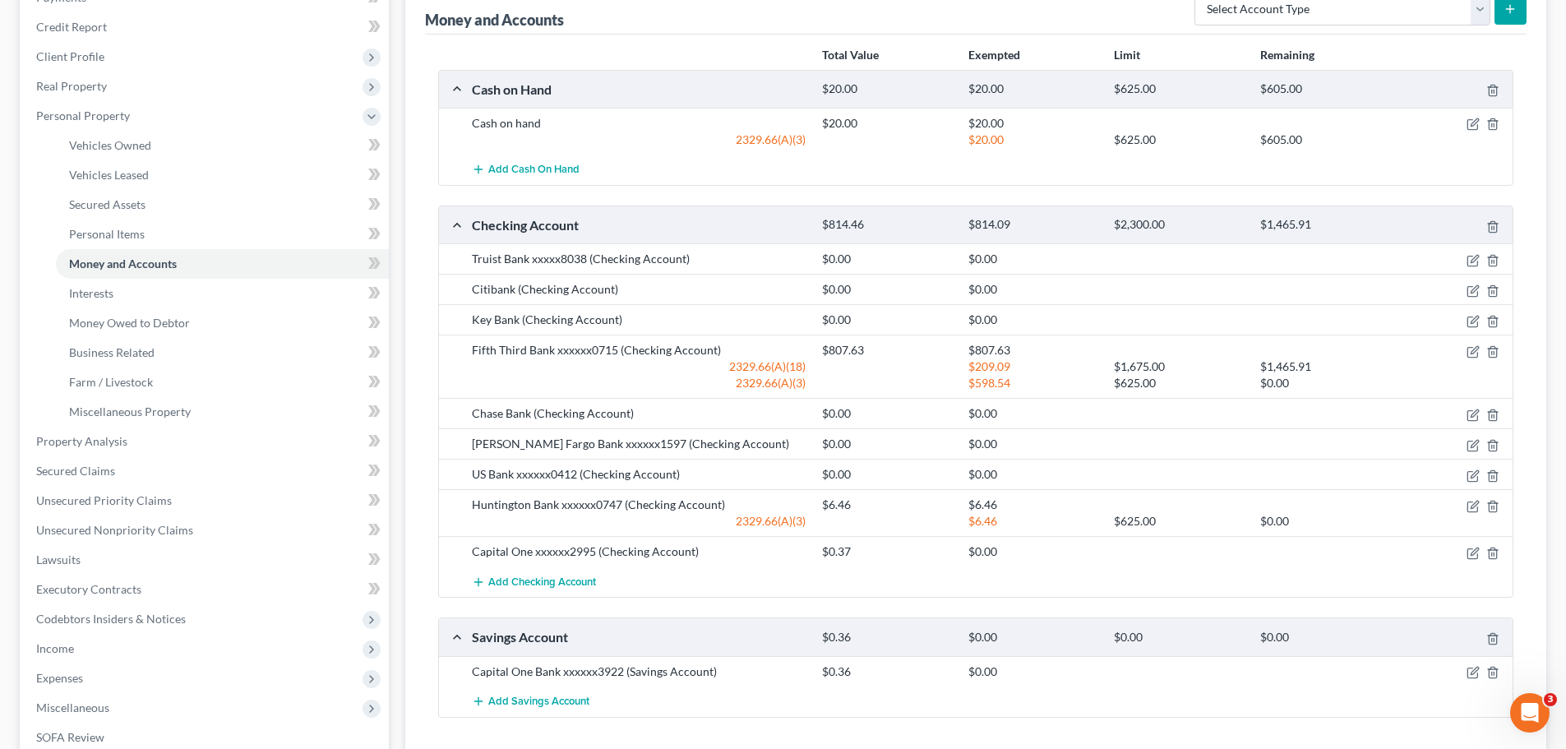
scroll to position [0, 0]
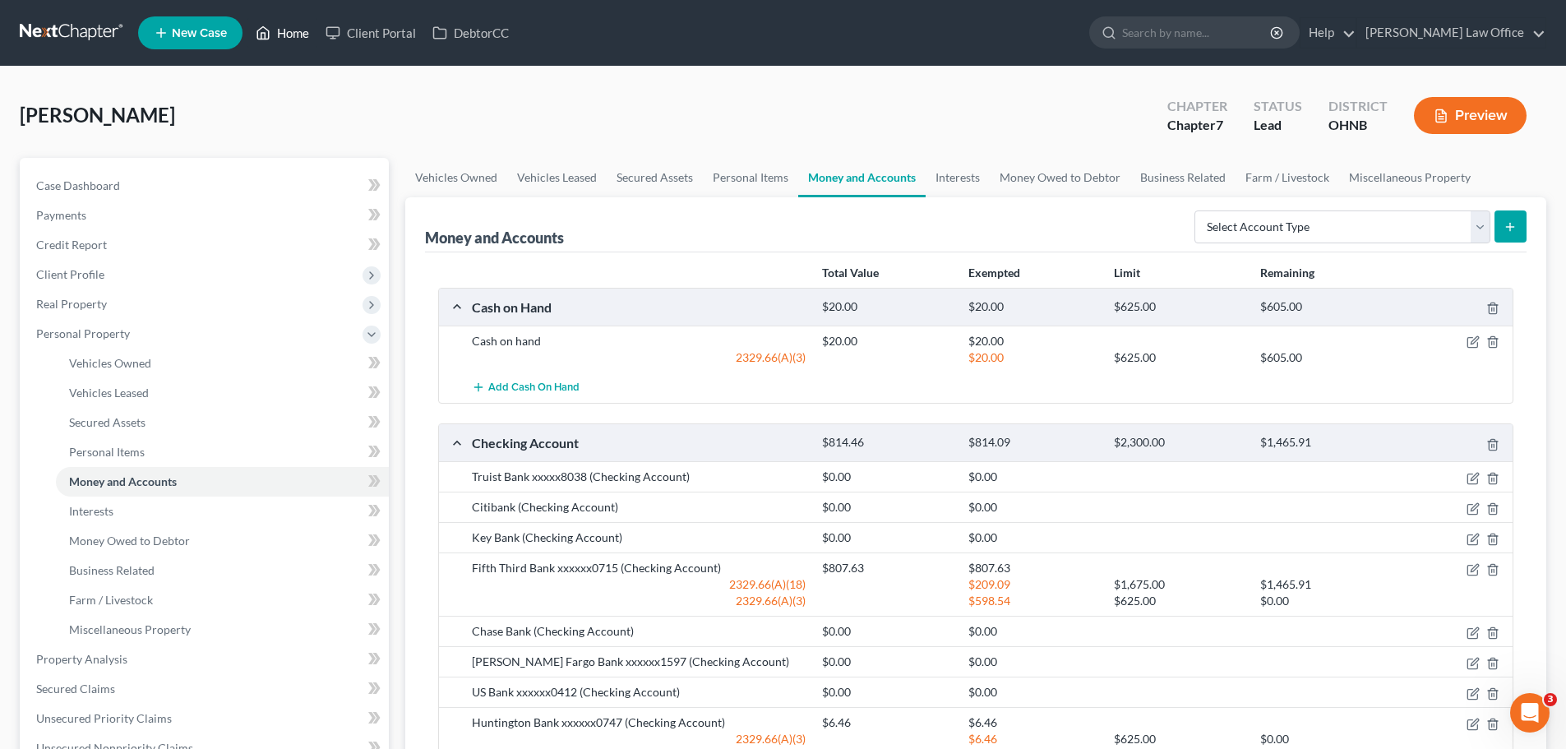
click at [289, 39] on link "Home" at bounding box center [282, 33] width 70 height 30
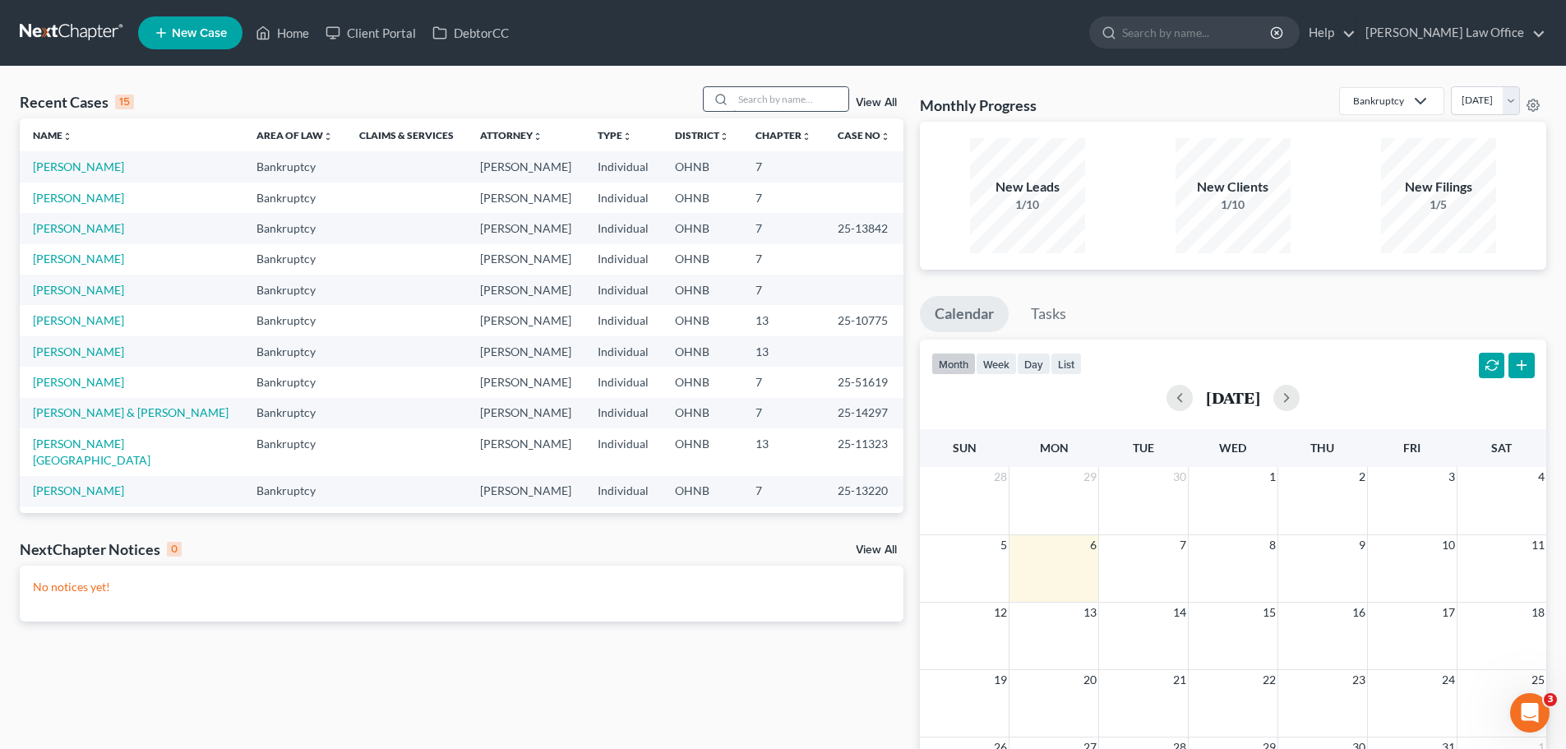
click at [794, 104] on input "search" at bounding box center [790, 99] width 115 height 24
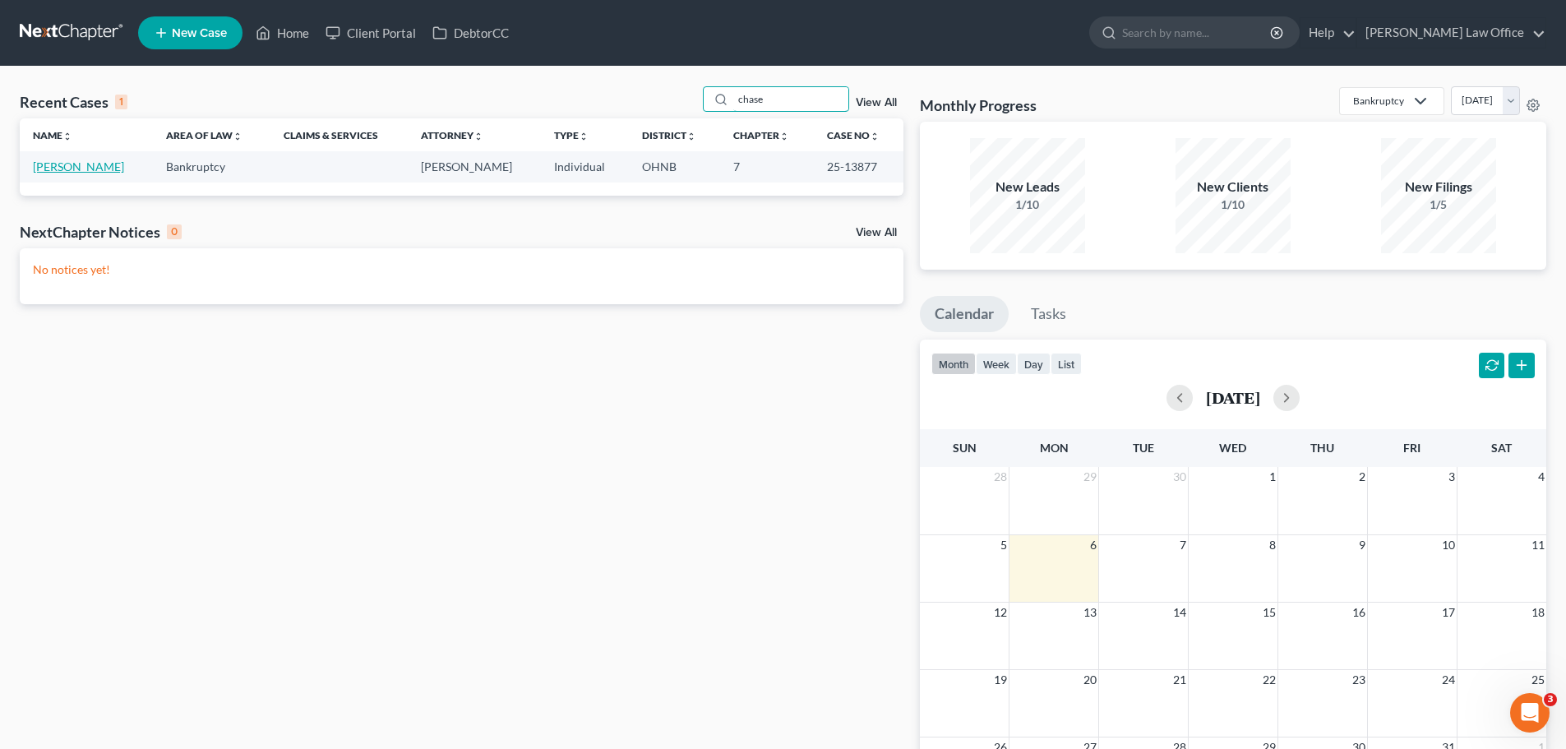
type input "chase"
drag, startPoint x: 108, startPoint y: 170, endPoint x: 201, endPoint y: 178, distance: 94.1
click at [109, 170] on link "[PERSON_NAME]" at bounding box center [78, 166] width 91 height 14
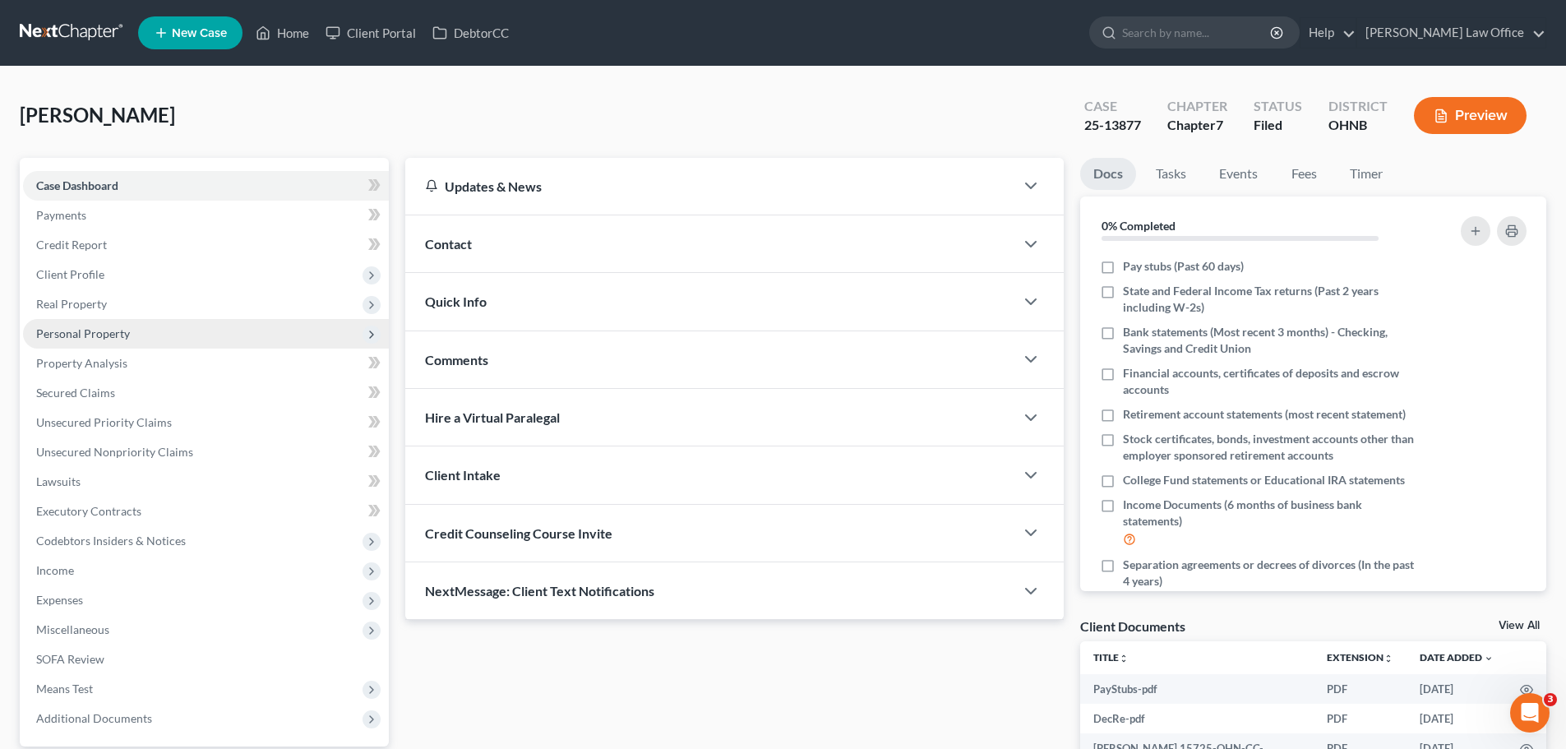
click at [95, 335] on span "Personal Property" at bounding box center [83, 333] width 94 height 14
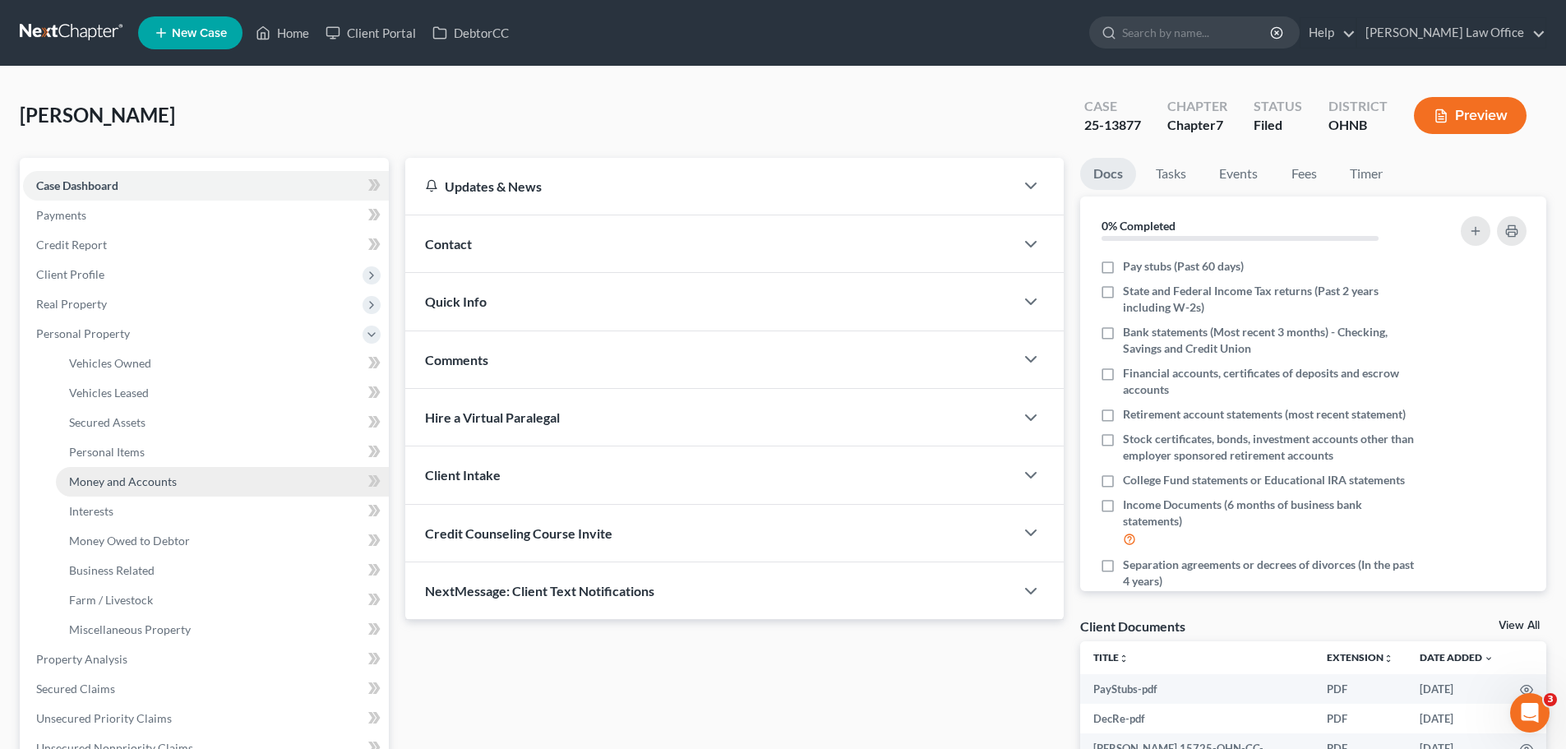
click at [109, 474] on span "Money and Accounts" at bounding box center [123, 481] width 108 height 14
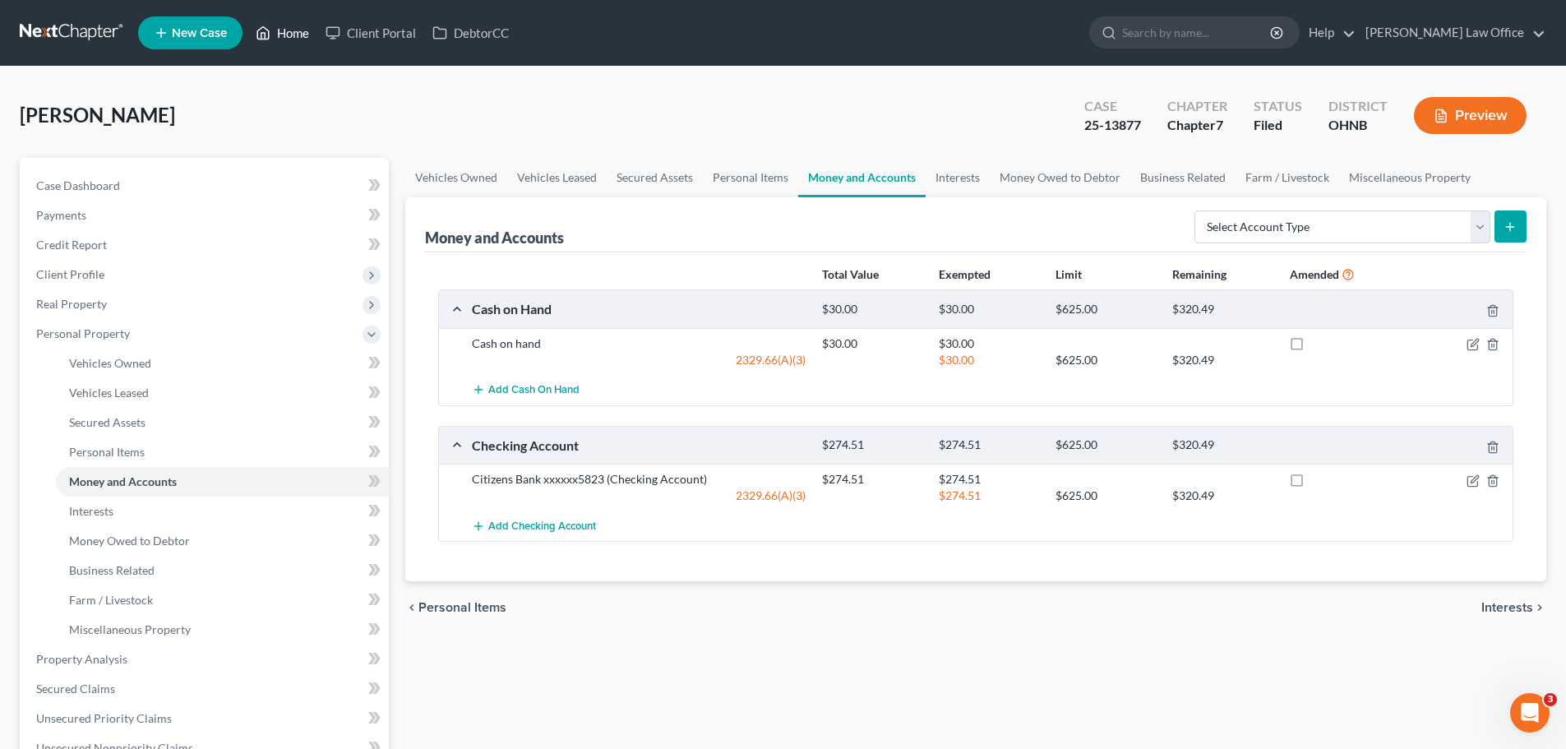
click at [291, 37] on link "Home" at bounding box center [282, 33] width 70 height 30
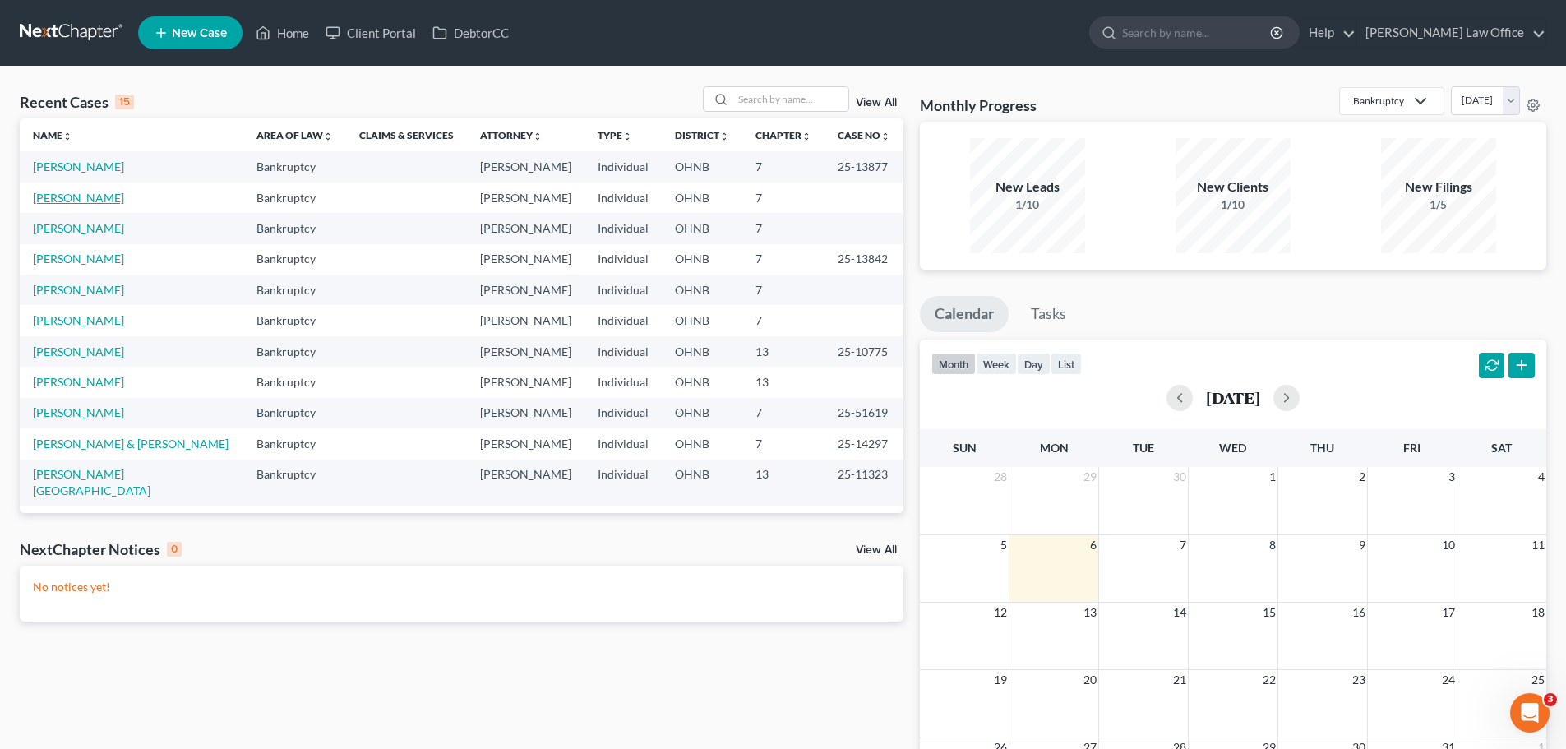
click at [104, 201] on link "[PERSON_NAME]" at bounding box center [78, 198] width 91 height 14
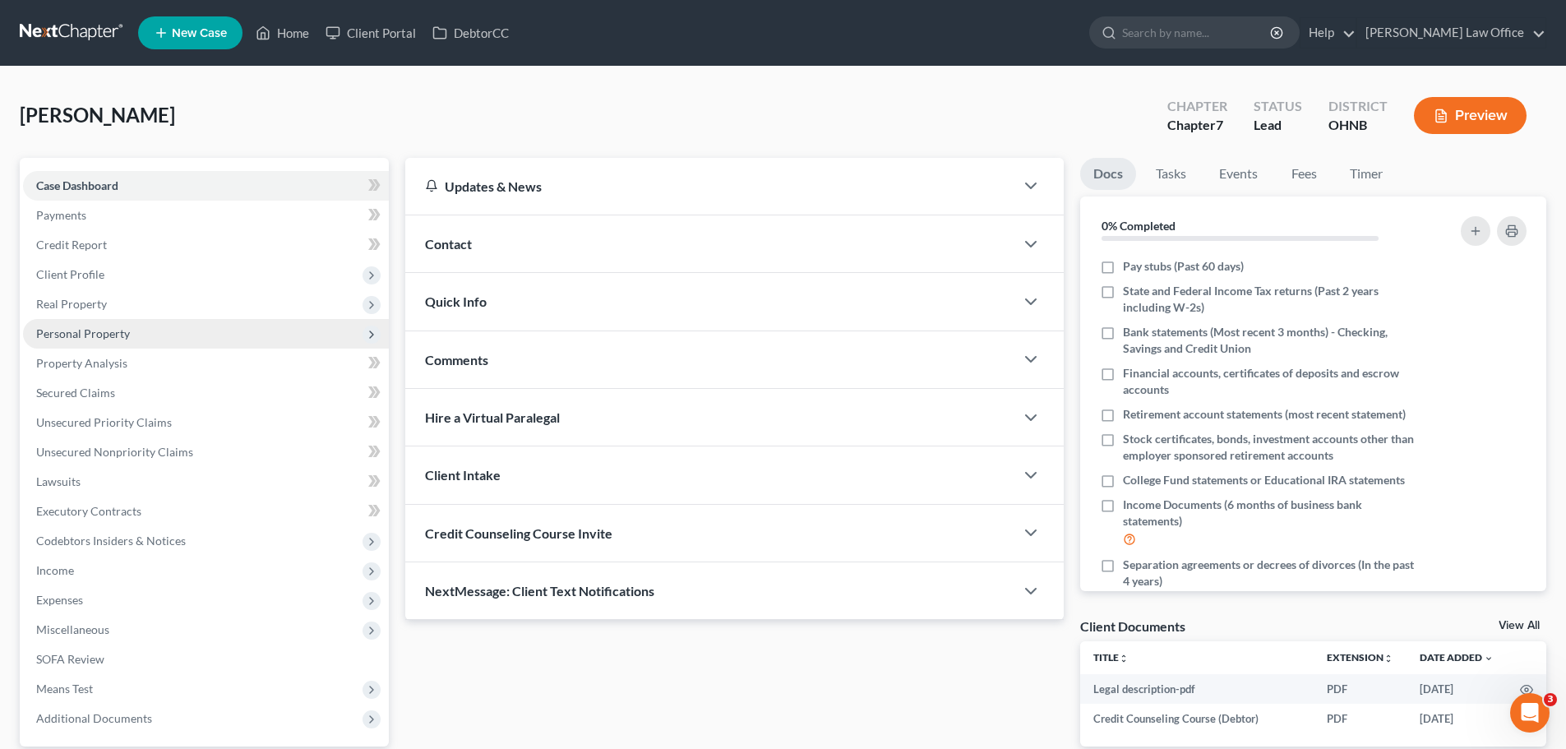
click at [102, 330] on span "Personal Property" at bounding box center [83, 333] width 94 height 14
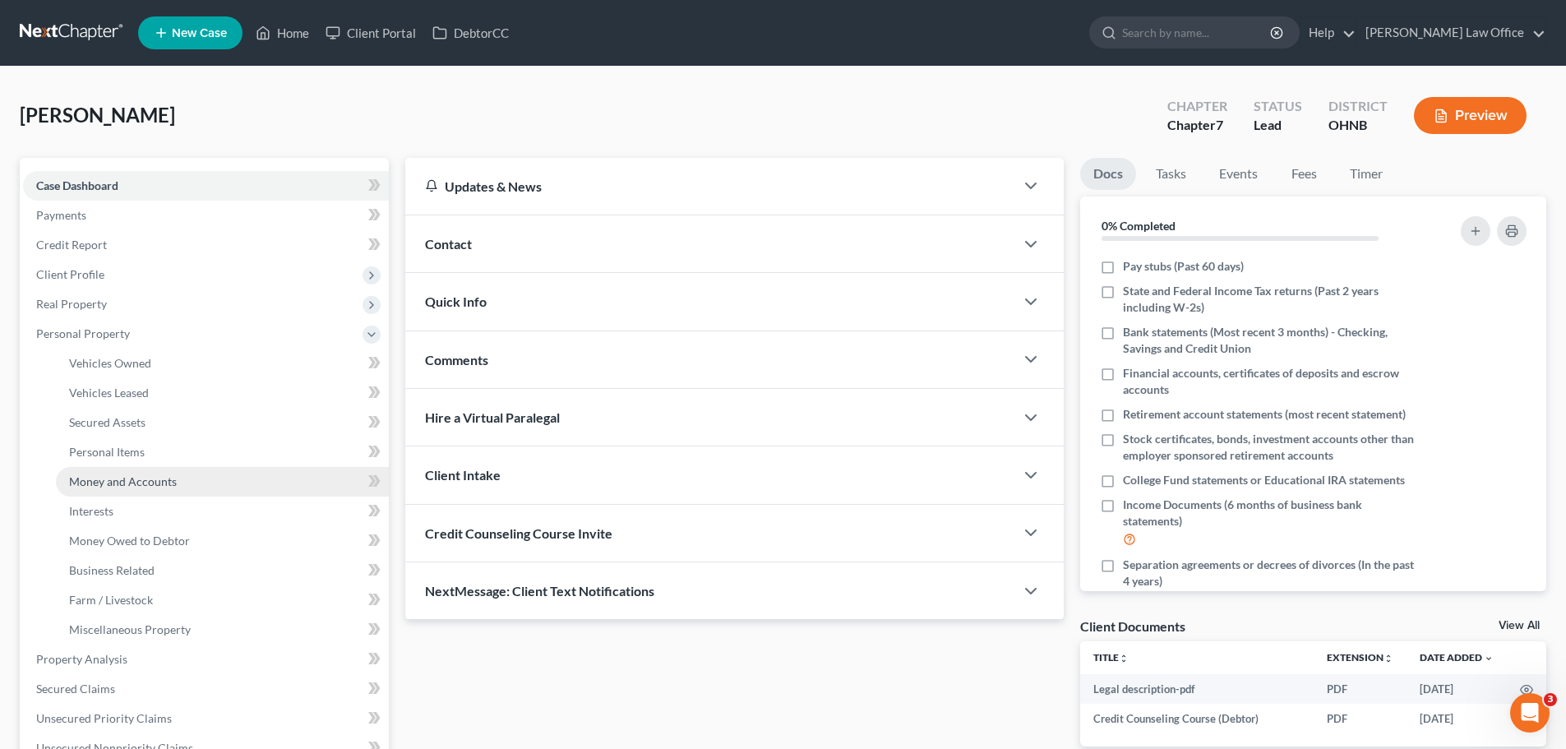
click at [150, 482] on span "Money and Accounts" at bounding box center [123, 481] width 108 height 14
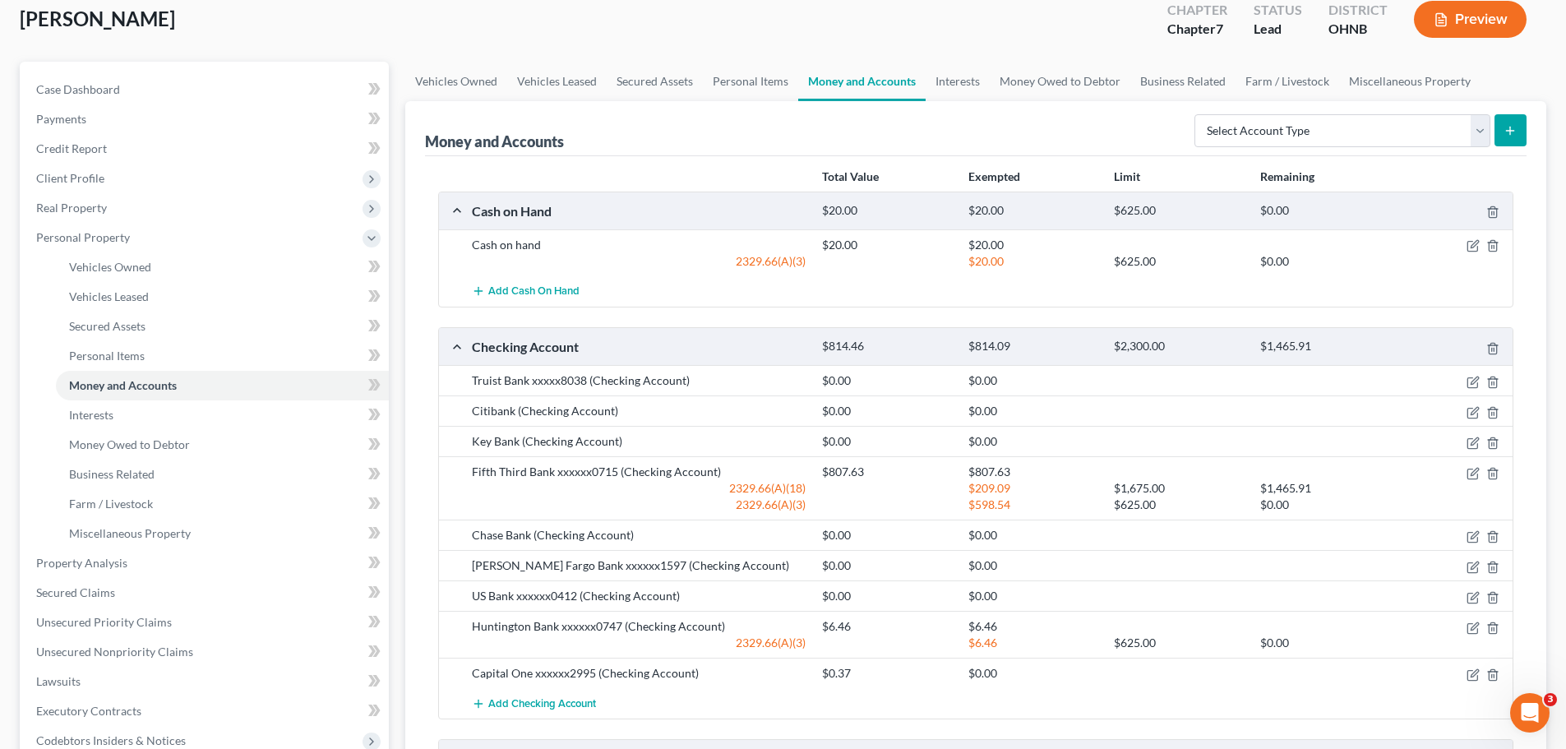
scroll to position [247, 0]
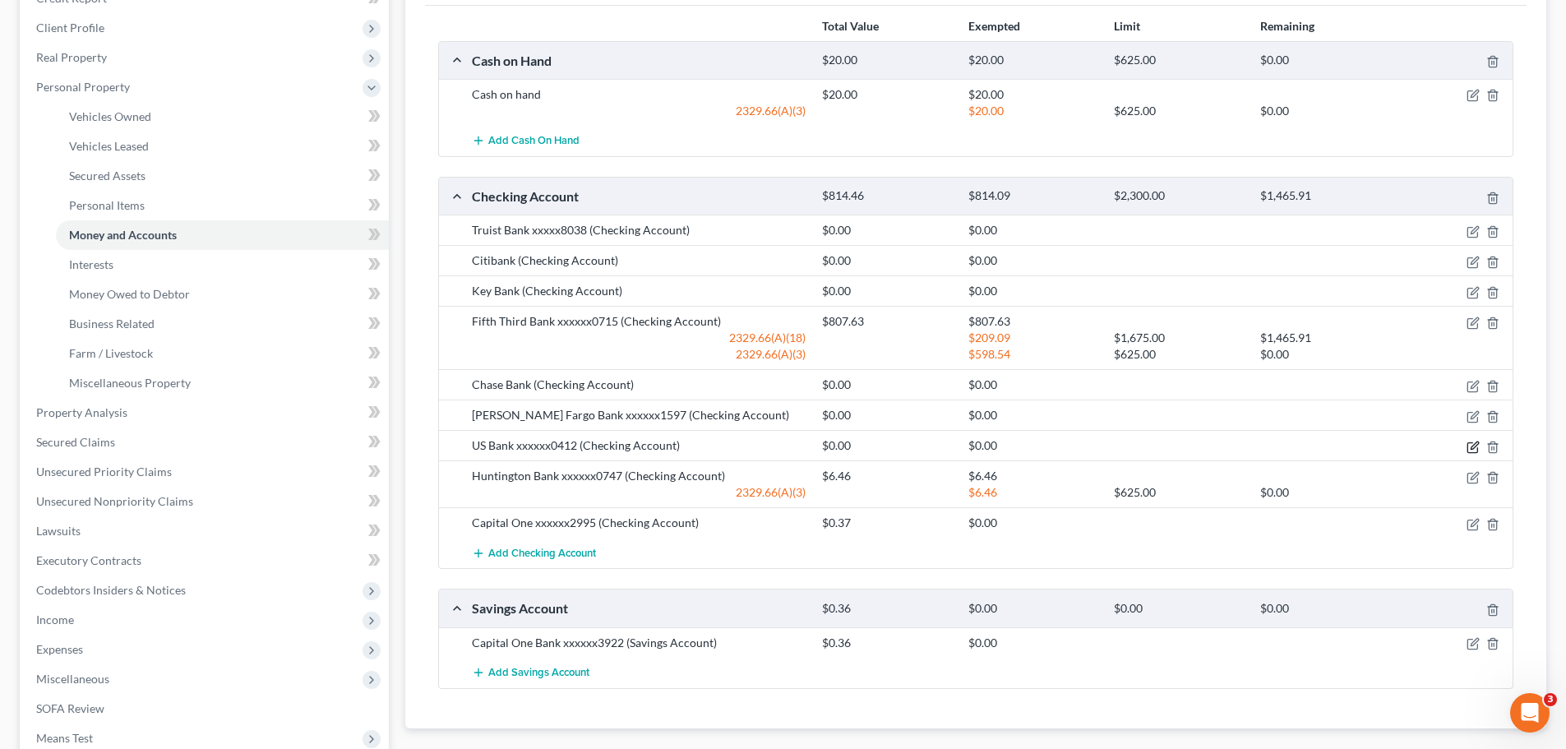
click at [1475, 450] on icon "button" at bounding box center [1473, 447] width 13 height 13
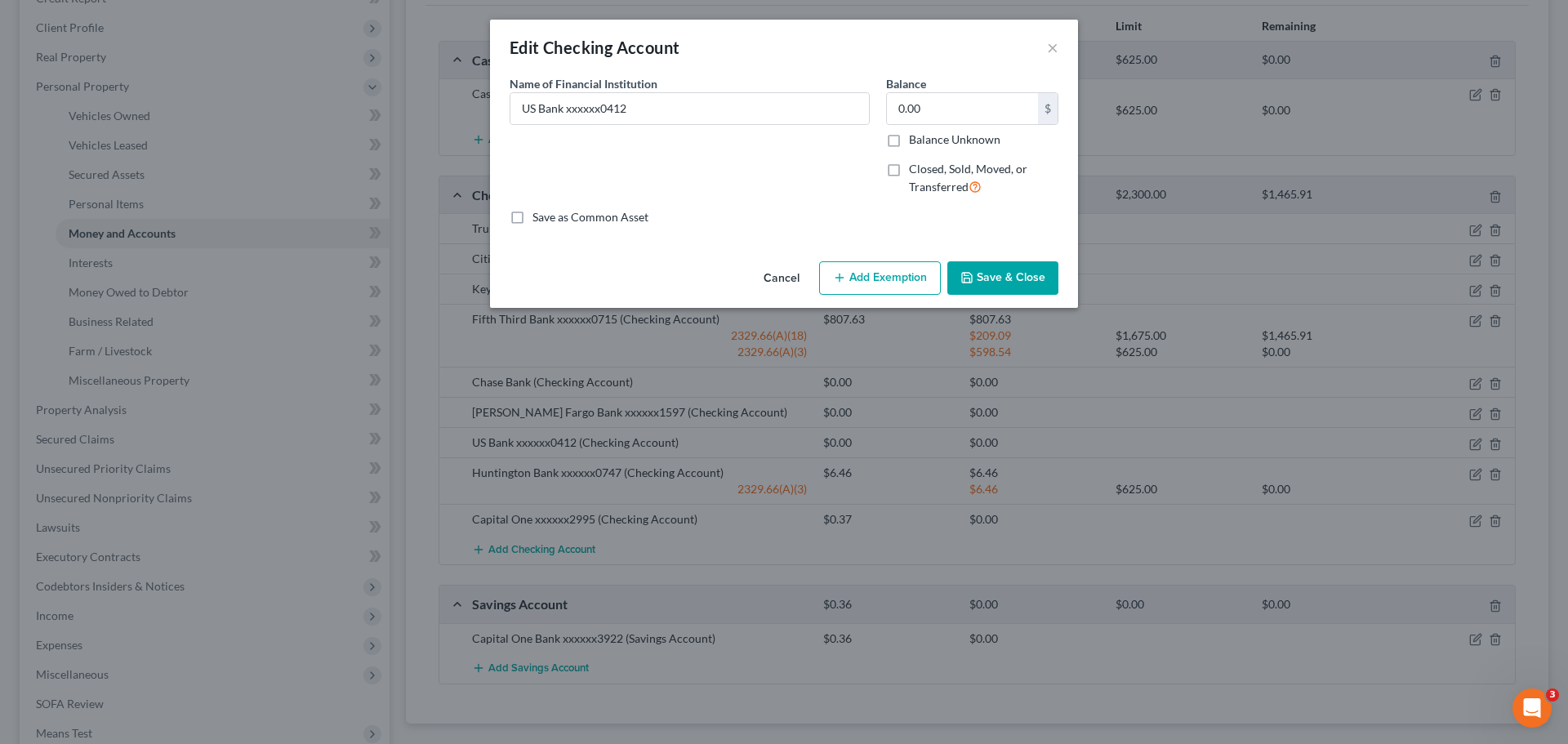
click at [909, 174] on label "Closed, Sold, Moved, or Transferred" at bounding box center [984, 178] width 149 height 35
click at [916, 172] on input "Closed, Sold, Moved, or Transferred" at bounding box center [921, 166] width 11 height 11
checkbox input "true"
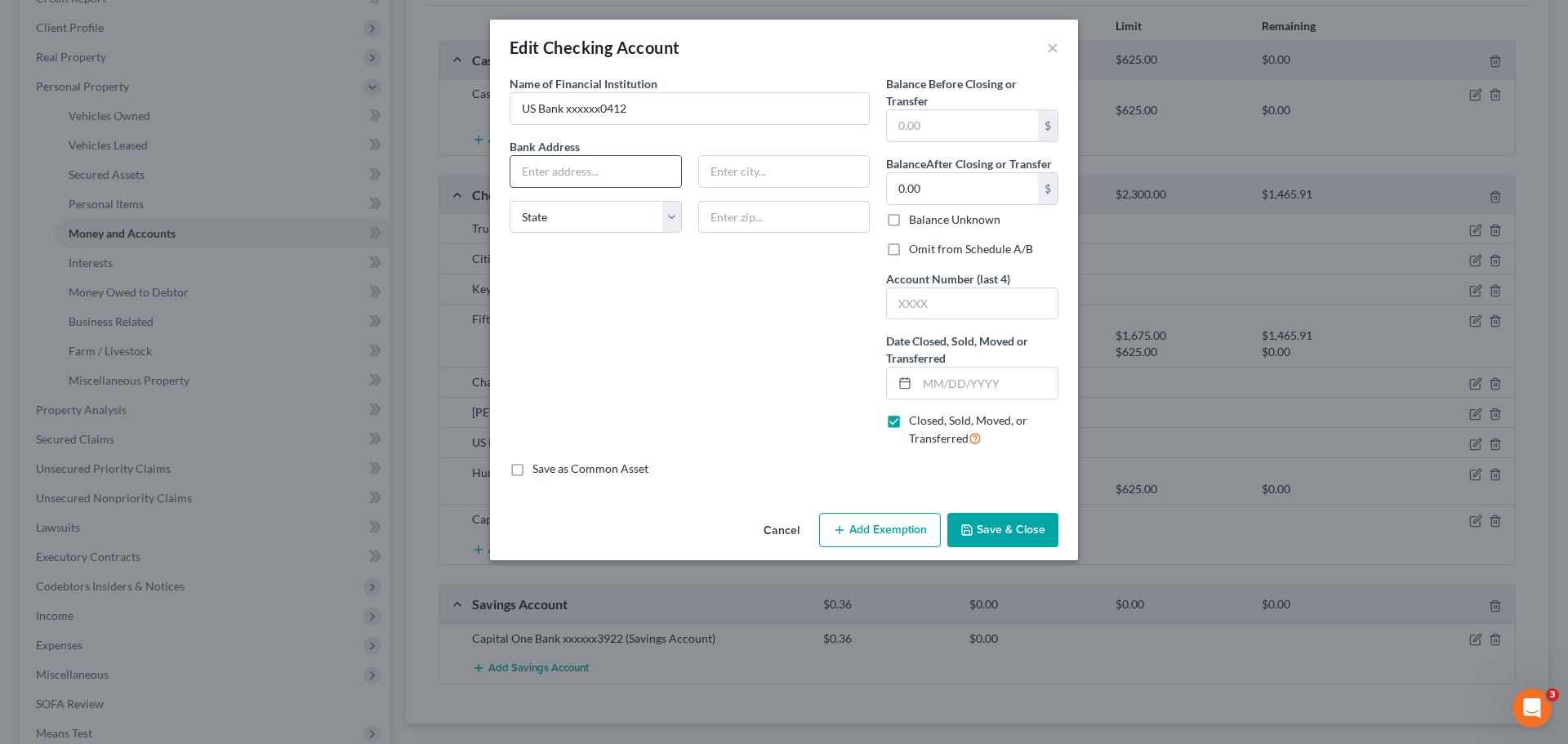
click at [590, 185] on input "text" at bounding box center [596, 171] width 171 height 31
type input "[STREET_ADDRESS]"
type input "Mentor"
select select "36"
type input "44060"
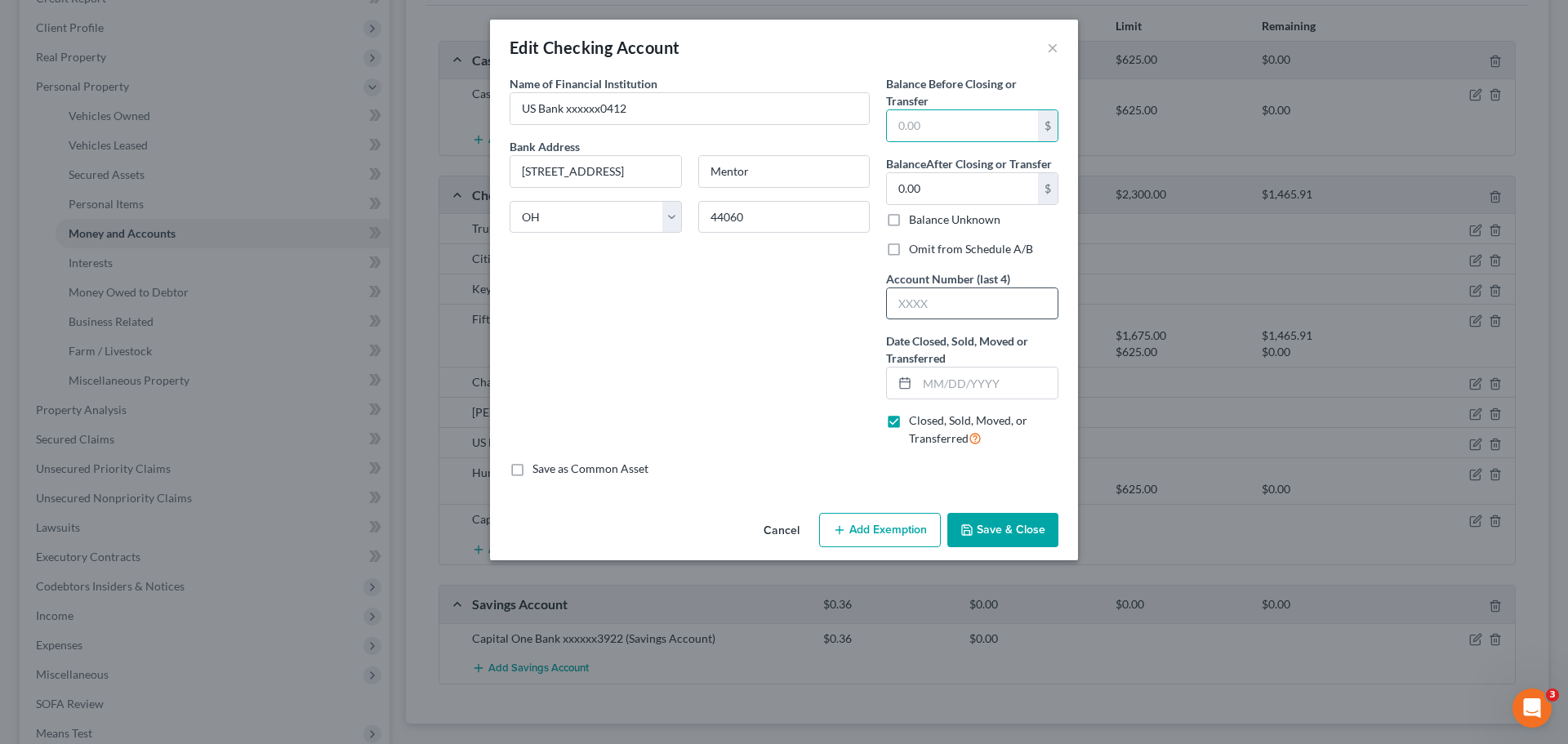
click at [960, 308] on input "text" at bounding box center [973, 303] width 171 height 31
type input "0412"
drag, startPoint x: 635, startPoint y: 108, endPoint x: 412, endPoint y: 105, distance: 223.0
click at [420, 107] on div "Edit Checking Account × An exemption set must first be selected from the Filing…" at bounding box center [784, 372] width 1568 height 744
click at [698, 106] on input "US Bank xxxxxx0412" at bounding box center [690, 108] width 359 height 31
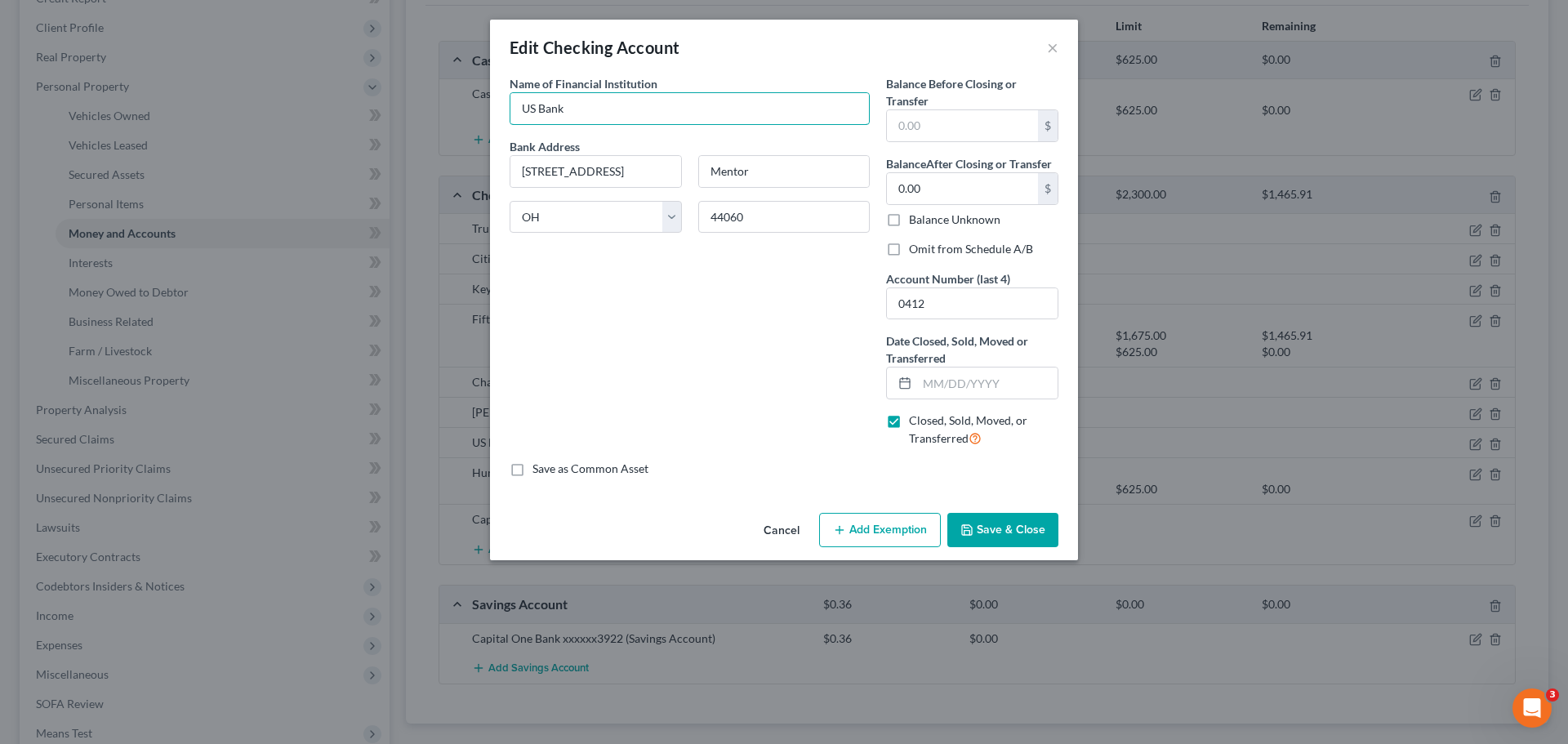
type input "US Bank"
click at [716, 356] on div "Name of Financial Institution * US Bank Bank Address [STREET_ADDRESS][GEOGRAPHI…" at bounding box center [690, 268] width 377 height 385
click at [942, 126] on input "text" at bounding box center [963, 125] width 151 height 31
type input "6.73"
drag, startPoint x: 785, startPoint y: 333, endPoint x: 792, endPoint y: 345, distance: 13.9
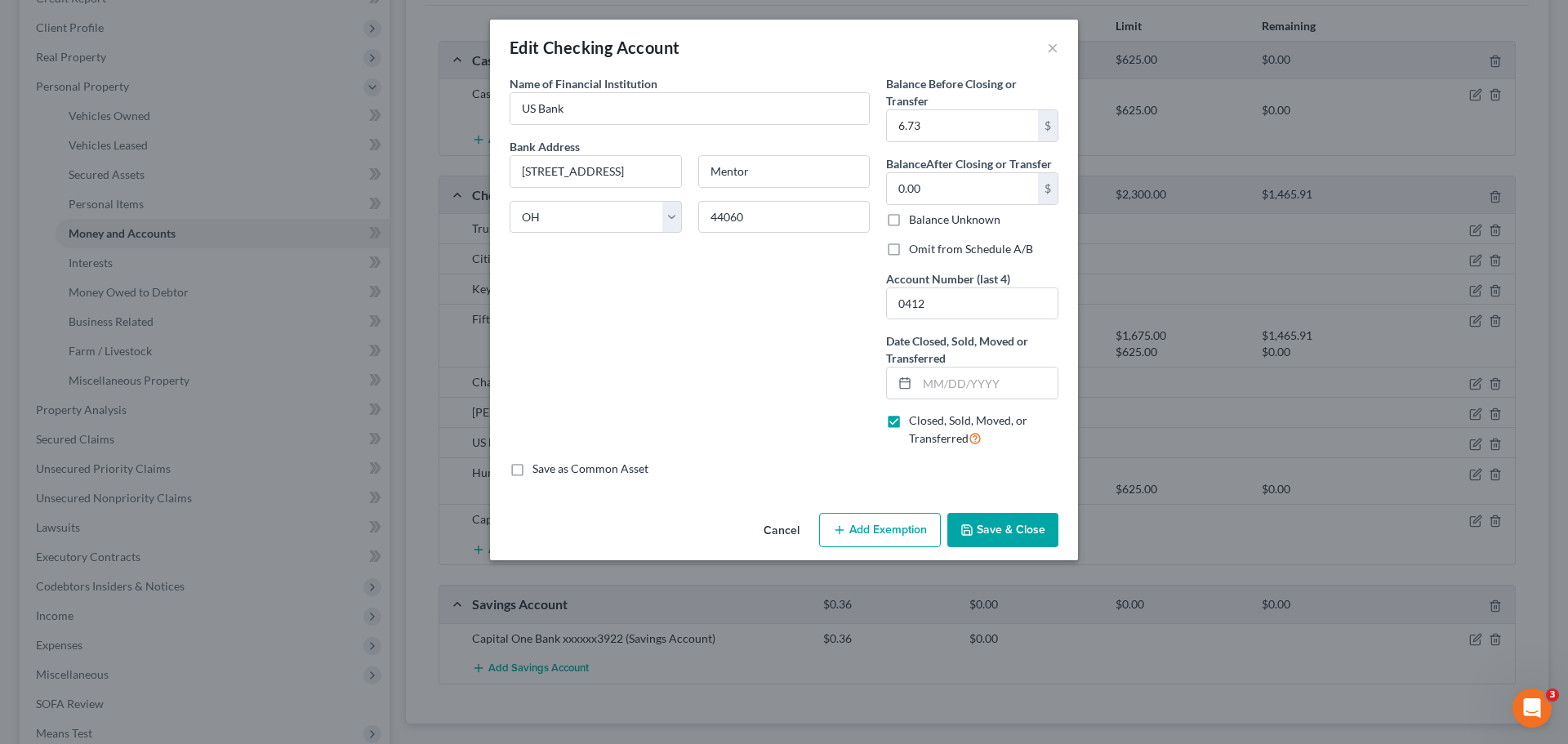
click at [785, 330] on div "Name of Financial Institution * US Bank Bank Address [STREET_ADDRESS][GEOGRAPHI…" at bounding box center [690, 268] width 377 height 385
drag, startPoint x: 980, startPoint y: 382, endPoint x: 990, endPoint y: 382, distance: 10.0
click at [980, 382] on input "text" at bounding box center [987, 382] width 140 height 31
click at [771, 337] on div "Name of Financial Institution * US Bank Bank Address [STREET_ADDRESS][GEOGRAPHI…" at bounding box center [690, 268] width 377 height 385
drag, startPoint x: 1030, startPoint y: 541, endPoint x: 1033, endPoint y: 508, distance: 33.1
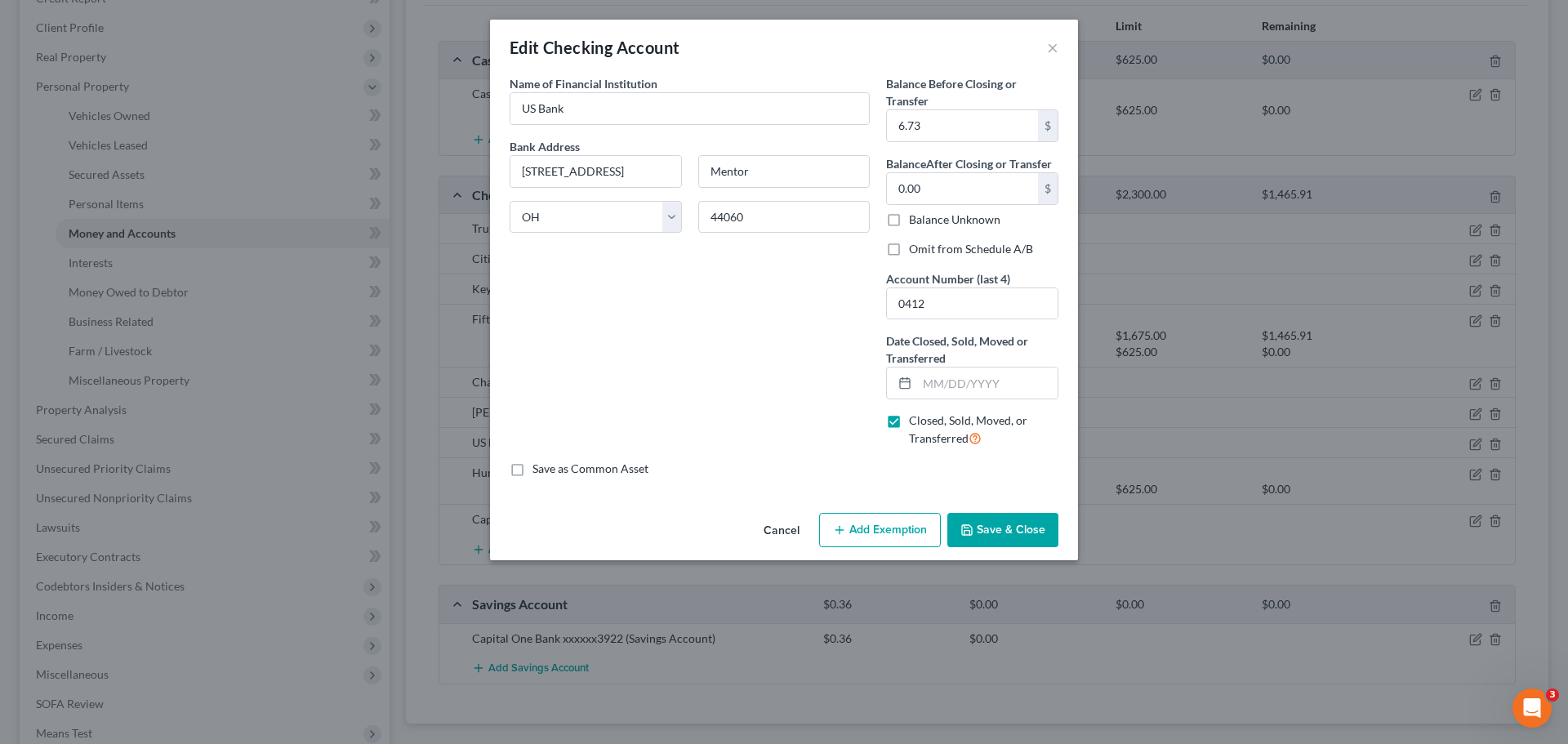
click at [1029, 539] on button "Save & Close" at bounding box center [1004, 529] width 111 height 35
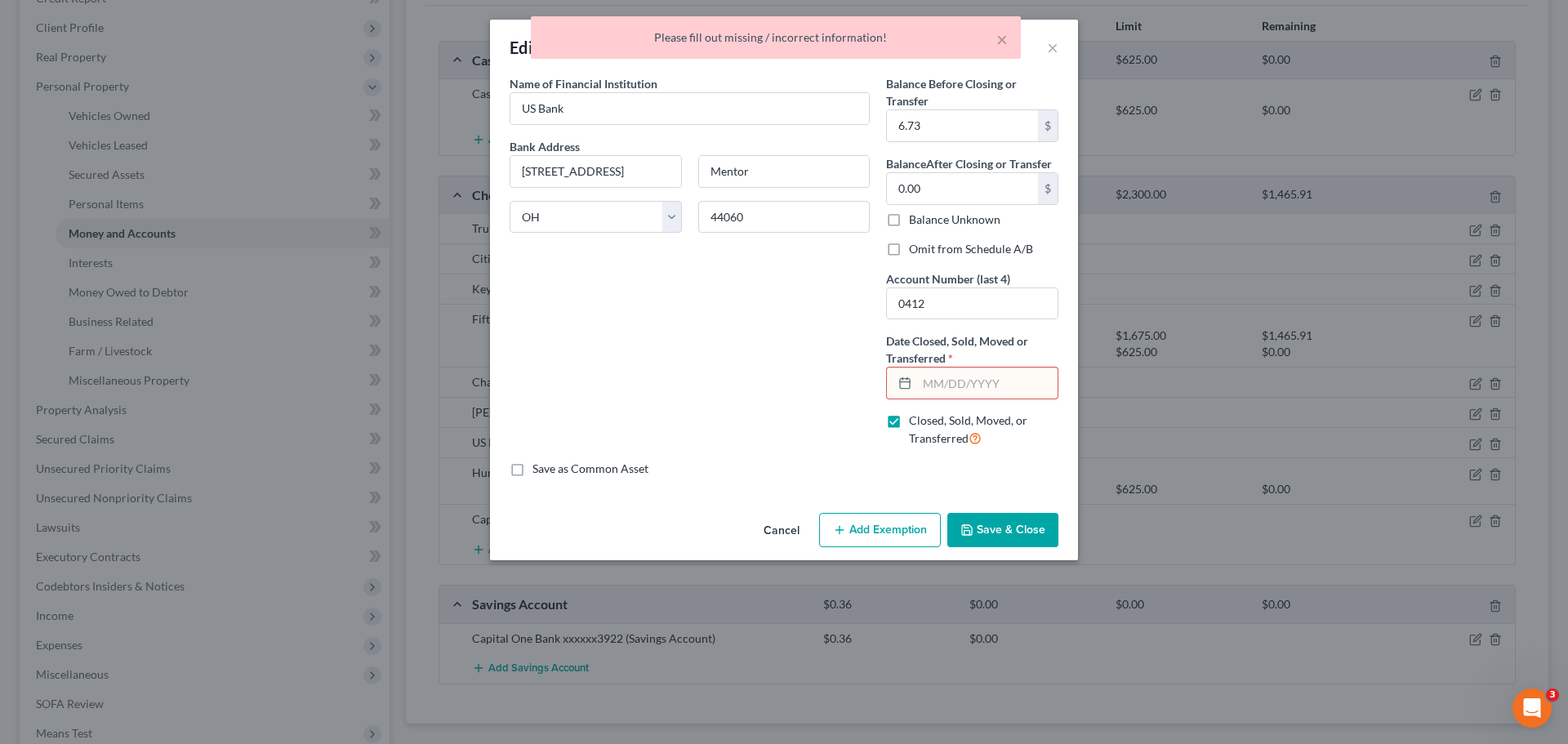
click at [707, 342] on div "Name of Financial Institution * US Bank Bank Address [STREET_ADDRESS][GEOGRAPHI…" at bounding box center [690, 268] width 377 height 385
click at [957, 376] on input "text" at bounding box center [987, 382] width 140 height 31
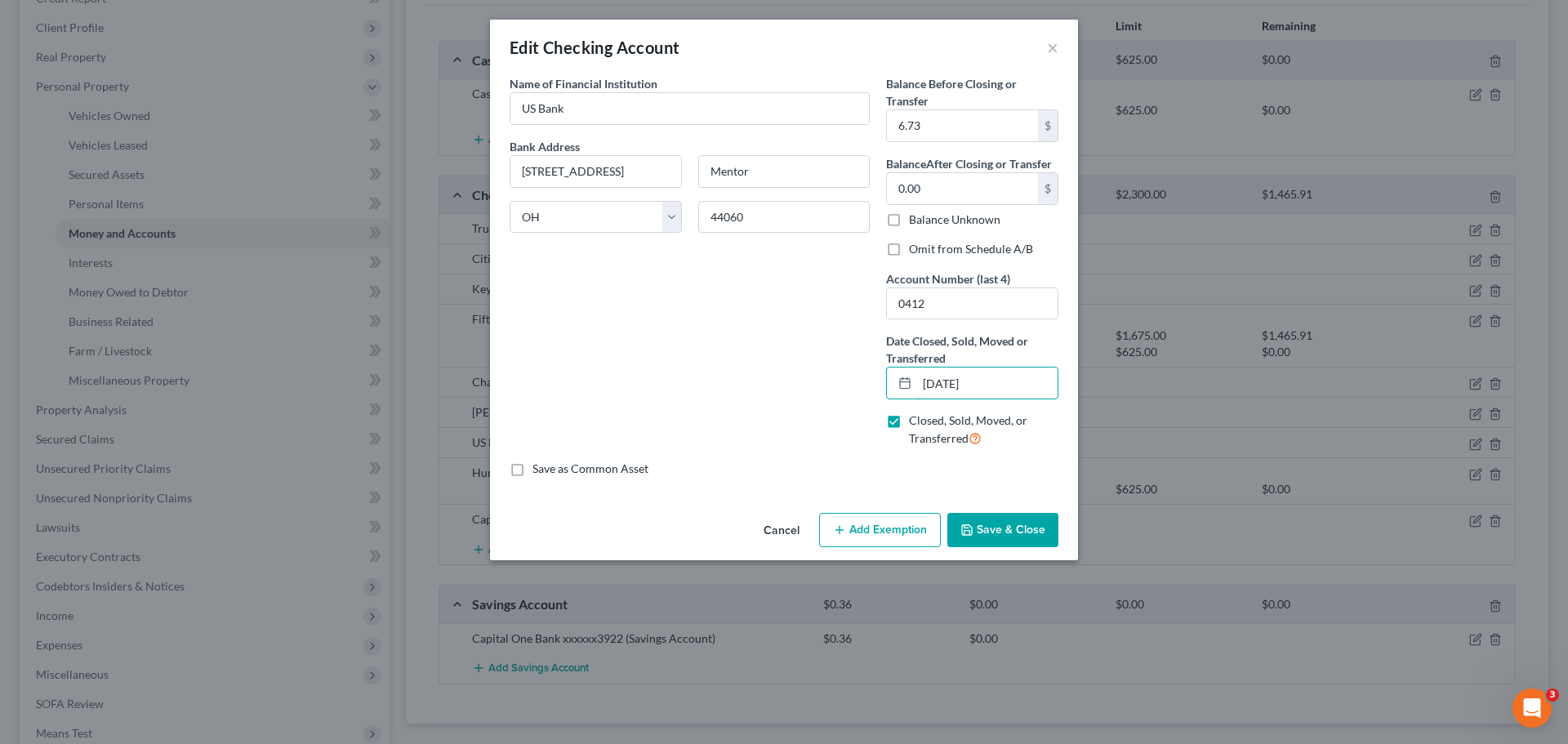
type input "[DATE]"
click at [982, 526] on button "Save & Close" at bounding box center [1004, 529] width 111 height 35
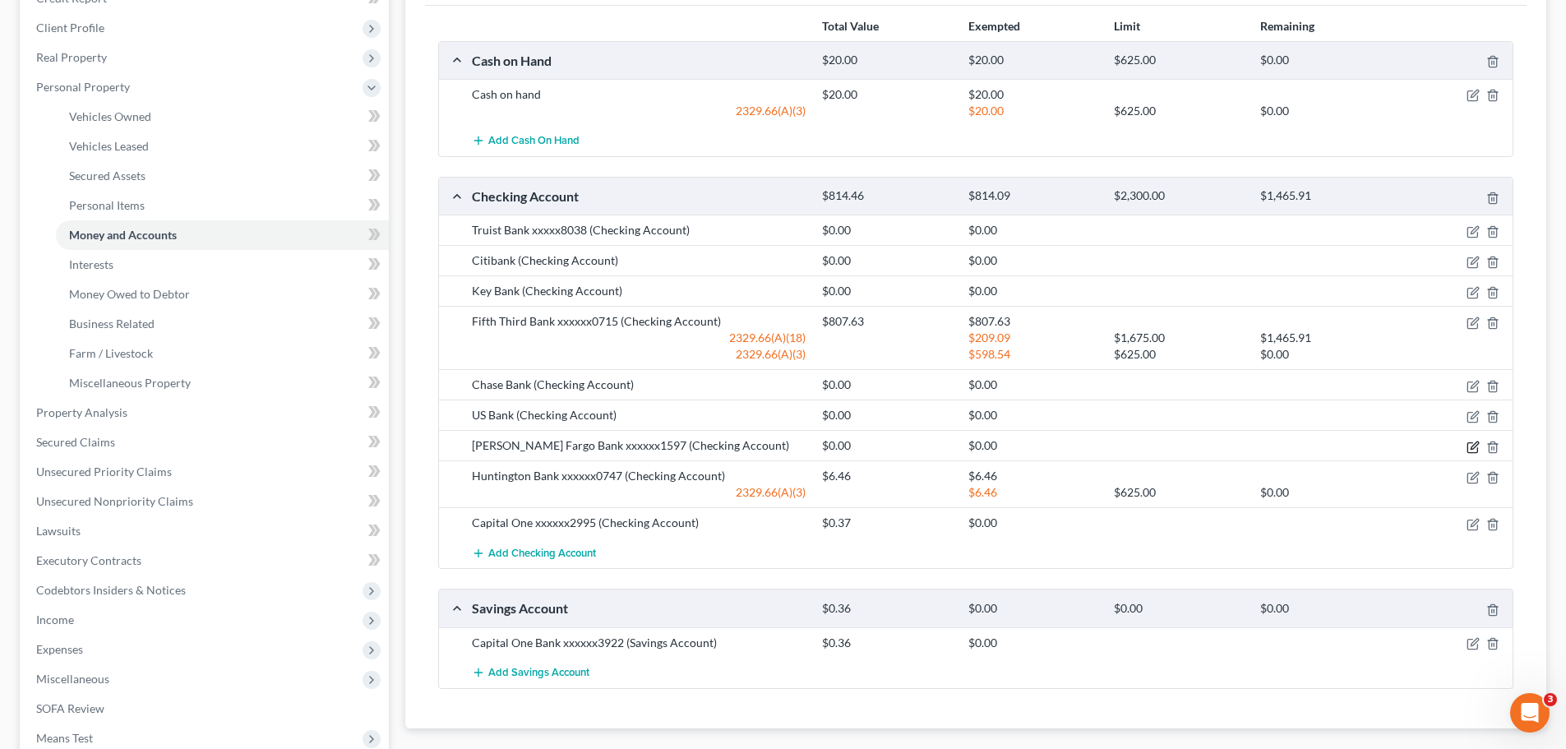
click at [1475, 449] on icon "button" at bounding box center [1473, 447] width 13 height 13
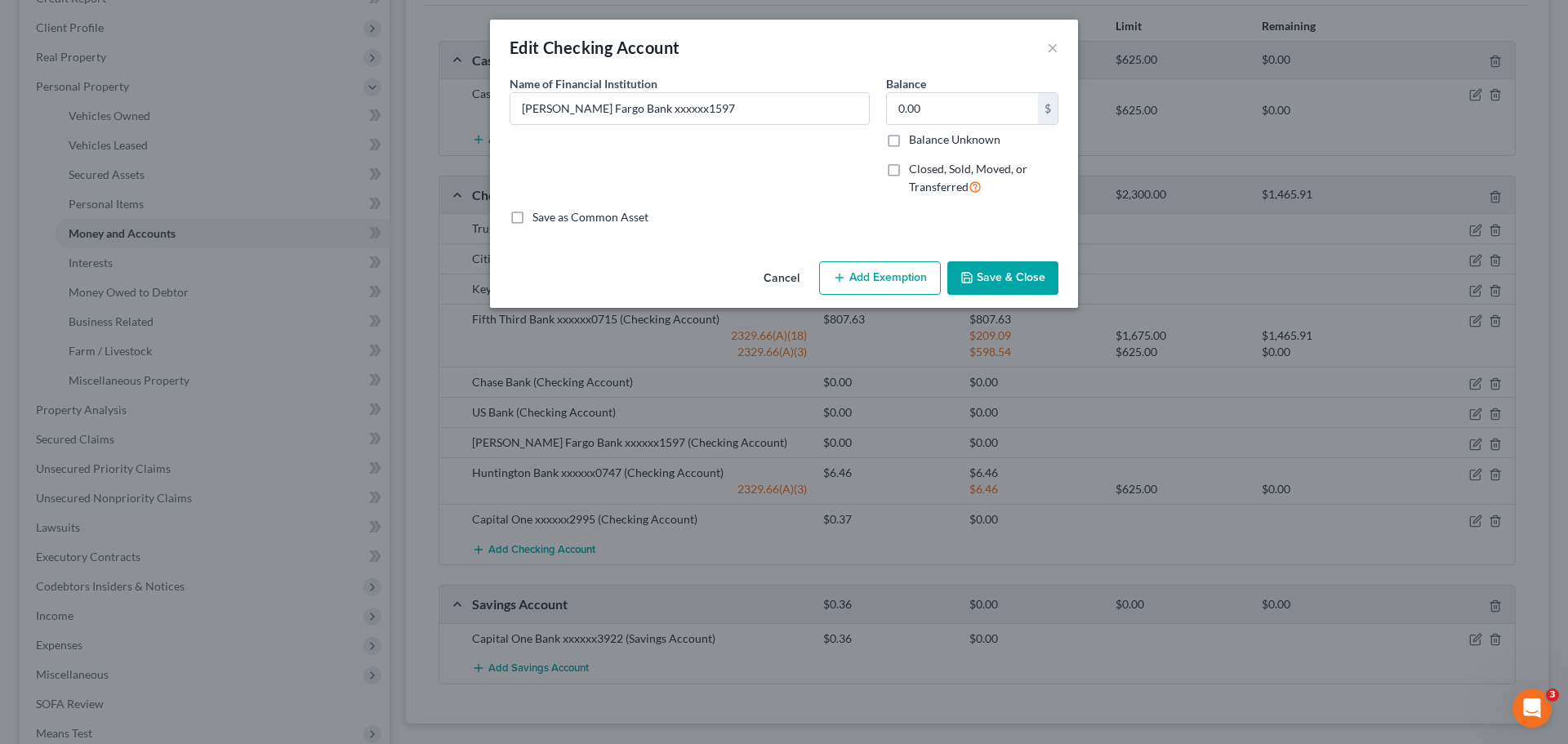
click at [909, 170] on label "Closed, Sold, Moved, or Transferred" at bounding box center [984, 178] width 149 height 35
click at [916, 170] on input "Closed, Sold, Moved, or Transferred" at bounding box center [921, 166] width 11 height 11
checkbox input "true"
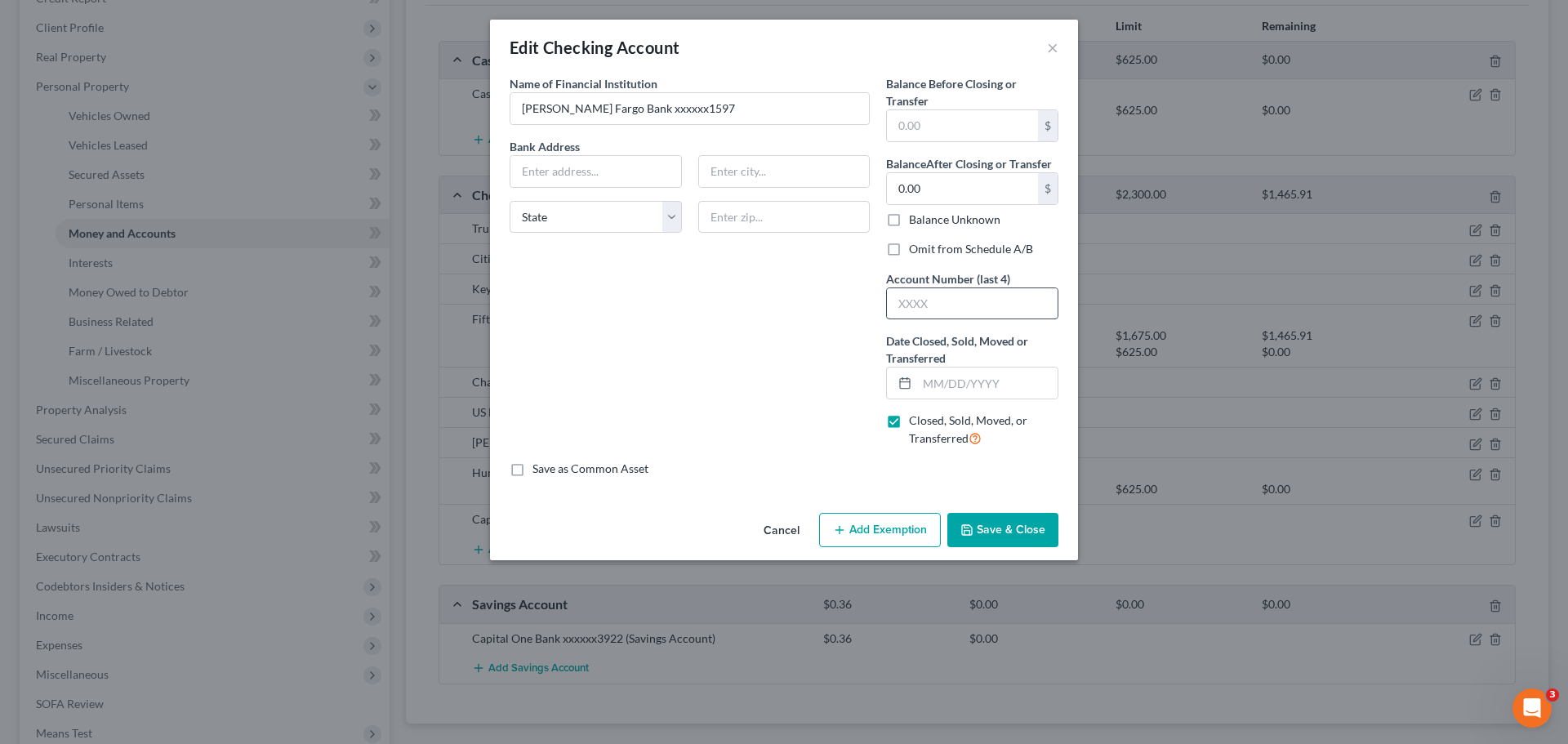
click at [939, 302] on input "text" at bounding box center [973, 303] width 171 height 31
type input "1597"
click at [783, 333] on div "Name of Financial Institution * [PERSON_NAME] Fargo Bank xxxxxx1597 Bank Addres…" at bounding box center [690, 268] width 377 height 385
click at [957, 119] on input "text" at bounding box center [963, 125] width 151 height 31
type input "4.34"
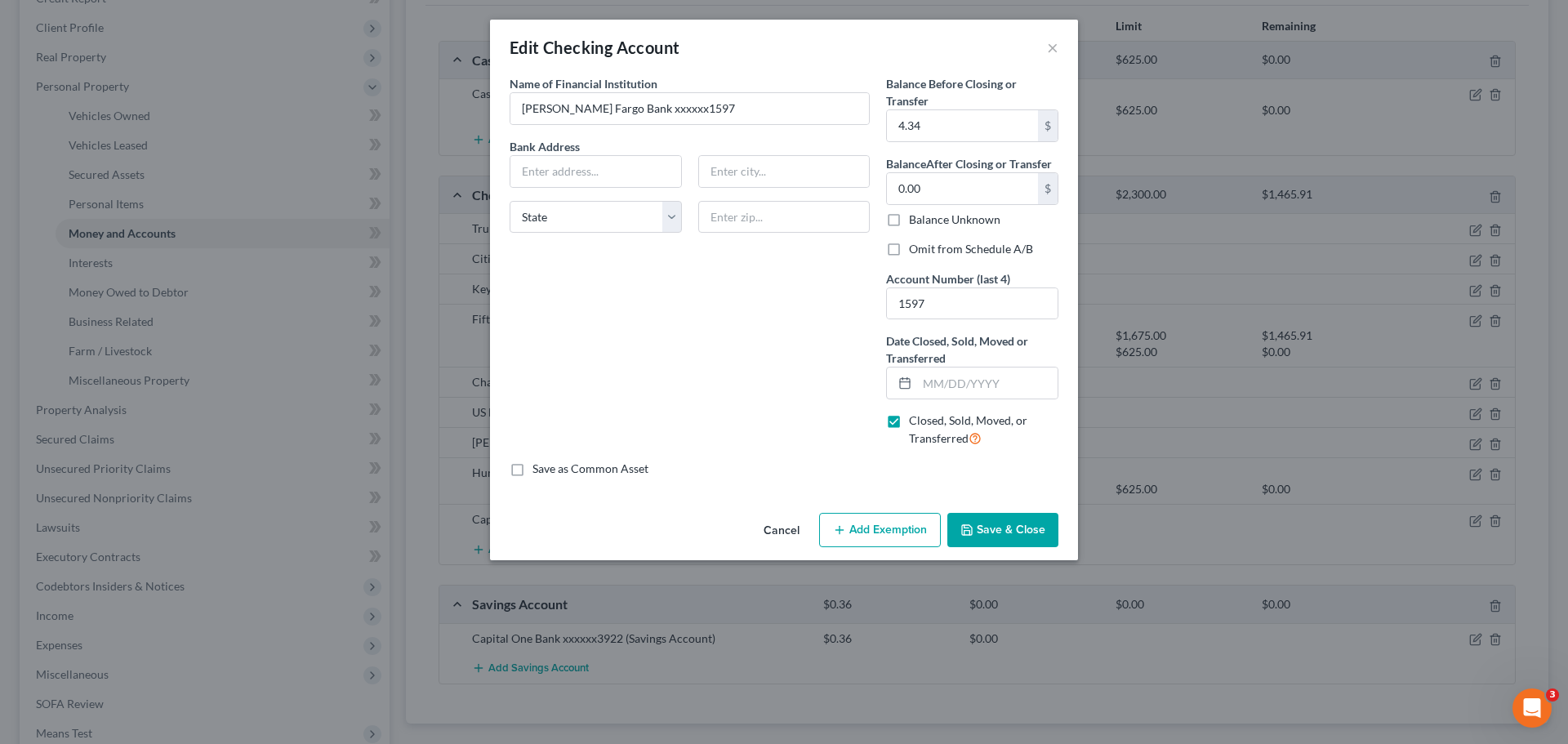
drag, startPoint x: 705, startPoint y: 333, endPoint x: 939, endPoint y: 241, distance: 251.4
click at [706, 333] on div "Name of Financial Institution * [PERSON_NAME] Fargo Bank xxxxxx1597 Bank Addres…" at bounding box center [690, 268] width 377 height 385
drag, startPoint x: 578, startPoint y: 169, endPoint x: 562, endPoint y: 183, distance: 21.3
click at [578, 169] on input "text" at bounding box center [596, 171] width 171 height 31
type input "[STREET_ADDRESS]"
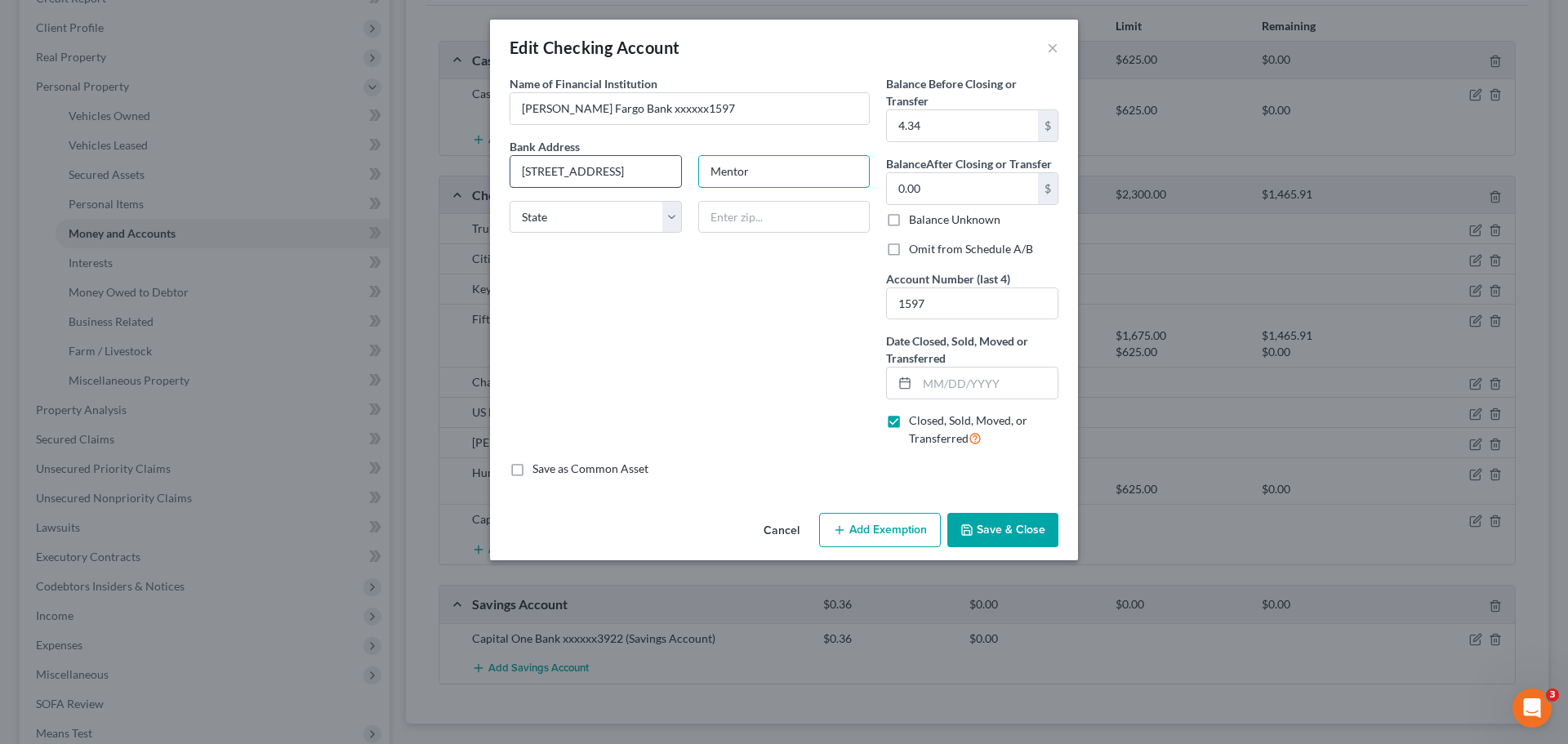
type input "Mentor"
select select "36"
type input "44060"
click at [979, 383] on input "text" at bounding box center [987, 382] width 140 height 31
type input "[DATE]"
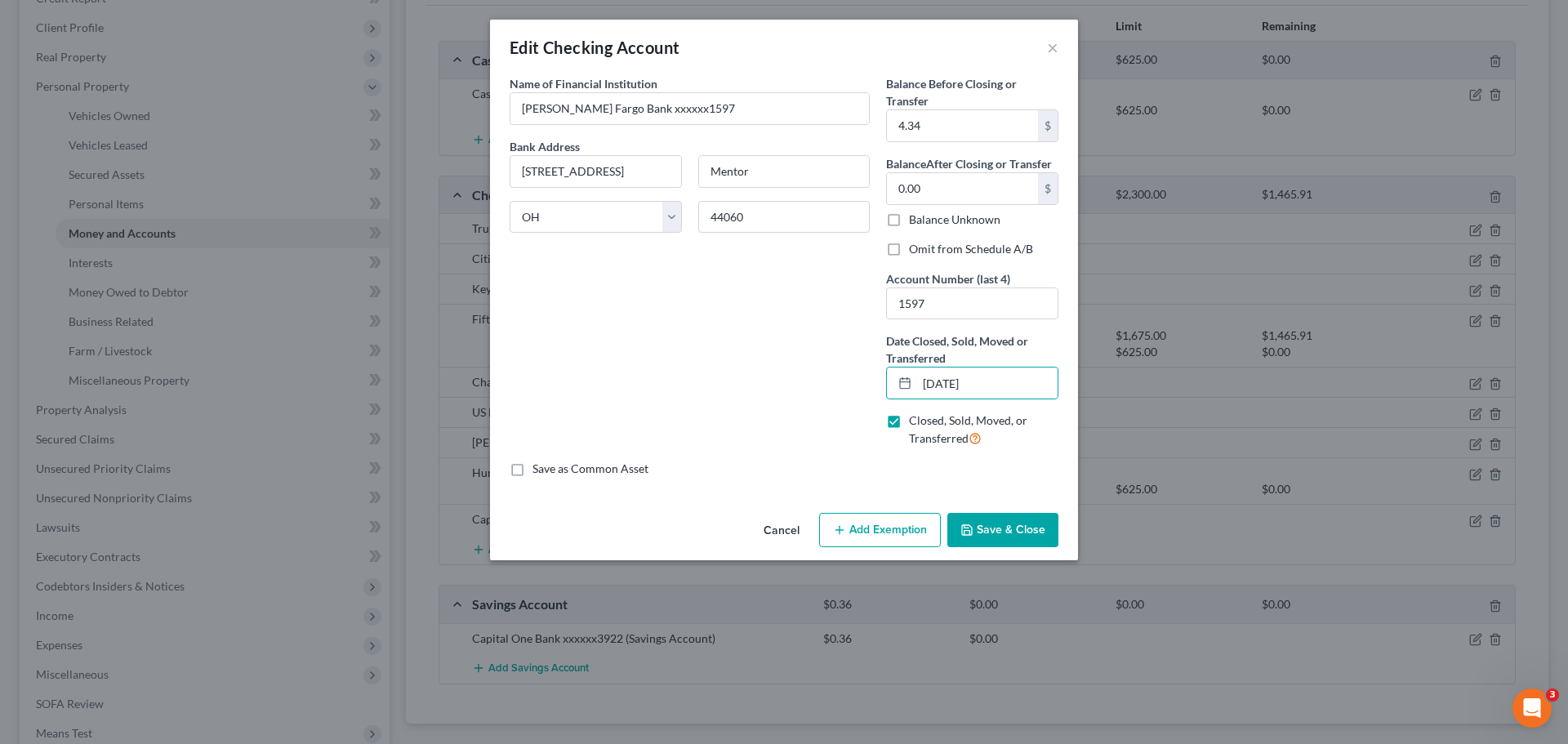
click at [1022, 529] on button "Save & Close" at bounding box center [1004, 529] width 111 height 35
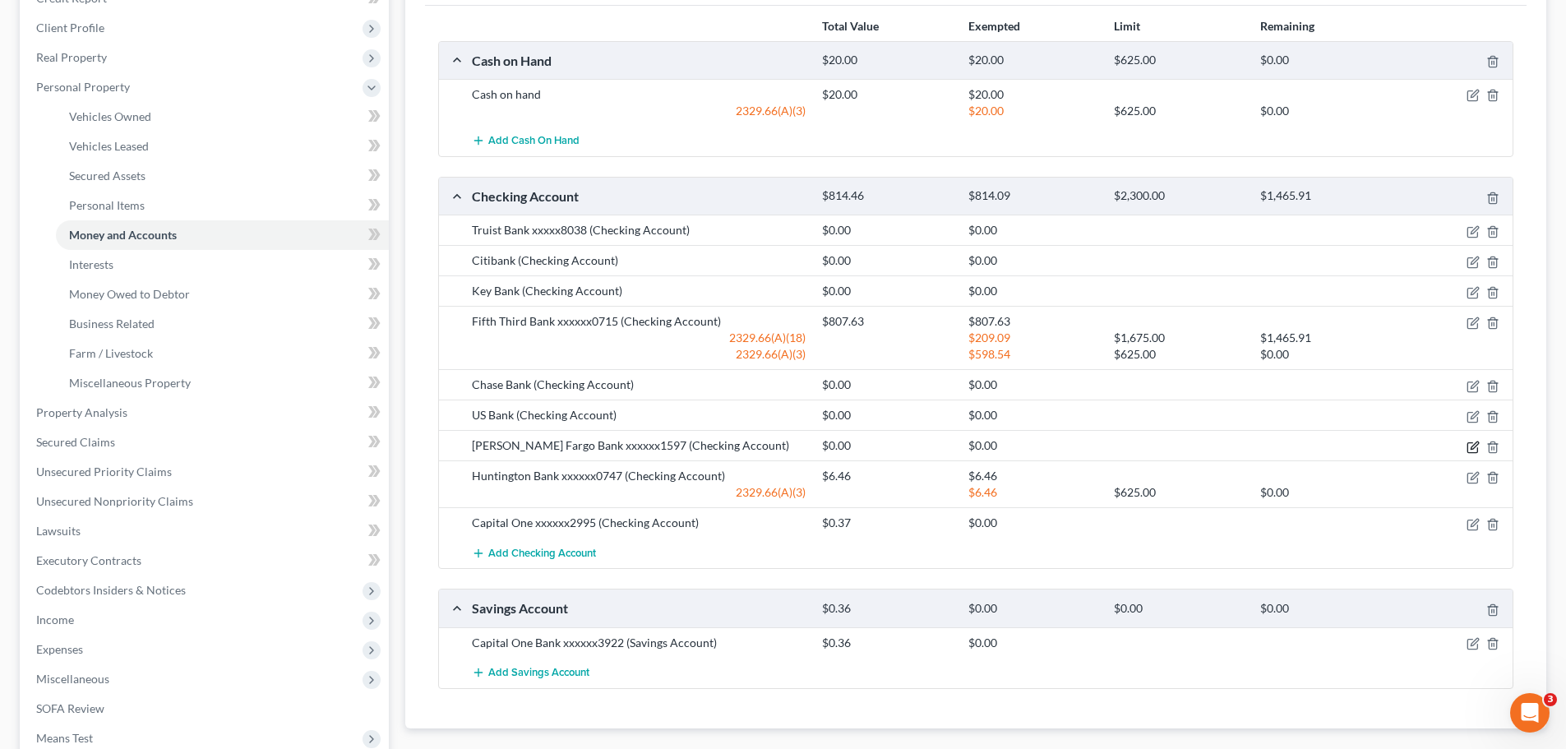
click at [1467, 448] on icon "button" at bounding box center [1472, 447] width 10 height 10
select select "36"
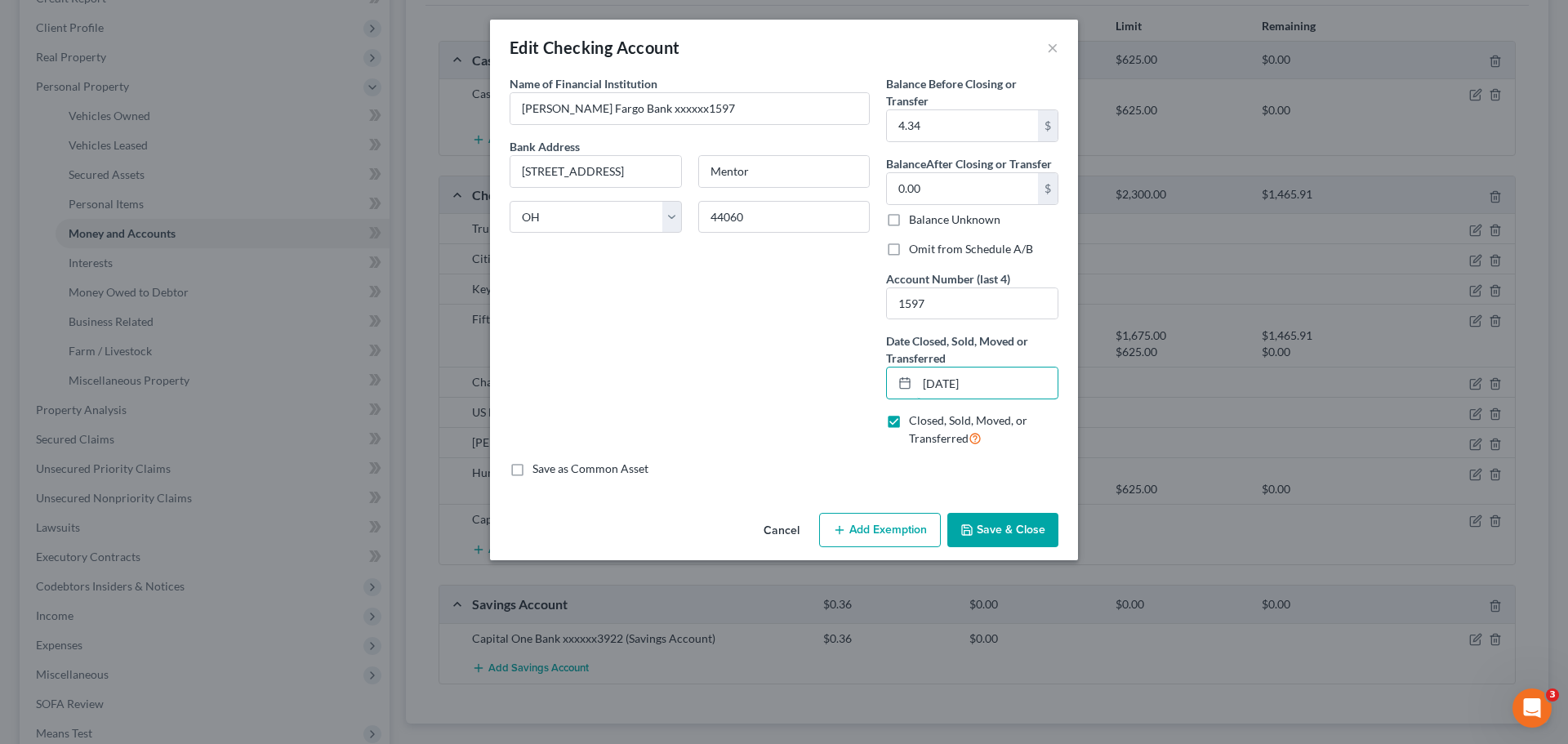
drag, startPoint x: 1004, startPoint y: 382, endPoint x: 882, endPoint y: 387, distance: 122.1
click at [882, 387] on div "Balance Before Closing or Transfer 4.34 $ Balance After Closing or Transfer 0.0…" at bounding box center [973, 268] width 189 height 385
type input "[DATE]"
drag, startPoint x: 1024, startPoint y: 529, endPoint x: 1042, endPoint y: 443, distance: 87.9
click at [1024, 528] on button "Save & Close" at bounding box center [1004, 529] width 111 height 35
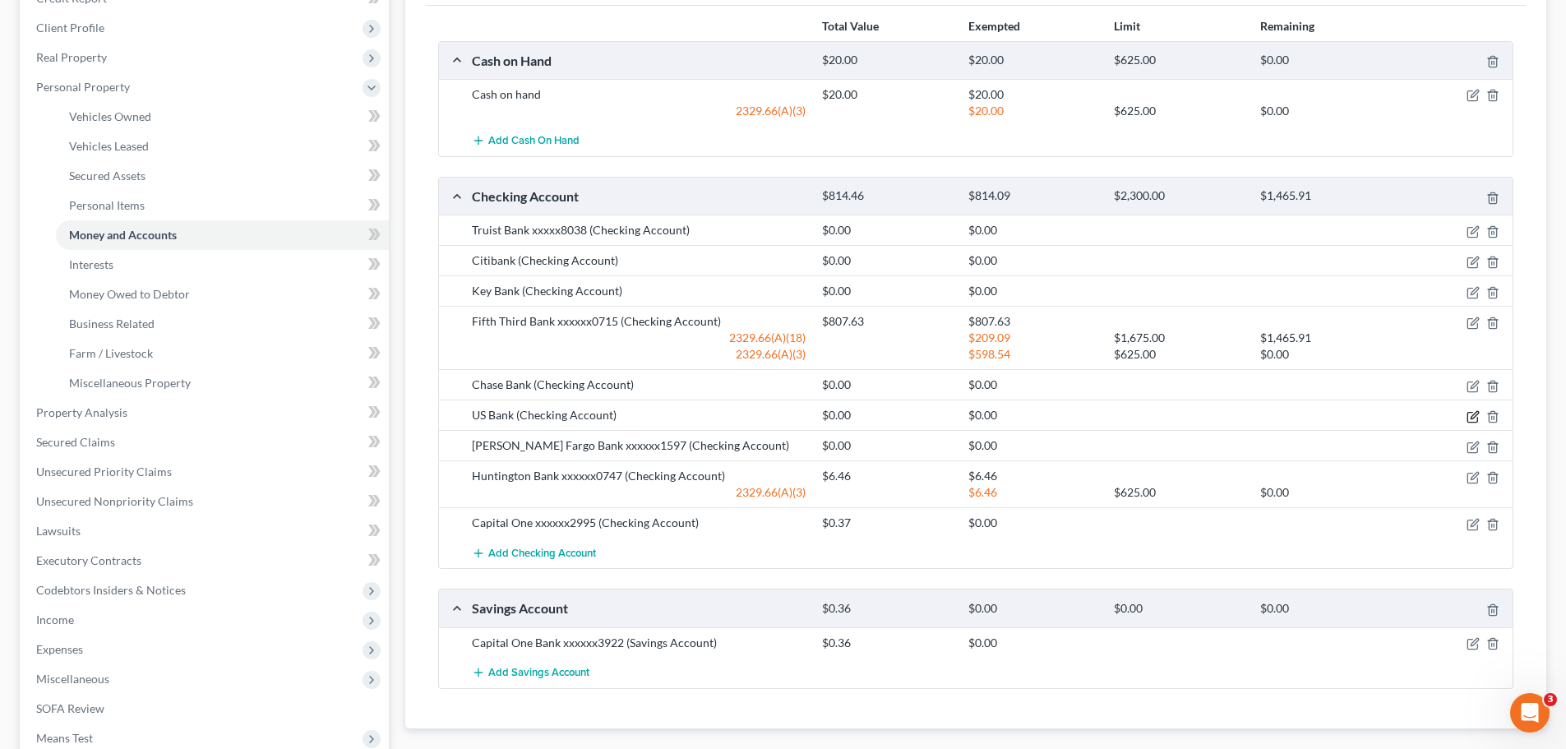
click at [1477, 420] on icon "button" at bounding box center [1472, 417] width 10 height 10
select select "36"
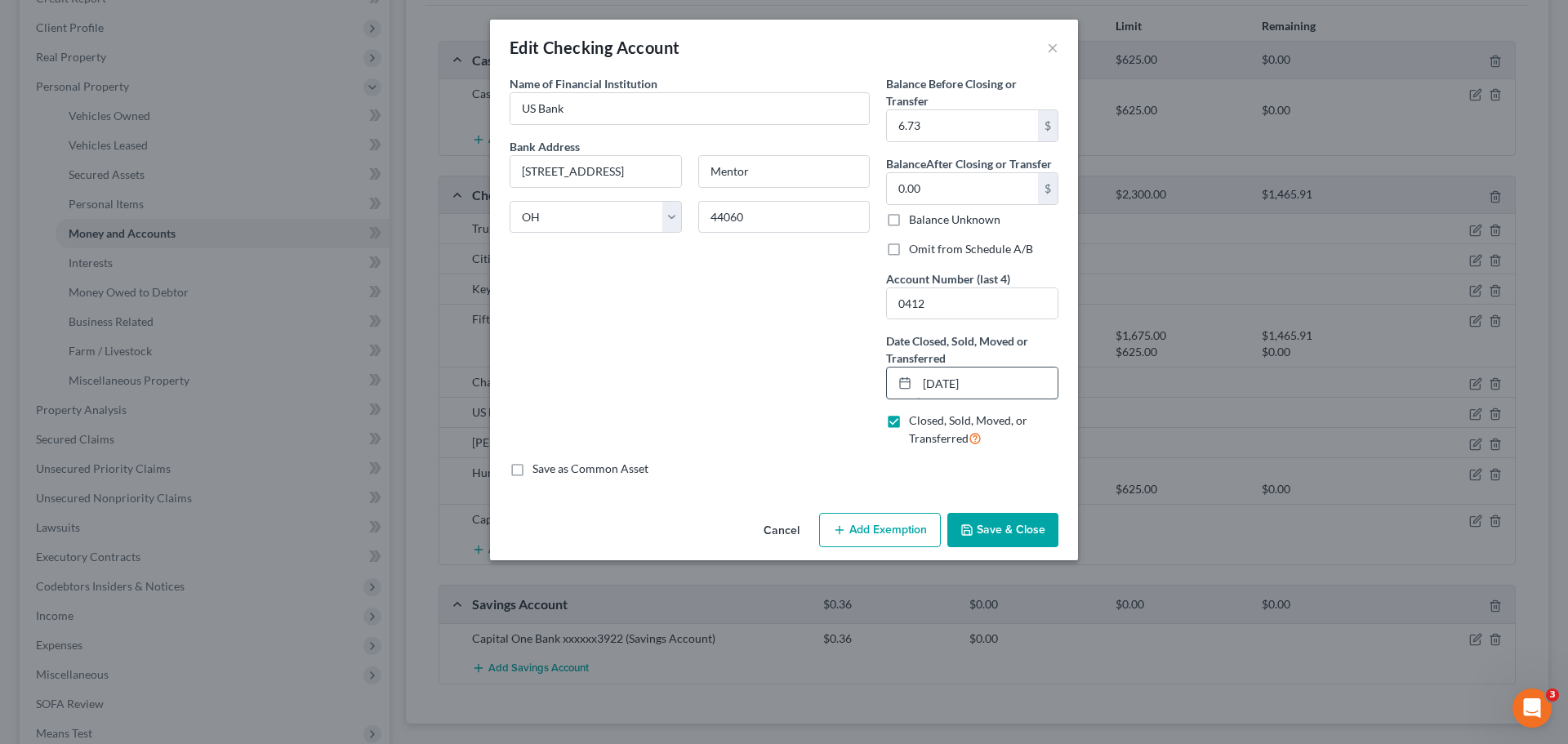
drag, startPoint x: 1008, startPoint y: 386, endPoint x: 932, endPoint y: 374, distance: 76.9
click at [931, 374] on input "[DATE]" at bounding box center [987, 382] width 140 height 31
drag, startPoint x: 979, startPoint y: 383, endPoint x: 911, endPoint y: 370, distance: 69.2
click at [911, 370] on div "109/27/2025" at bounding box center [972, 382] width 172 height 33
click at [1026, 534] on button "Save & Close" at bounding box center [1004, 529] width 111 height 35
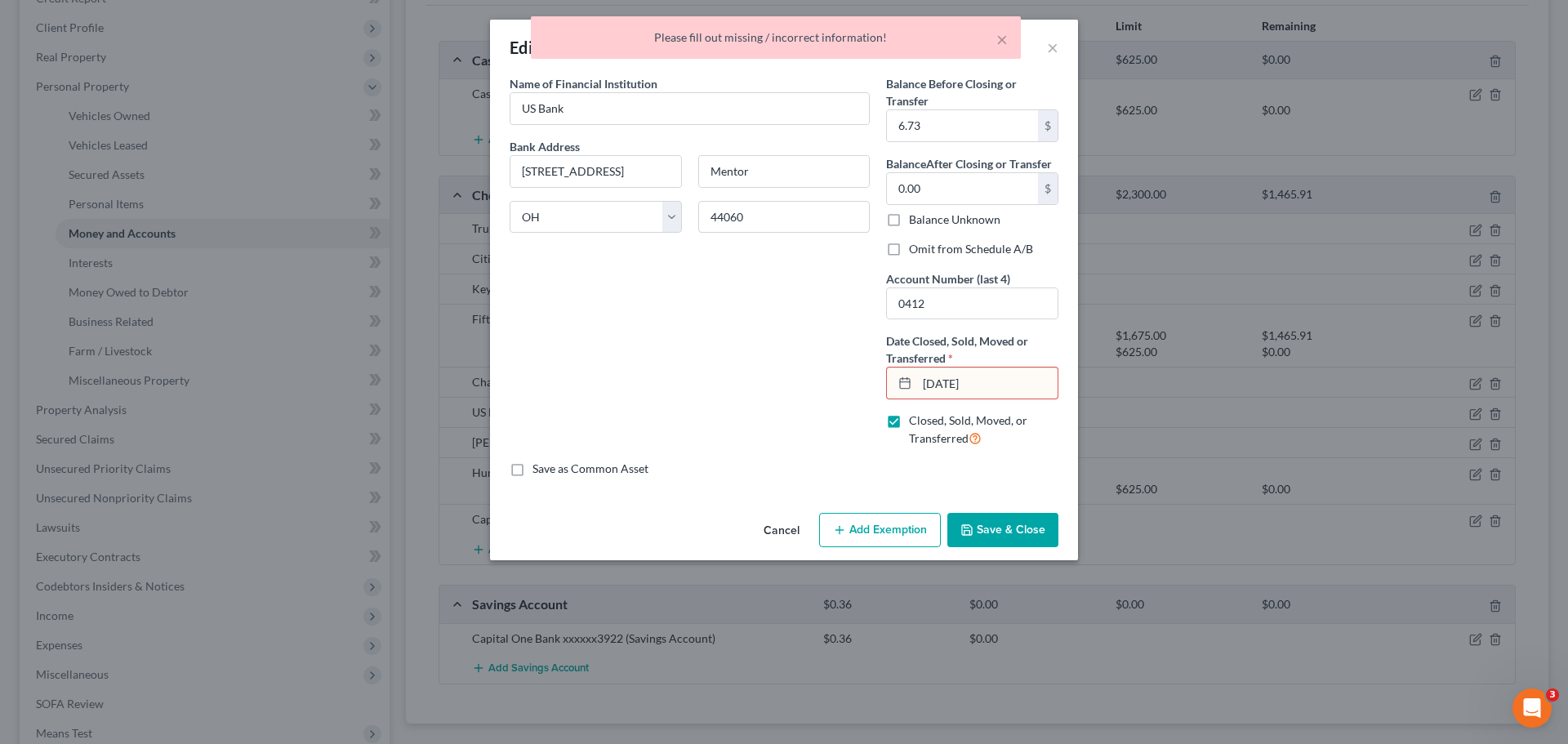
click at [813, 365] on div "Name of Financial Institution * US Bank Bank Address [STREET_ADDRESS][GEOGRAPHI…" at bounding box center [690, 268] width 377 height 385
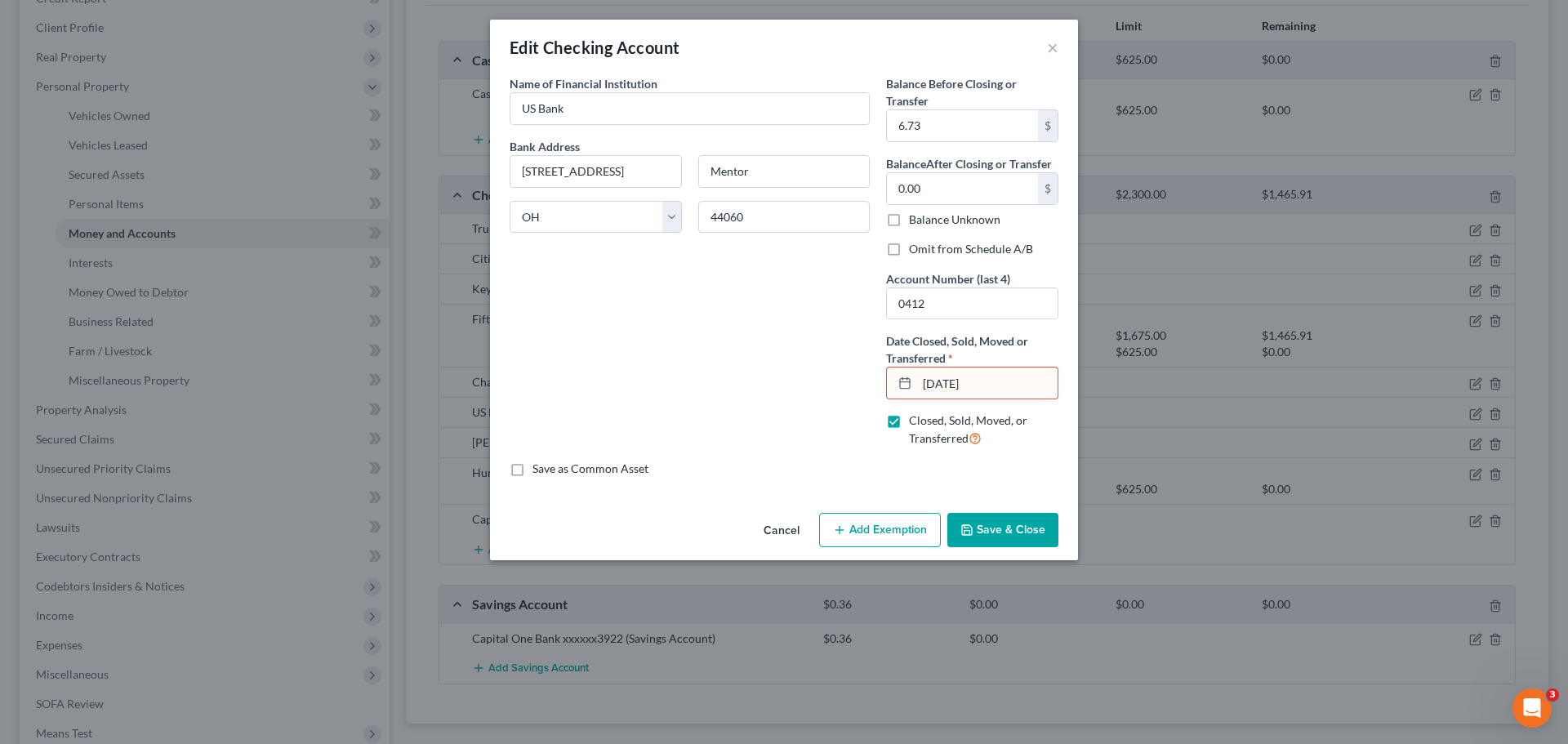
click at [801, 341] on div "Name of Financial Institution * US Bank Bank Address [STREET_ADDRESS][GEOGRAPHI…" at bounding box center [690, 268] width 377 height 385
drag, startPoint x: 980, startPoint y: 377, endPoint x: 964, endPoint y: 378, distance: 16.0
click at [963, 378] on input "[DATE]" at bounding box center [987, 382] width 140 height 31
click at [1018, 517] on button "Save & Close" at bounding box center [1004, 529] width 111 height 35
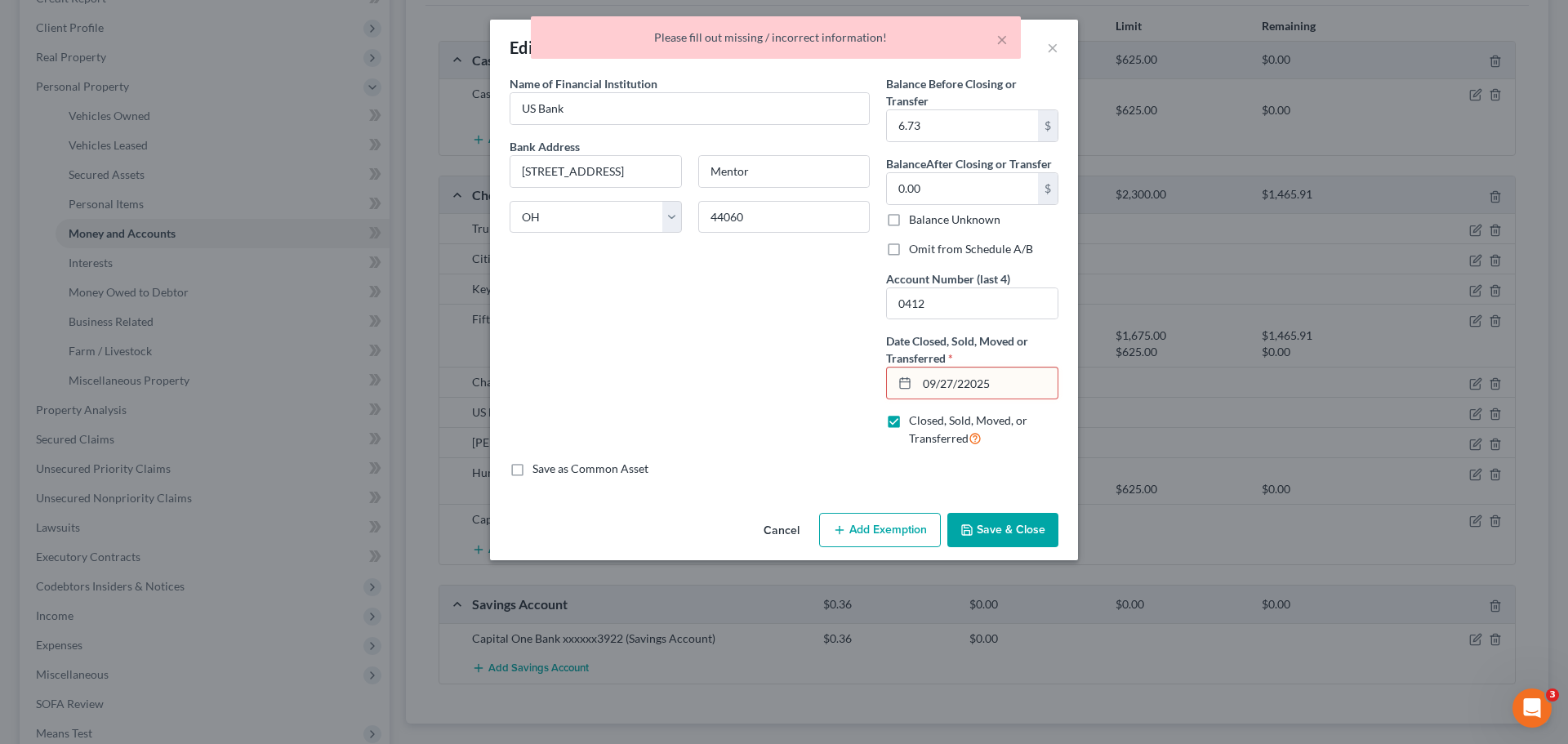
drag, startPoint x: 1008, startPoint y: 380, endPoint x: 911, endPoint y: 361, distance: 98.8
click at [911, 363] on div "Date Closed, Sold, Moved or Transferred * 09/27/22025" at bounding box center [972, 366] width 172 height 67
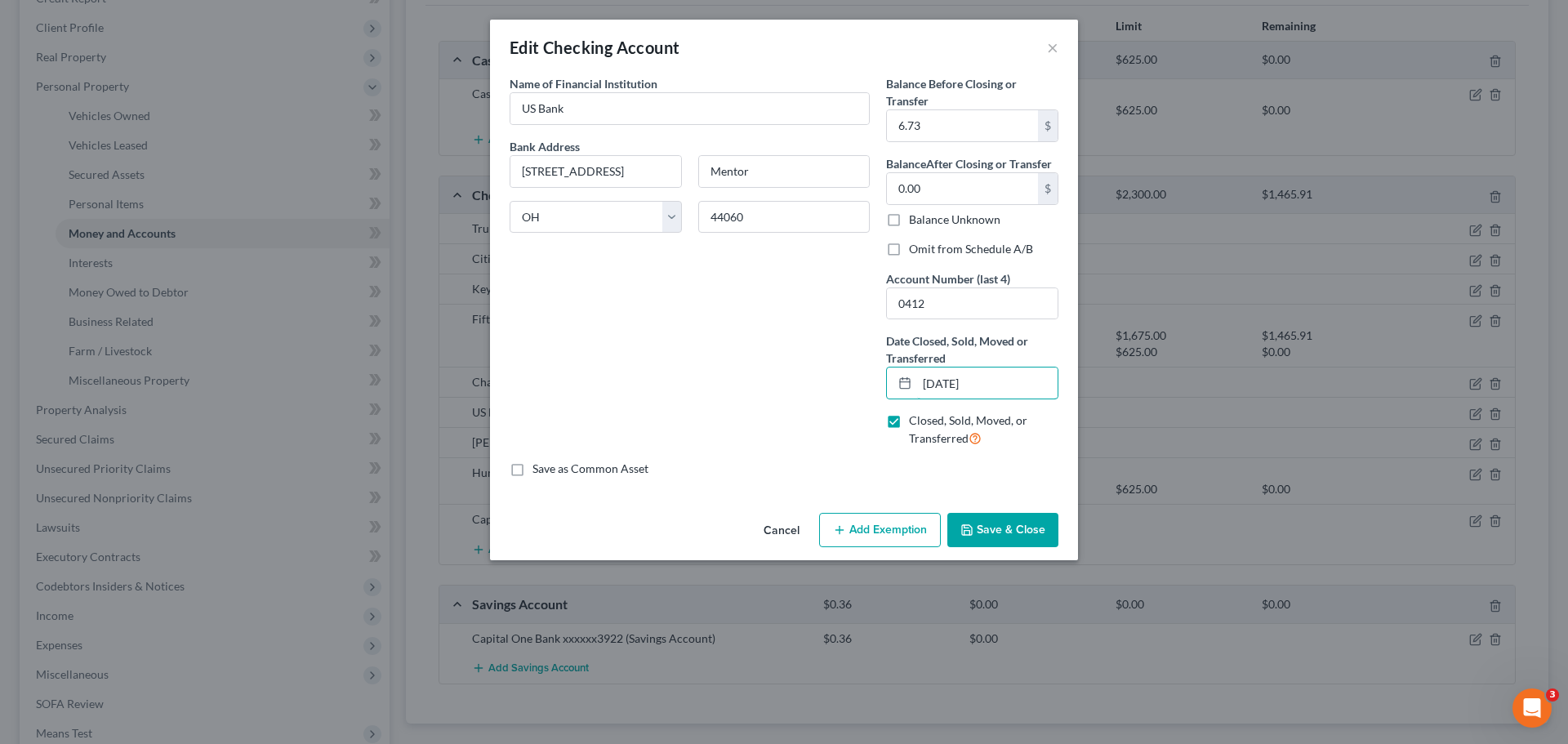
type input "[DATE]"
drag, startPoint x: 1030, startPoint y: 542, endPoint x: 1026, endPoint y: 529, distance: 13.6
click at [1030, 539] on button "Save & Close" at bounding box center [1004, 529] width 111 height 35
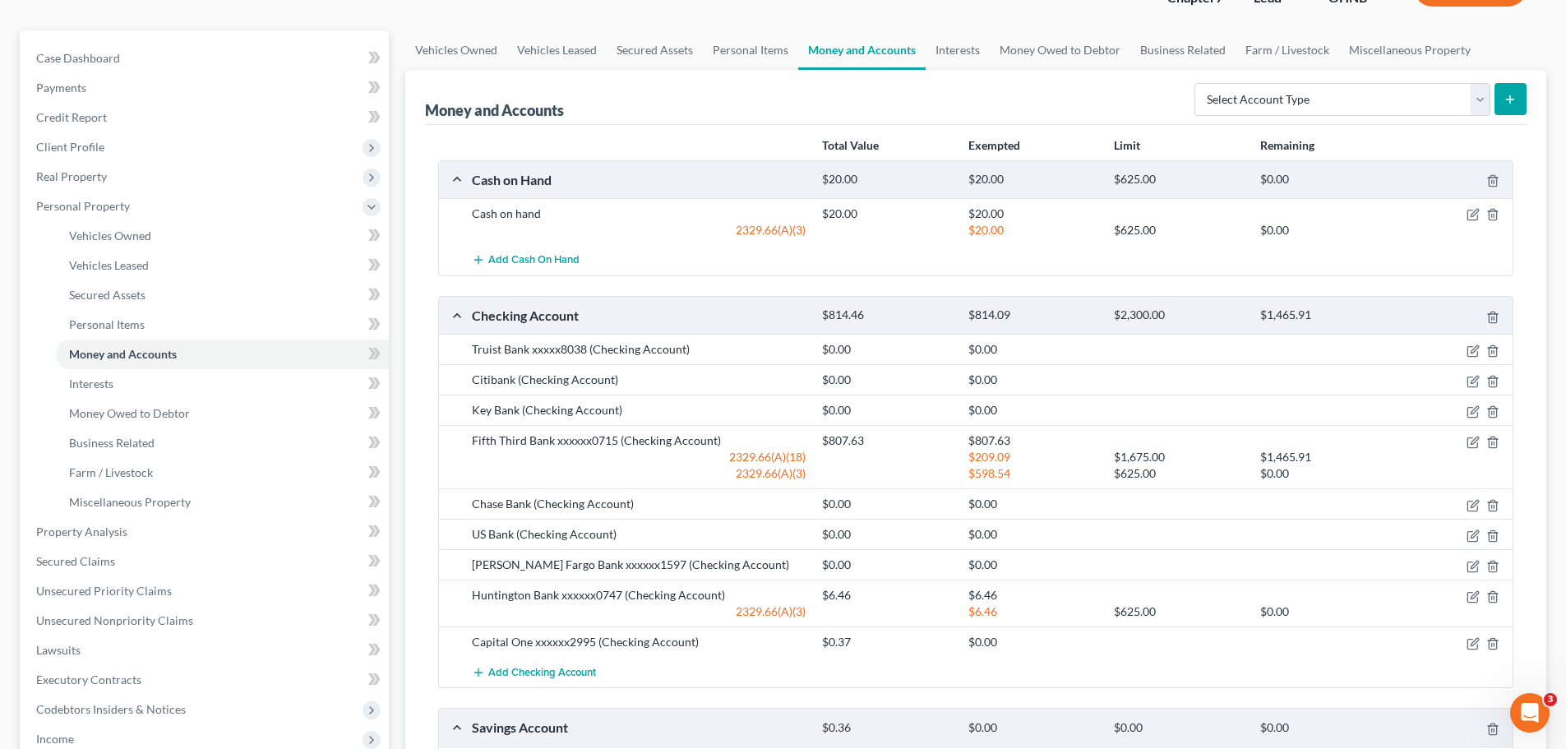
scroll to position [0, 0]
